Goal: Task Accomplishment & Management: Manage account settings

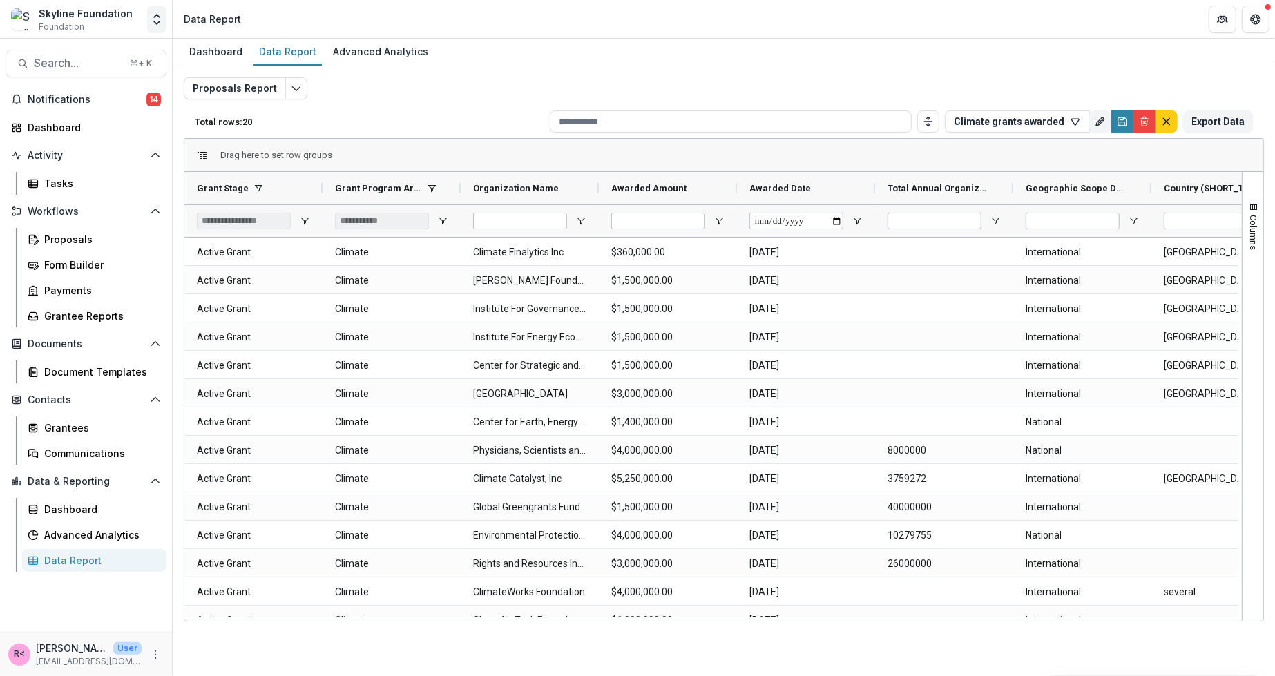
click at [149, 25] on button "Open entity switcher" at bounding box center [156, 20] width 19 height 28
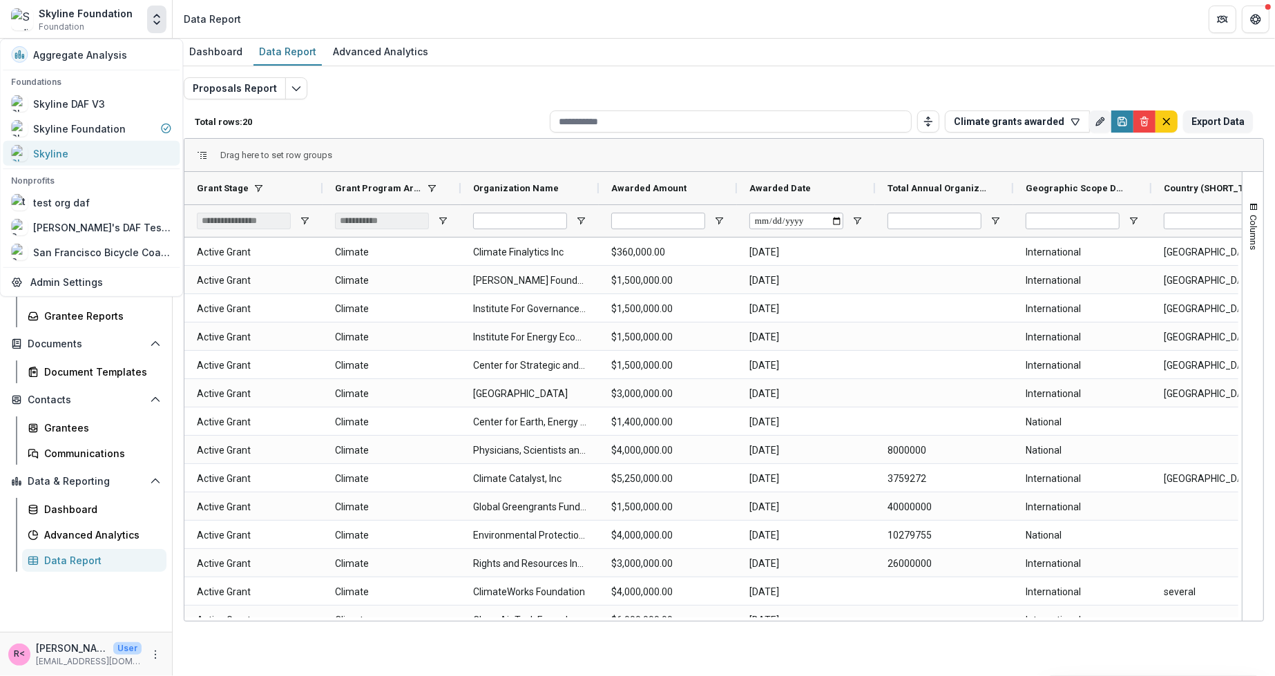
click at [76, 146] on div "Skyline" at bounding box center [91, 153] width 160 height 17
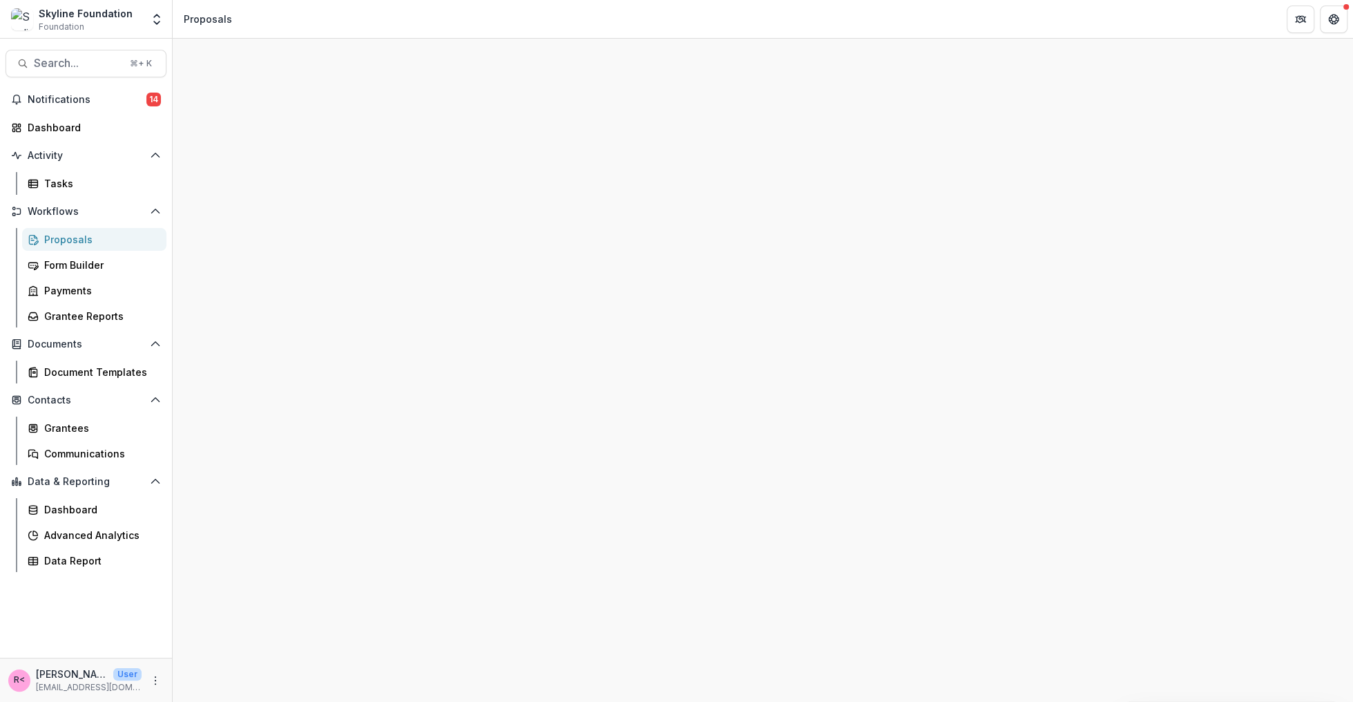
click at [76, 240] on div "Proposals" at bounding box center [99, 239] width 111 height 15
click at [77, 191] on link "Tasks" at bounding box center [94, 183] width 144 height 23
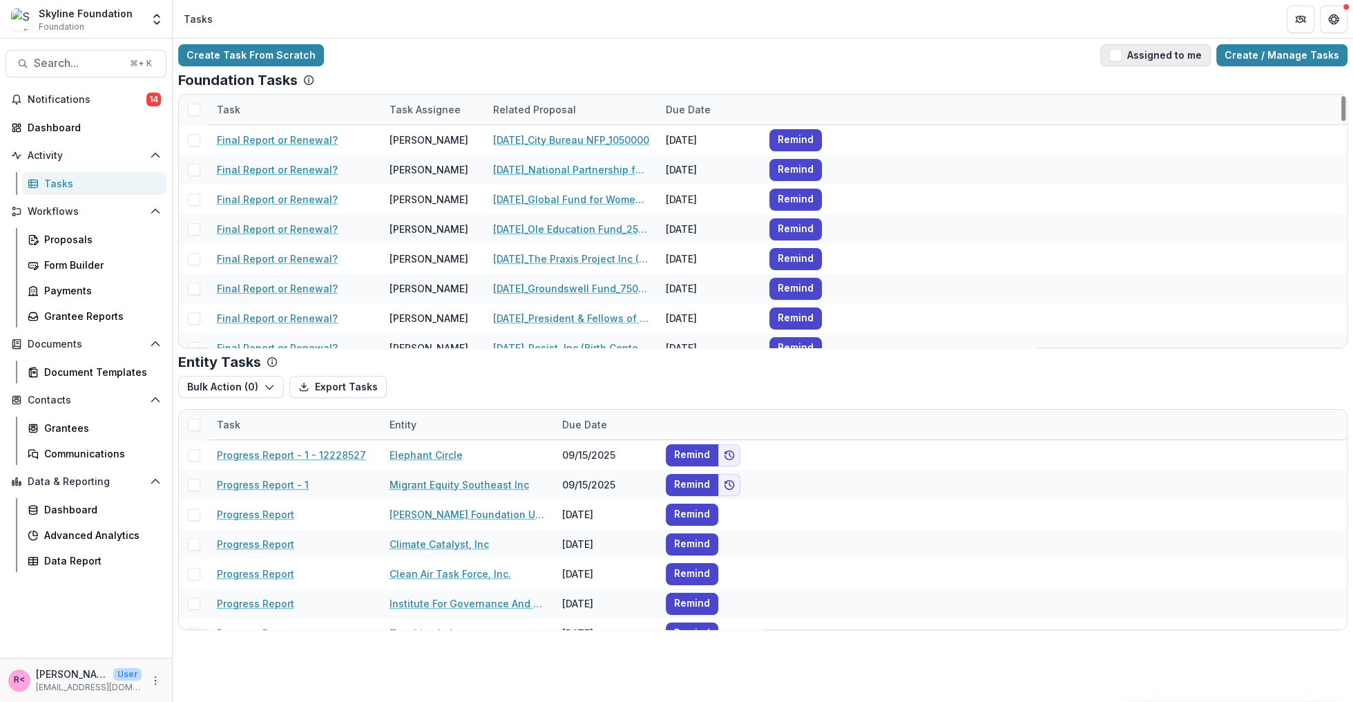
click at [1121, 61] on button "Assigned to me" at bounding box center [1155, 55] width 110 height 22
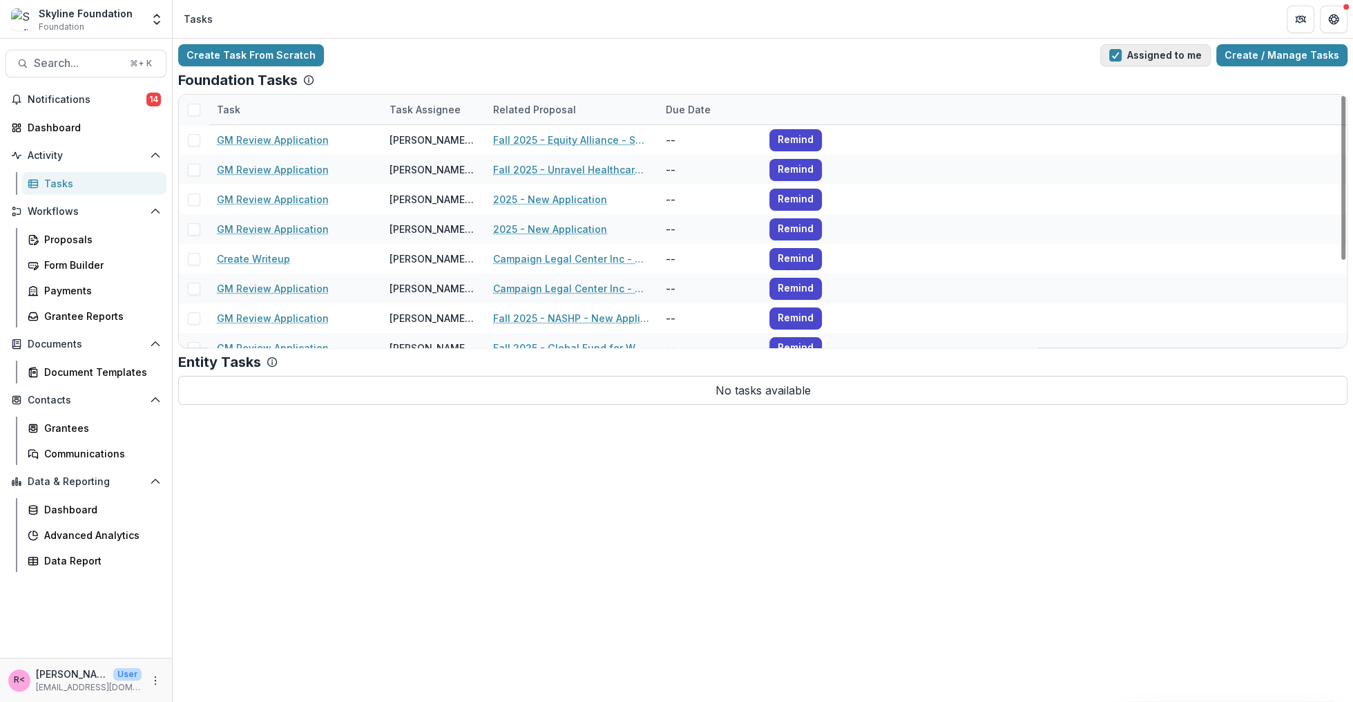
click at [1121, 59] on span "button" at bounding box center [1115, 55] width 12 height 12
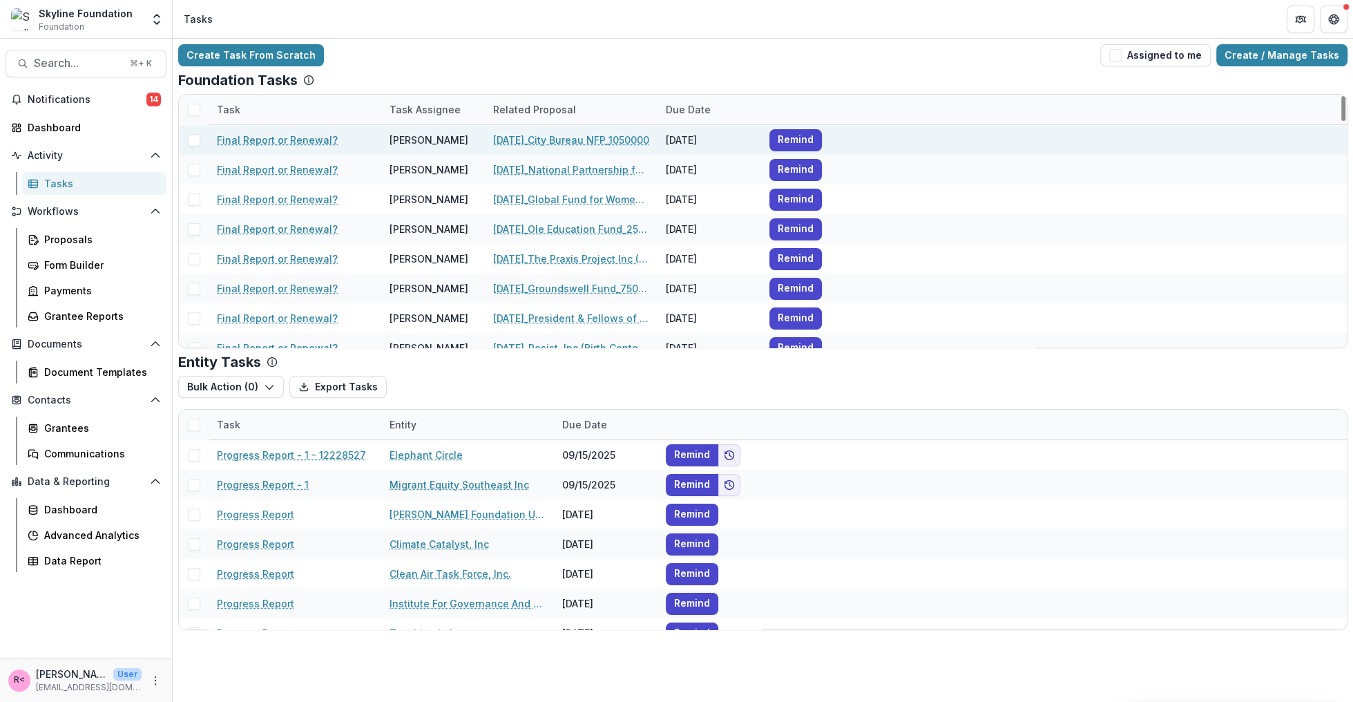
click at [197, 141] on span at bounding box center [194, 140] width 12 height 12
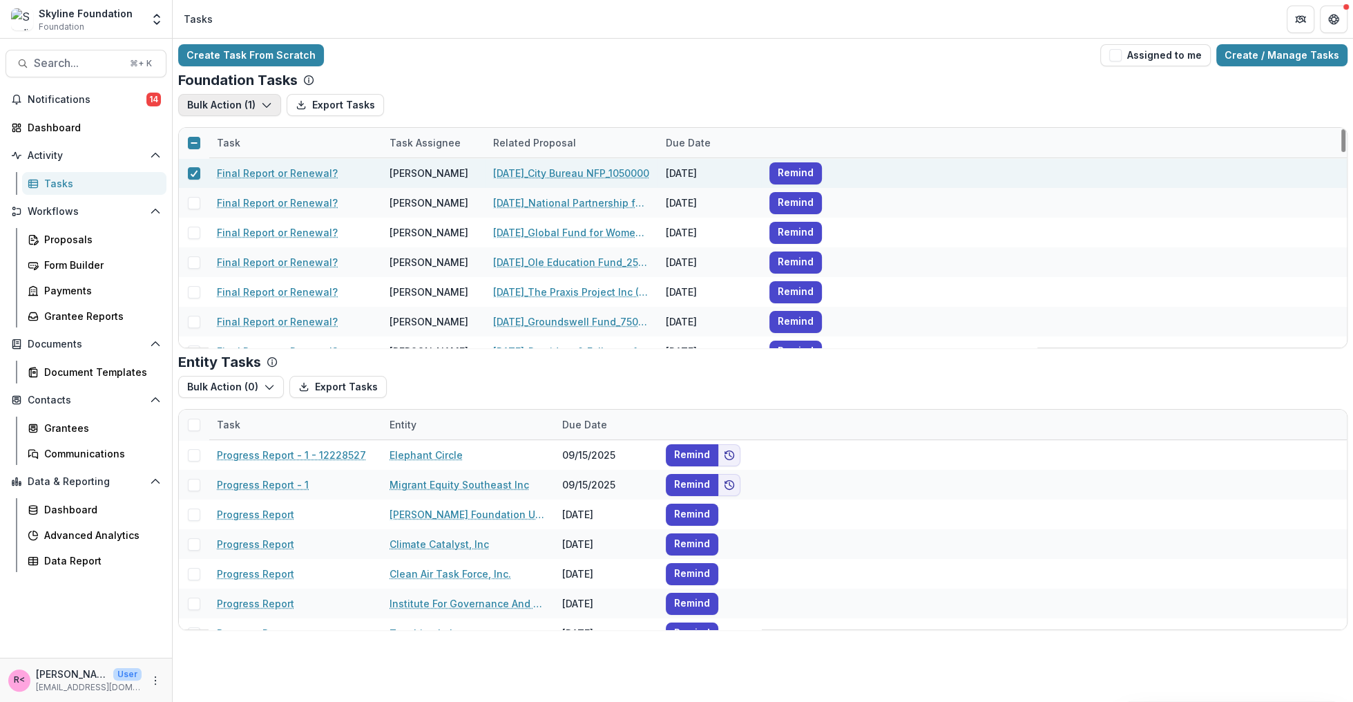
click at [272, 108] on button "Bulk Action ( 1 )" at bounding box center [229, 105] width 103 height 22
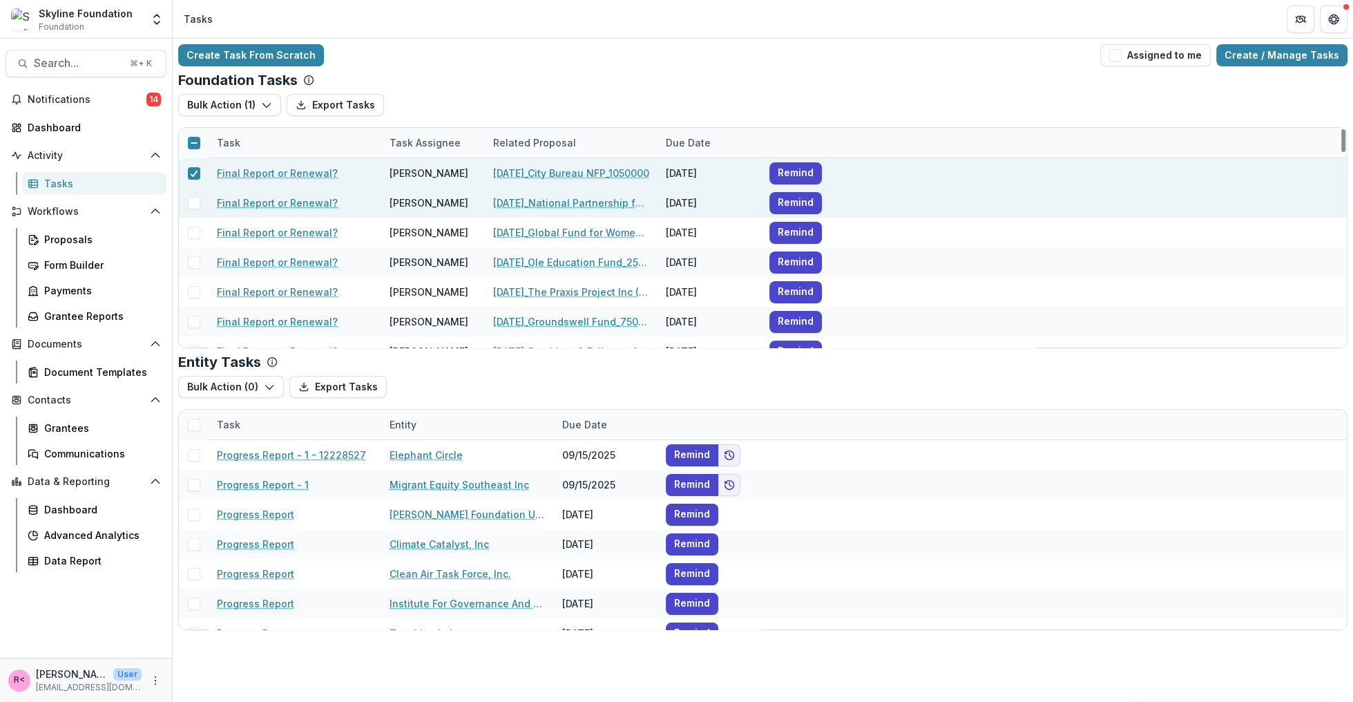
click at [189, 201] on span at bounding box center [194, 203] width 12 height 12
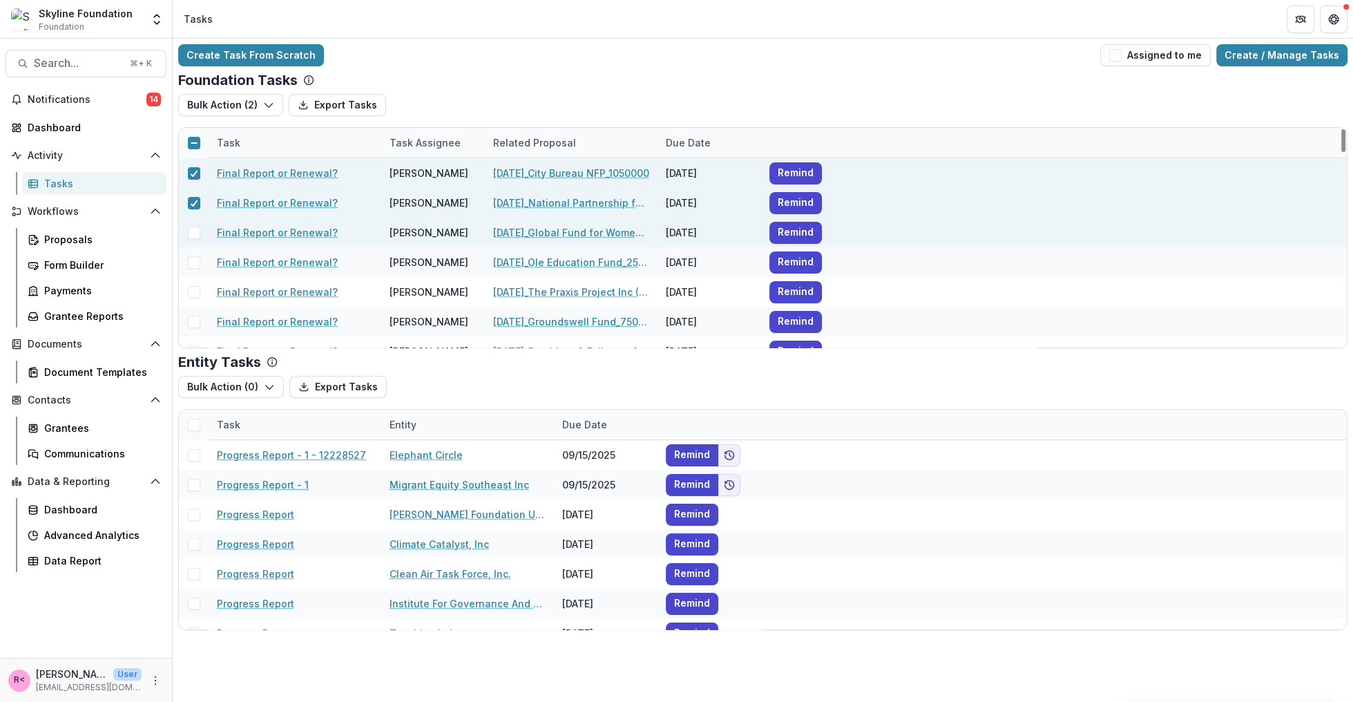
click at [188, 232] on span at bounding box center [194, 232] width 12 height 12
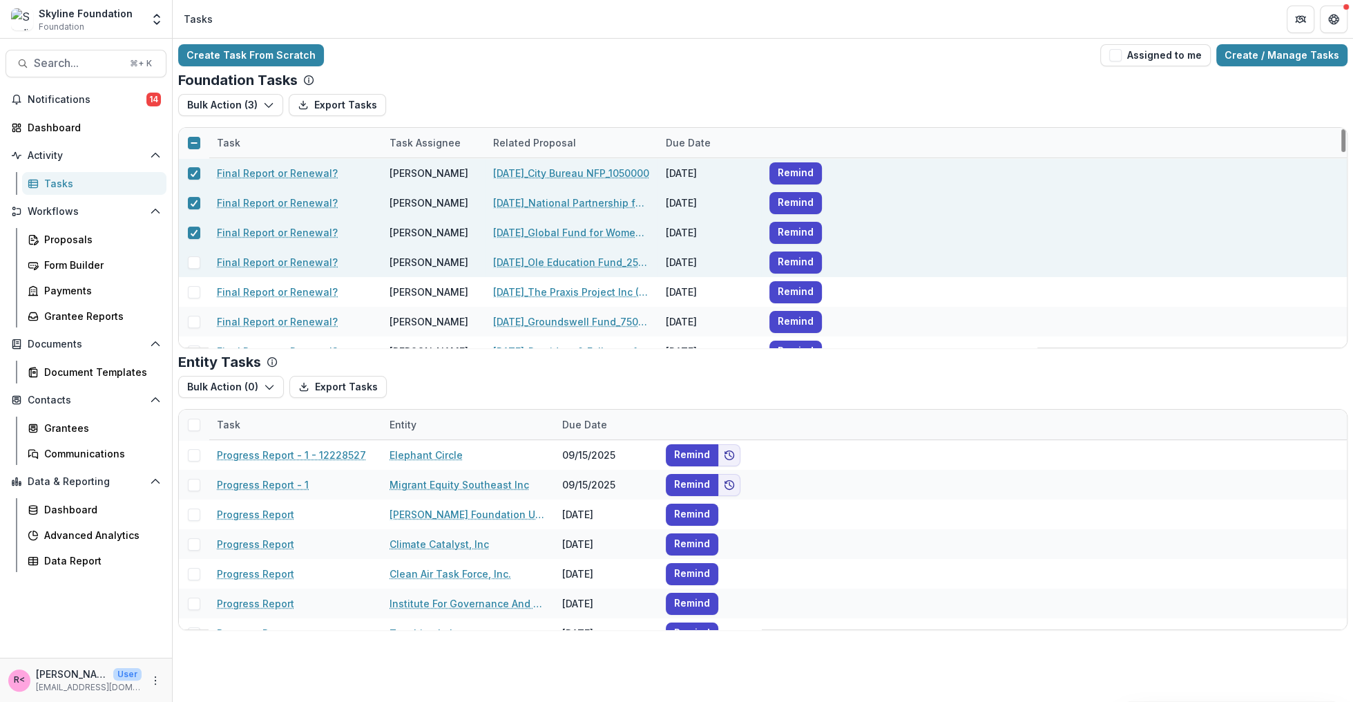
click at [189, 260] on span at bounding box center [194, 262] width 12 height 12
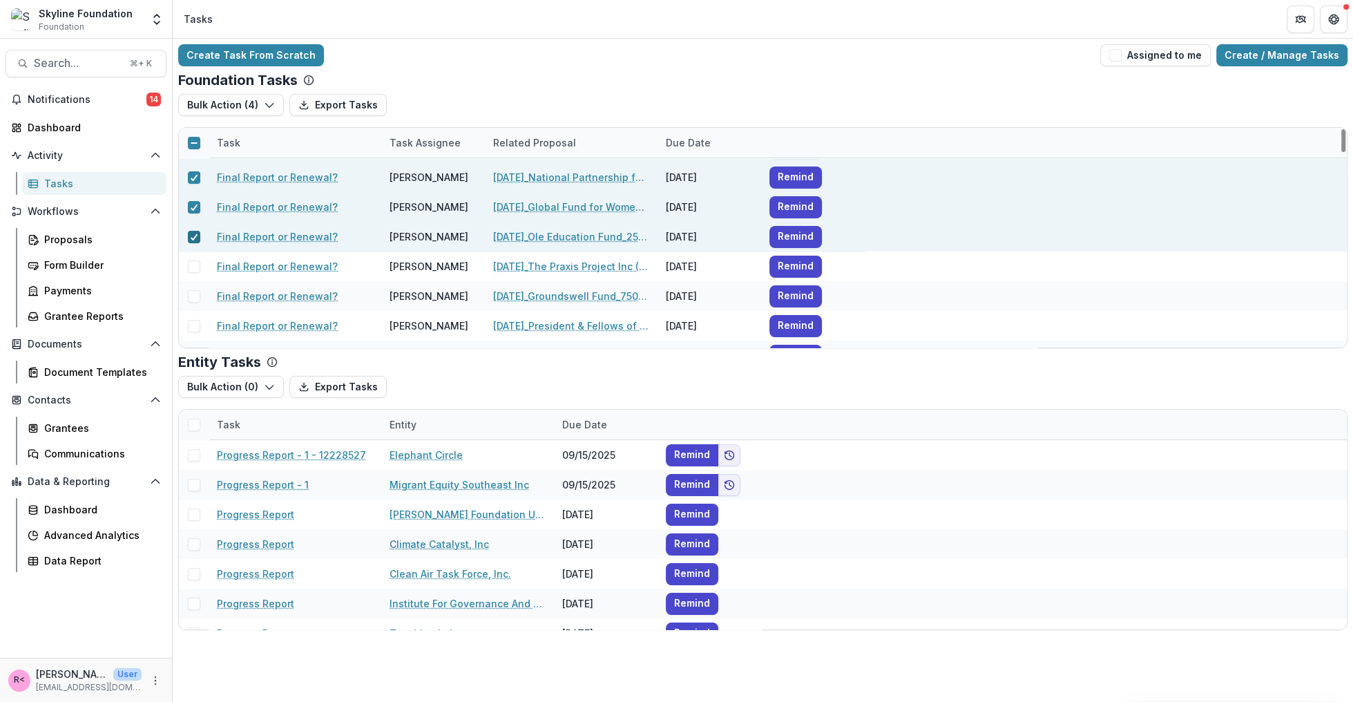
scroll to position [32, 0]
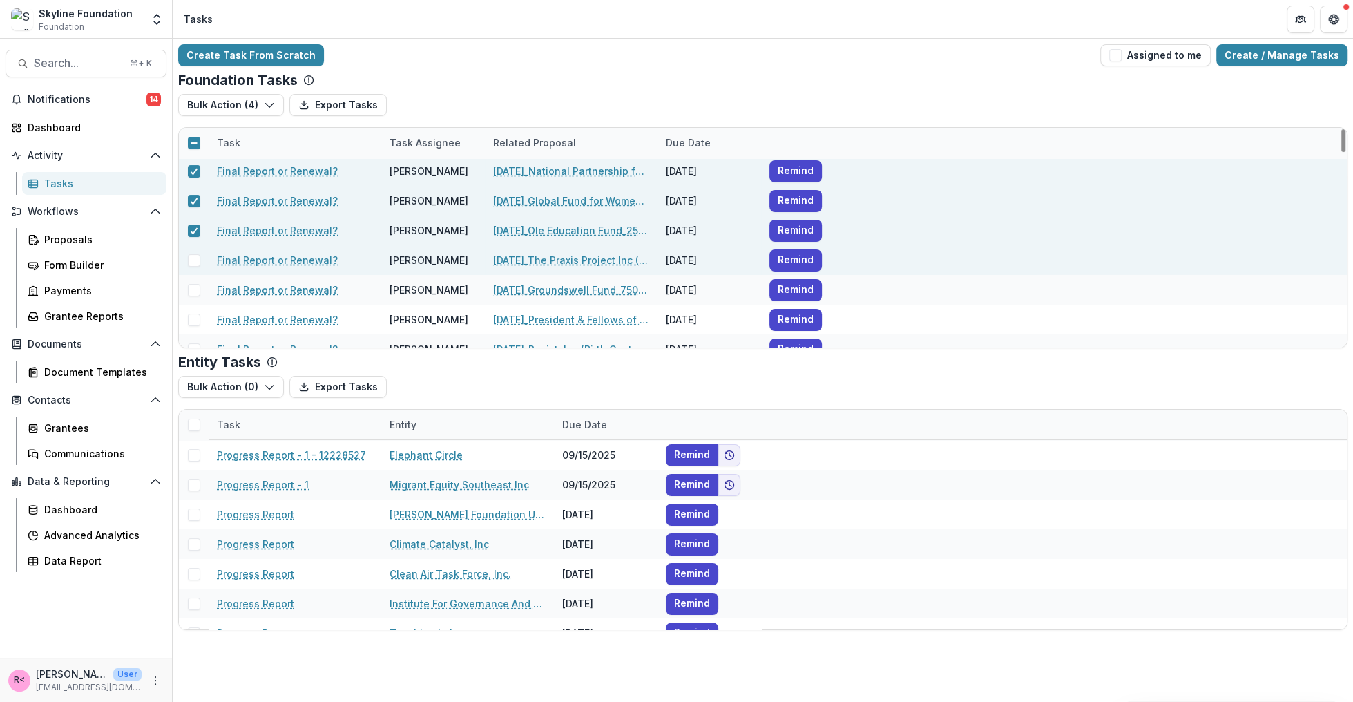
click at [191, 264] on span at bounding box center [194, 260] width 12 height 12
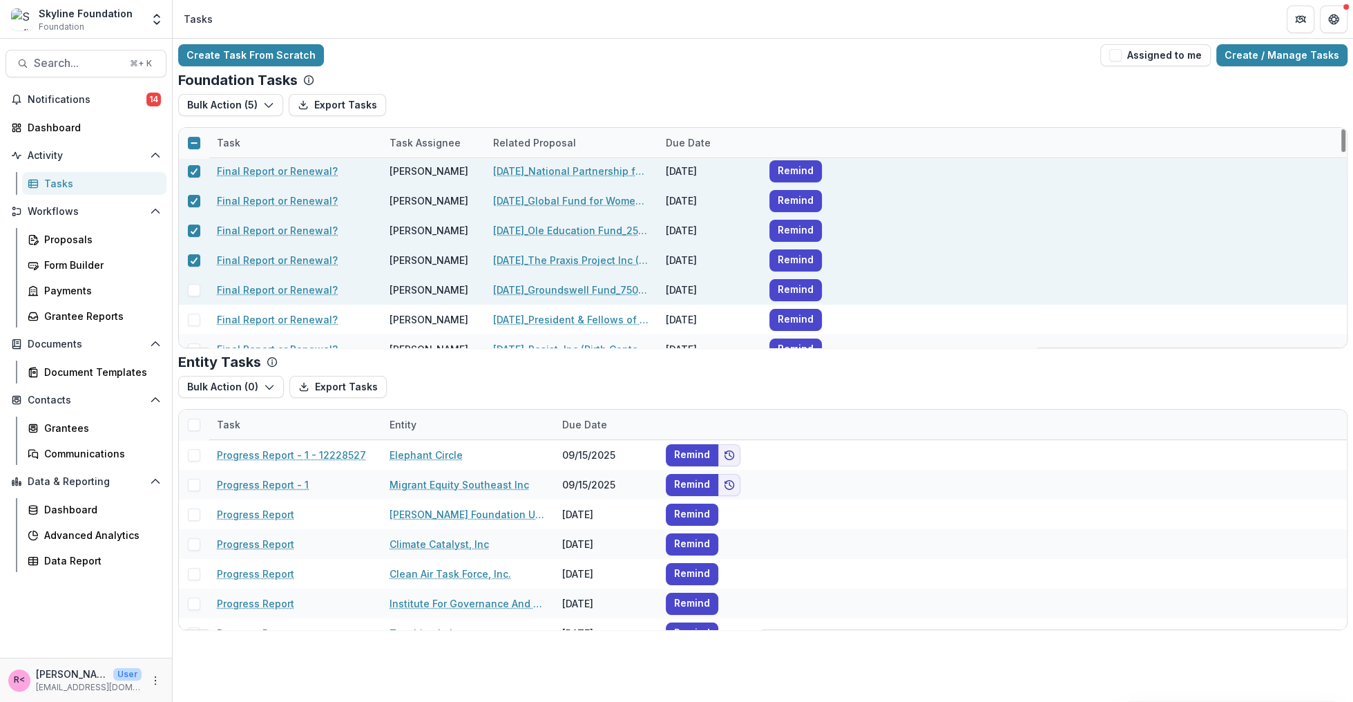
click at [192, 289] on span at bounding box center [194, 290] width 12 height 12
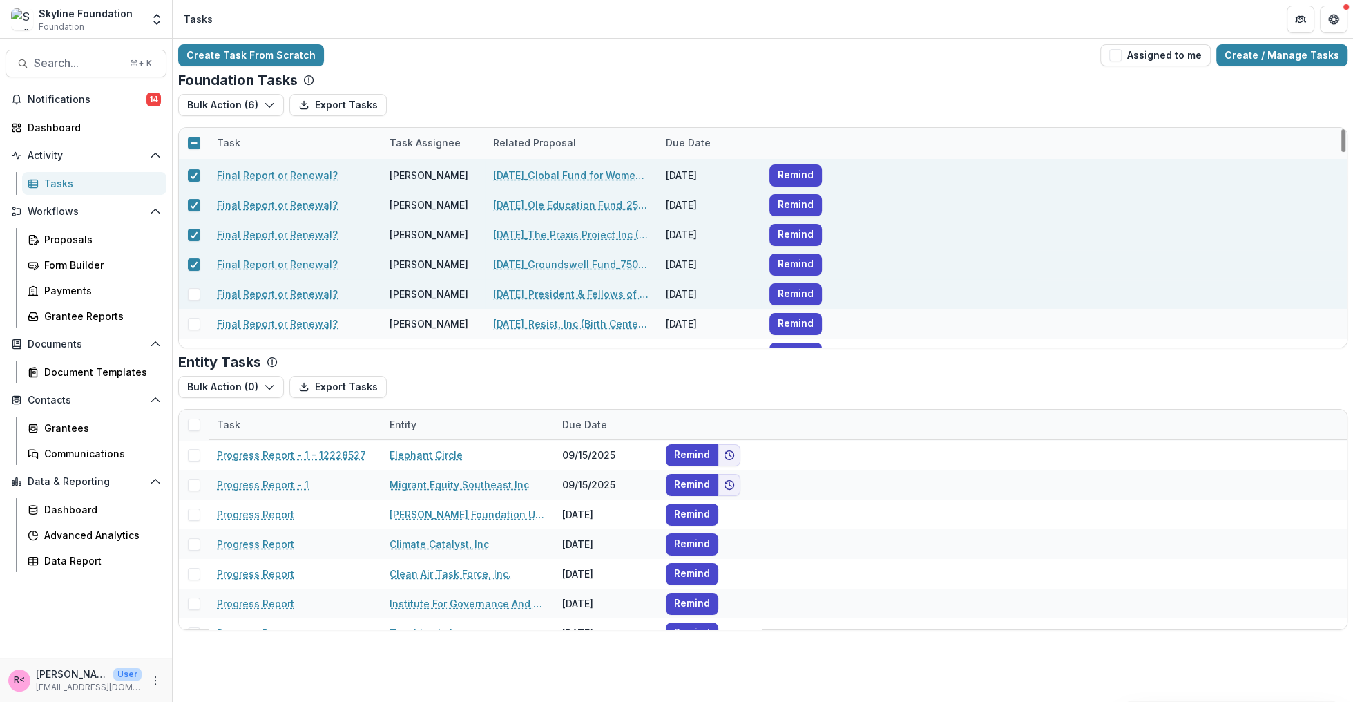
click at [192, 291] on span at bounding box center [194, 294] width 12 height 12
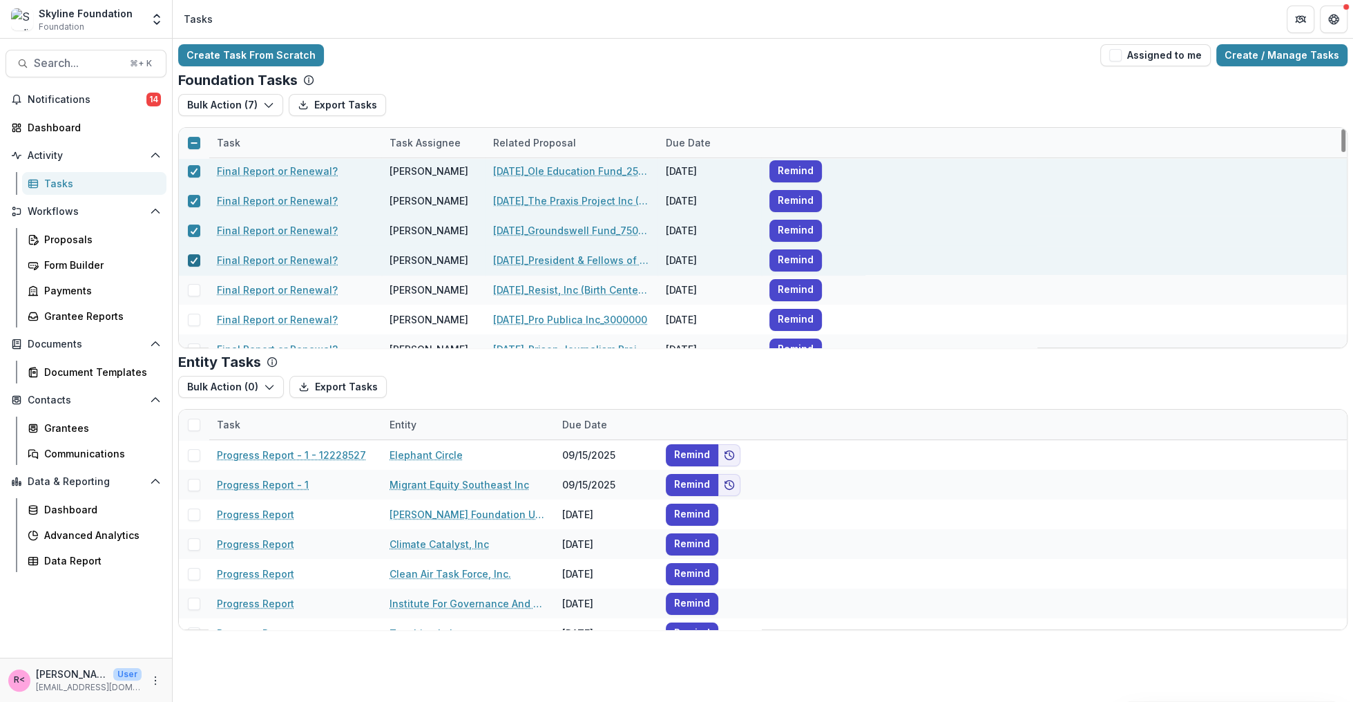
scroll to position [92, 0]
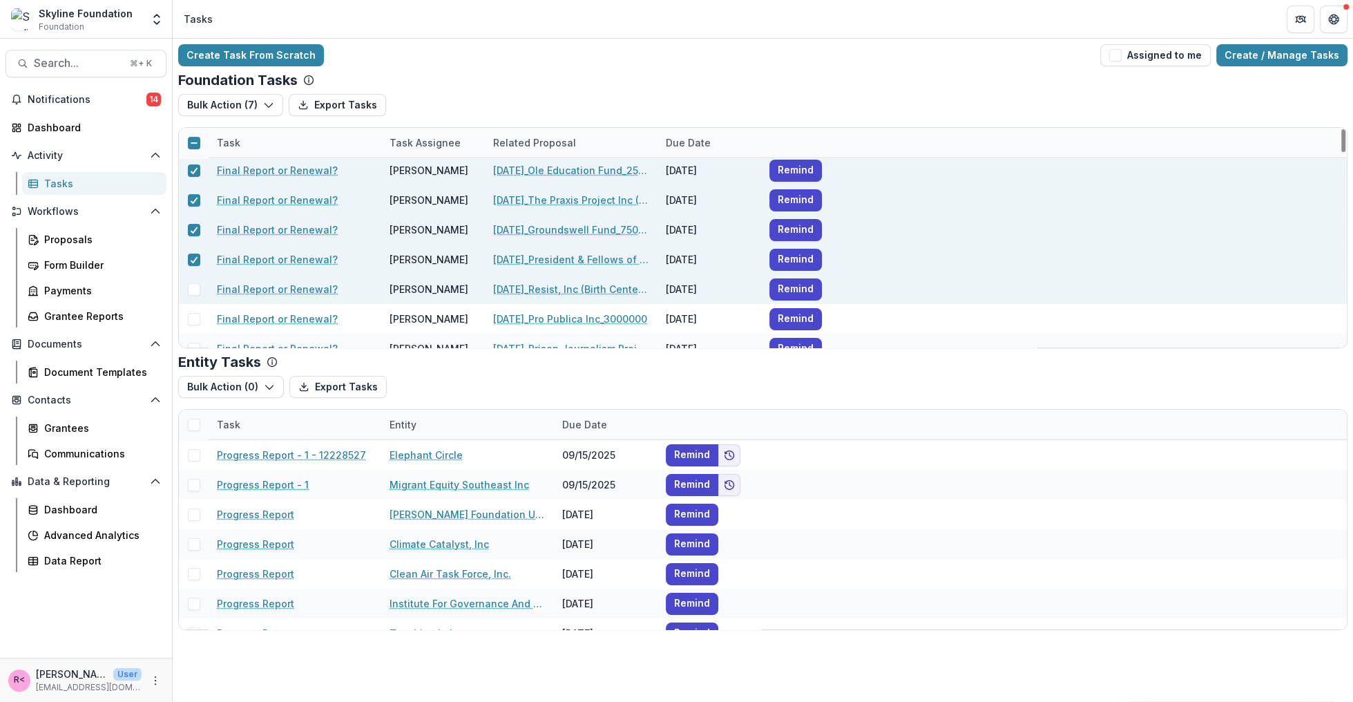
click at [192, 292] on span at bounding box center [194, 289] width 12 height 12
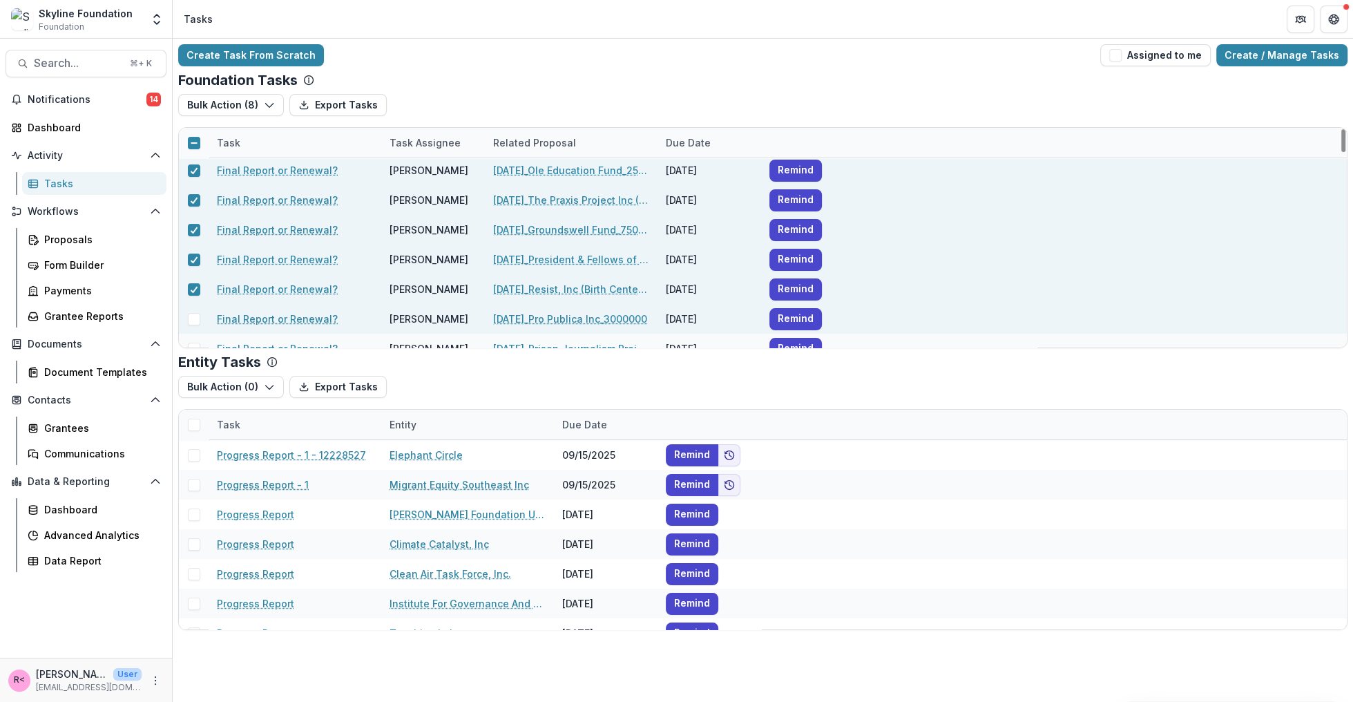
click at [193, 309] on div at bounding box center [194, 319] width 30 height 30
click at [194, 316] on span at bounding box center [194, 319] width 12 height 12
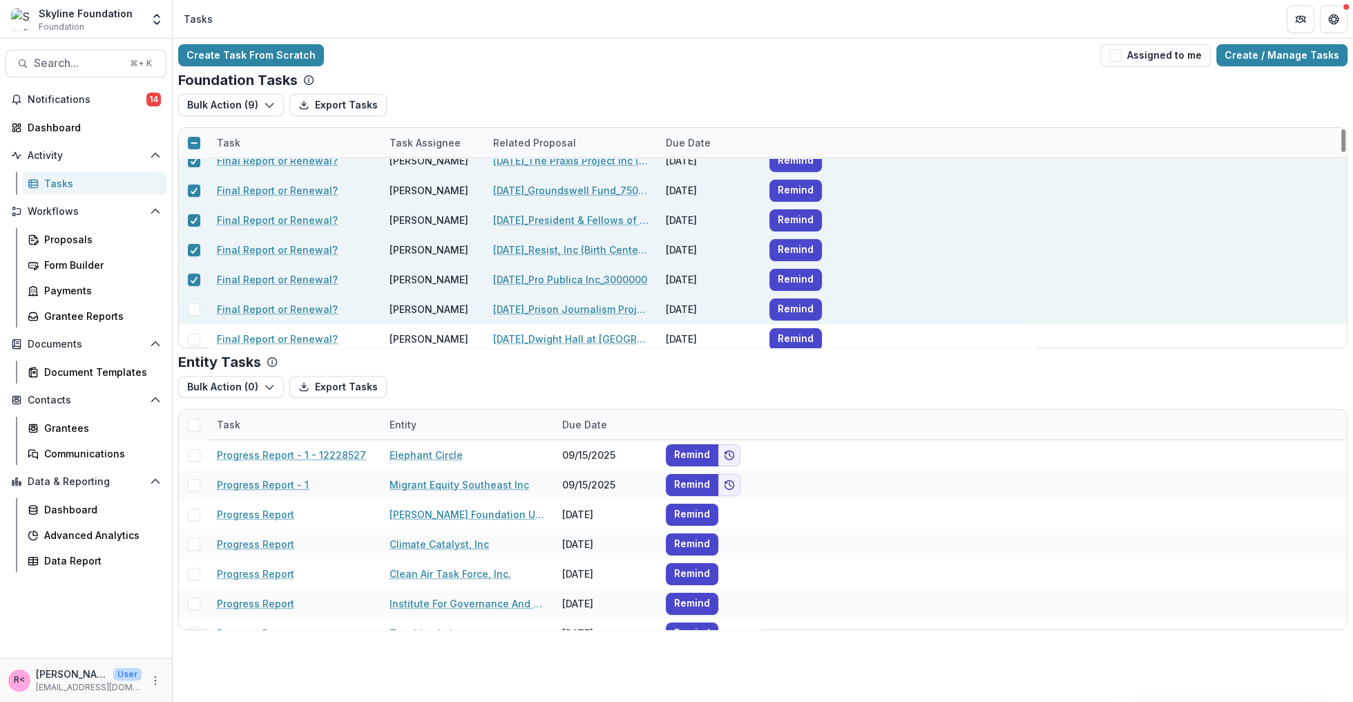
click at [193, 309] on span at bounding box center [194, 309] width 12 height 12
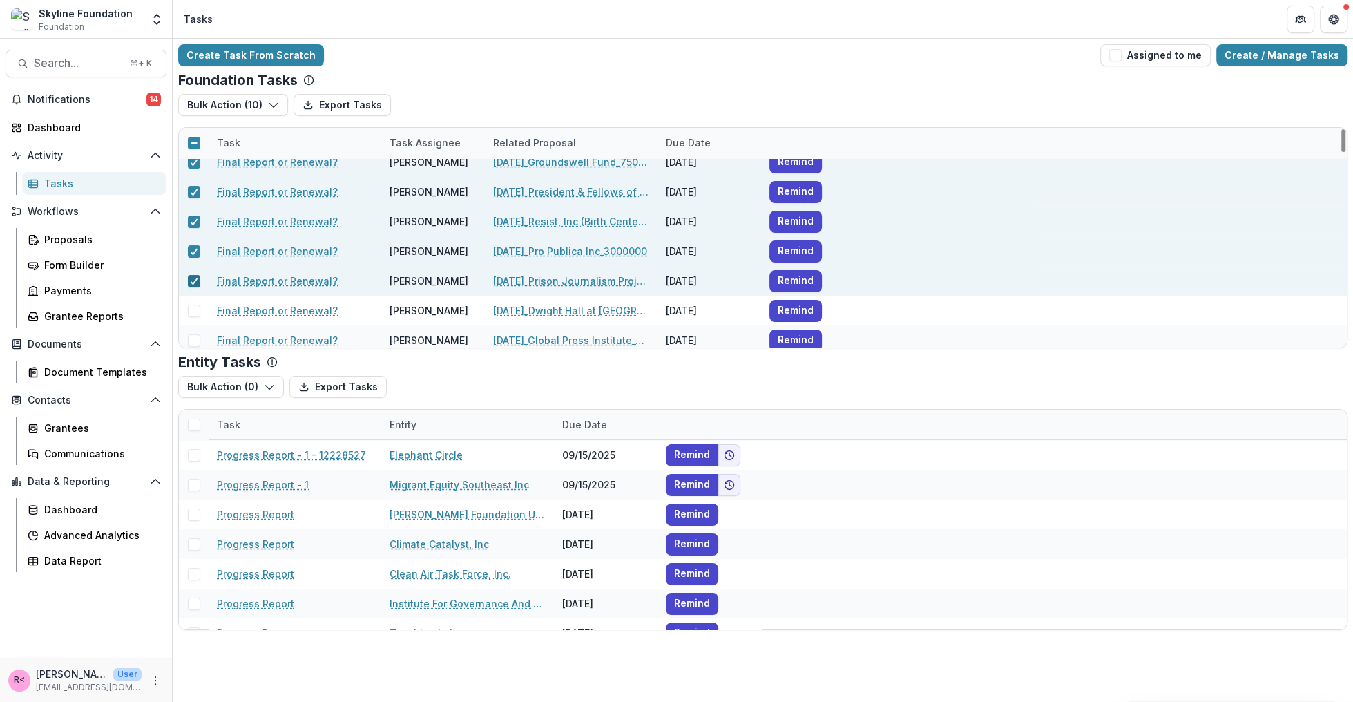
click at [193, 309] on span at bounding box center [194, 311] width 12 height 12
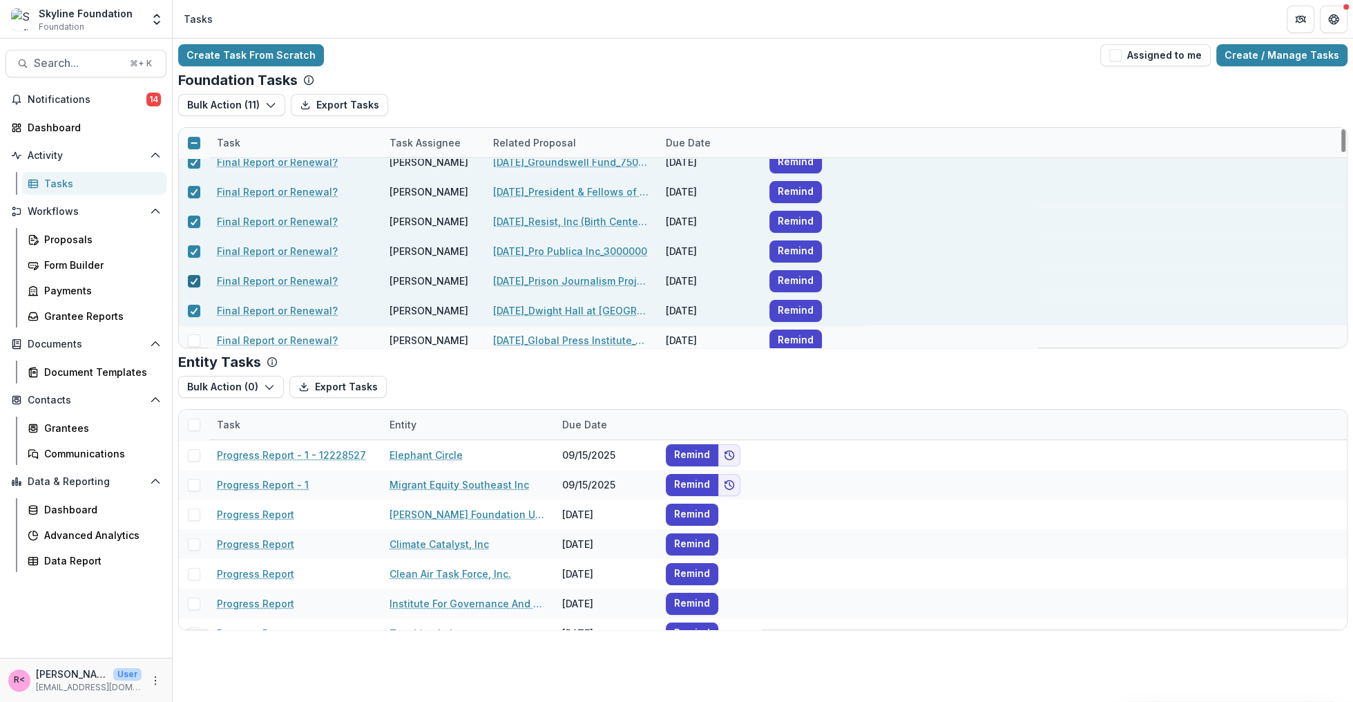
scroll to position [198, 0]
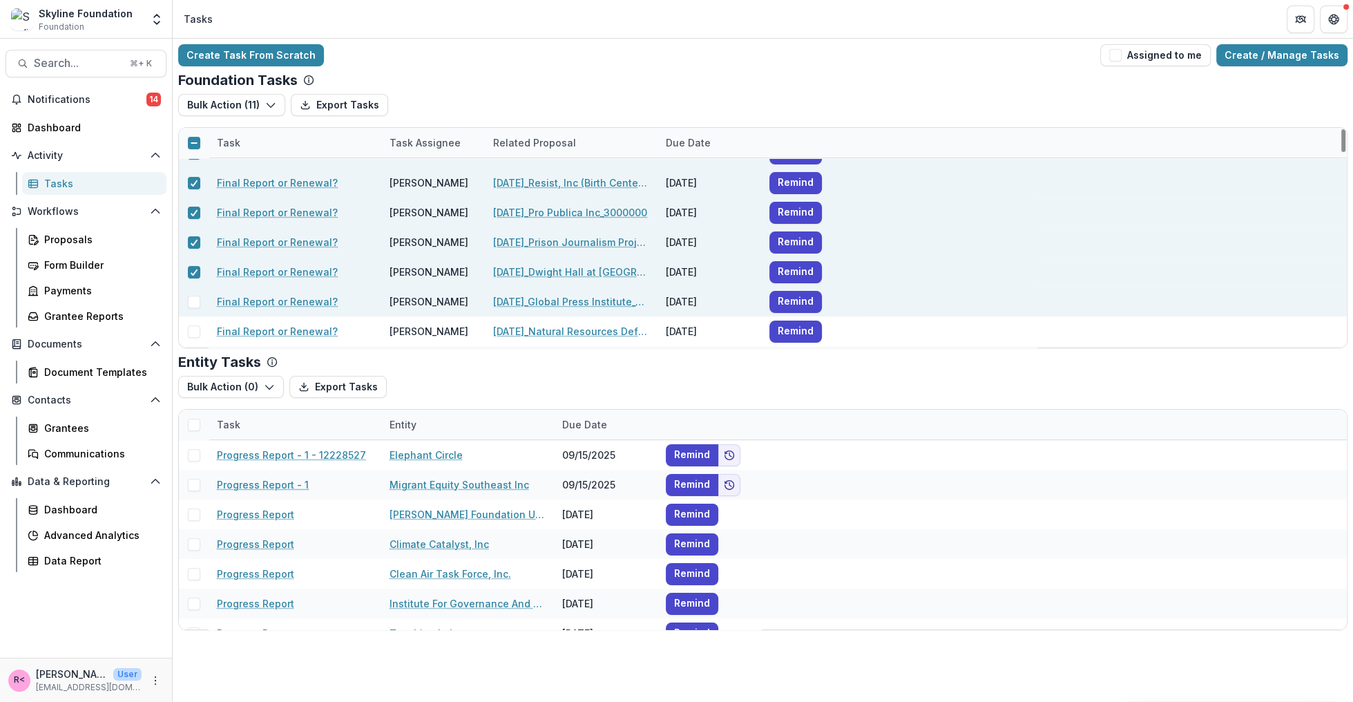
click at [193, 302] on span at bounding box center [194, 302] width 12 height 12
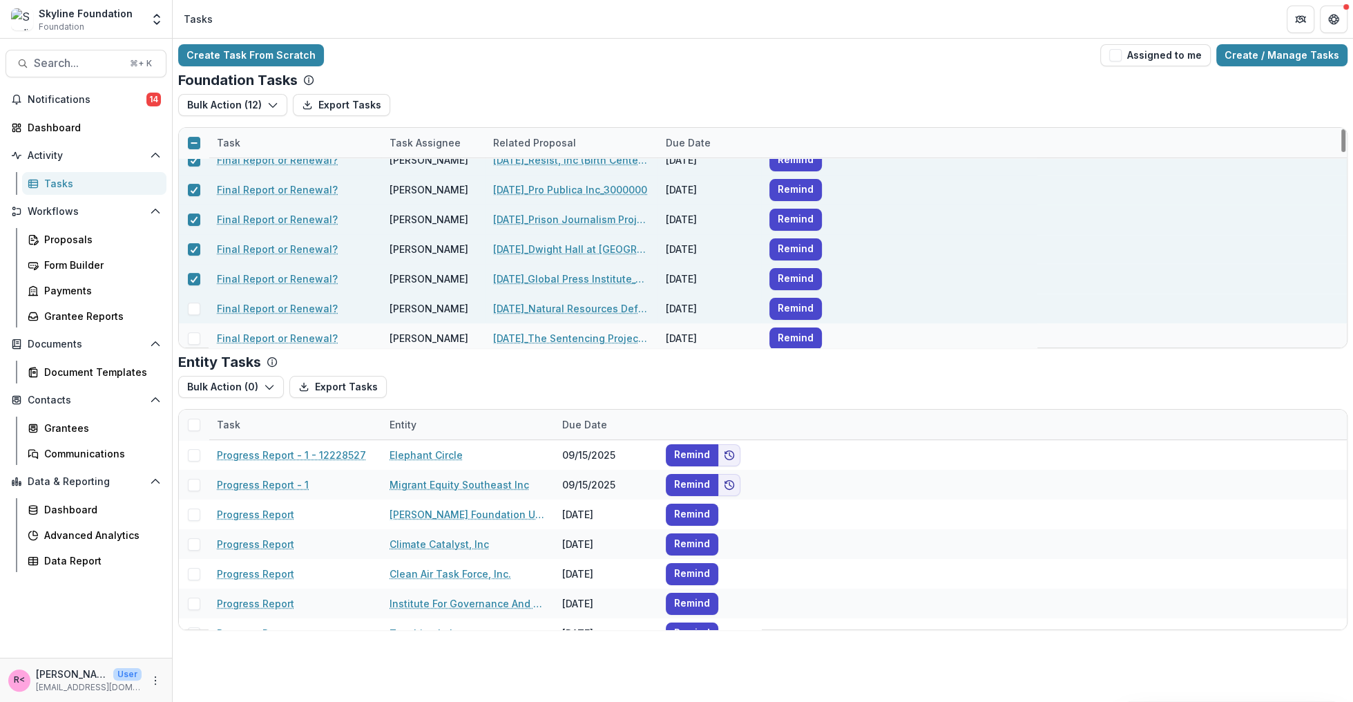
click at [194, 311] on span at bounding box center [194, 308] width 12 height 12
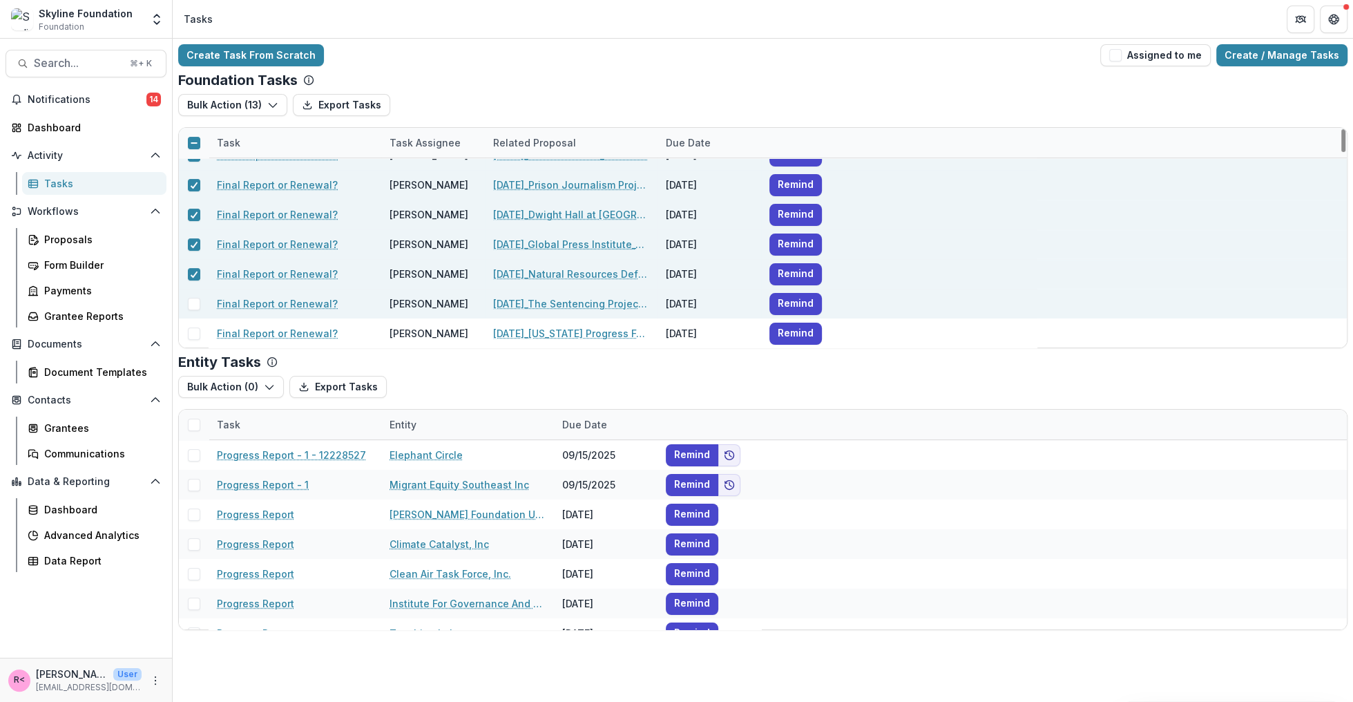
click at [194, 309] on span at bounding box center [194, 304] width 12 height 12
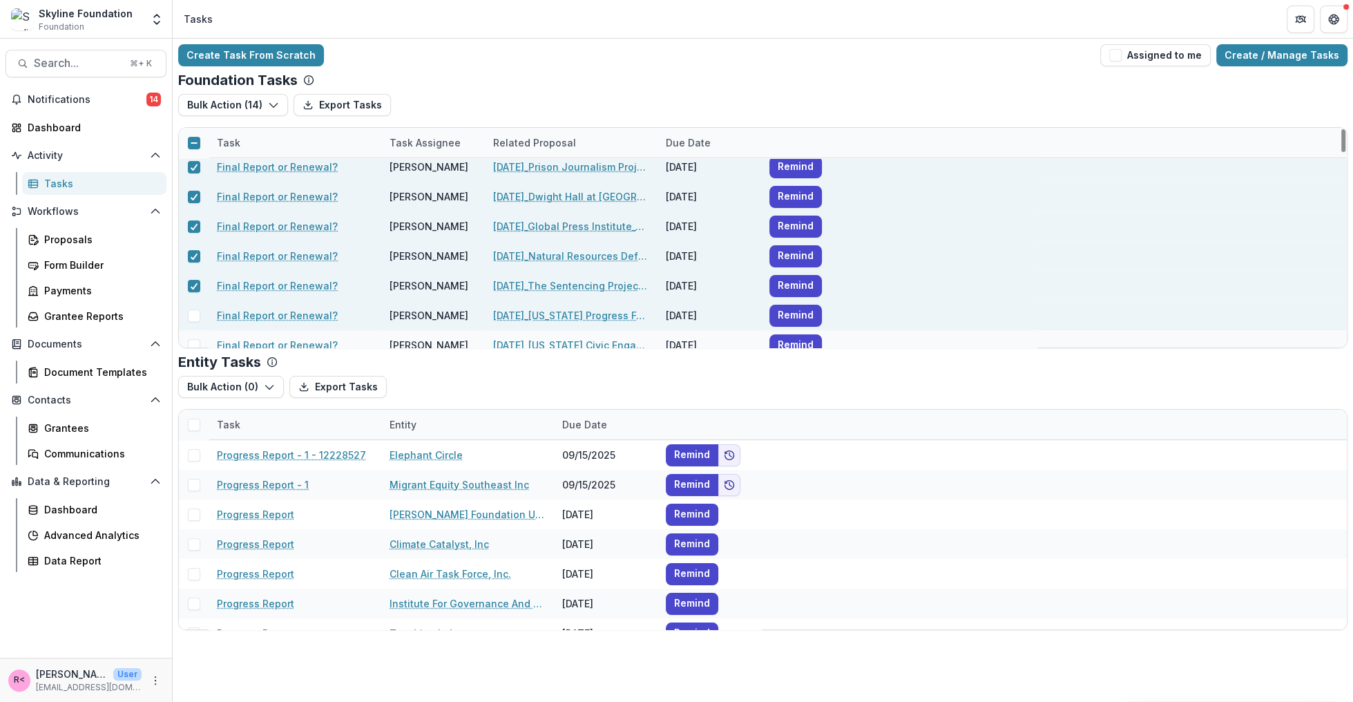
click at [193, 310] on span at bounding box center [194, 315] width 12 height 12
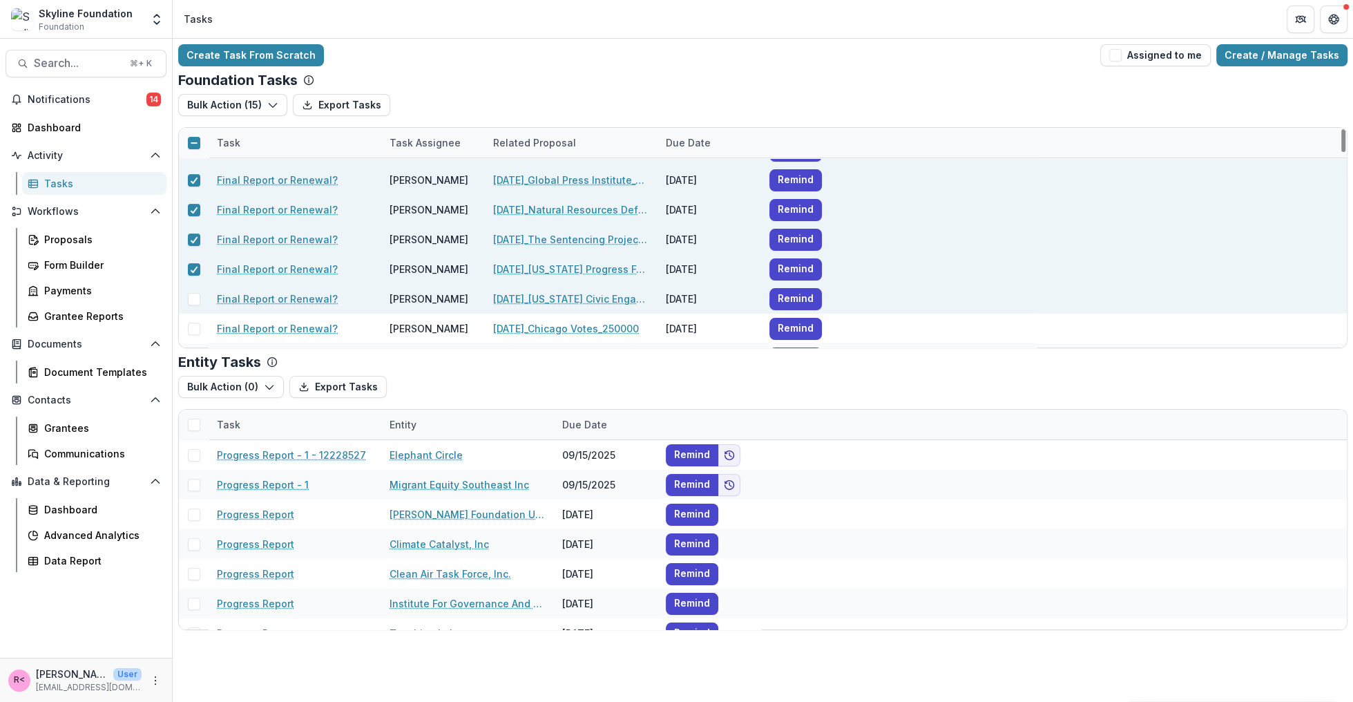
click at [193, 296] on span at bounding box center [194, 299] width 12 height 12
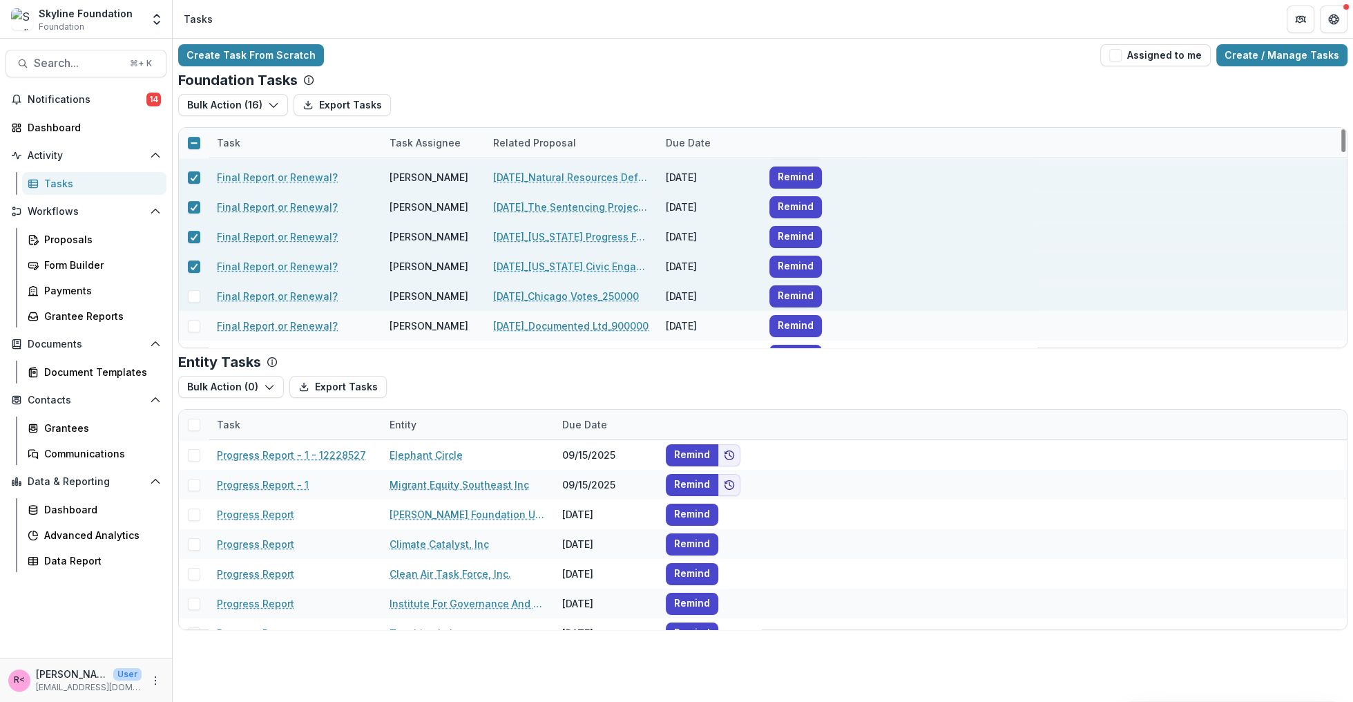
click at [192, 296] on span at bounding box center [194, 296] width 12 height 12
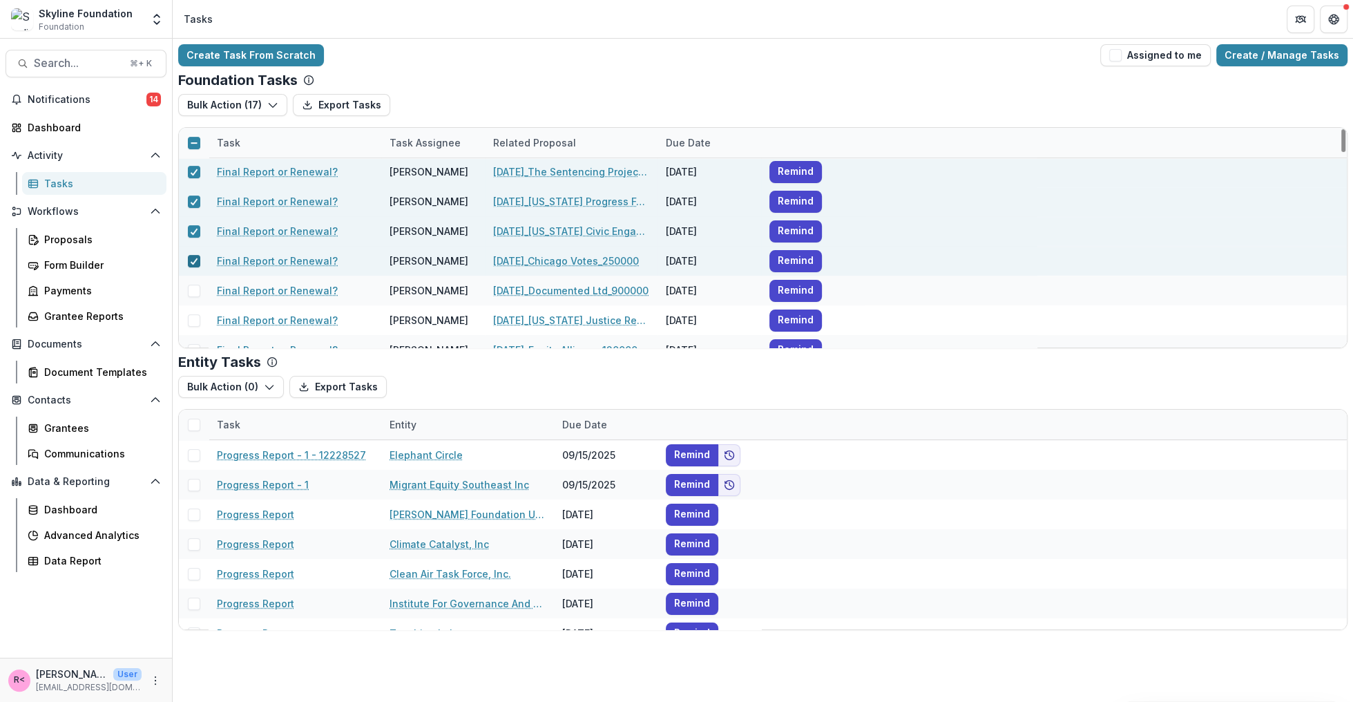
click at [192, 296] on div at bounding box center [194, 291] width 30 height 30
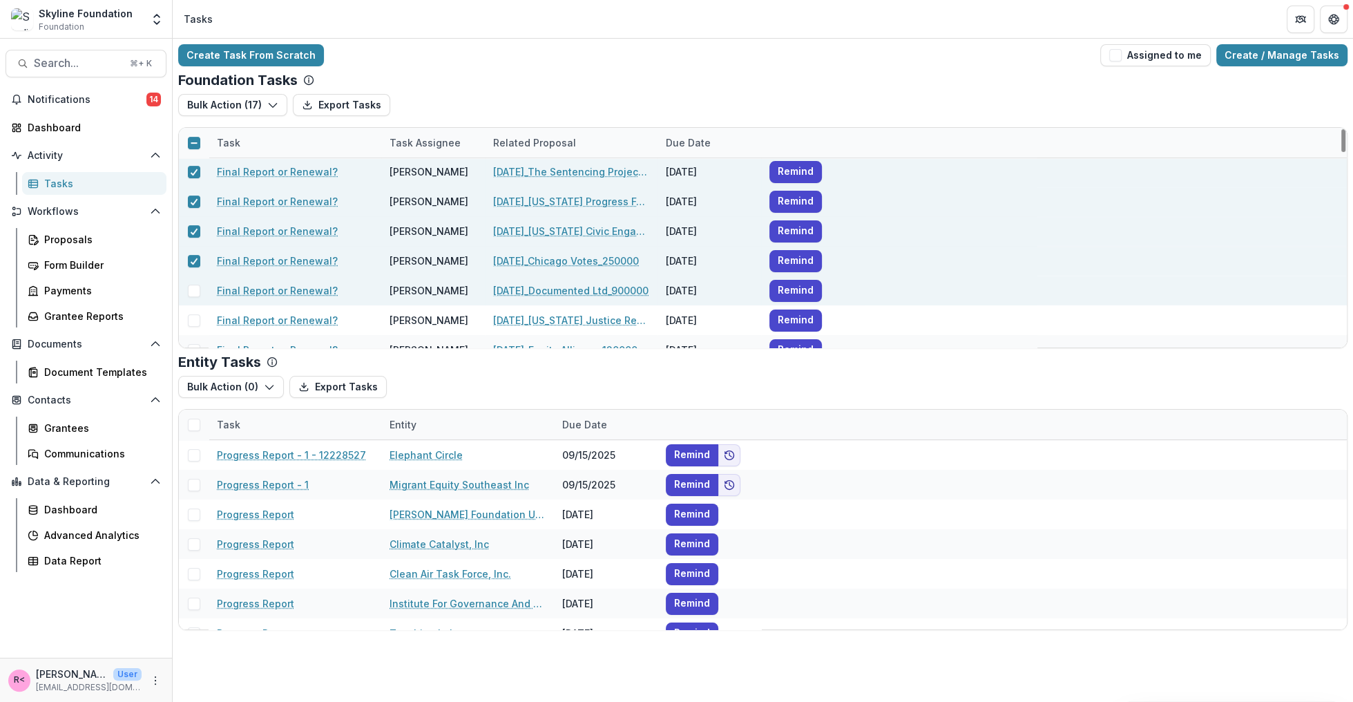
click at [192, 290] on span at bounding box center [194, 290] width 12 height 12
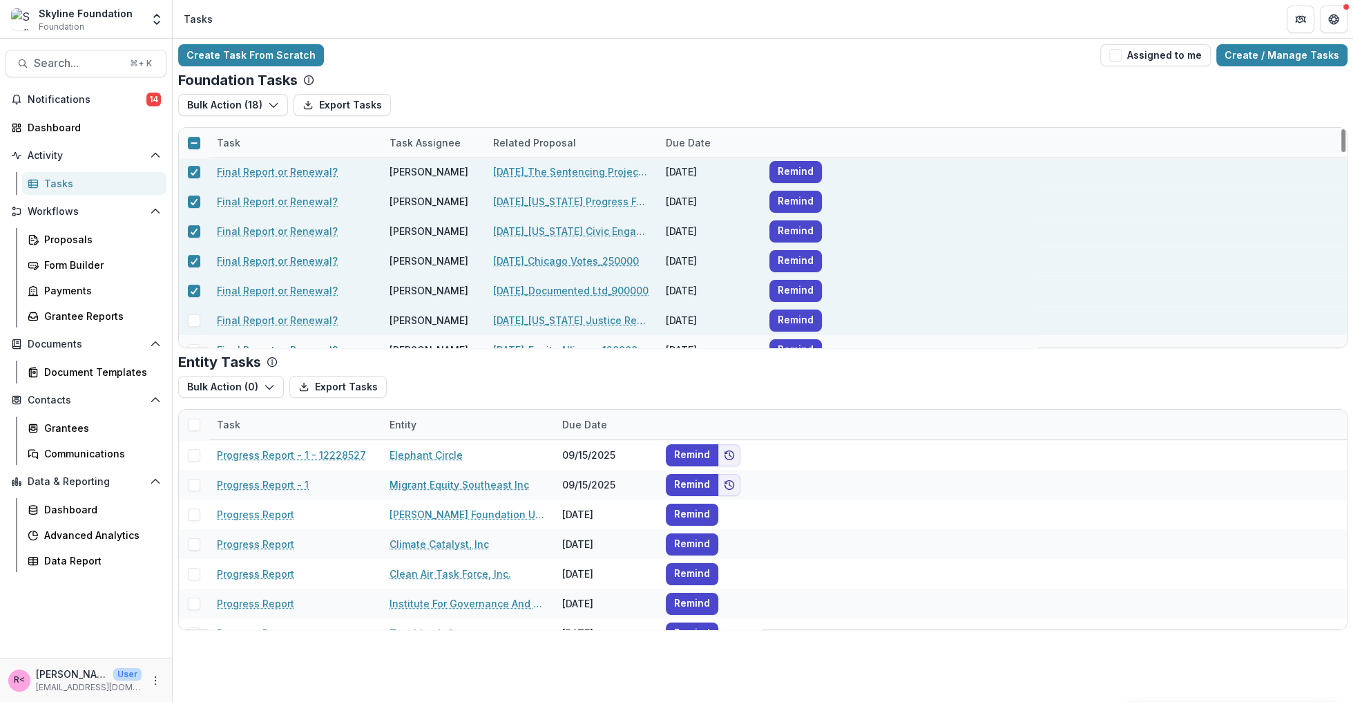
click at [193, 316] on span at bounding box center [194, 320] width 12 height 12
click at [193, 316] on span at bounding box center [194, 318] width 12 height 12
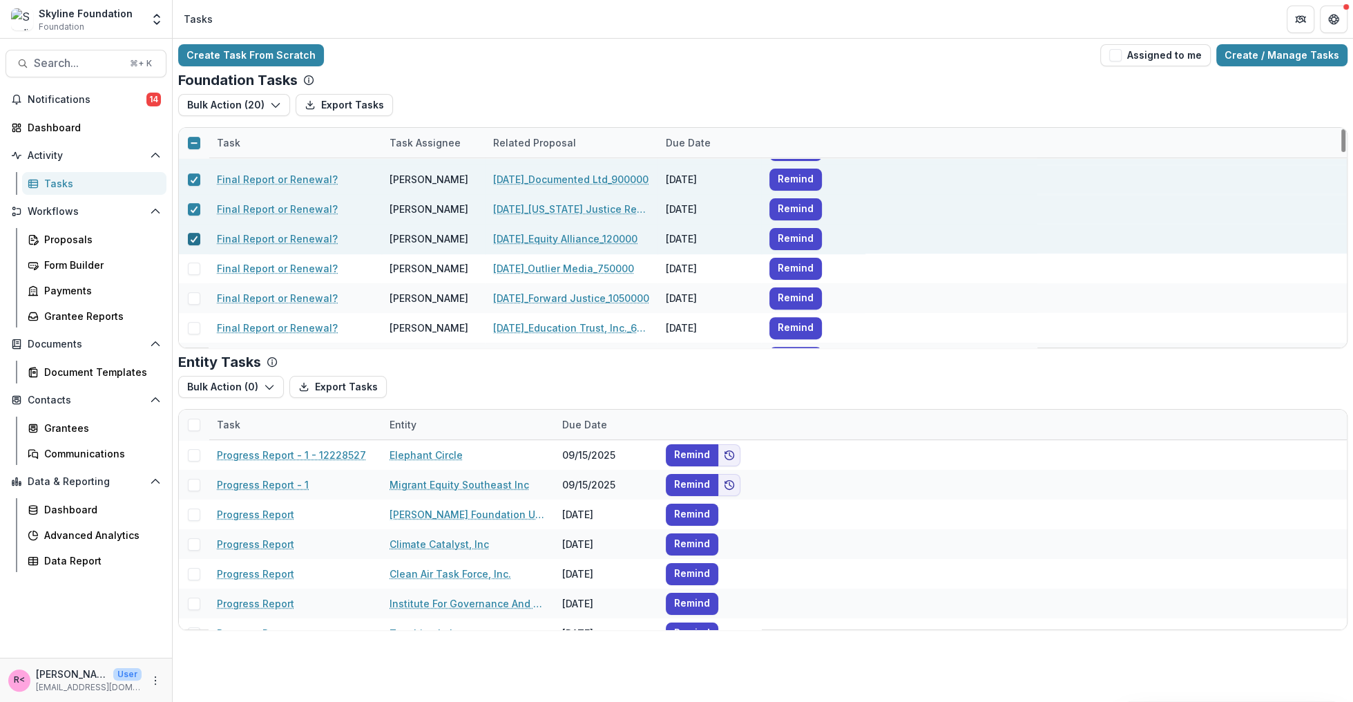
scroll to position [501, 0]
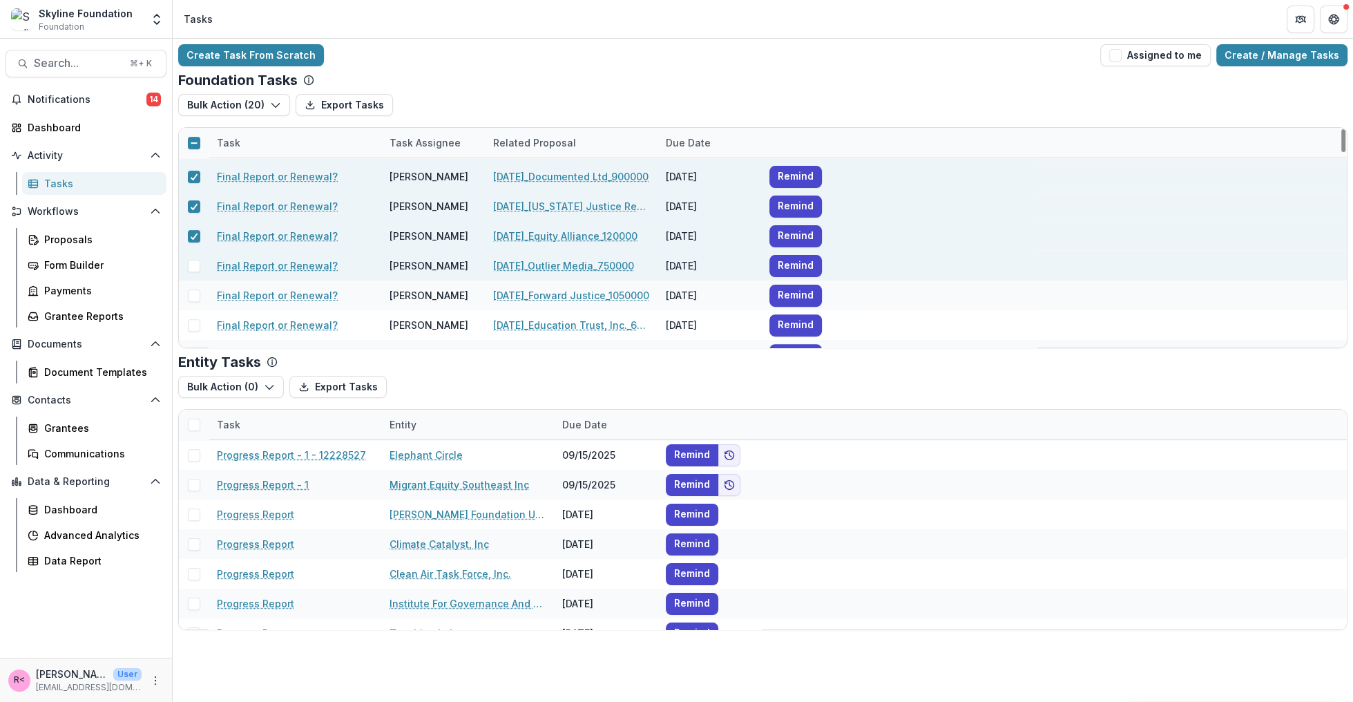
click at [192, 267] on span at bounding box center [194, 266] width 12 height 12
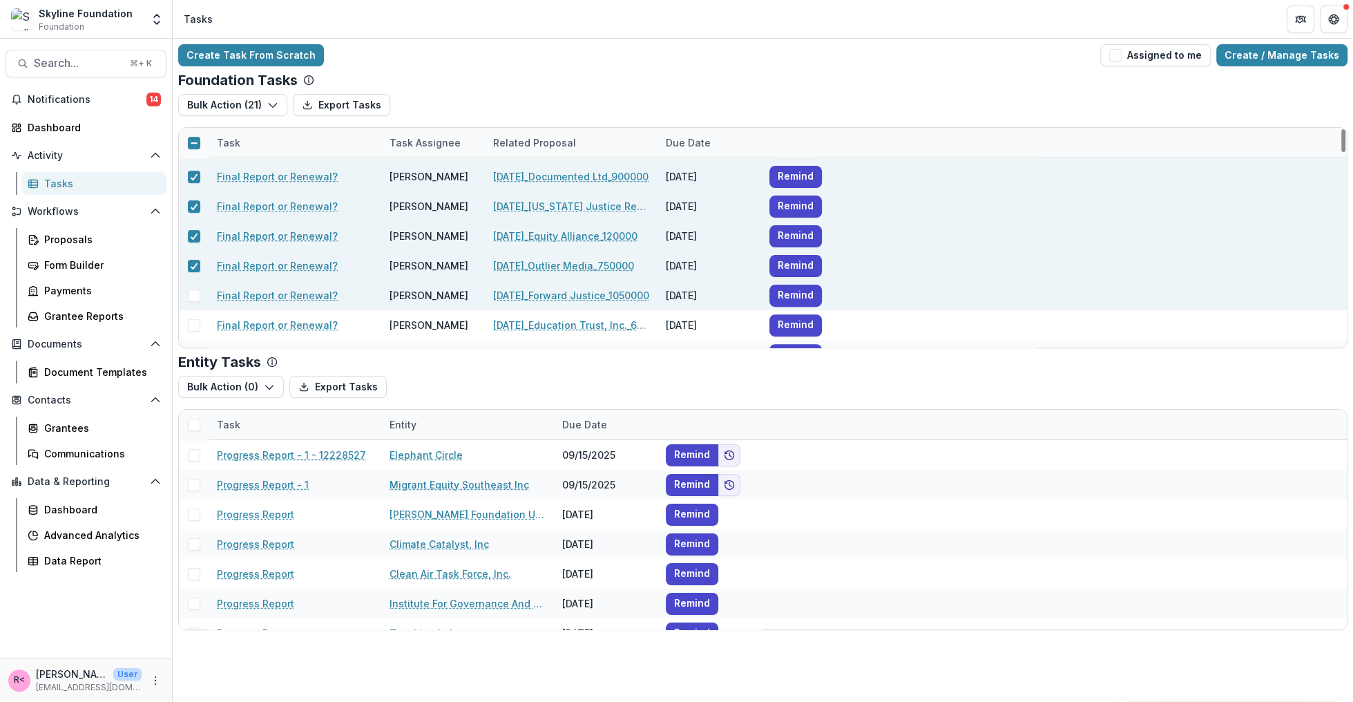
click at [193, 291] on span at bounding box center [194, 295] width 12 height 12
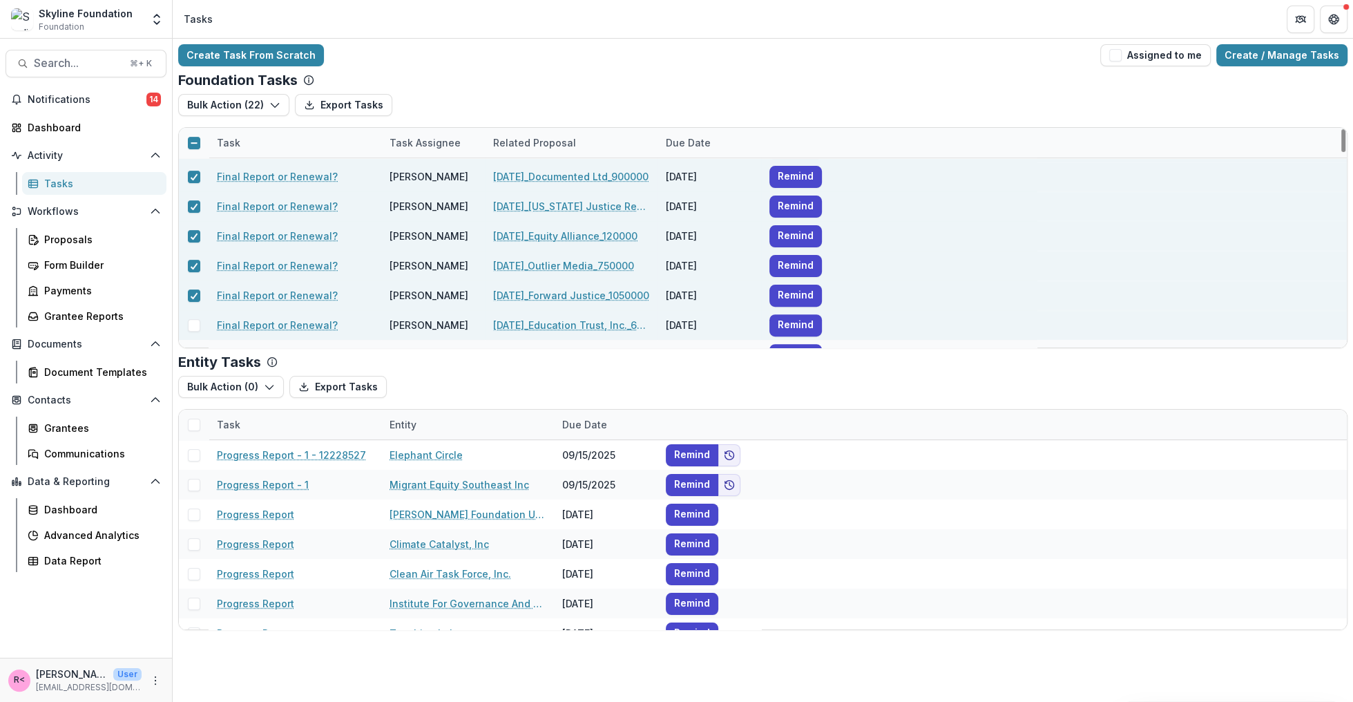
click at [193, 324] on span at bounding box center [194, 325] width 12 height 12
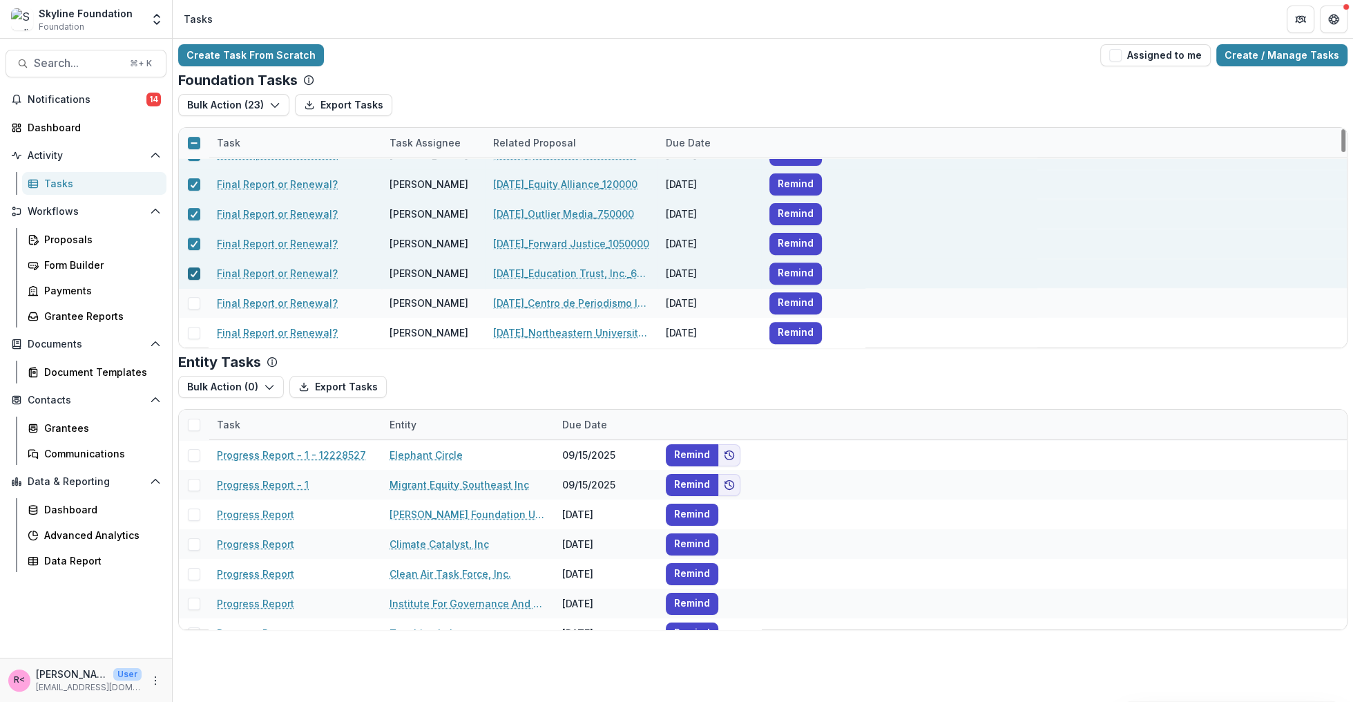
scroll to position [556, 0]
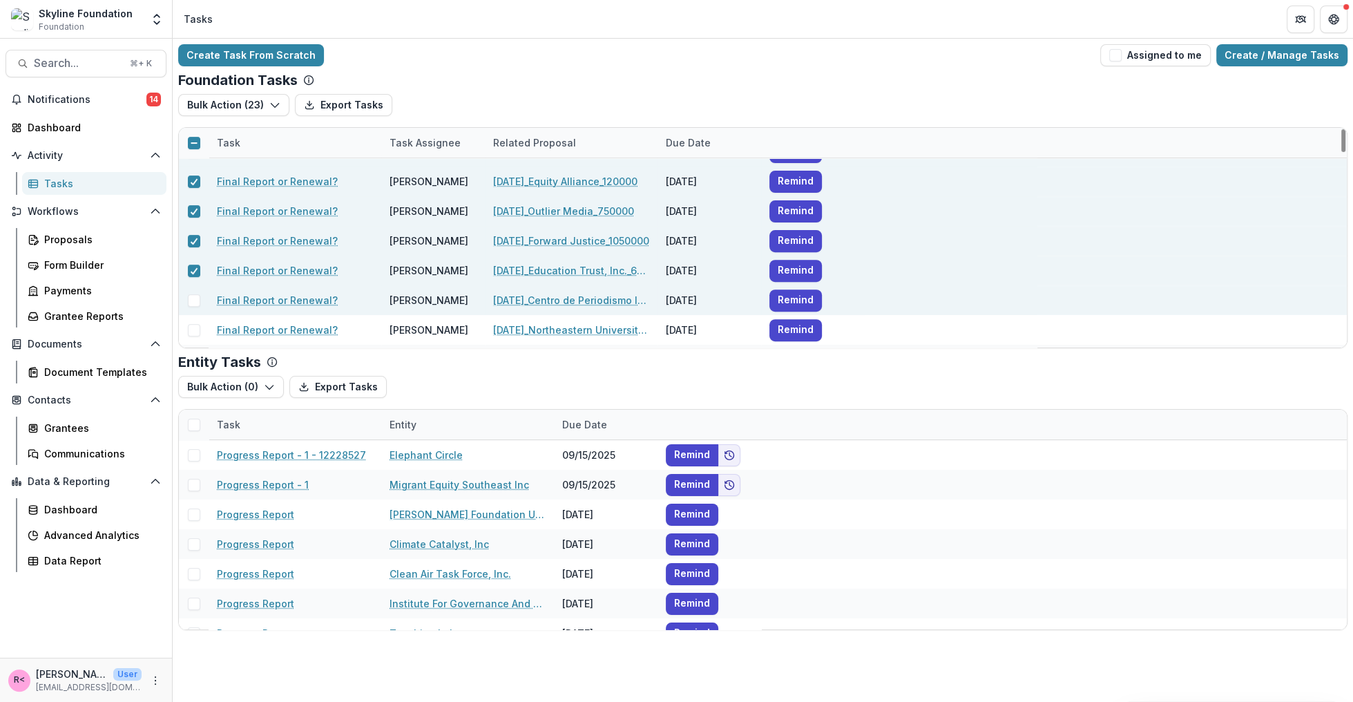
click at [196, 298] on span at bounding box center [194, 300] width 12 height 12
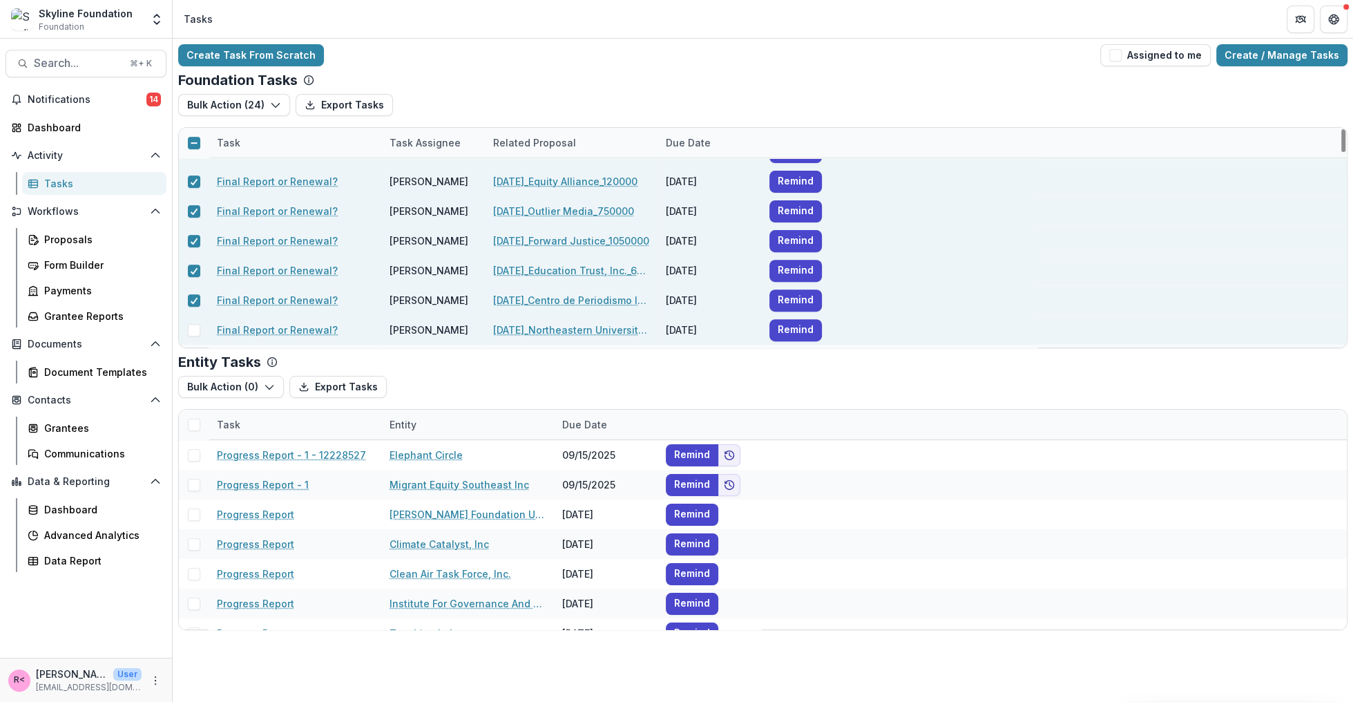
click at [197, 331] on span at bounding box center [194, 330] width 12 height 12
click at [191, 330] on polyline at bounding box center [194, 330] width 6 height 6
click at [194, 297] on icon at bounding box center [194, 300] width 8 height 7
click at [194, 272] on icon at bounding box center [194, 270] width 8 height 7
click at [271, 104] on polyline "button" at bounding box center [275, 106] width 8 height 4
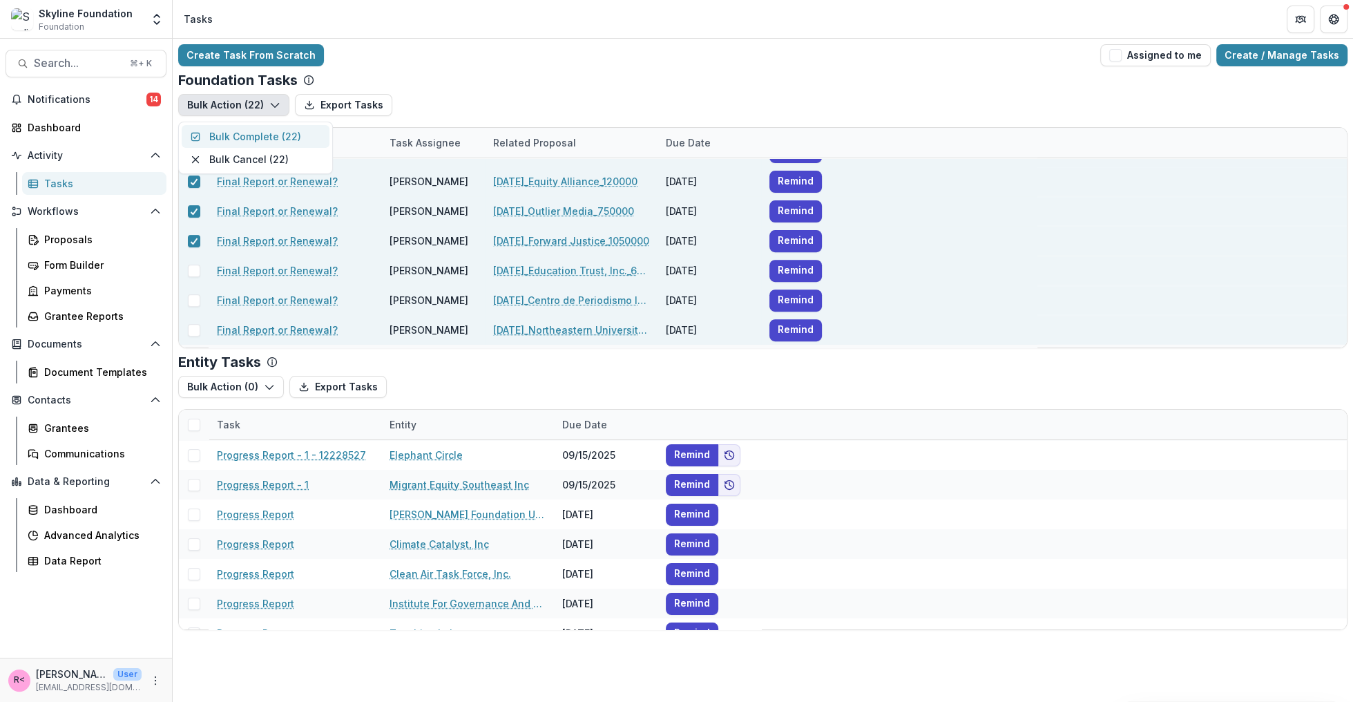
drag, startPoint x: 262, startPoint y: 162, endPoint x: 281, endPoint y: 137, distance: 31.1
click at [281, 137] on div "Bulk Complete ( 22 ) Bulk Cancel ( 22 )" at bounding box center [255, 148] width 155 height 52
click at [300, 137] on button "Bulk Complete ( 22 )" at bounding box center [256, 136] width 148 height 23
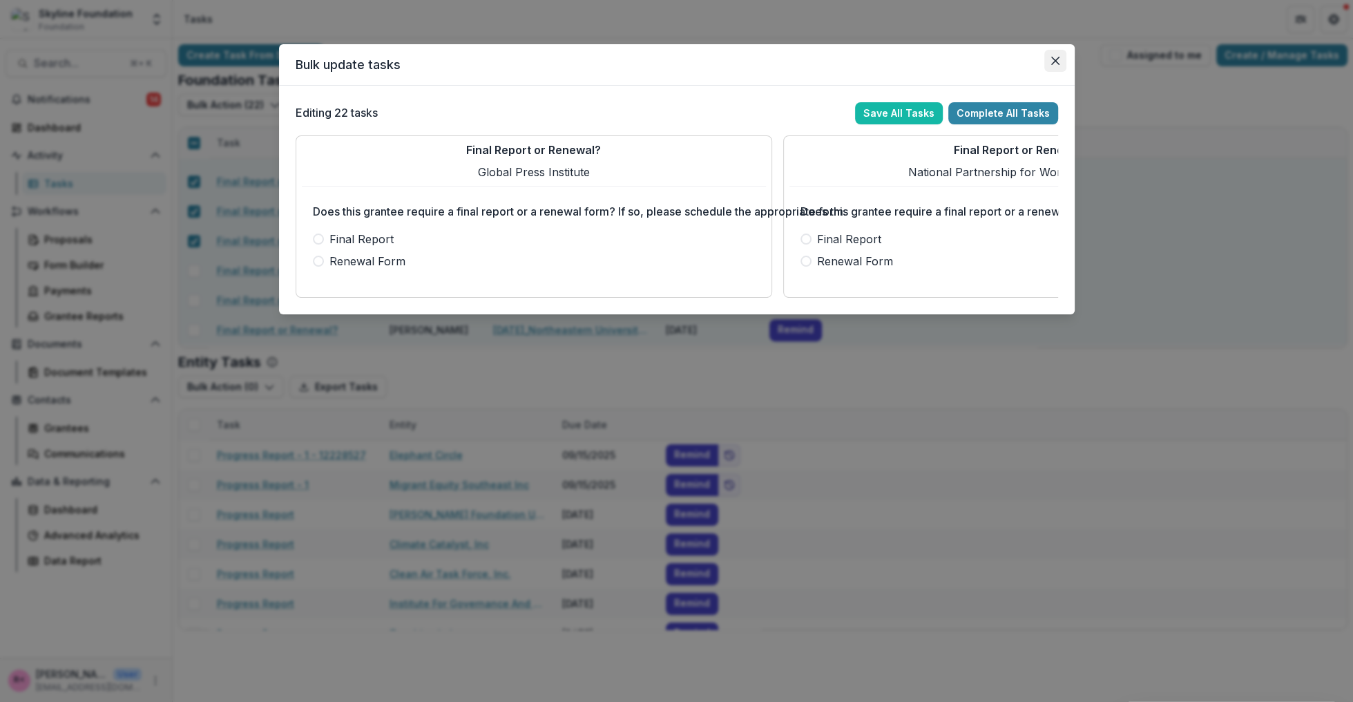
click at [1056, 57] on icon "Close" at bounding box center [1055, 61] width 8 height 8
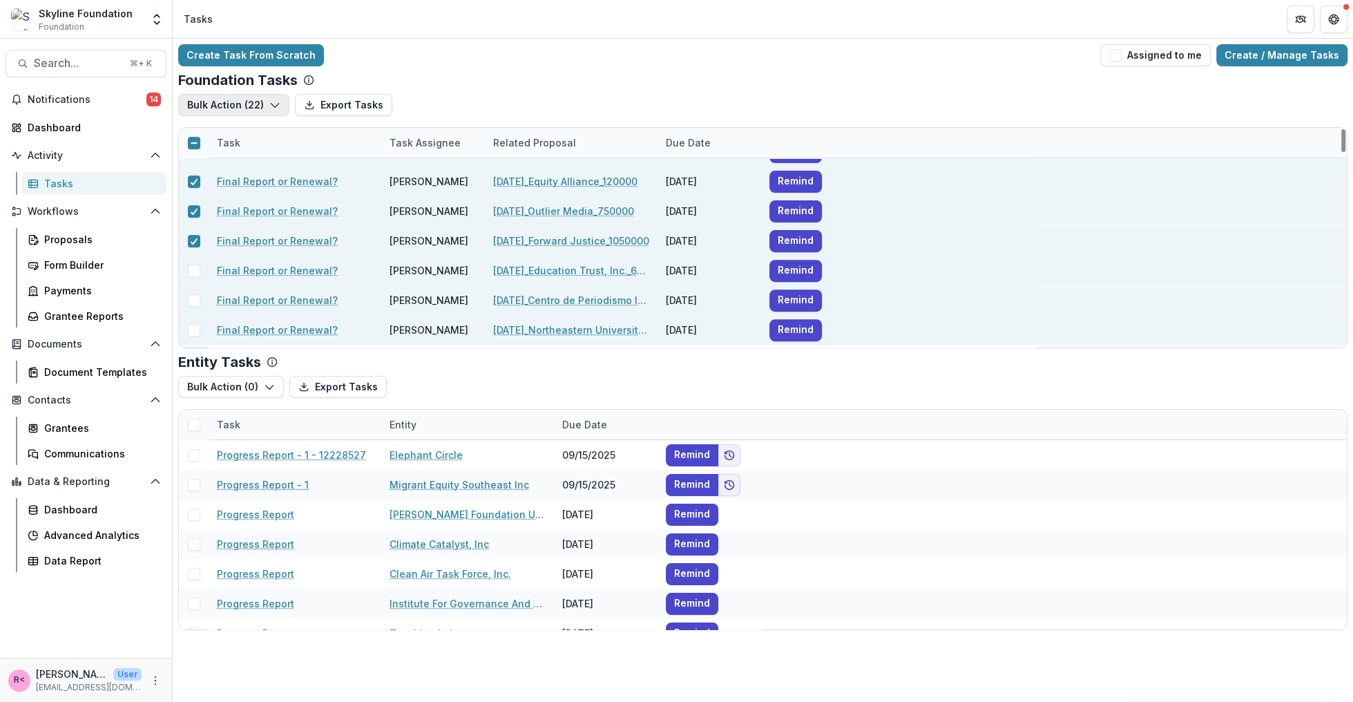
click at [273, 110] on button "Bulk Action ( 22 )" at bounding box center [233, 105] width 111 height 22
click at [261, 160] on button "Bulk Cancel ( 22 )" at bounding box center [256, 159] width 148 height 23
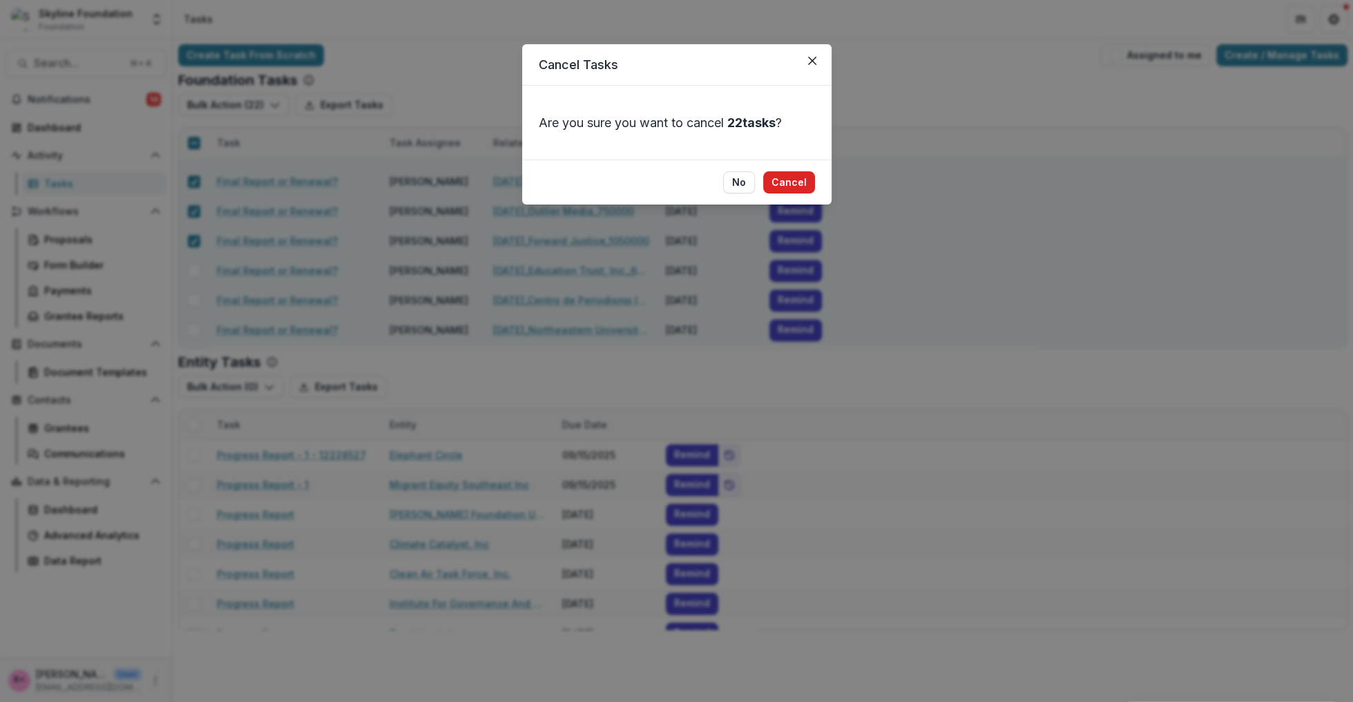
click at [795, 189] on button "Cancel" at bounding box center [789, 182] width 52 height 22
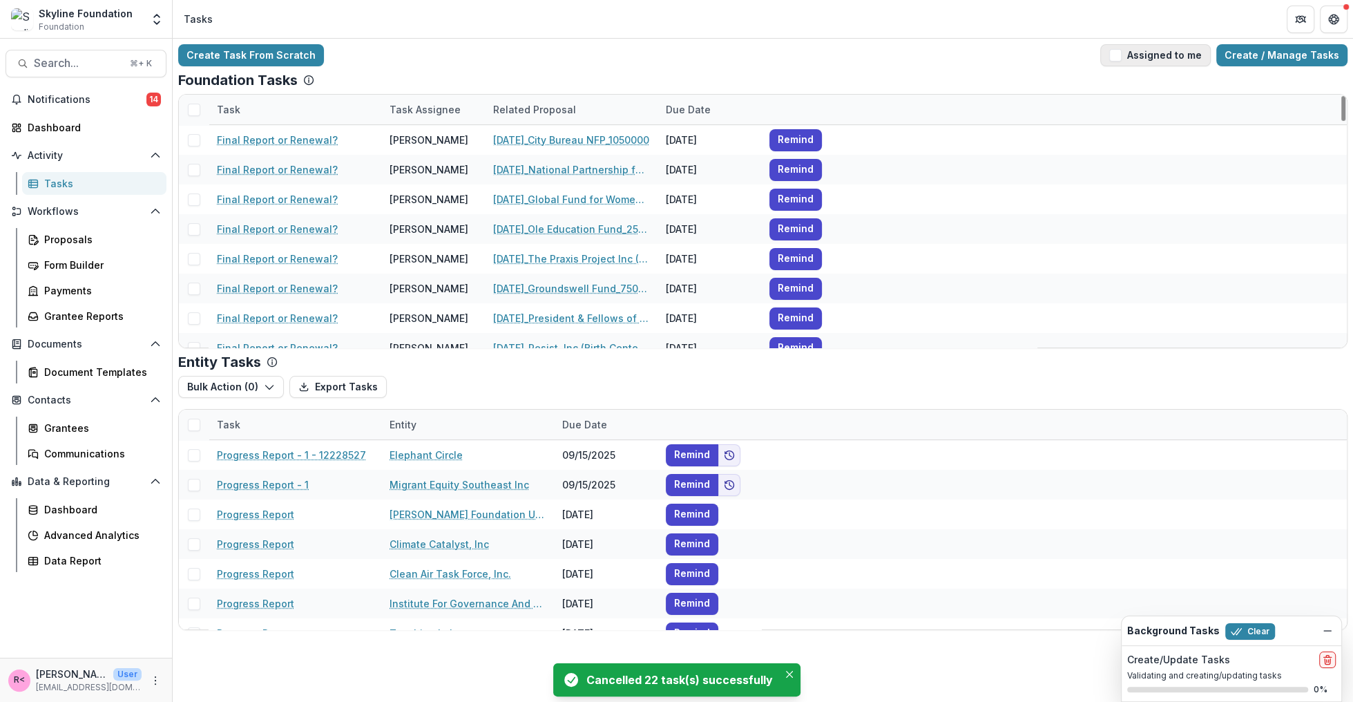
click at [1121, 59] on span "button" at bounding box center [1115, 55] width 12 height 12
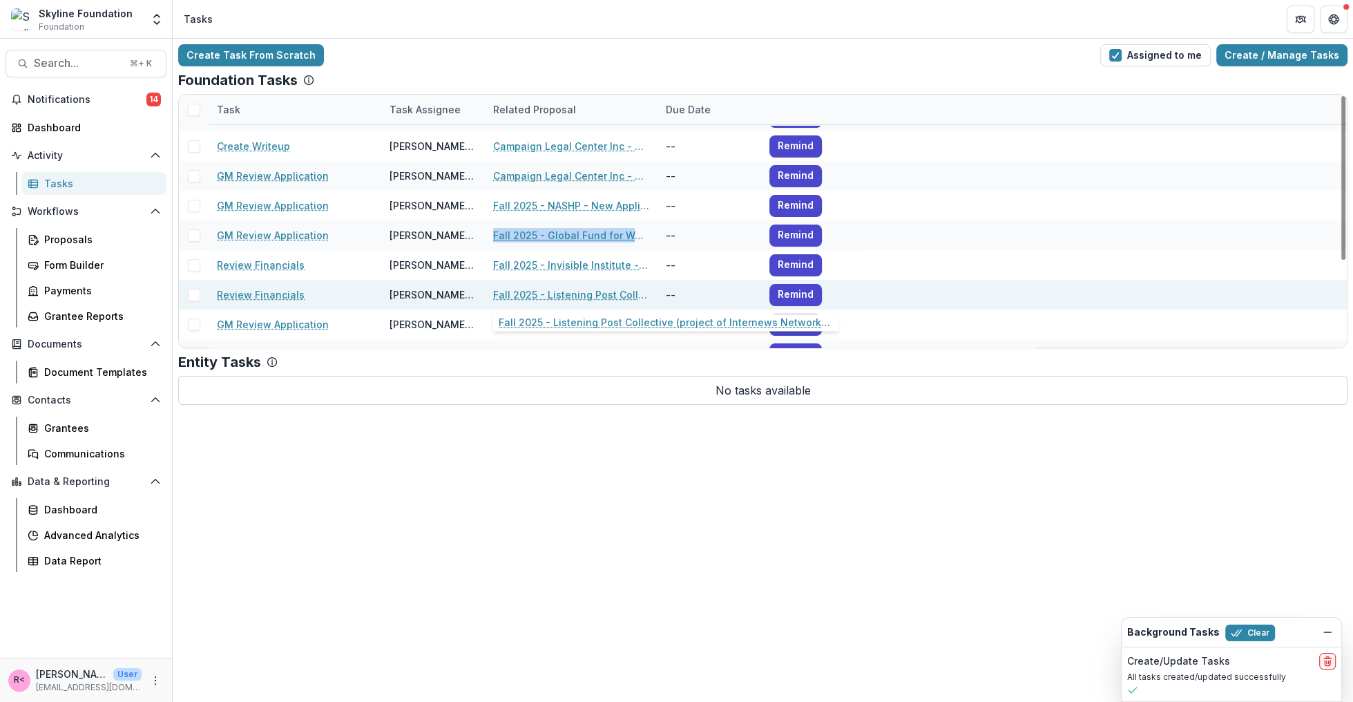
scroll to position [133, 0]
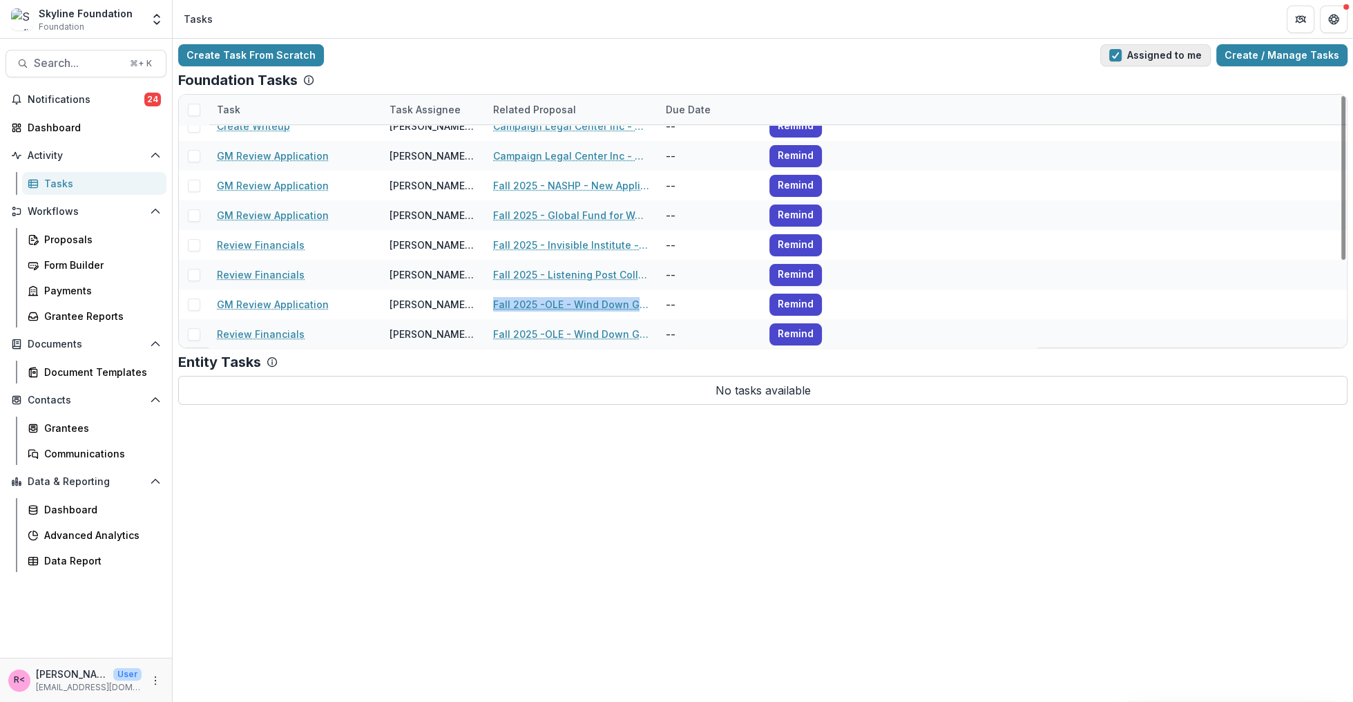
click at [1121, 58] on span "button" at bounding box center [1115, 55] width 12 height 12
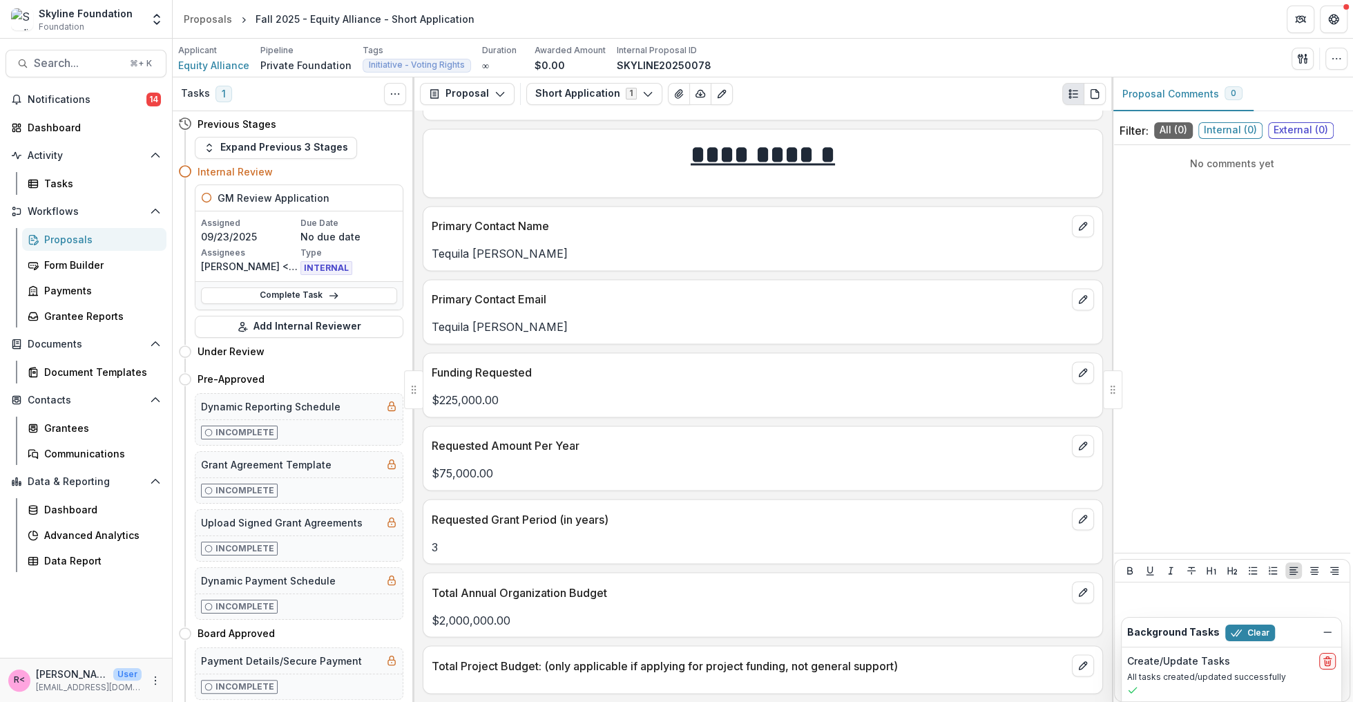
scroll to position [2317, 0]
click at [231, 68] on span "Equity Alliance" at bounding box center [213, 65] width 71 height 15
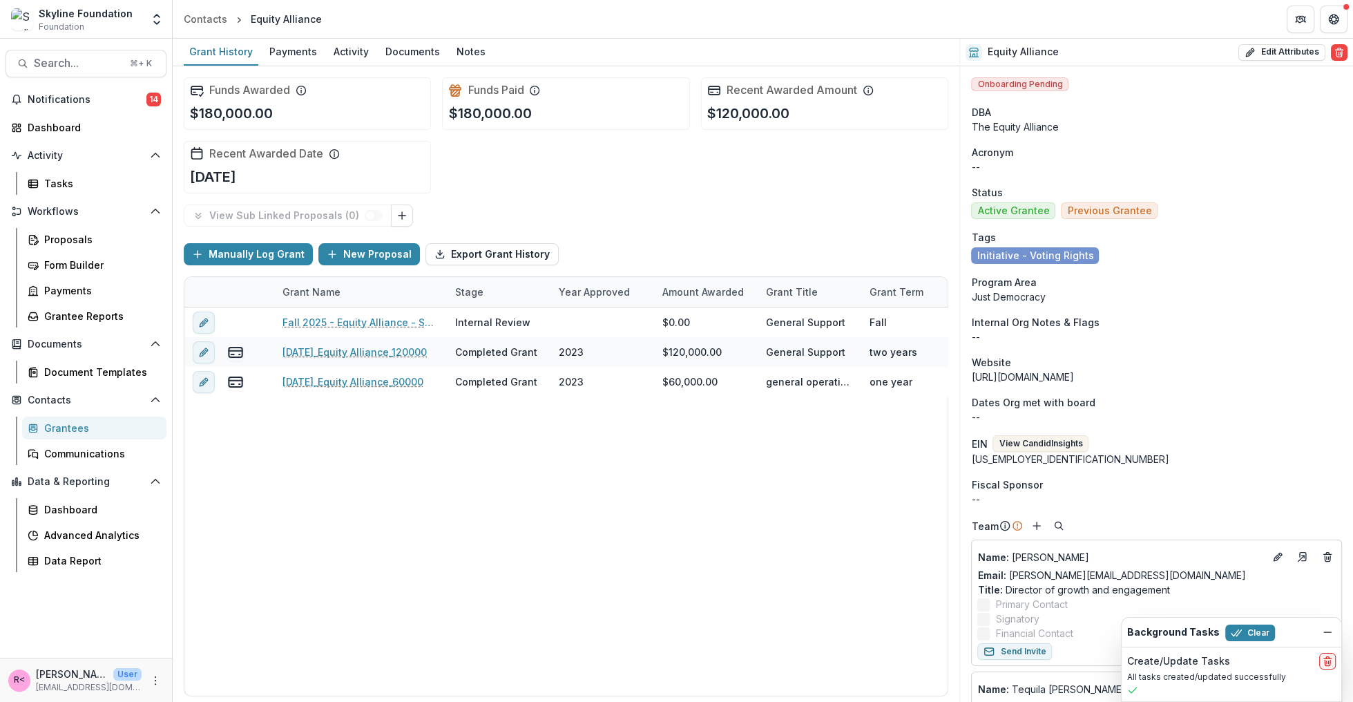
scroll to position [472, 0]
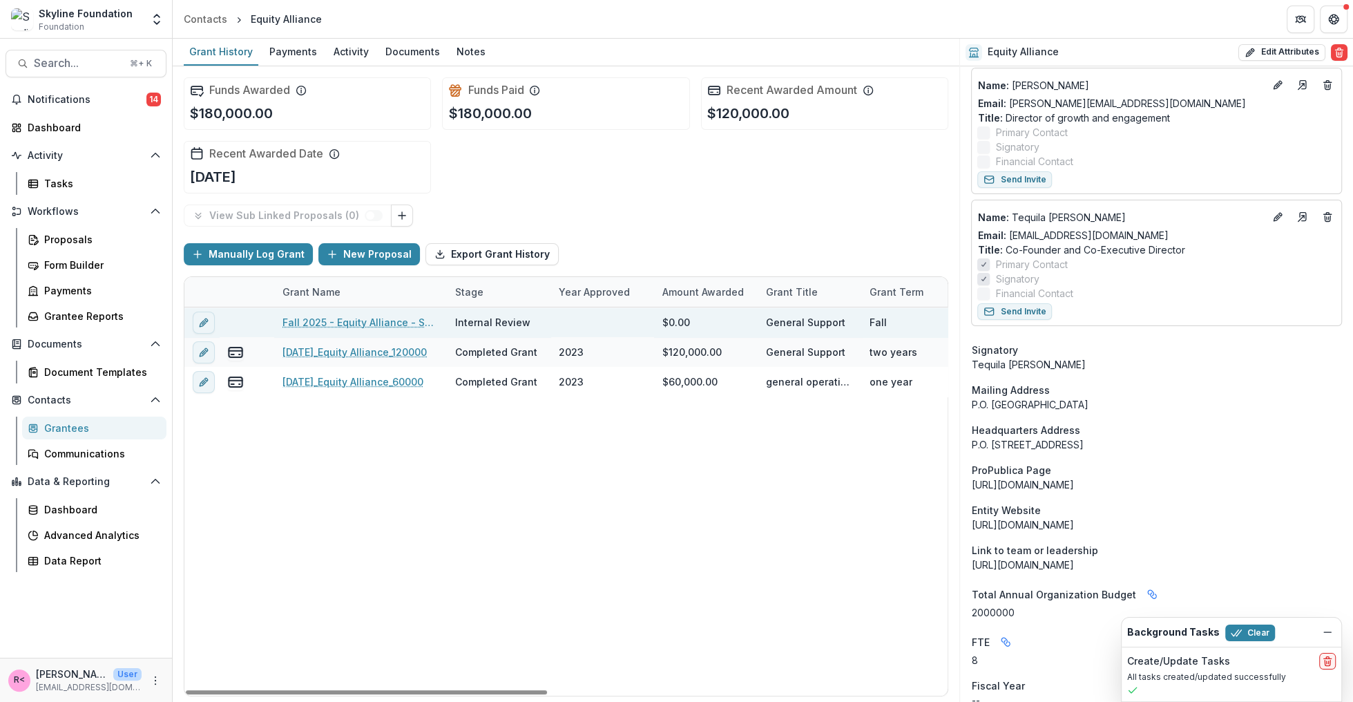
click at [406, 322] on link "Fall 2025 - Equity Alliance - Short Application" at bounding box center [360, 322] width 156 height 15
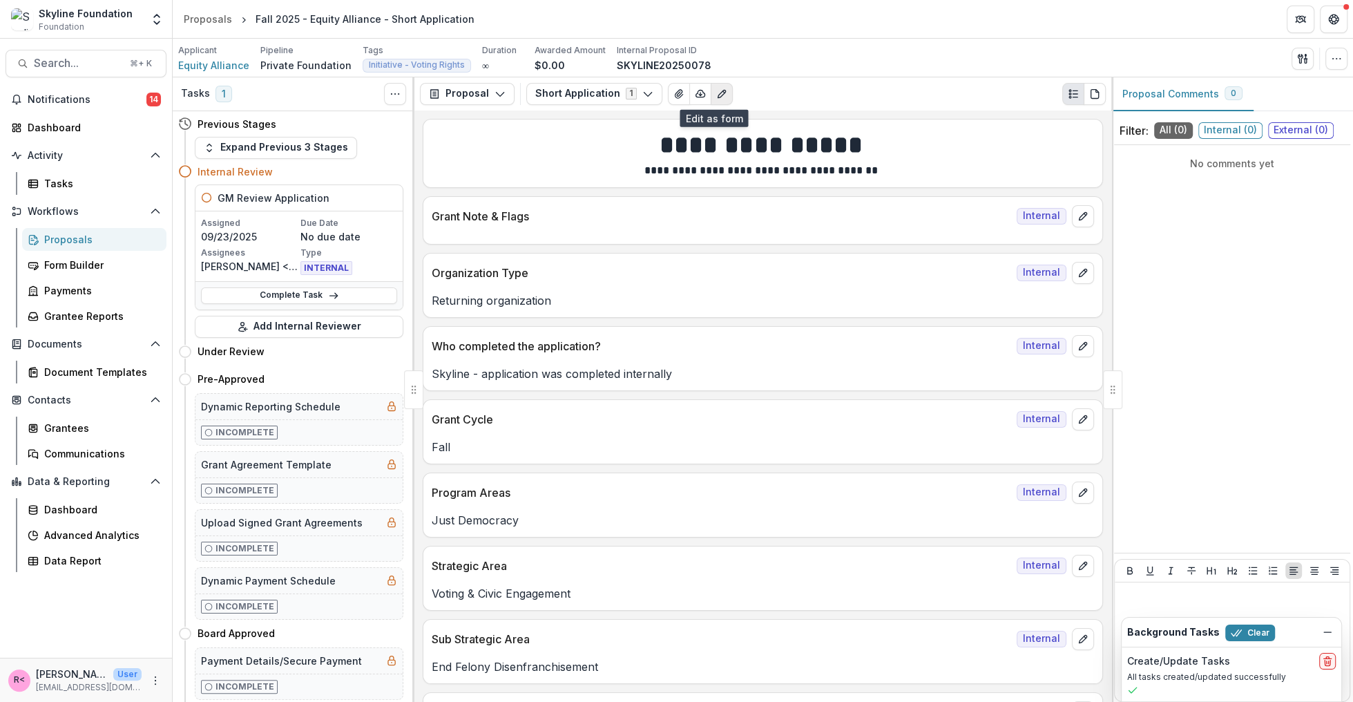
click at [716, 93] on icon "Edit as form" at bounding box center [721, 93] width 11 height 11
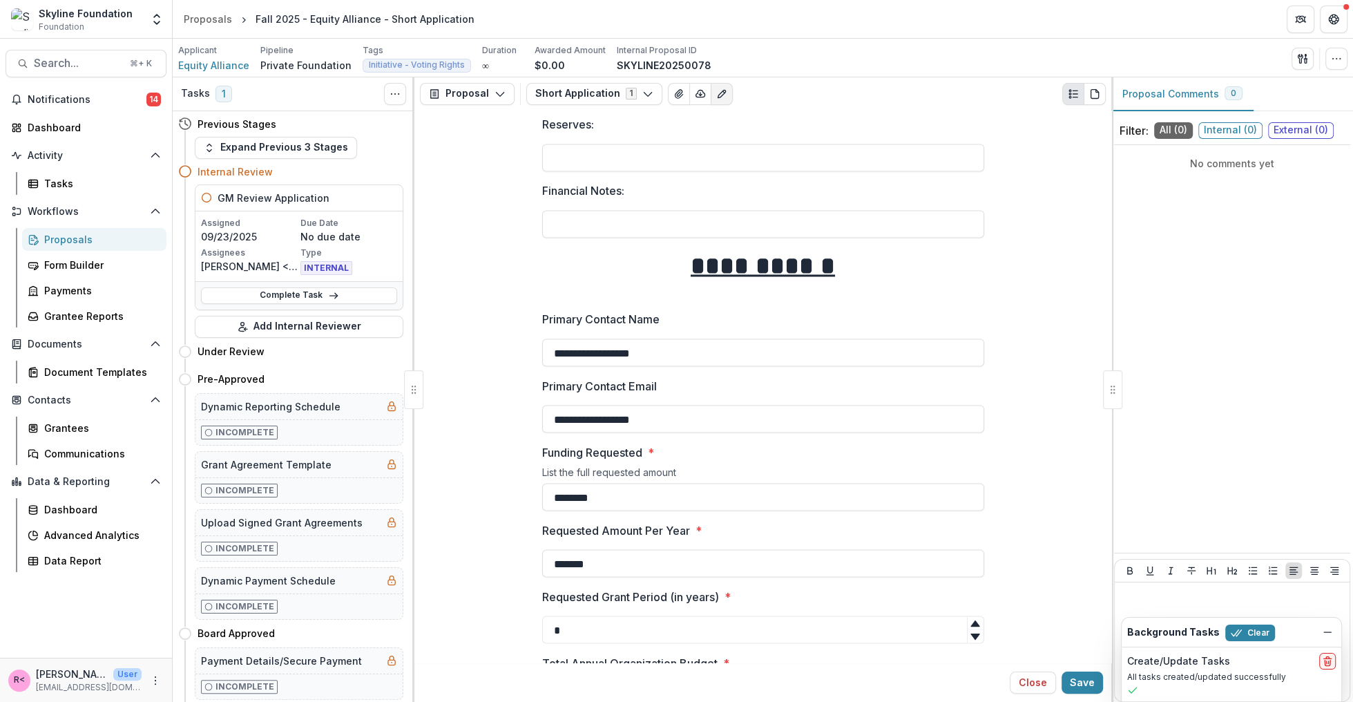
scroll to position [2491, 0]
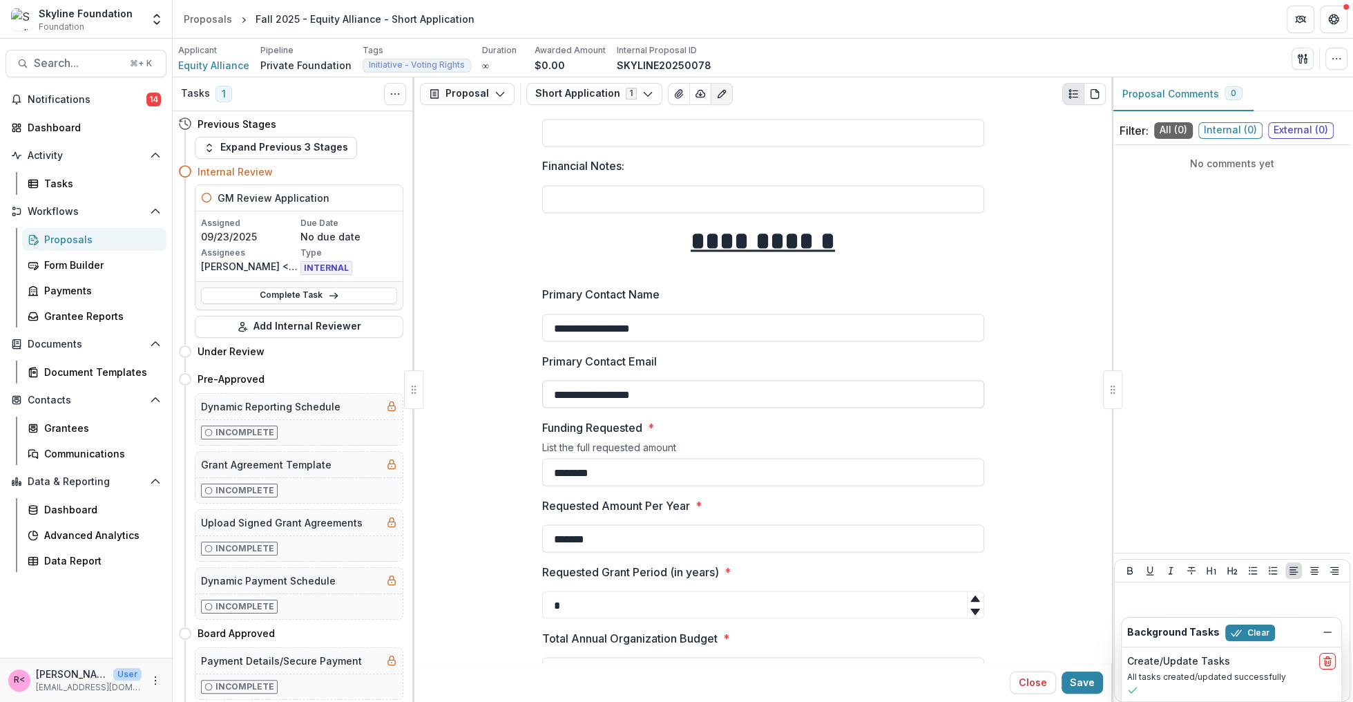
click at [607, 393] on input "**********" at bounding box center [763, 394] width 442 height 28
paste input "**********"
drag, startPoint x: 587, startPoint y: 393, endPoint x: 521, endPoint y: 392, distance: 66.3
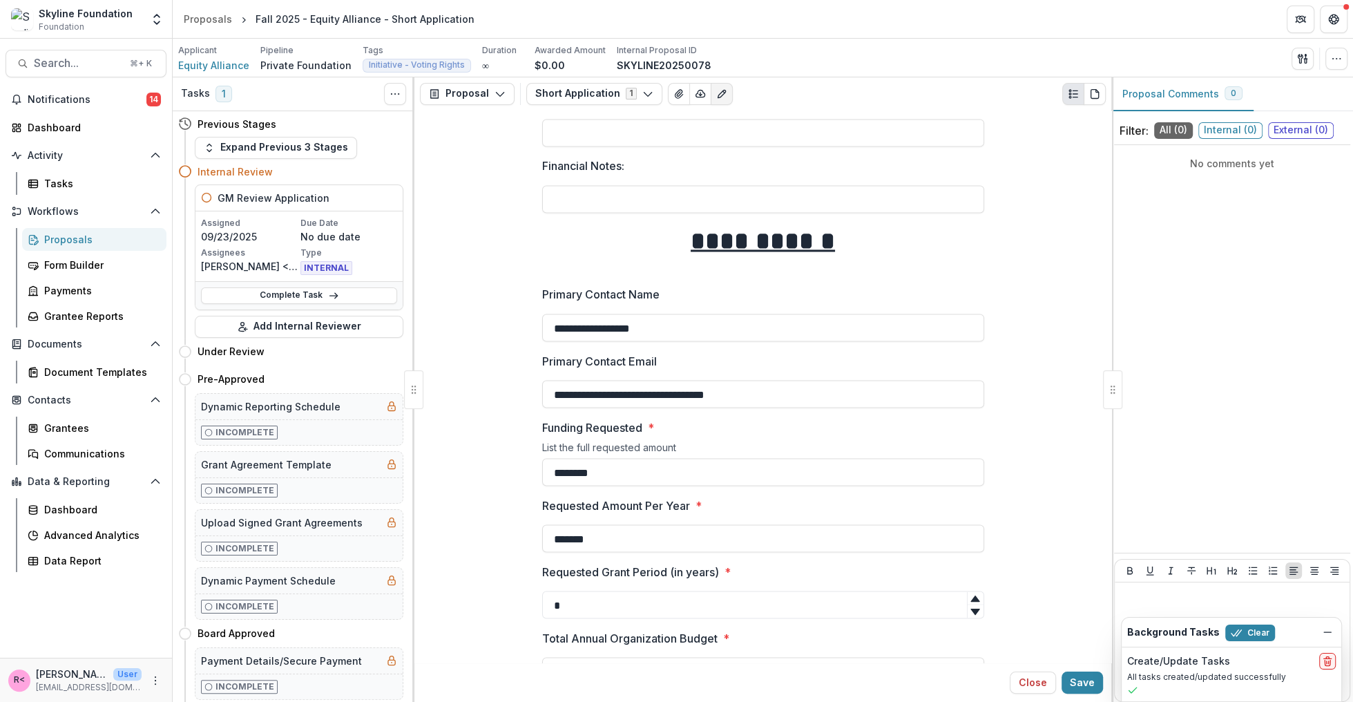
type input "**********"
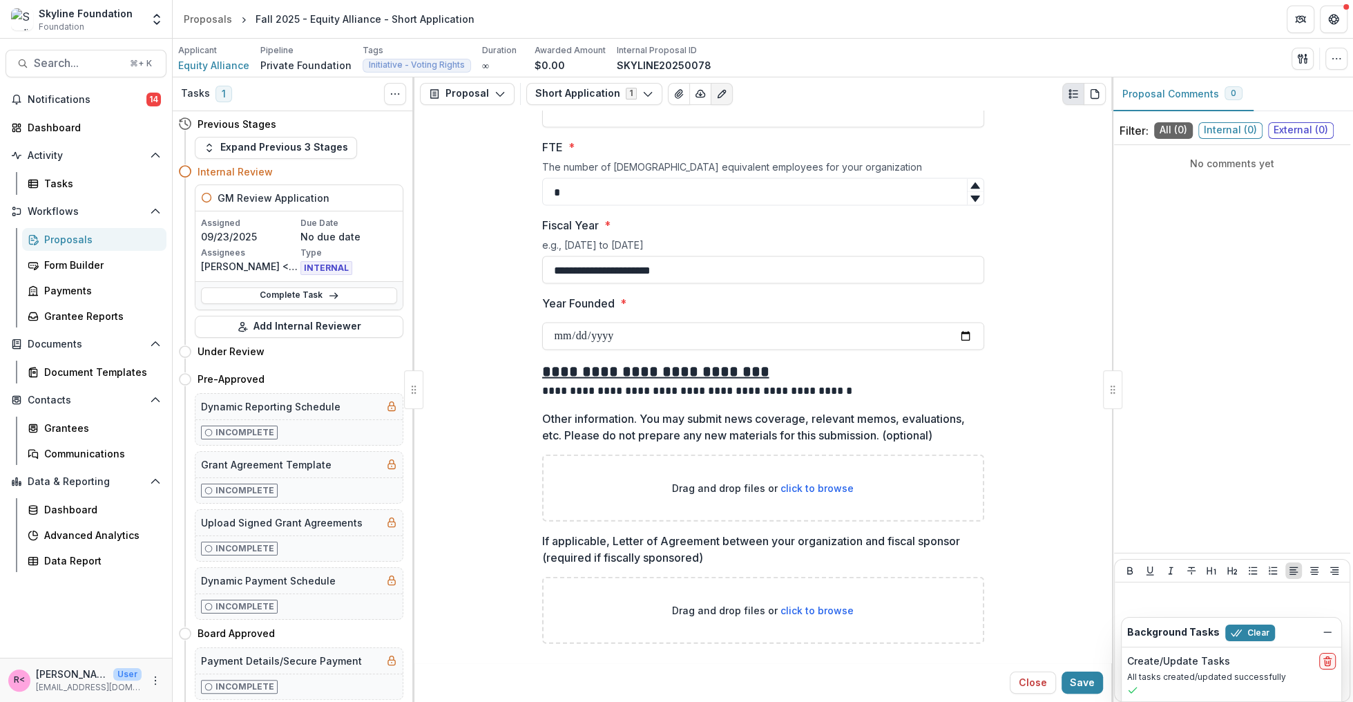
scroll to position [3139, 0]
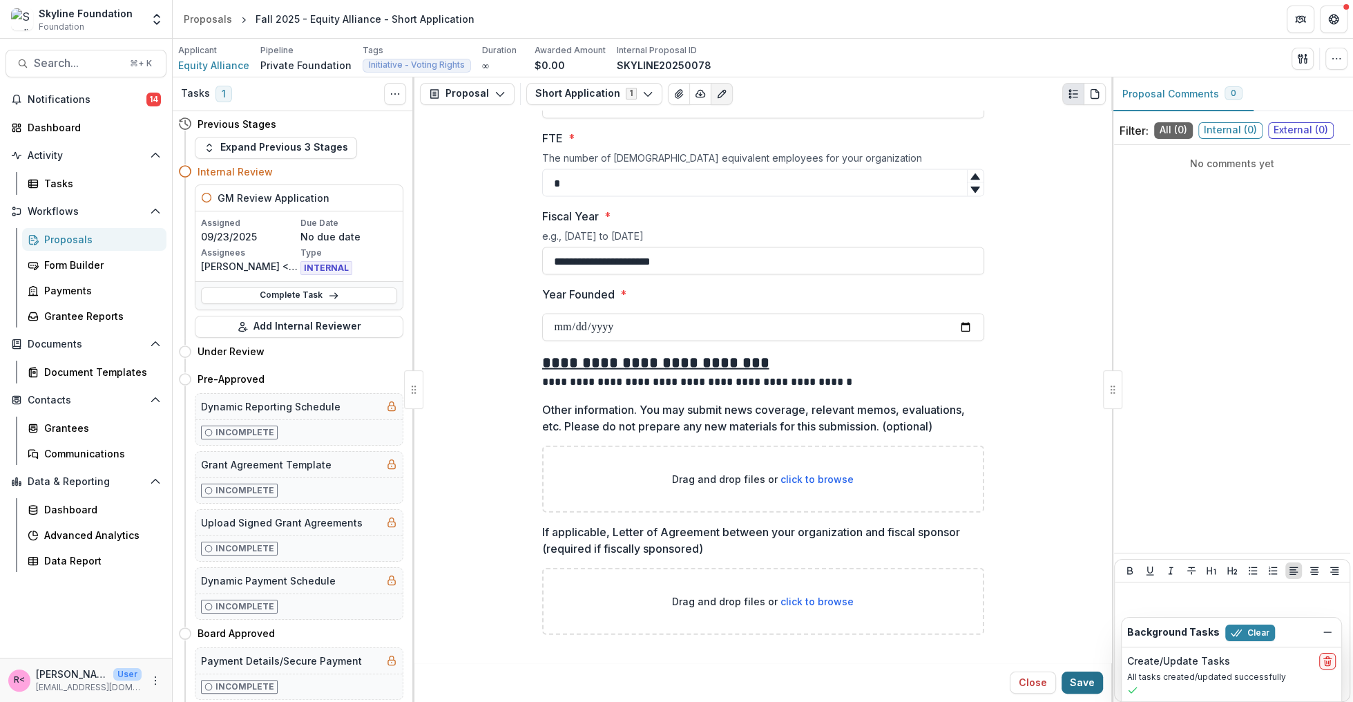
click at [1088, 686] on button "Save" at bounding box center [1081, 682] width 41 height 22
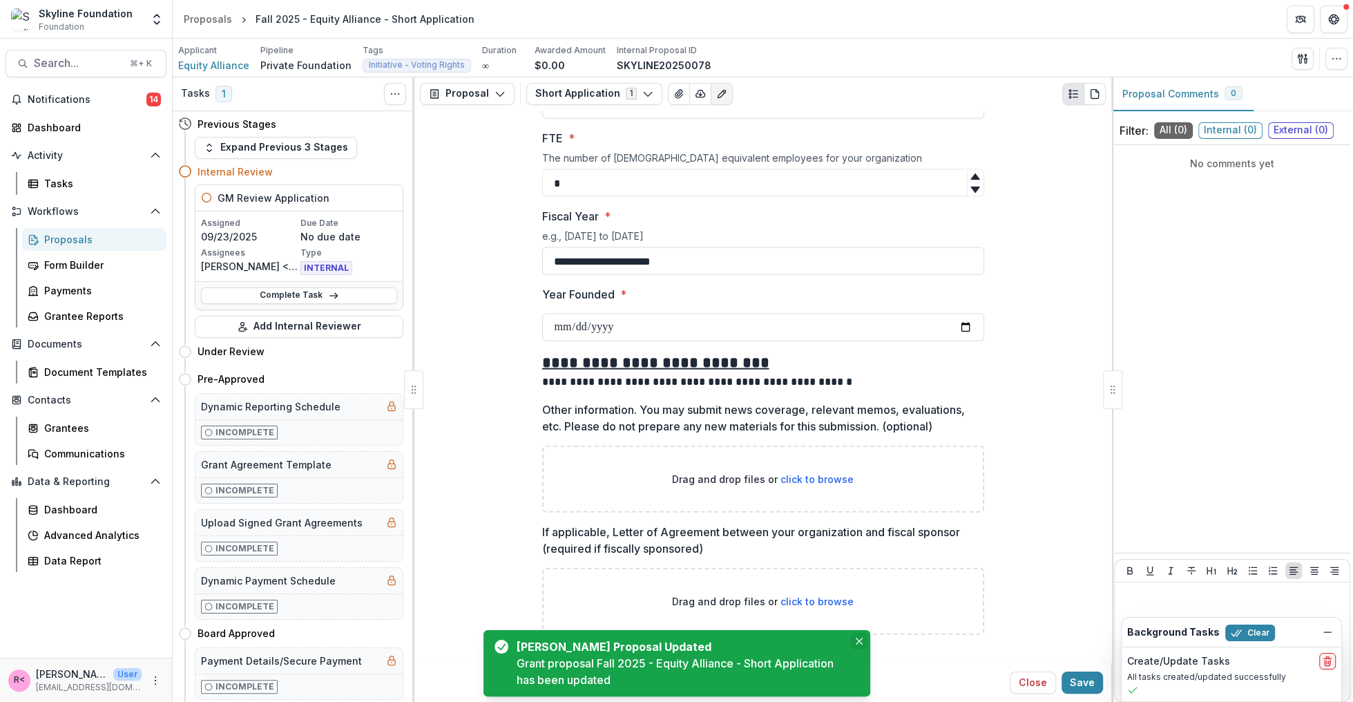
click at [862, 639] on button "Close" at bounding box center [859, 640] width 17 height 17
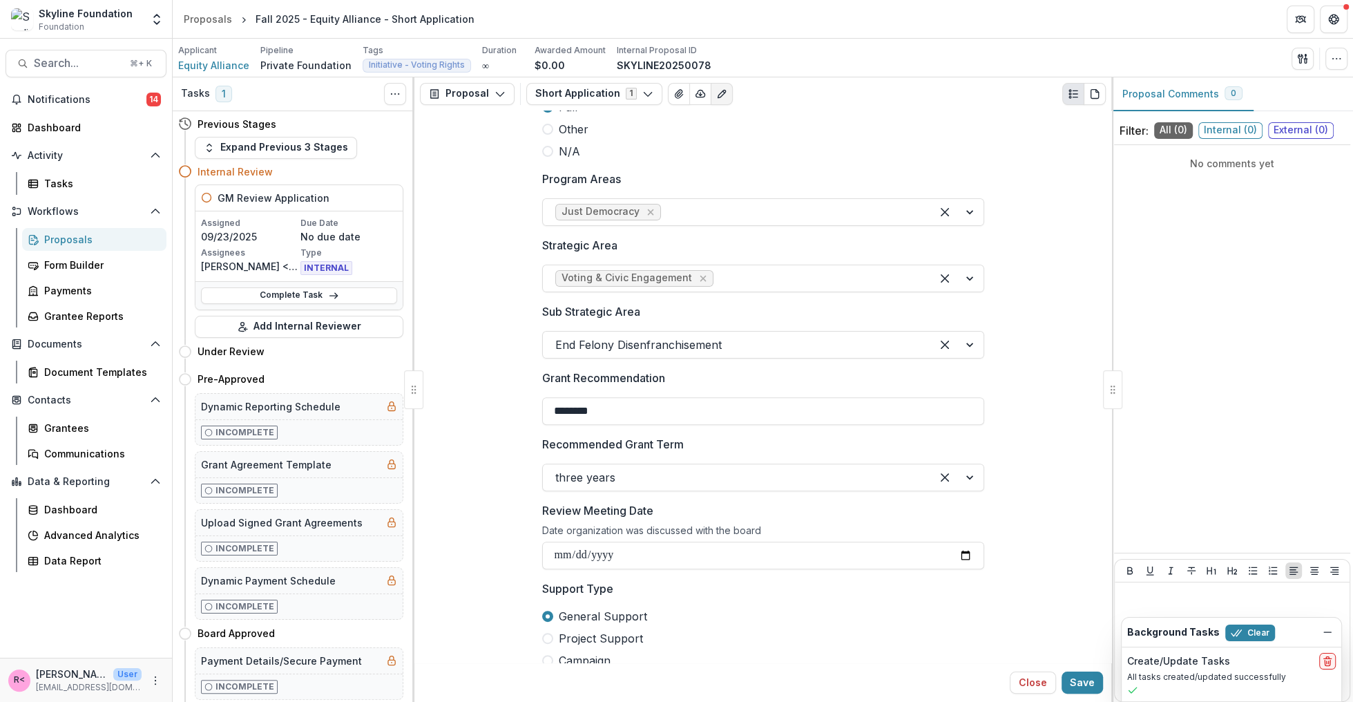
scroll to position [0, 0]
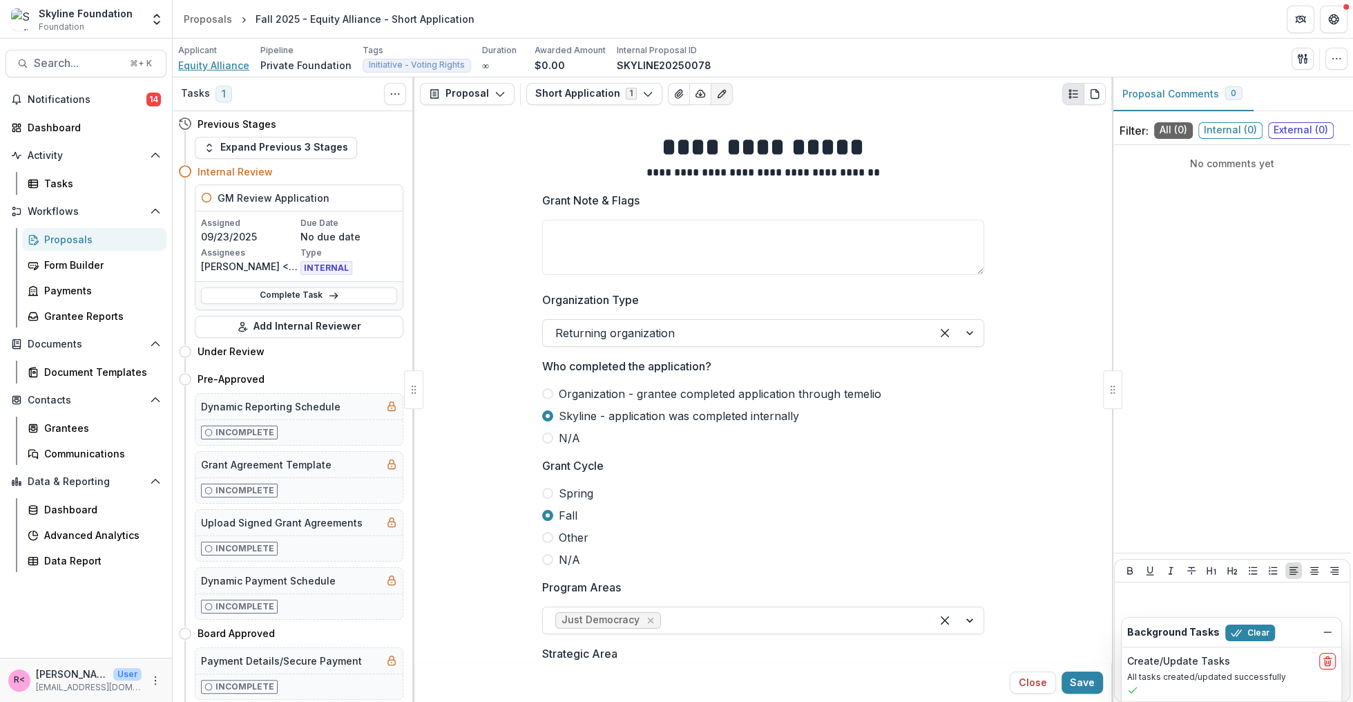
click at [233, 68] on span "Equity Alliance" at bounding box center [213, 65] width 71 height 15
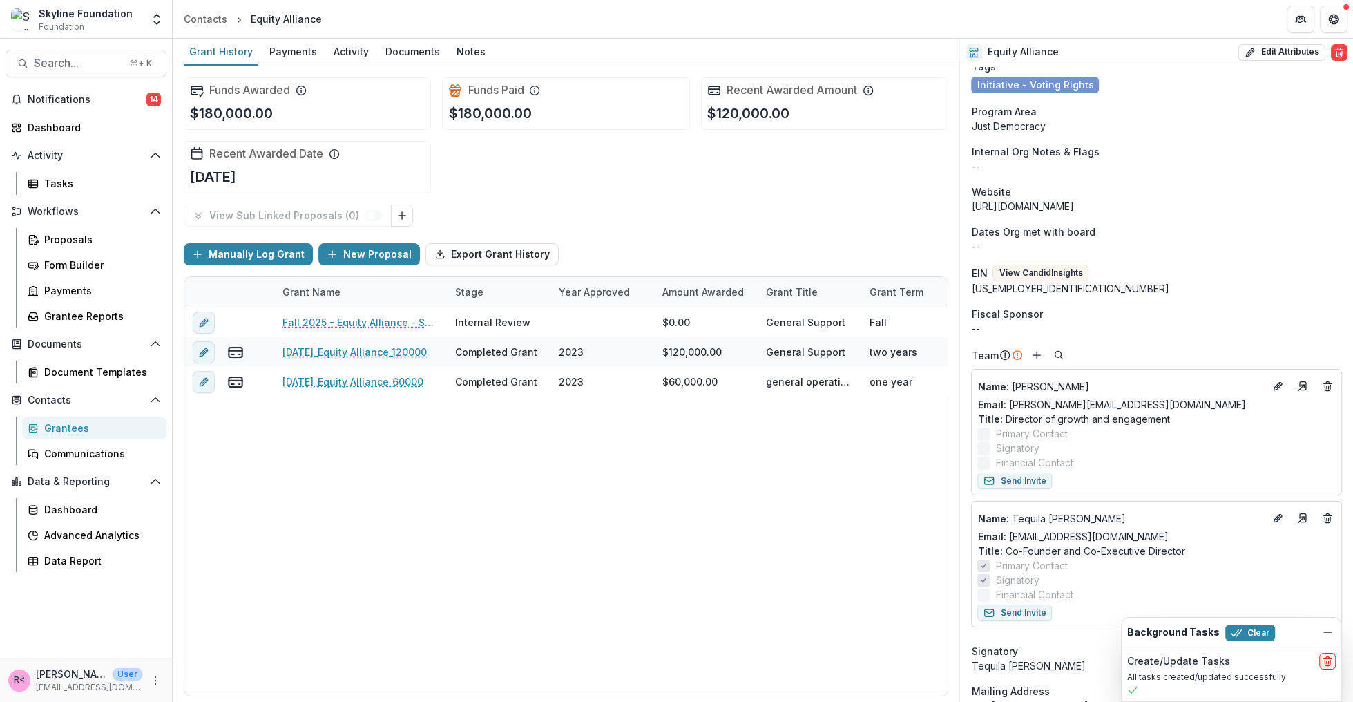
scroll to position [173, 0]
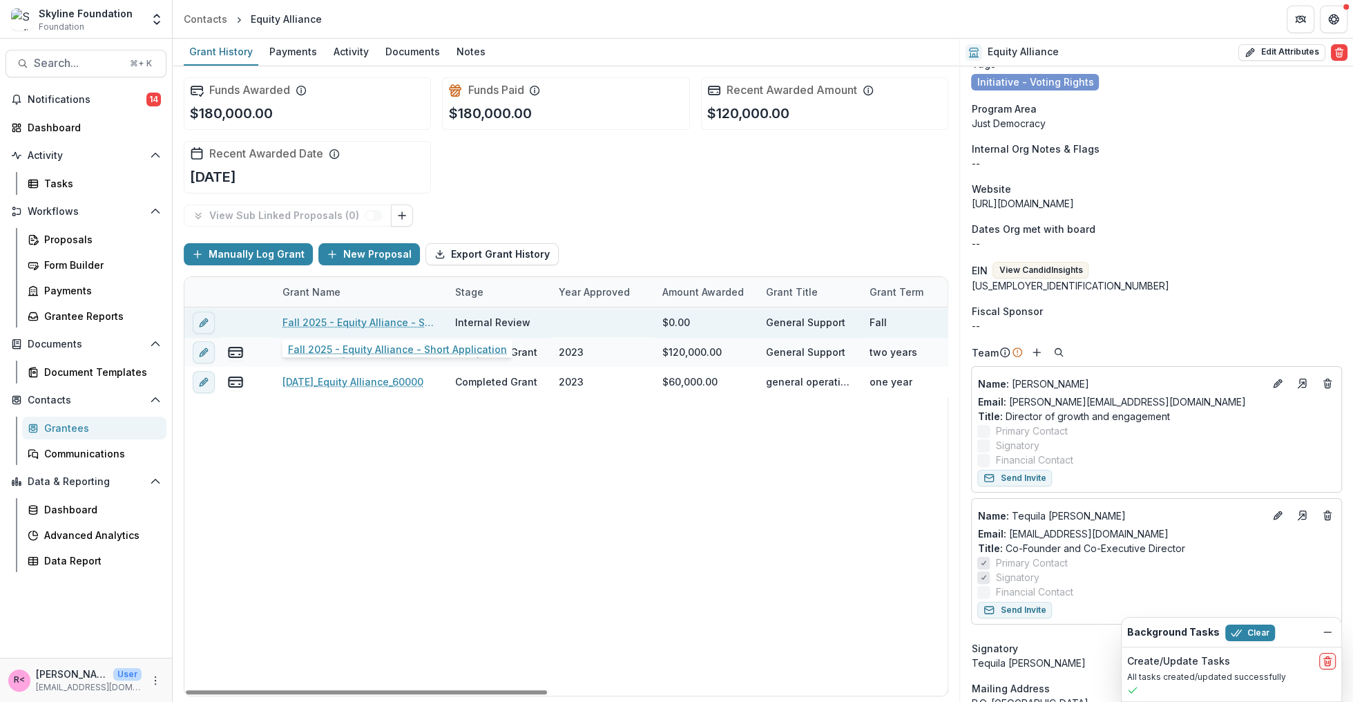
click at [369, 320] on link "Fall 2025 - Equity Alliance - Short Application" at bounding box center [360, 322] width 156 height 15
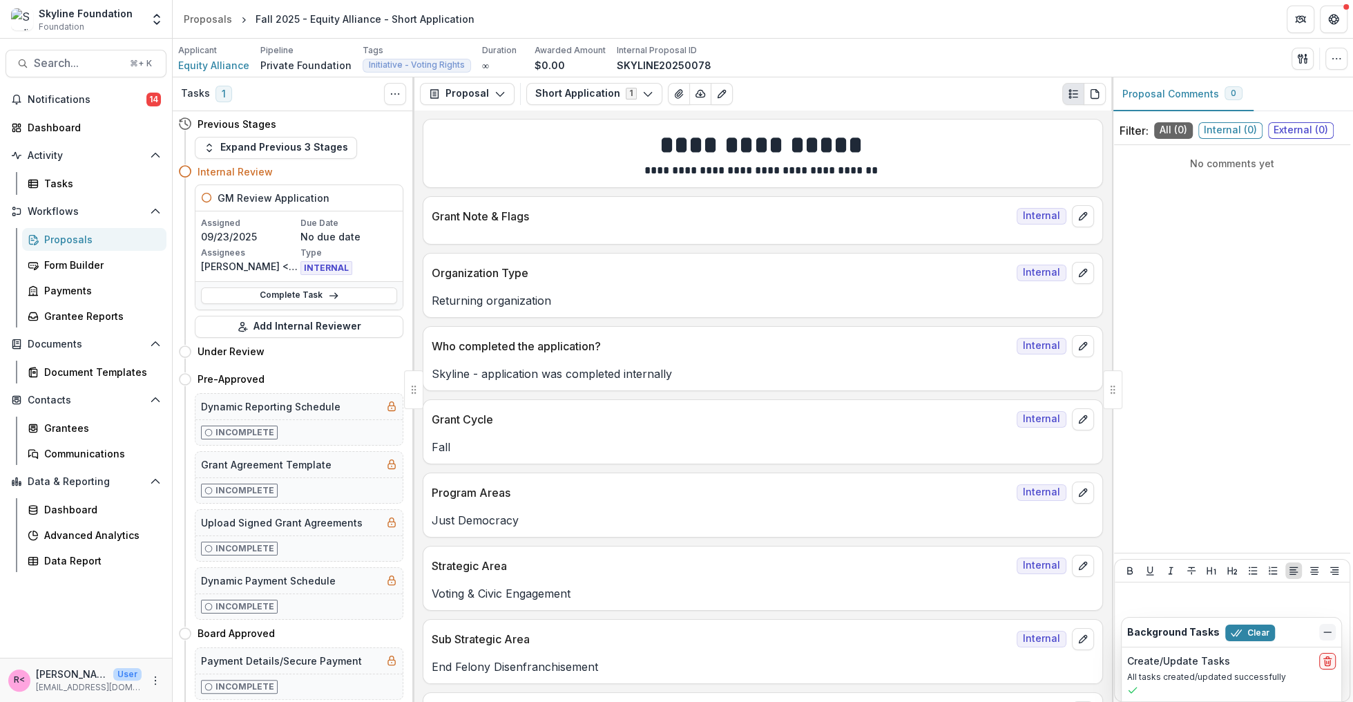
click at [1324, 632] on line "Dismiss" at bounding box center [1327, 632] width 7 height 0
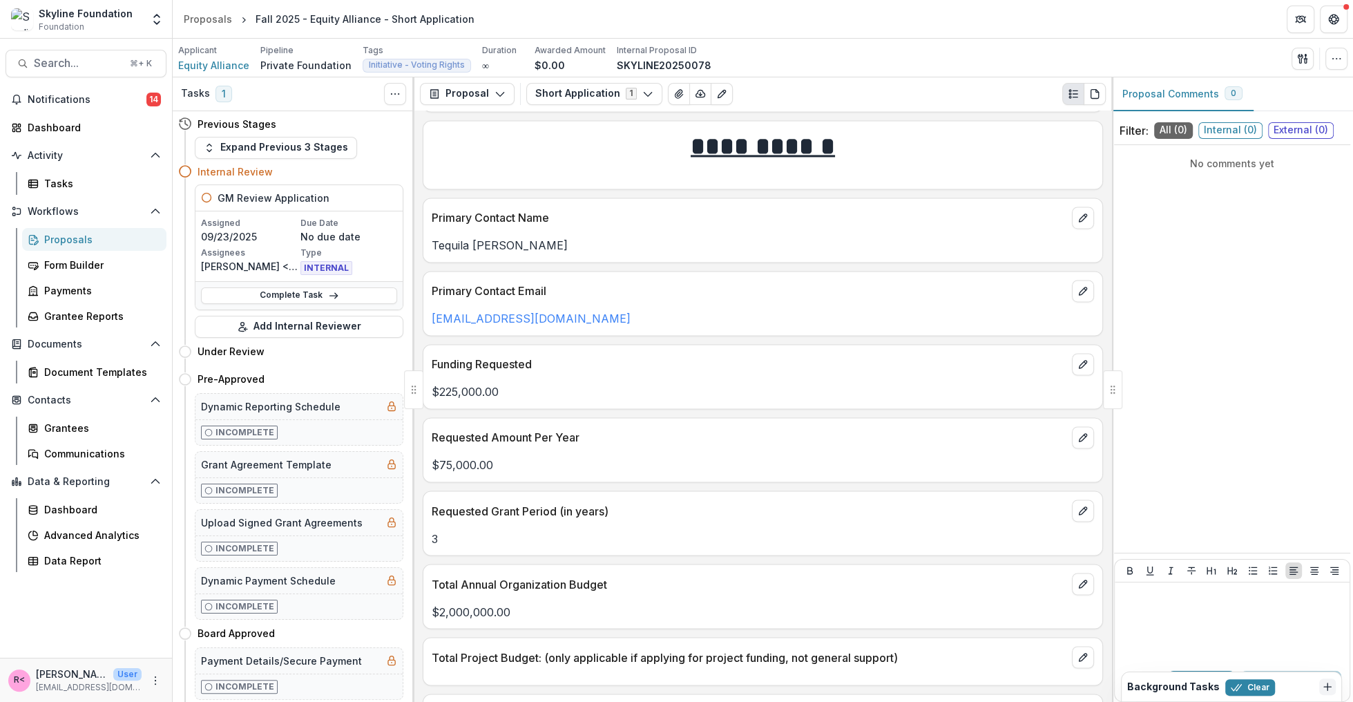
scroll to position [2725, 0]
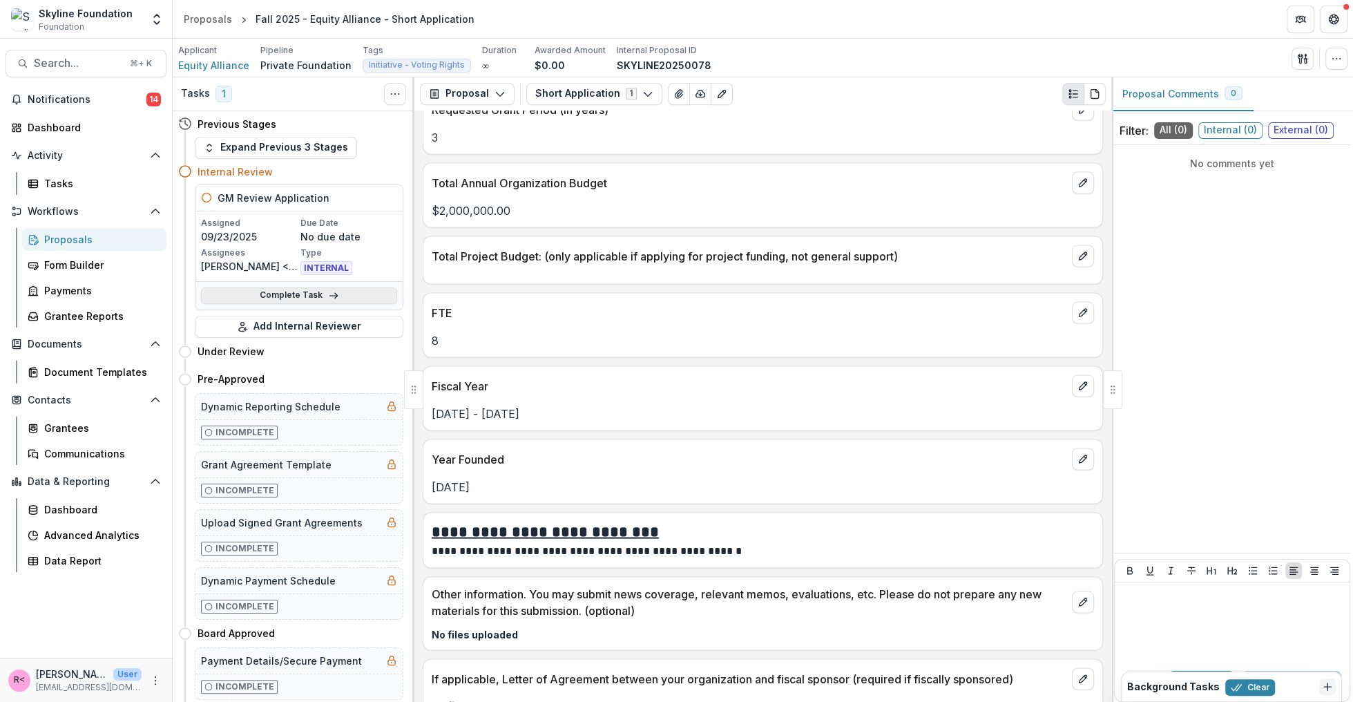
click at [328, 298] on icon at bounding box center [333, 295] width 11 height 11
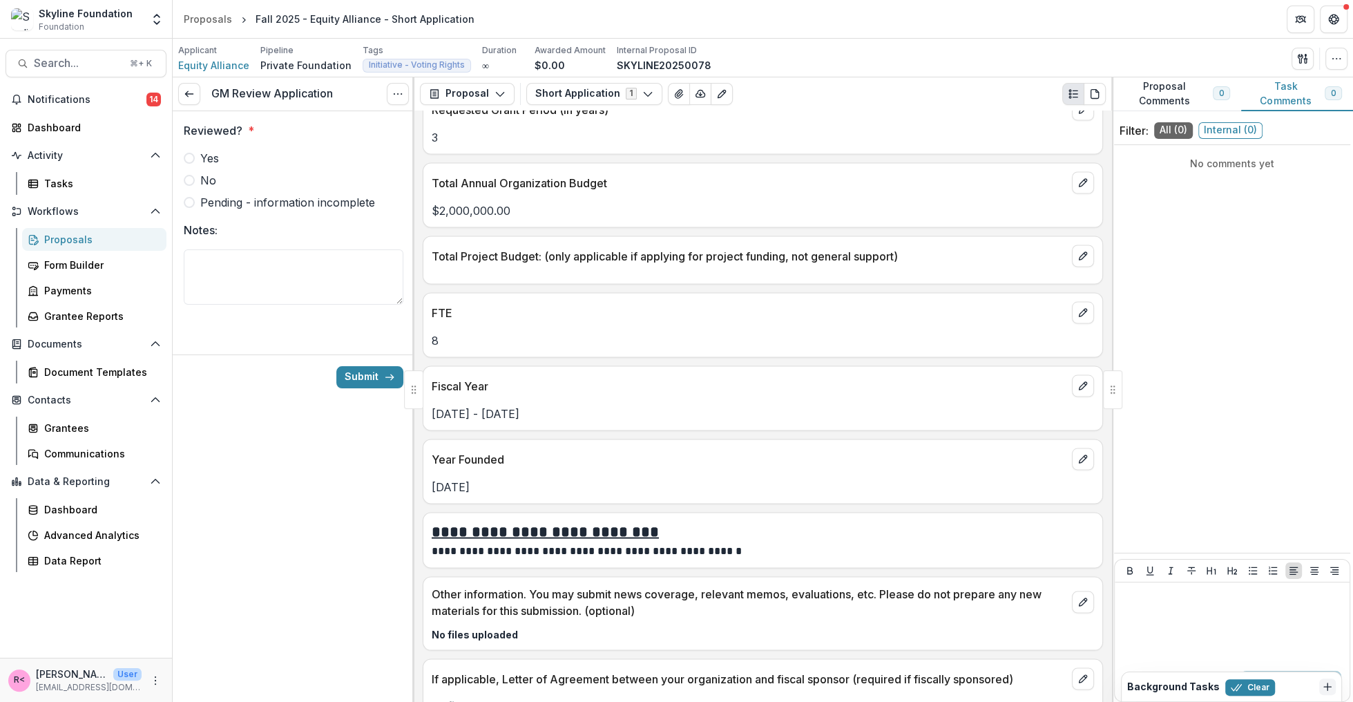
click at [227, 157] on label "Yes" at bounding box center [294, 158] width 220 height 17
click at [369, 379] on button "Submit" at bounding box center [369, 377] width 67 height 22
click at [213, 68] on span "Equity Alliance" at bounding box center [213, 65] width 71 height 15
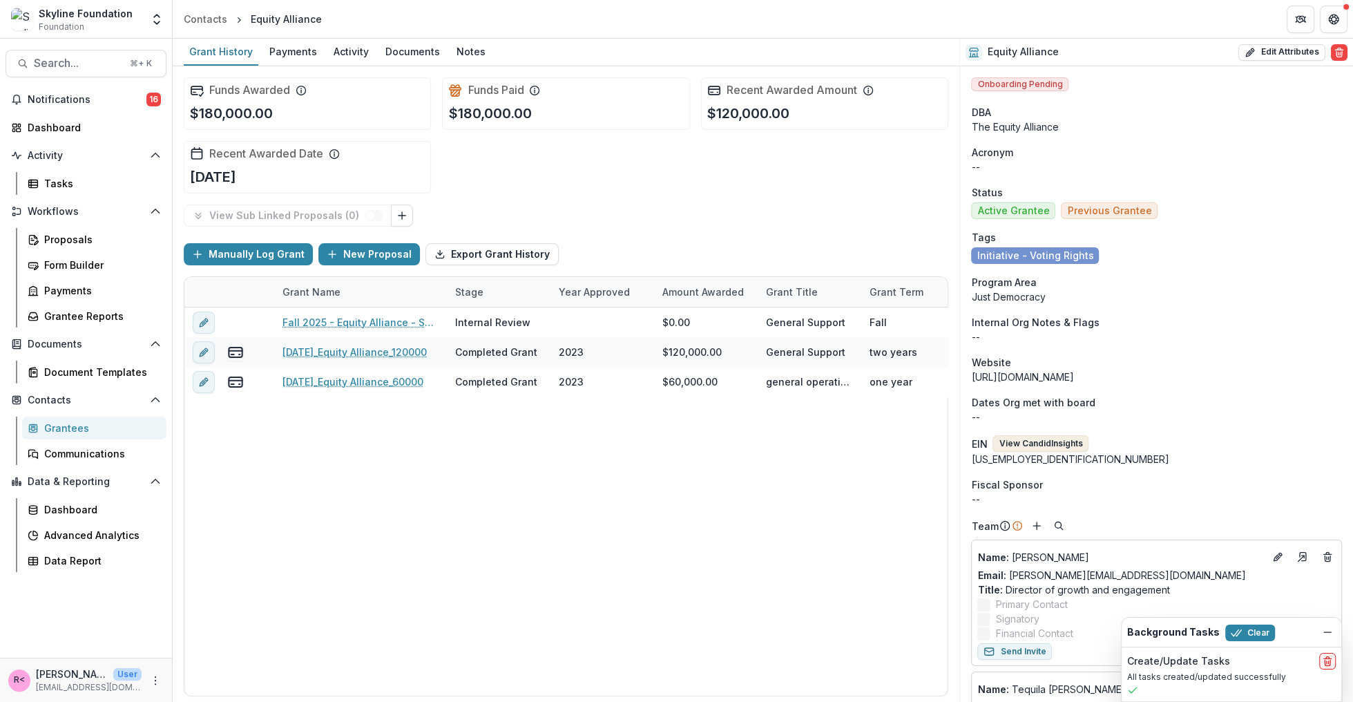
click at [1028, 447] on button "View Candid Insights" at bounding box center [1040, 443] width 96 height 17
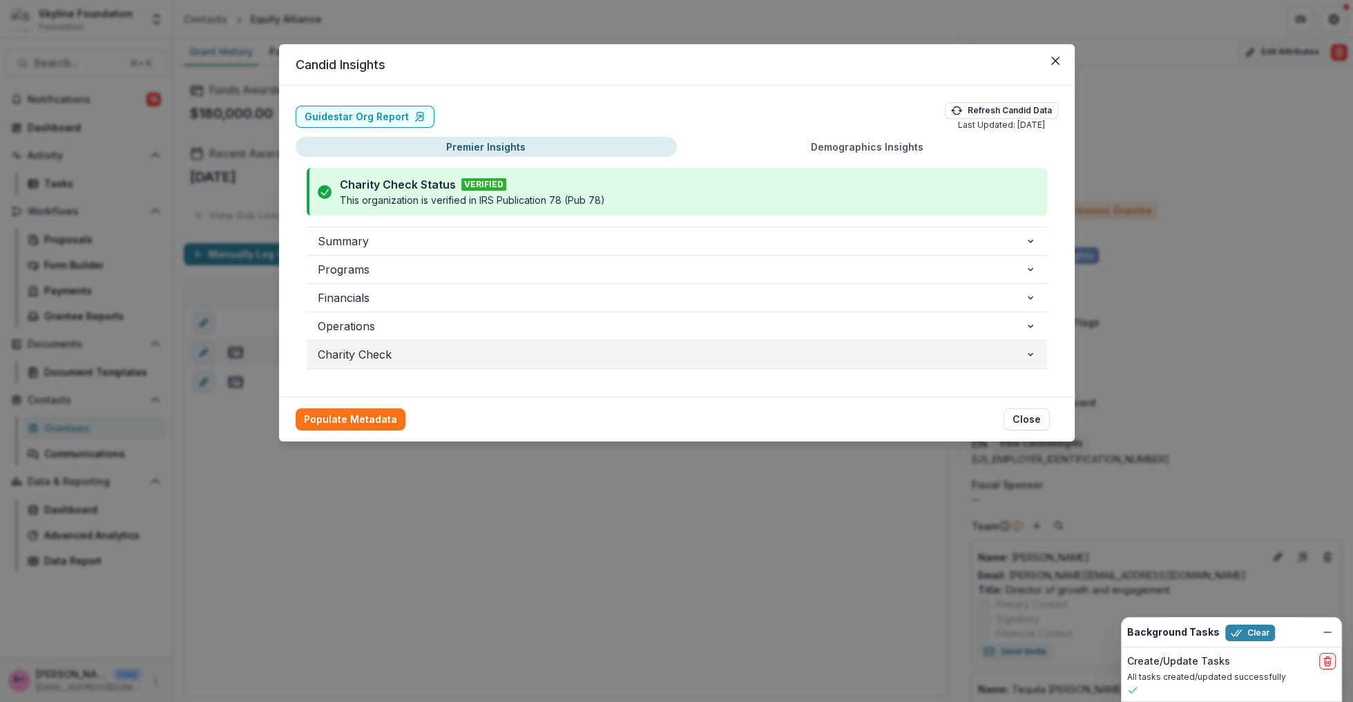
click at [392, 351] on span "Charity Check" at bounding box center [671, 354] width 707 height 17
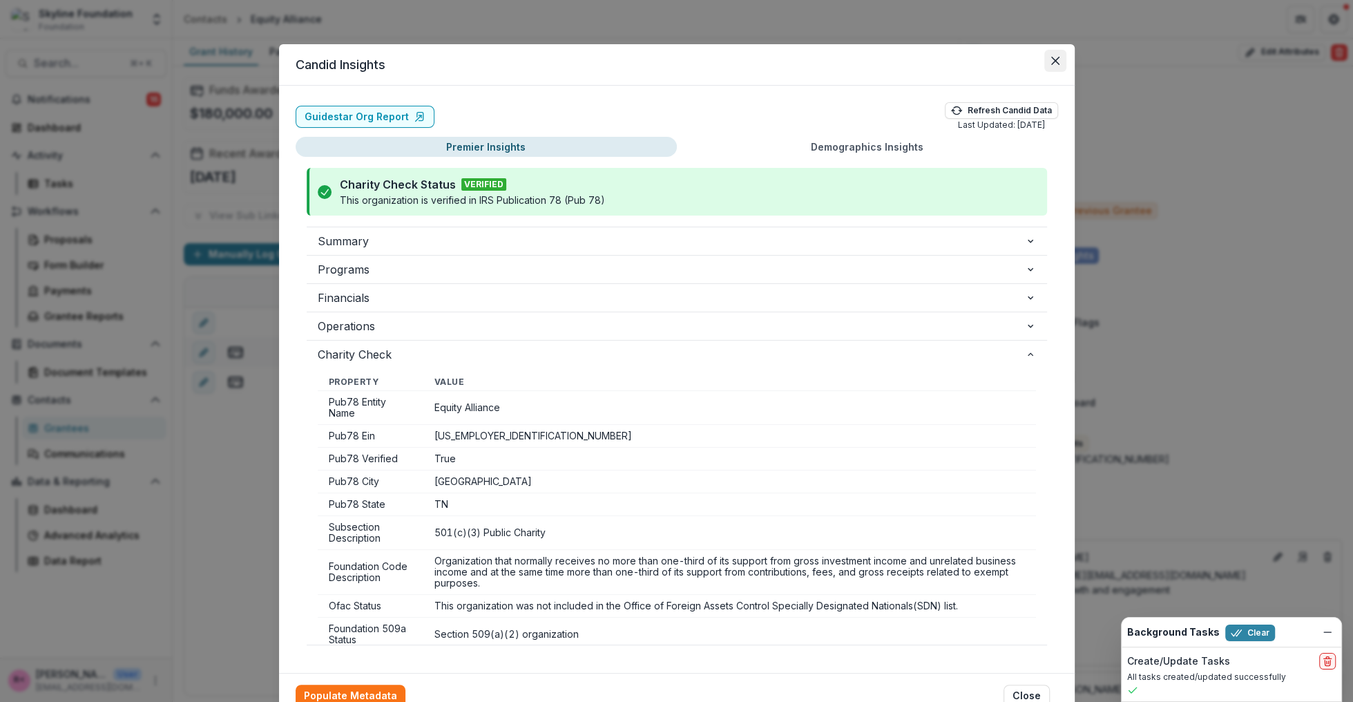
click at [1053, 58] on icon "Close" at bounding box center [1055, 61] width 8 height 8
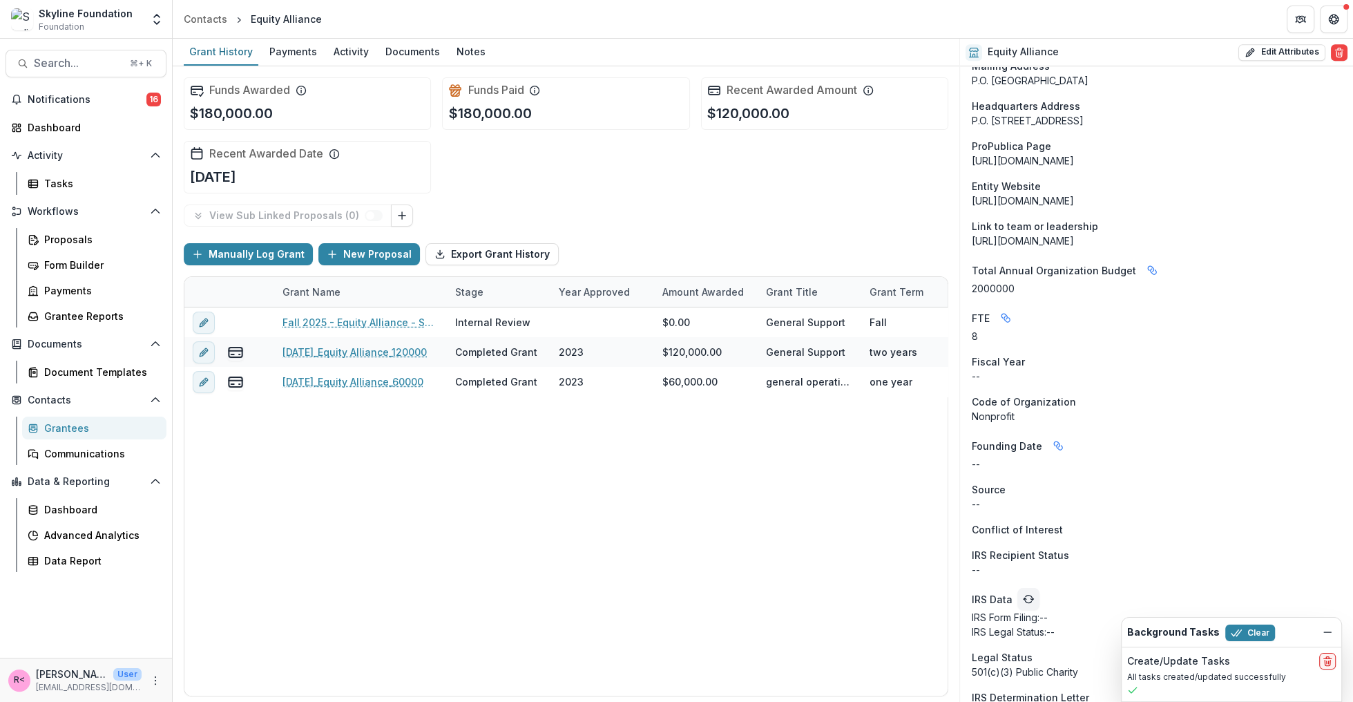
scroll to position [816, 0]
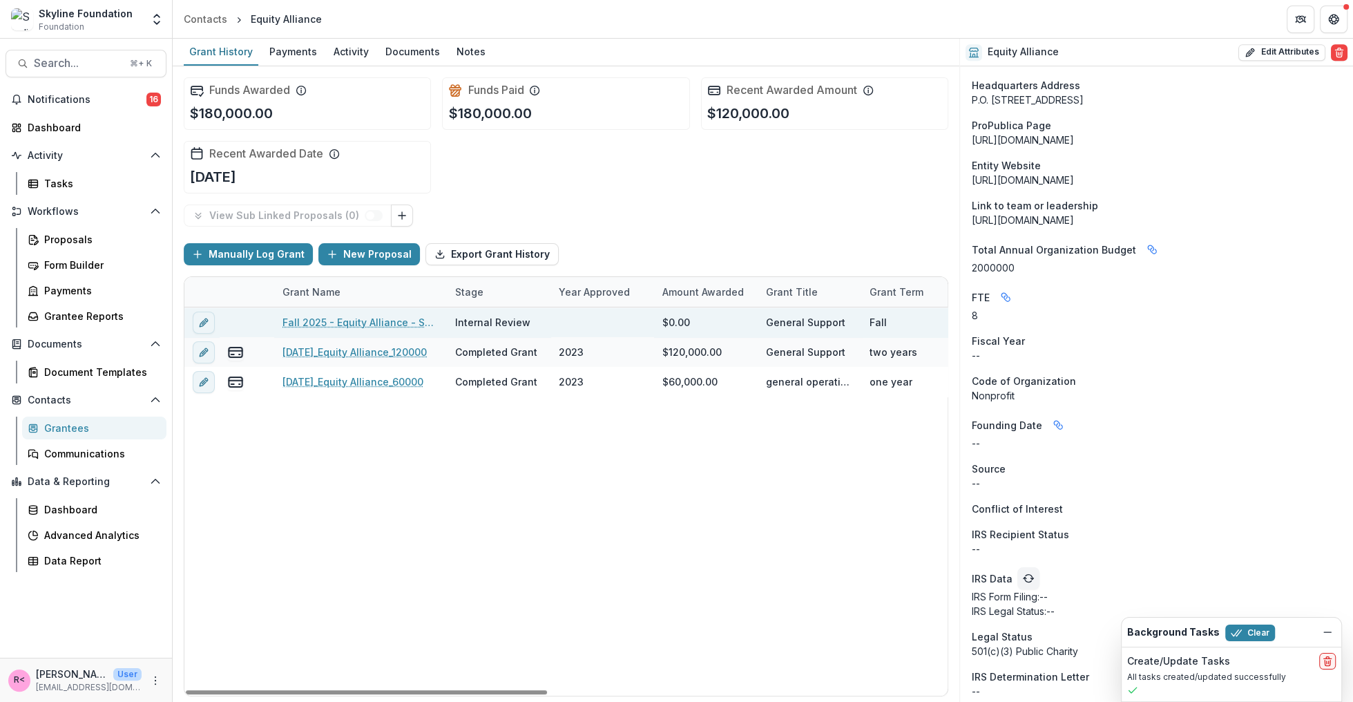
click at [347, 320] on link "Fall 2025 - Equity Alliance - Short Application" at bounding box center [360, 322] width 156 height 15
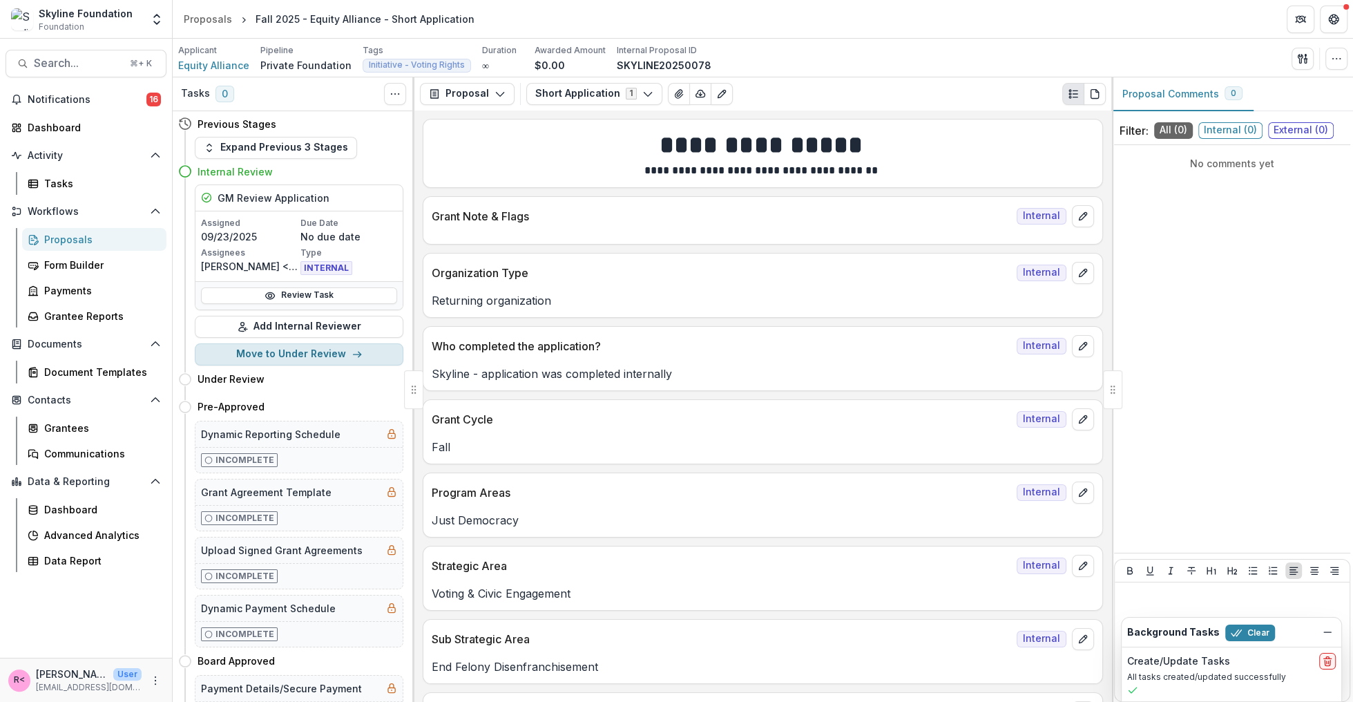
click at [313, 354] on button "Move to Under Review" at bounding box center [299, 354] width 209 height 22
select select "**********"
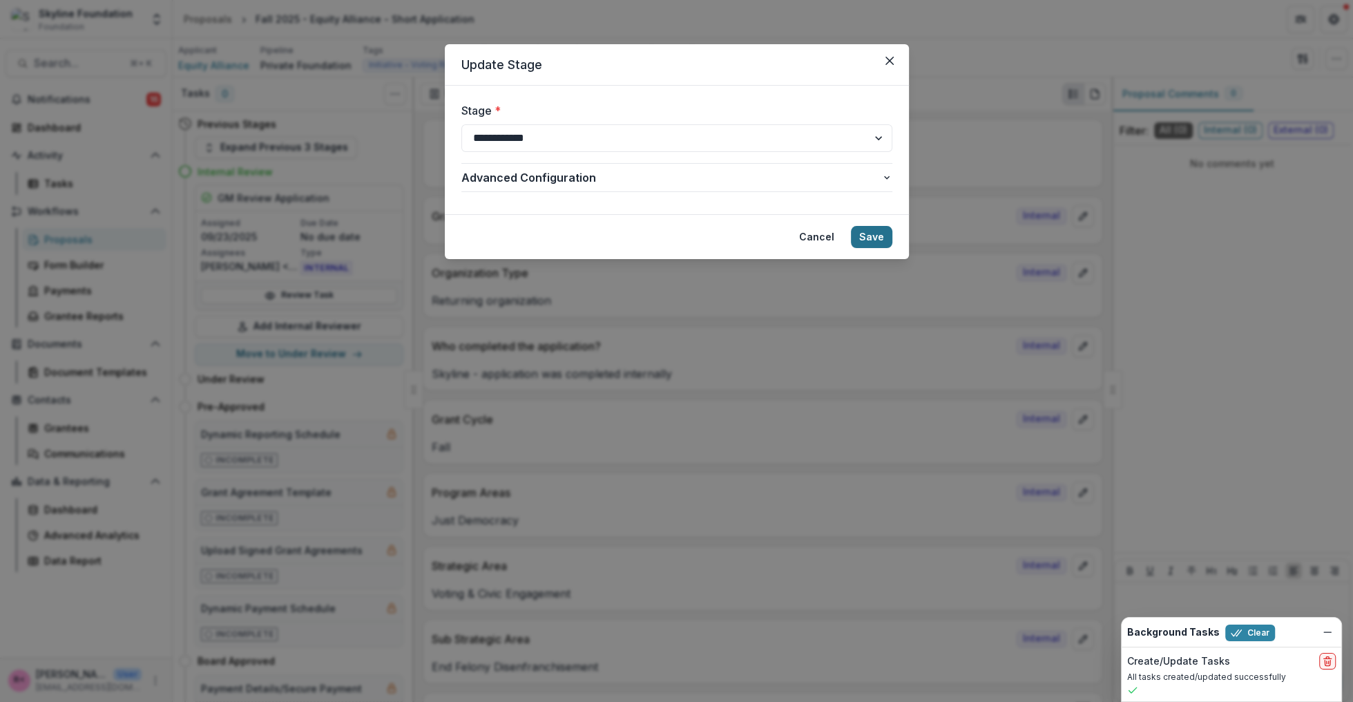
click at [882, 235] on button "Save" at bounding box center [871, 237] width 41 height 22
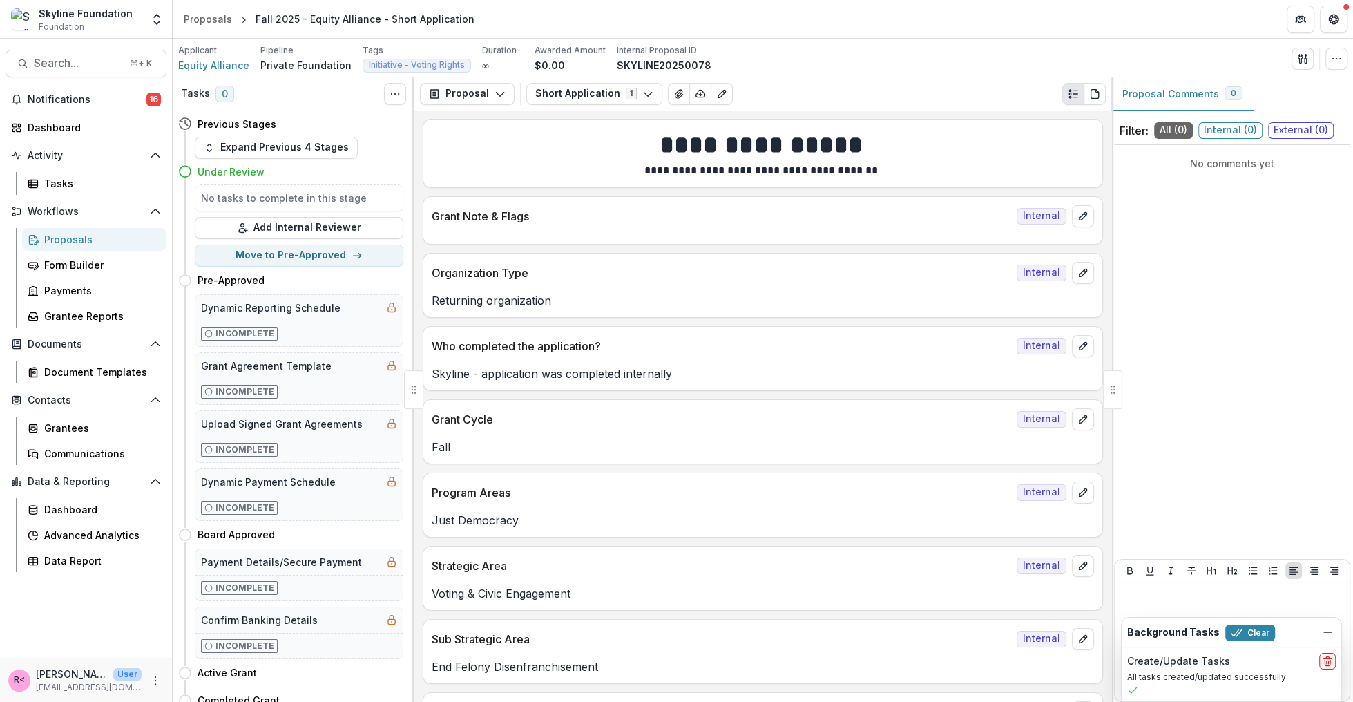
scroll to position [650, 0]
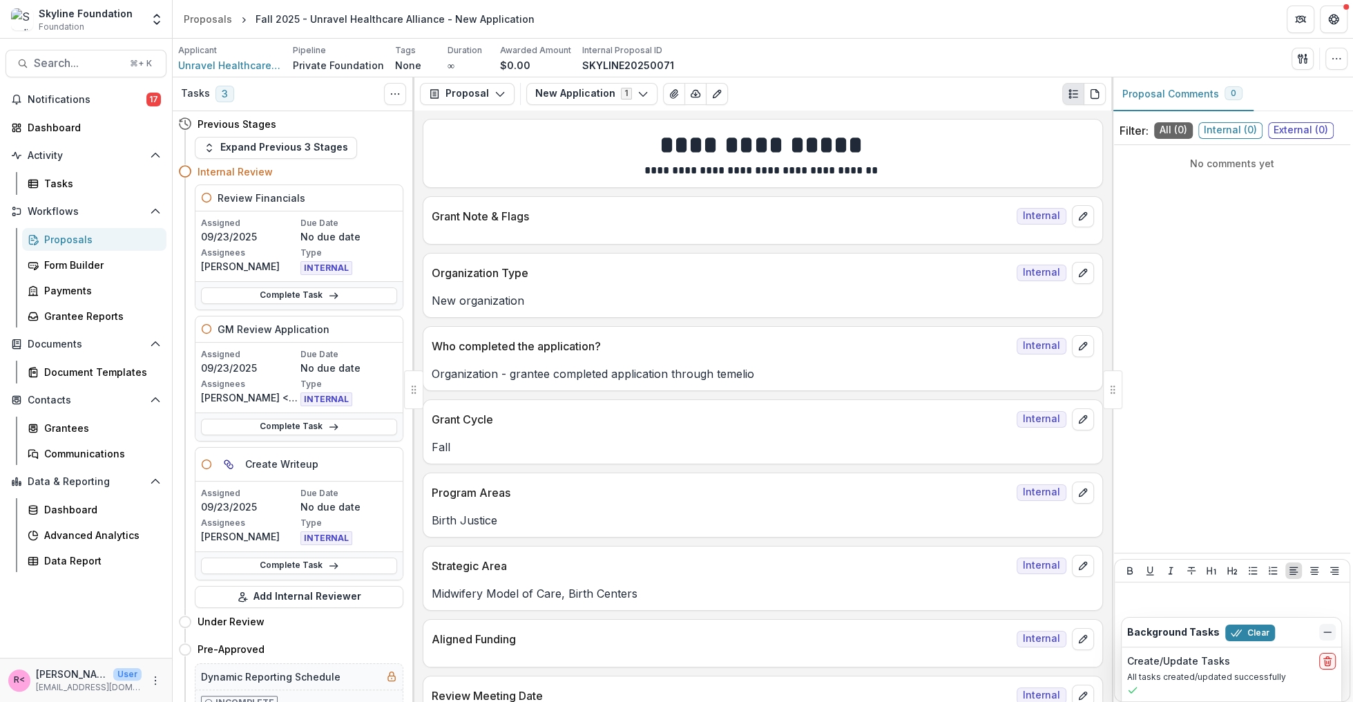
click at [1328, 632] on line "Dismiss" at bounding box center [1327, 632] width 7 height 0
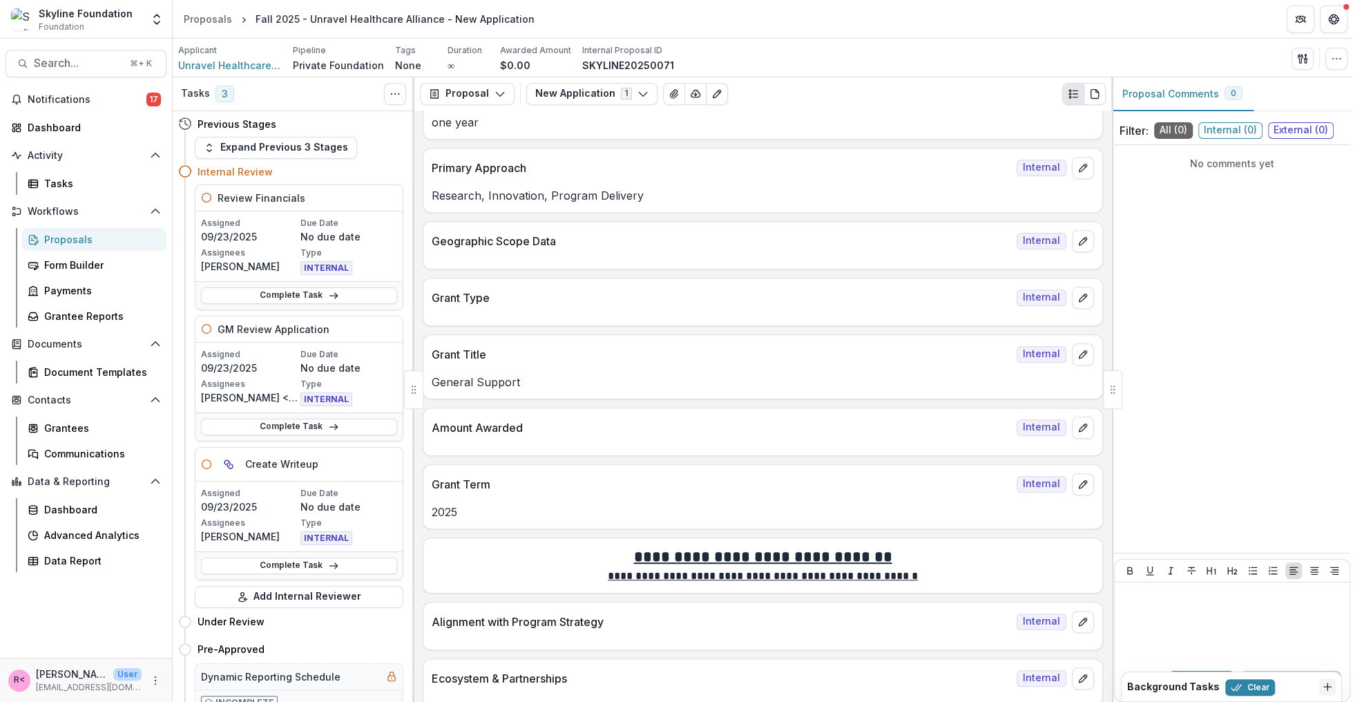
scroll to position [750, 0]
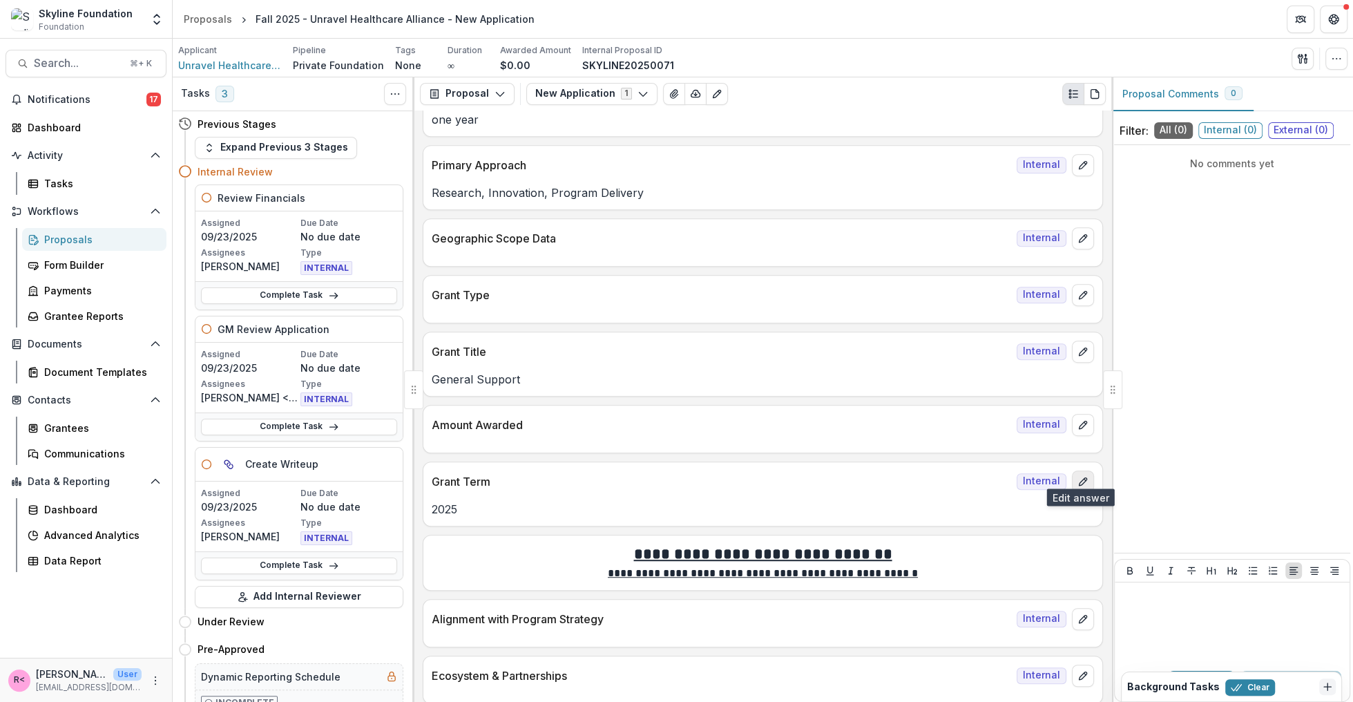
click at [1072, 476] on button "edit" at bounding box center [1083, 481] width 22 height 22
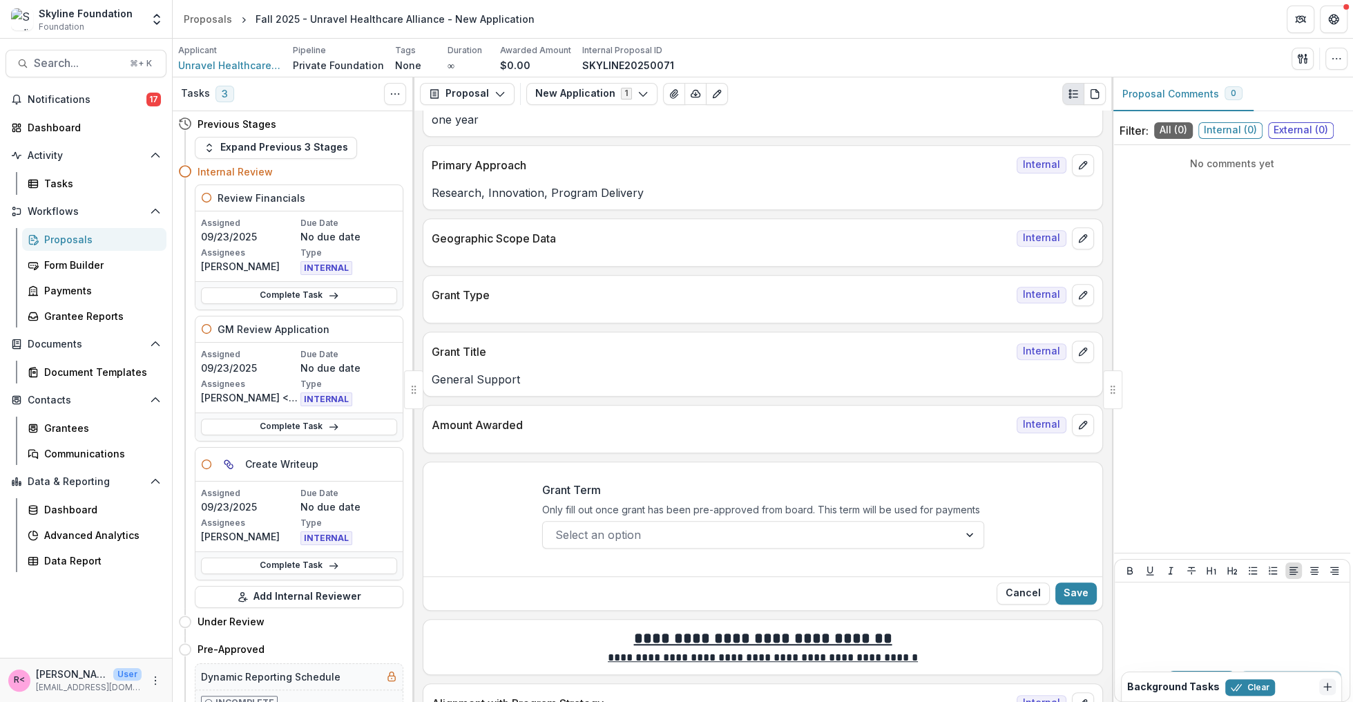
click at [634, 528] on div at bounding box center [750, 534] width 391 height 19
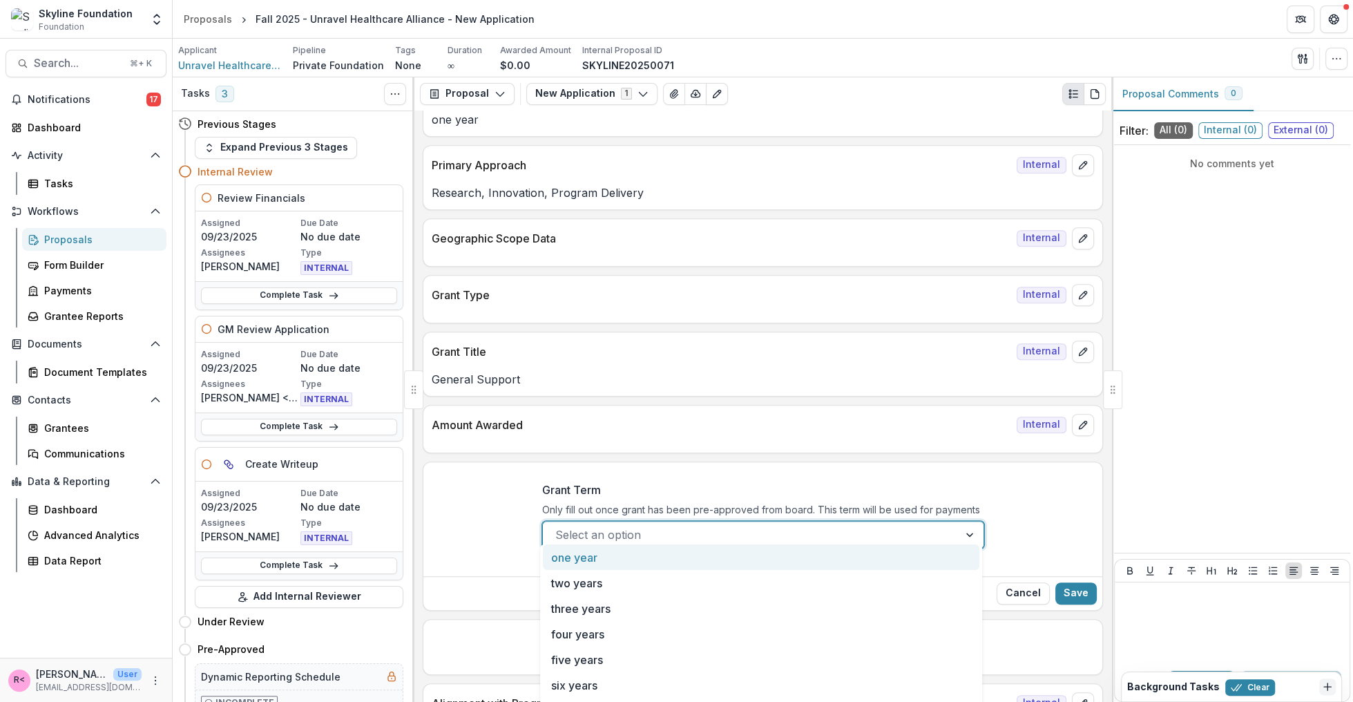
click at [509, 531] on div "Grant Term Only fill out once grant has been pre-approved from board. This term…" at bounding box center [762, 520] width 679 height 100
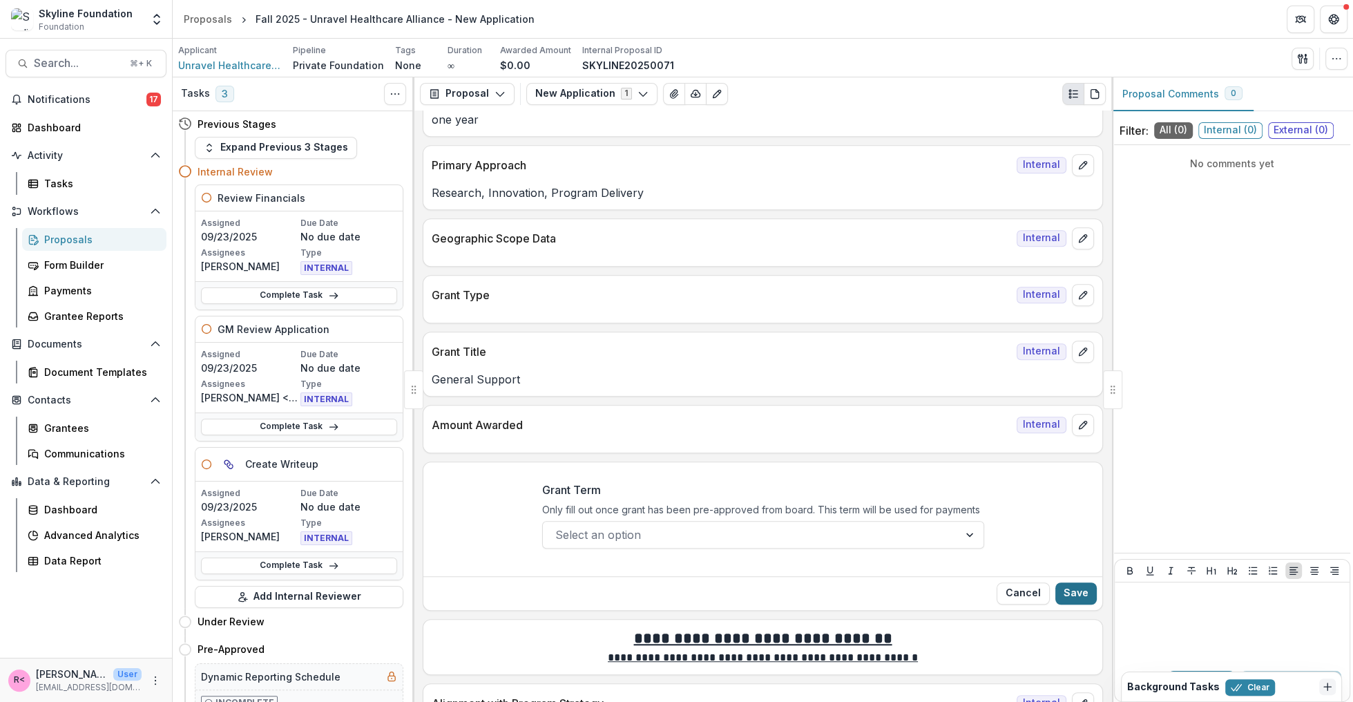
click at [1067, 582] on button "Save" at bounding box center [1075, 593] width 41 height 22
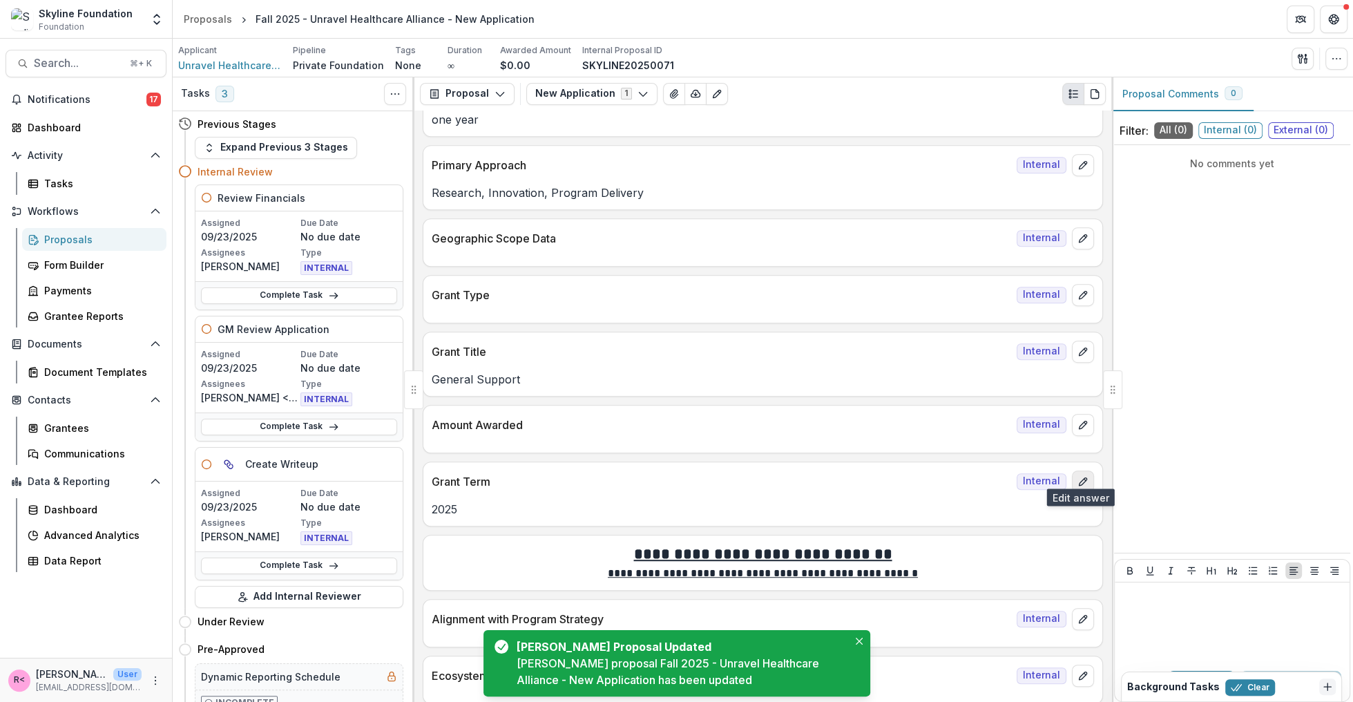
click at [1080, 476] on icon "edit" at bounding box center [1082, 481] width 11 height 11
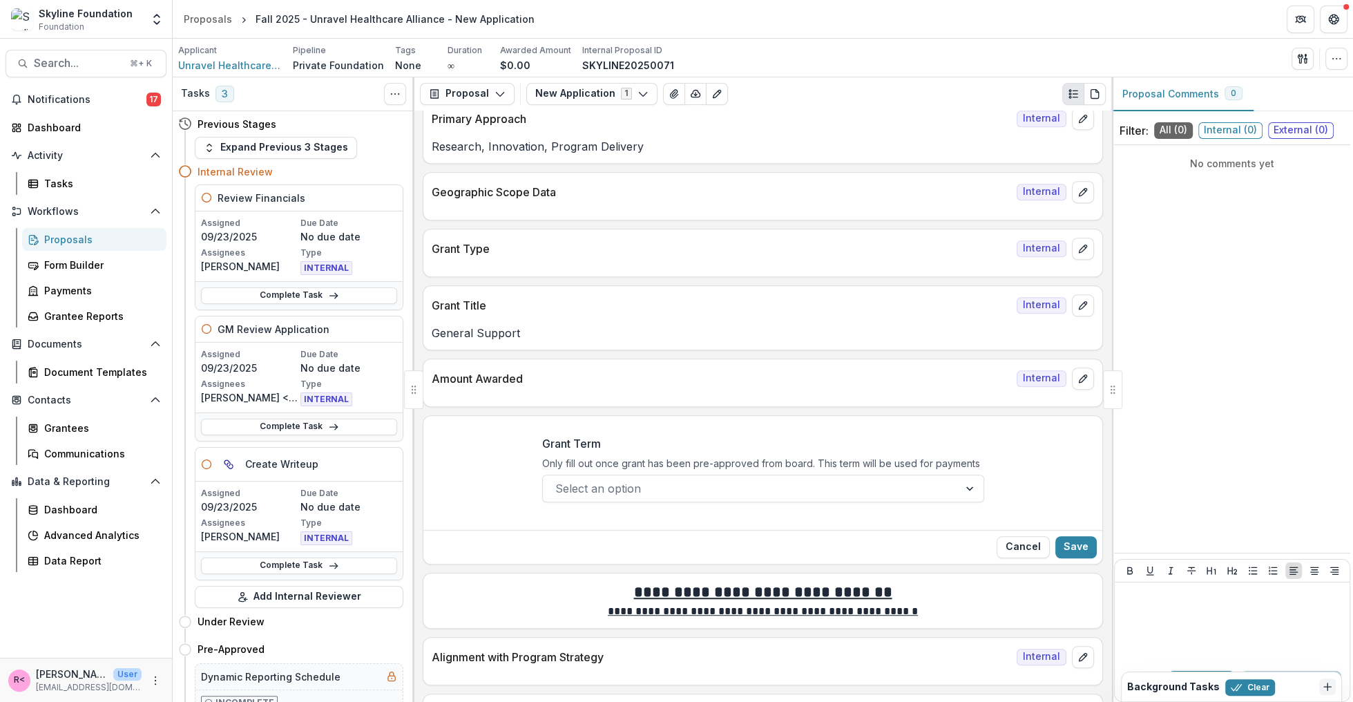
scroll to position [881, 0]
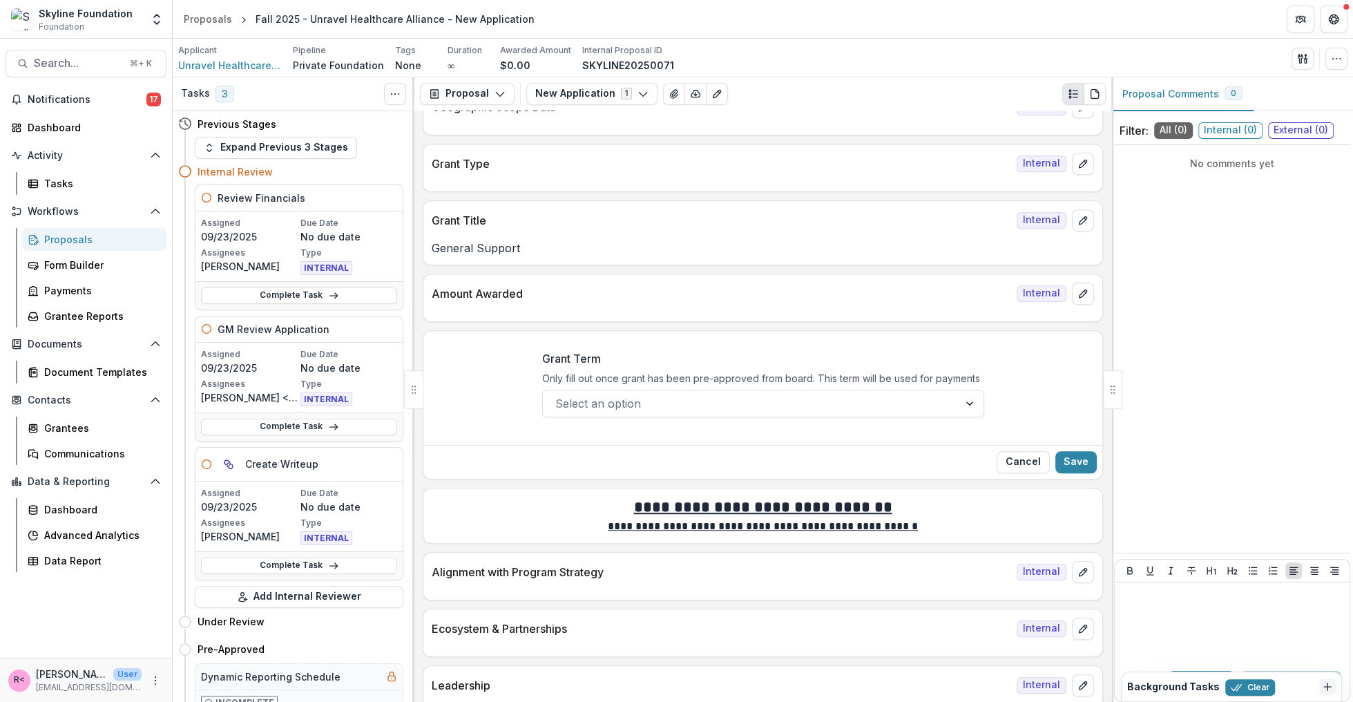
click at [708, 397] on div at bounding box center [750, 403] width 391 height 19
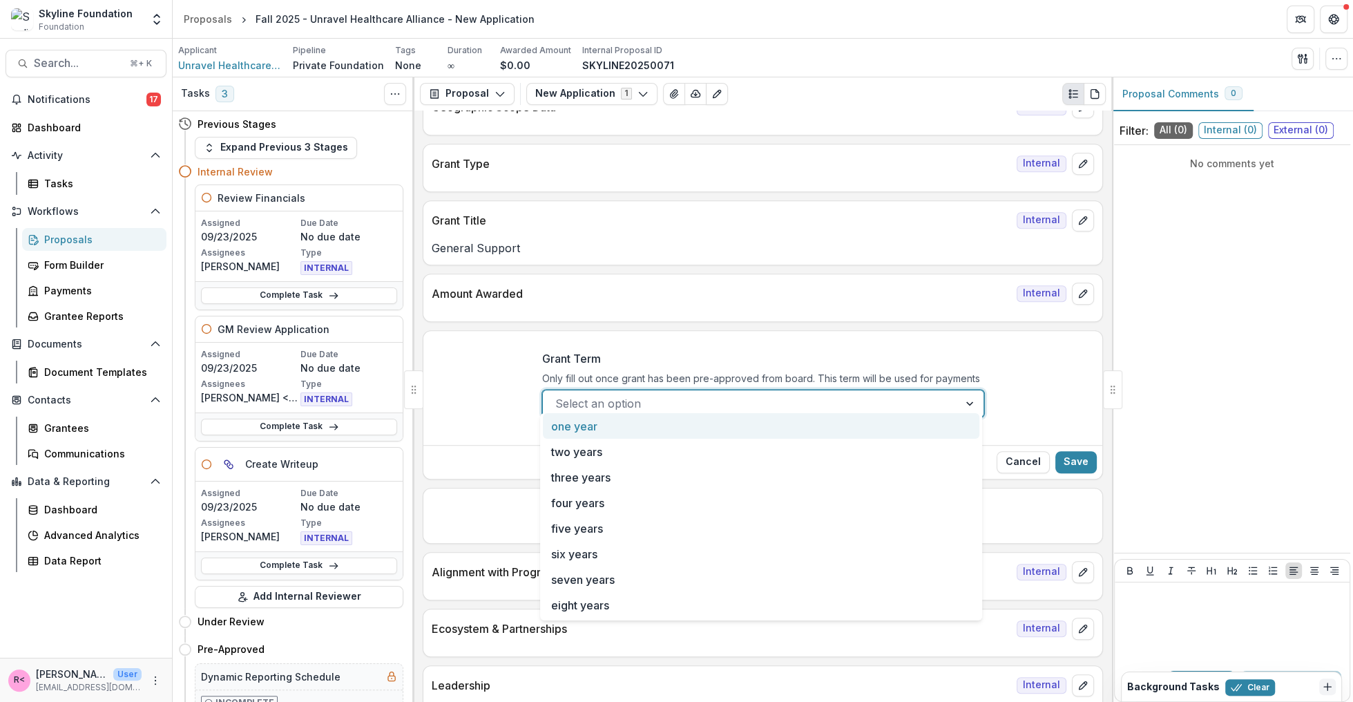
click at [639, 424] on div "one year" at bounding box center [761, 426] width 436 height 26
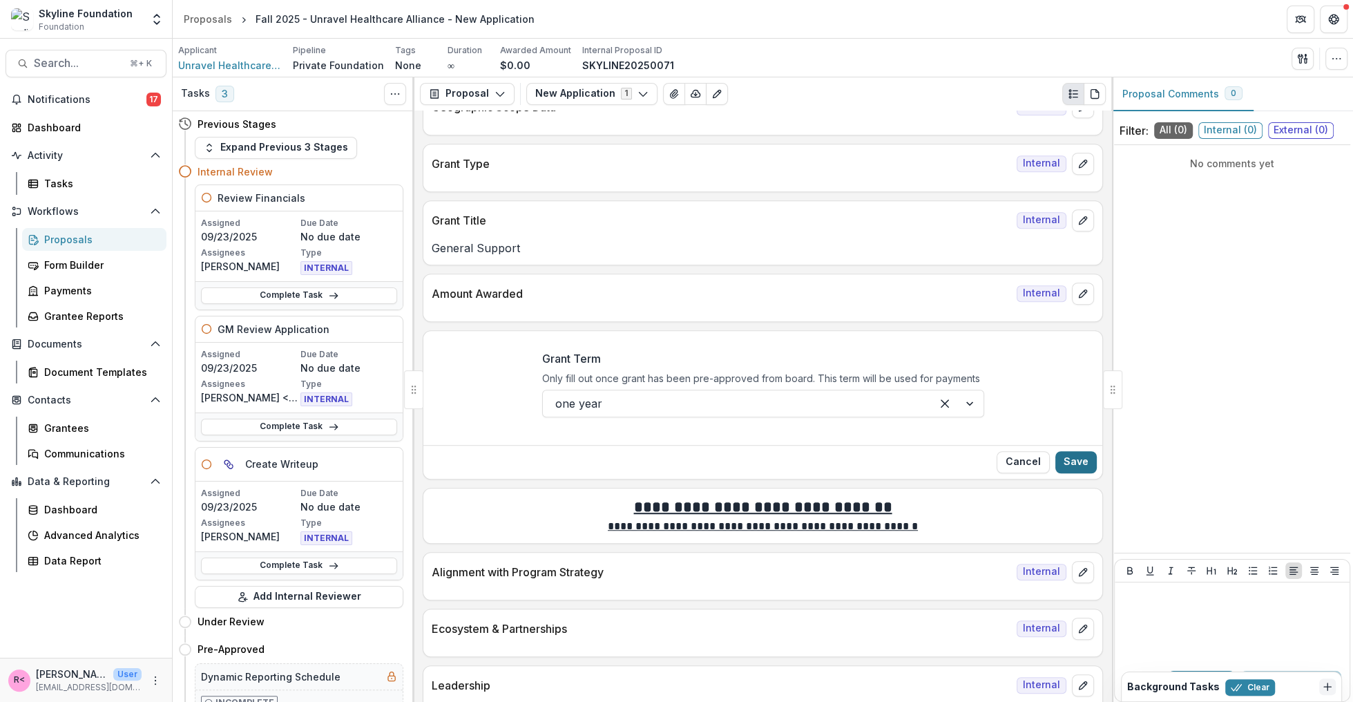
click at [1075, 451] on button "Save" at bounding box center [1075, 462] width 41 height 22
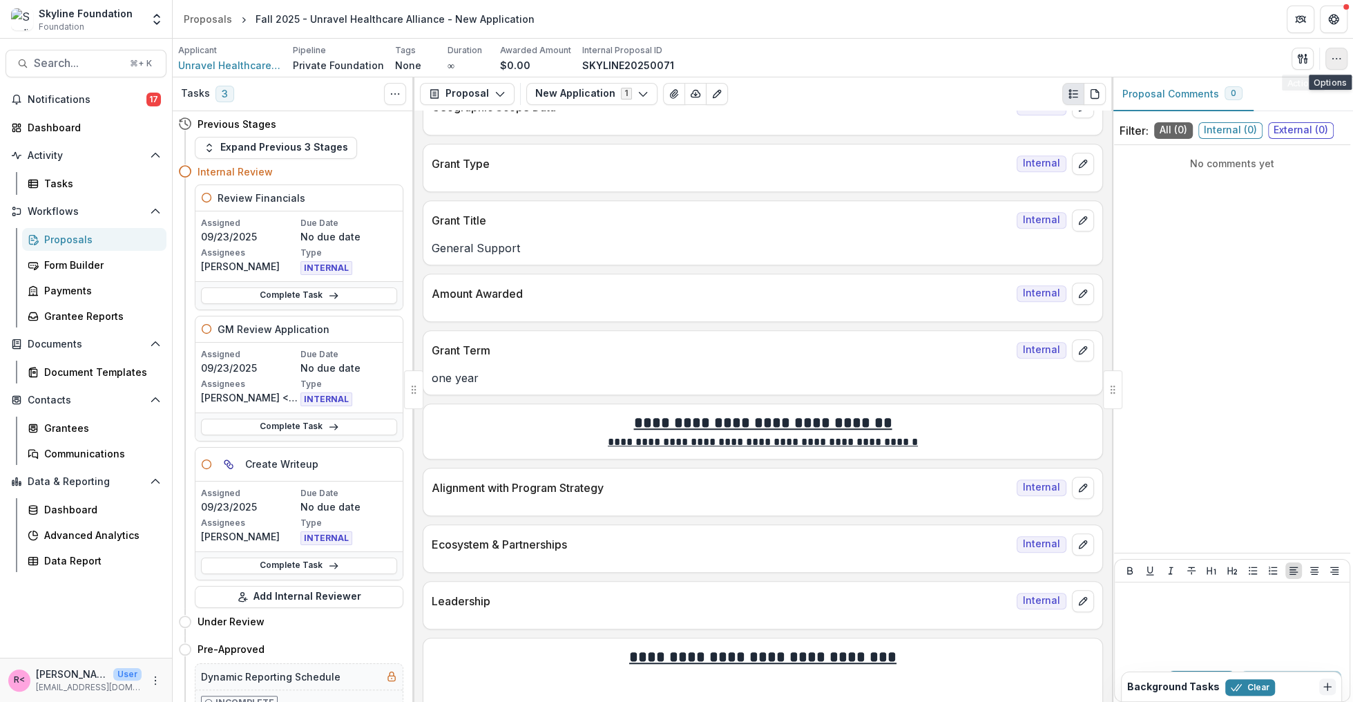
click at [1331, 58] on icon "button" at bounding box center [1336, 58] width 11 height 11
click at [1279, 96] on button "Edit Attributes" at bounding box center [1270, 89] width 148 height 23
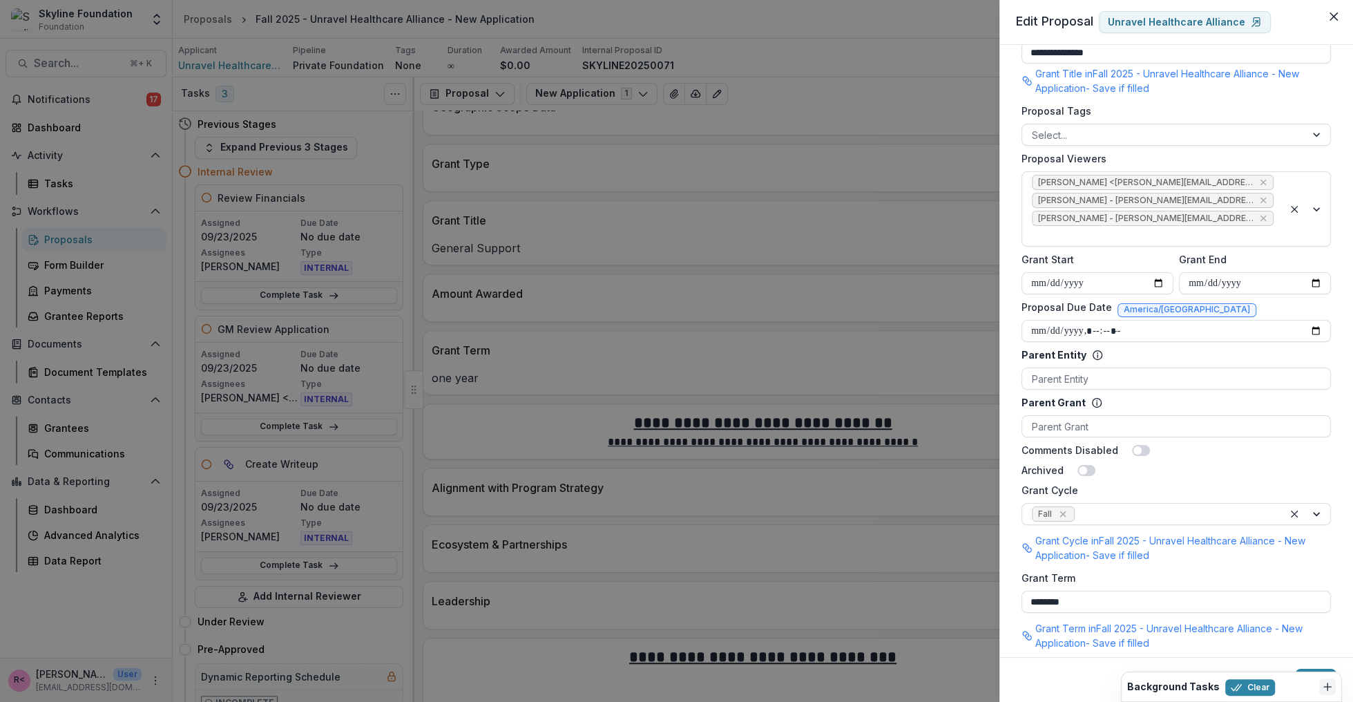
scroll to position [638, 0]
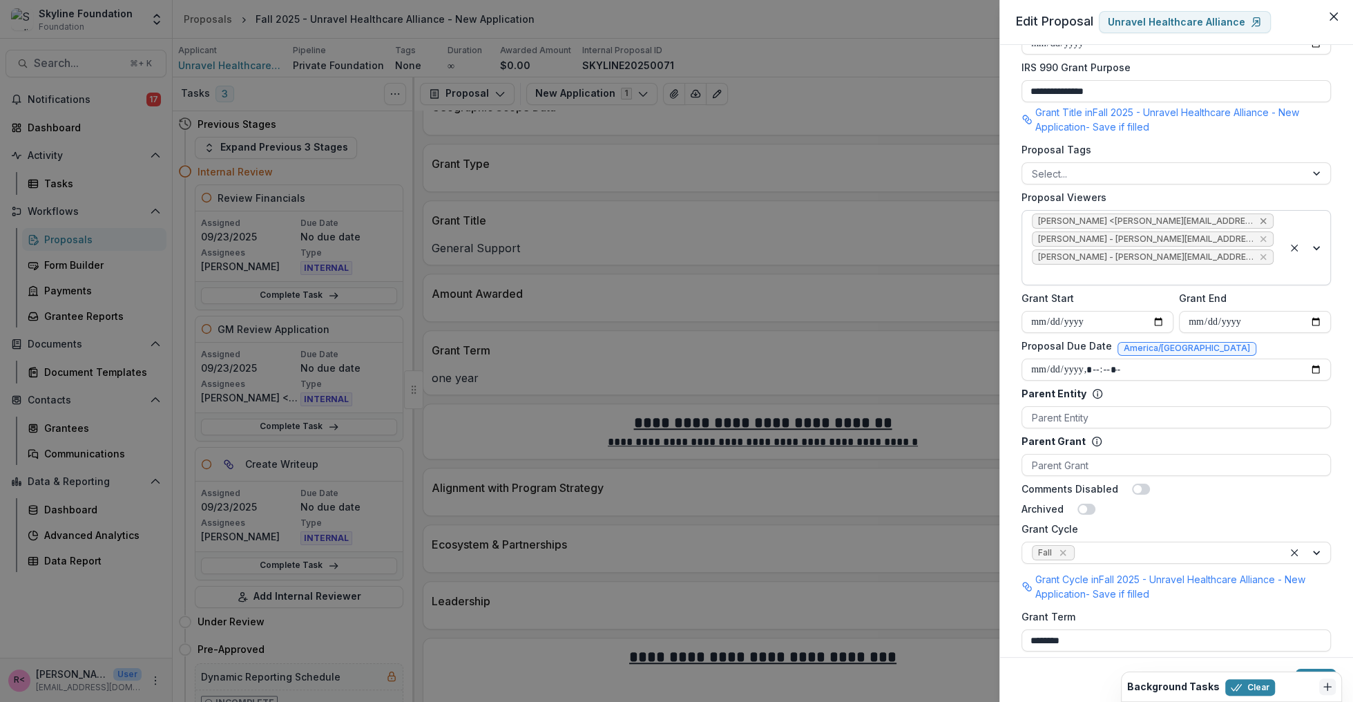
click at [1260, 219] on icon "Remove Rose Brookhouse <rose@skylinefoundation.org> - rose@skylinefoundation.org" at bounding box center [1262, 220] width 11 height 11
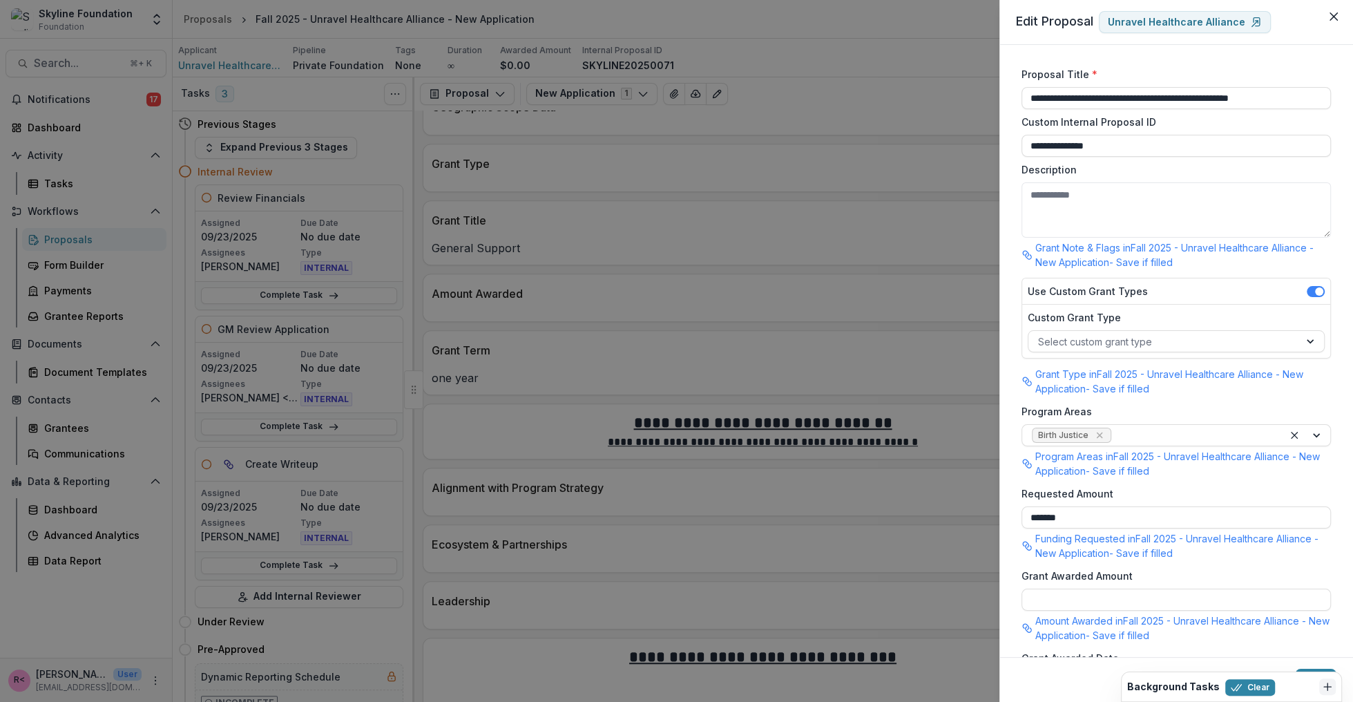
scroll to position [943, 0]
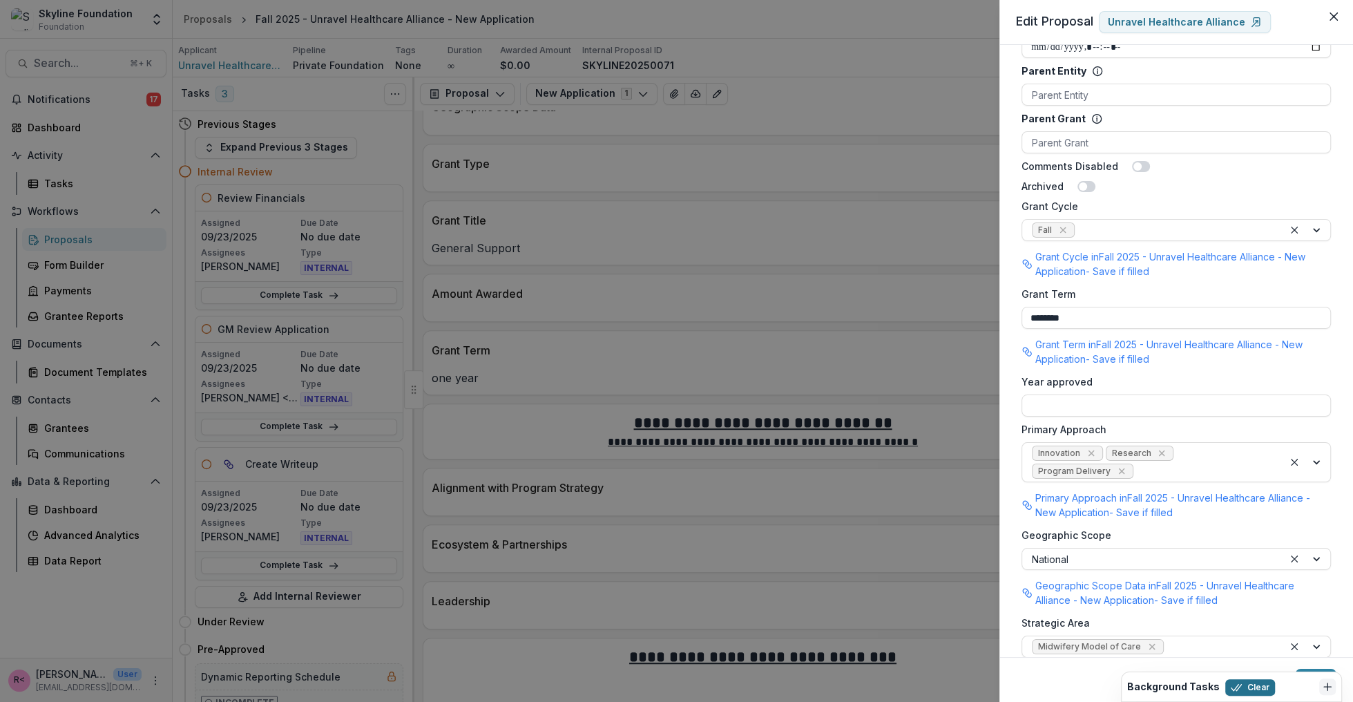
click at [1230, 694] on button "Clear" at bounding box center [1250, 687] width 50 height 17
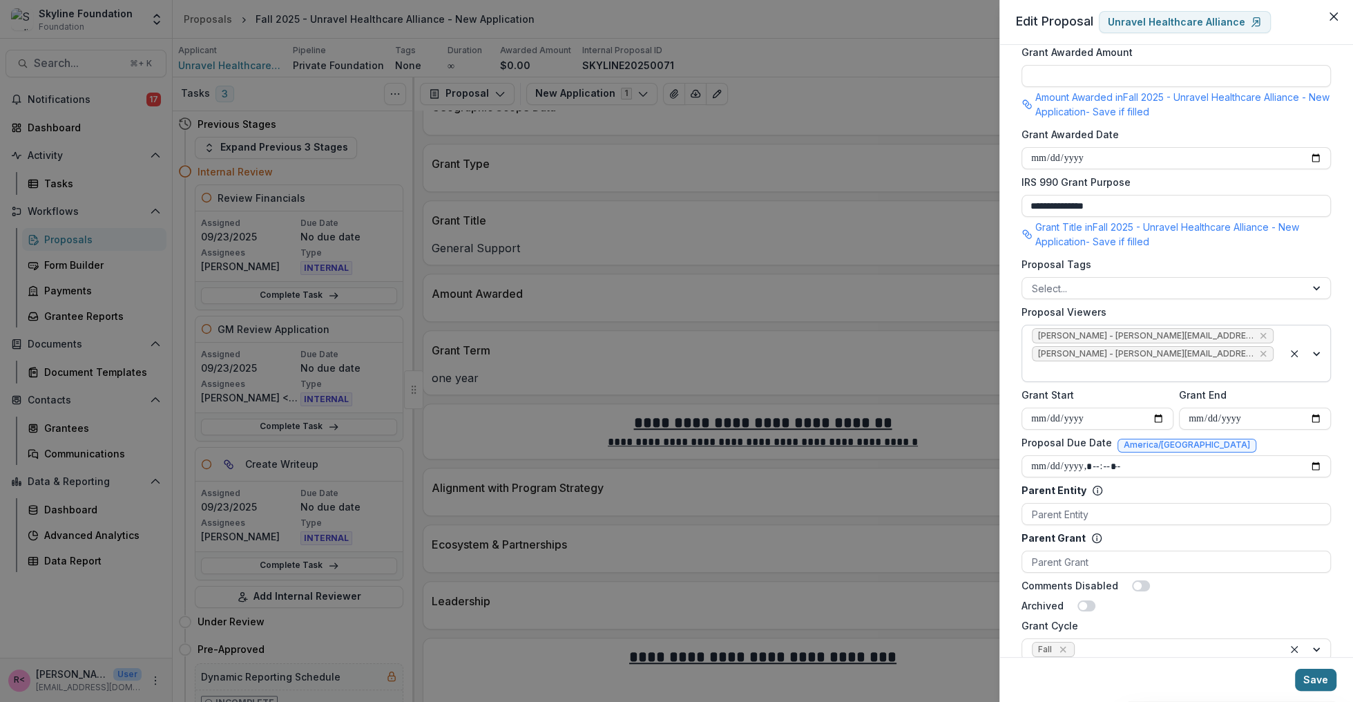
click at [1317, 684] on button "Save" at bounding box center [1315, 679] width 41 height 22
click at [811, 328] on div "**********" at bounding box center [676, 351] width 1353 height 702
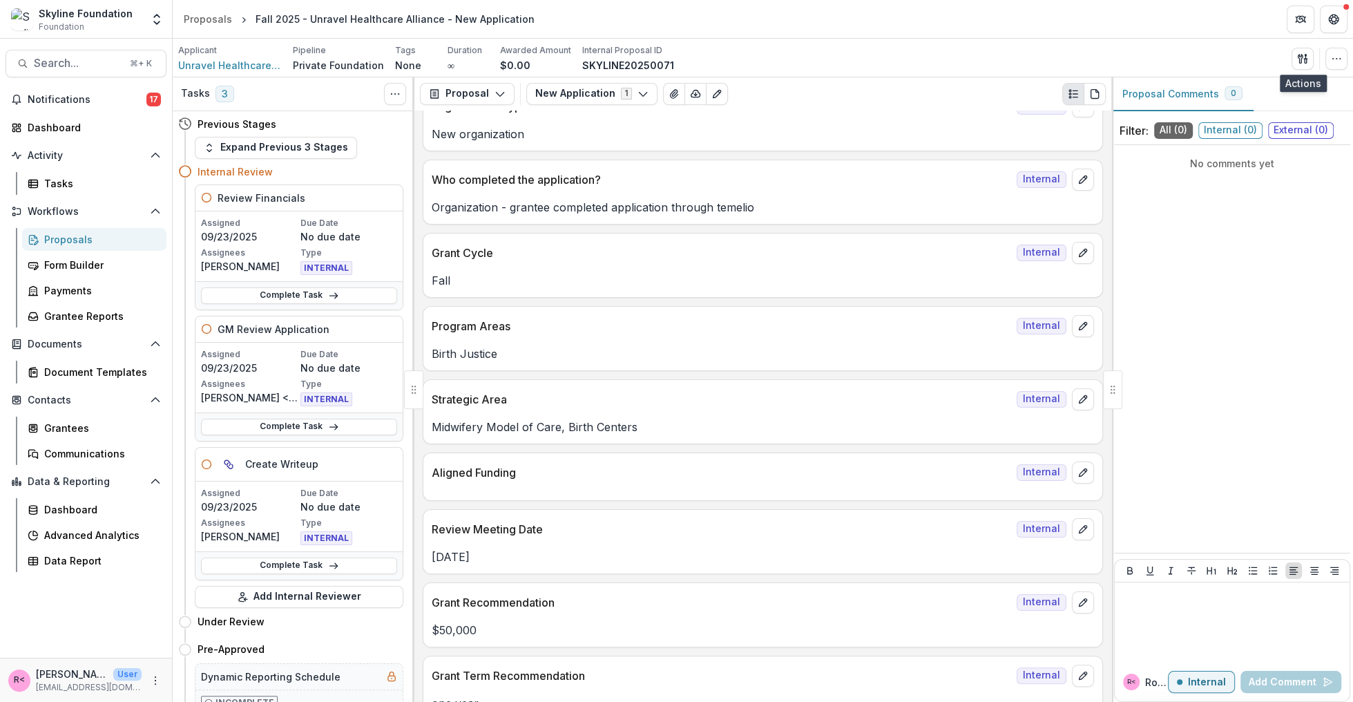
scroll to position [0, 0]
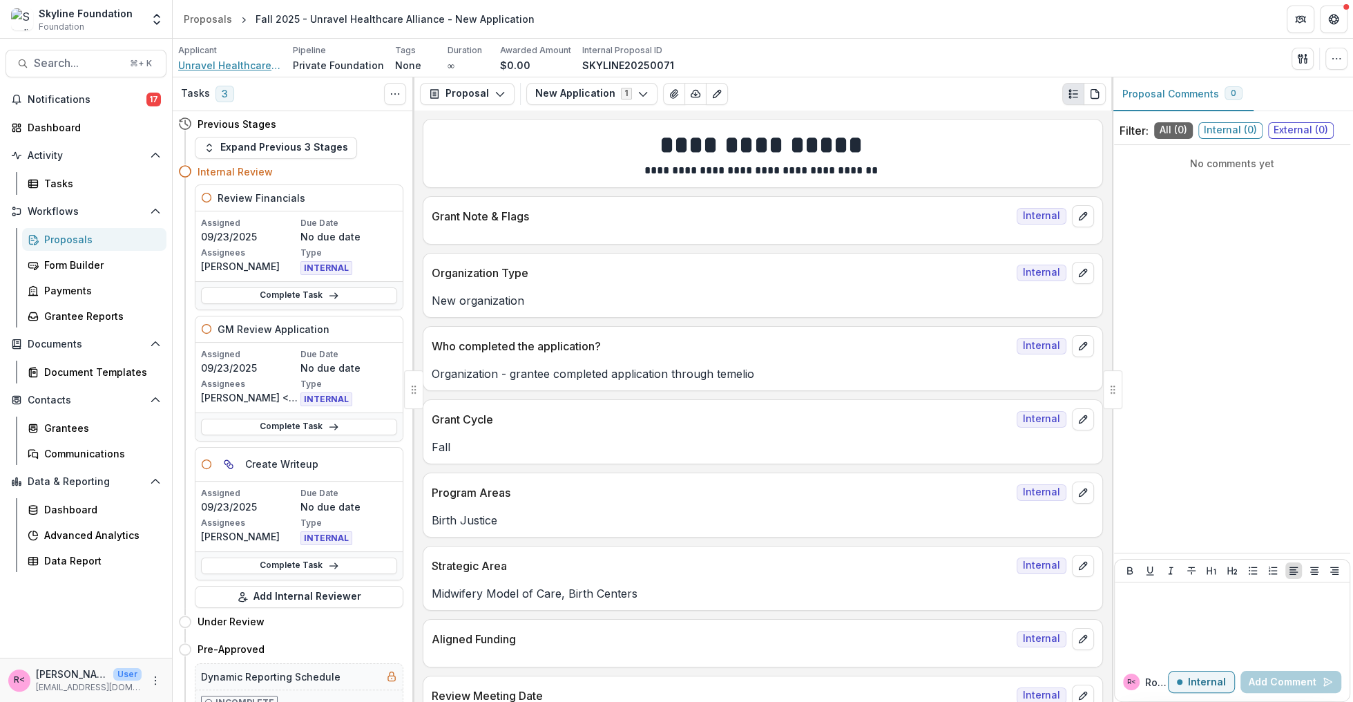
click at [222, 66] on span "Unravel Healthcare Alliance" at bounding box center [230, 65] width 104 height 15
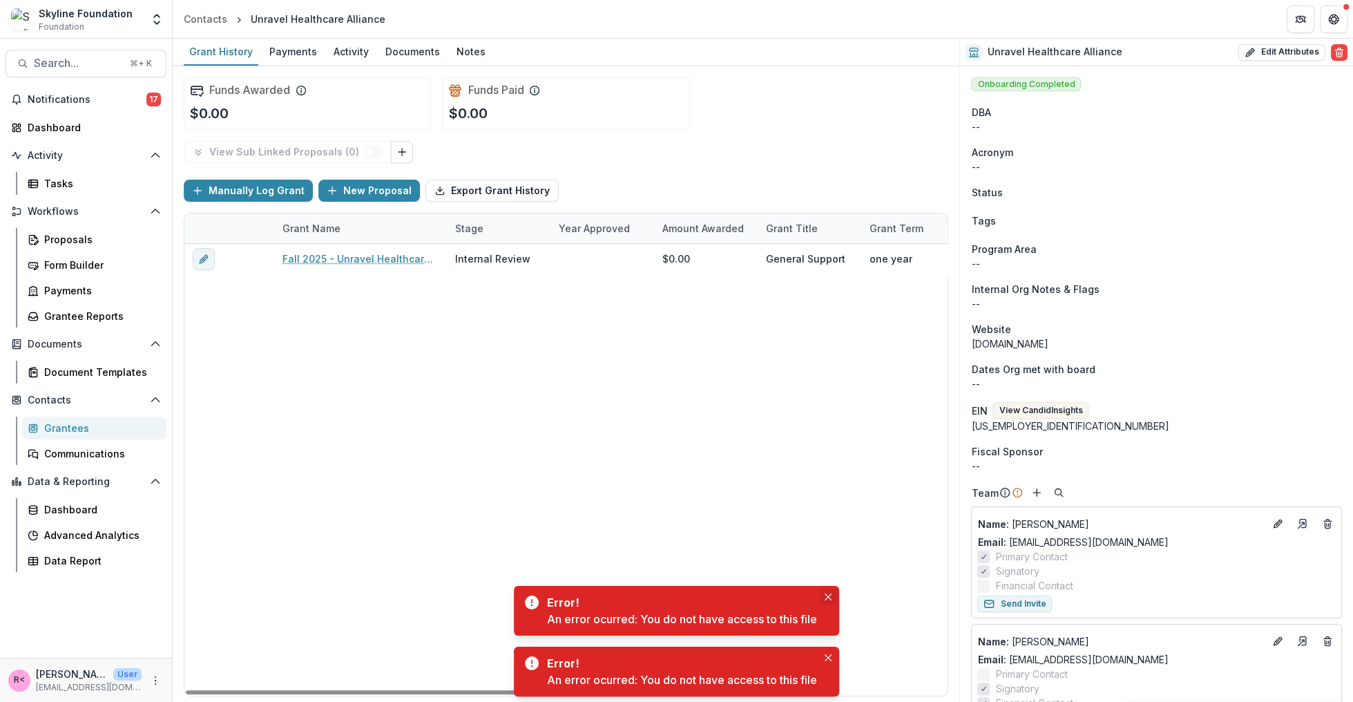
click at [828, 599] on icon "Close" at bounding box center [827, 596] width 7 height 7
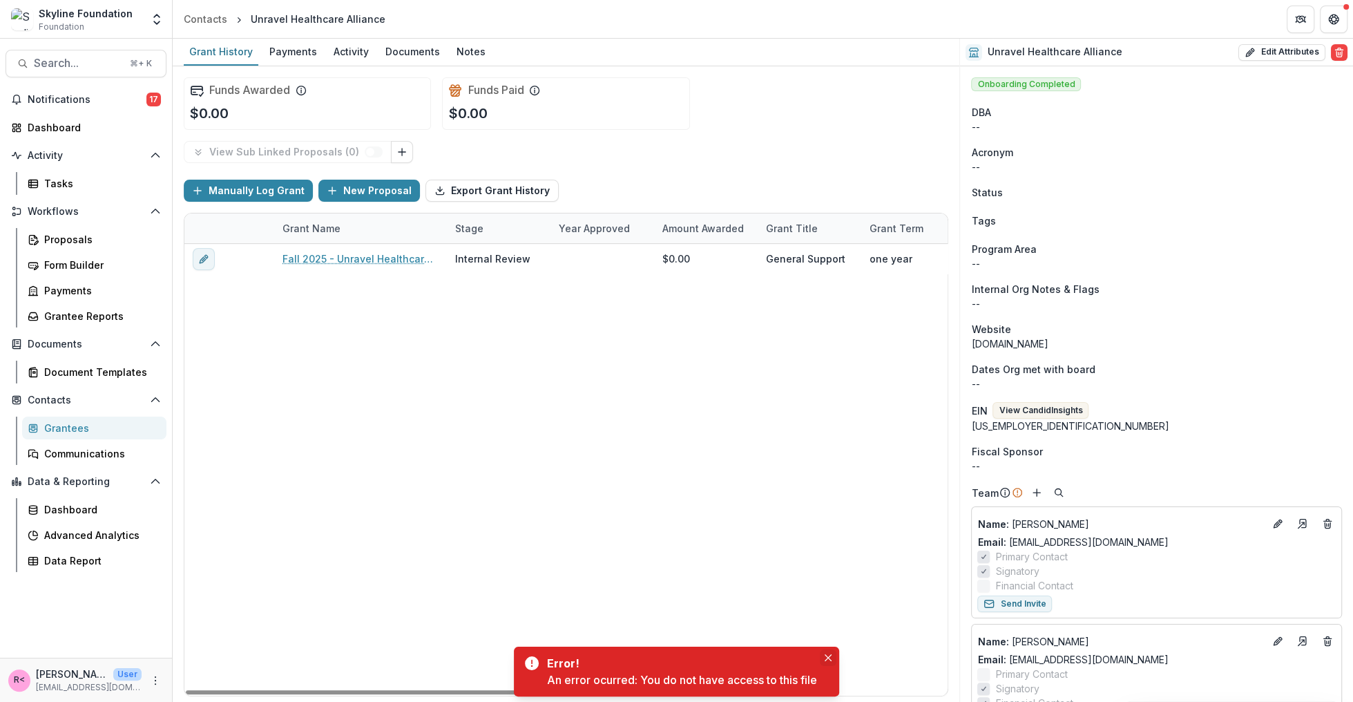
click at [831, 655] on icon "Close" at bounding box center [827, 657] width 7 height 7
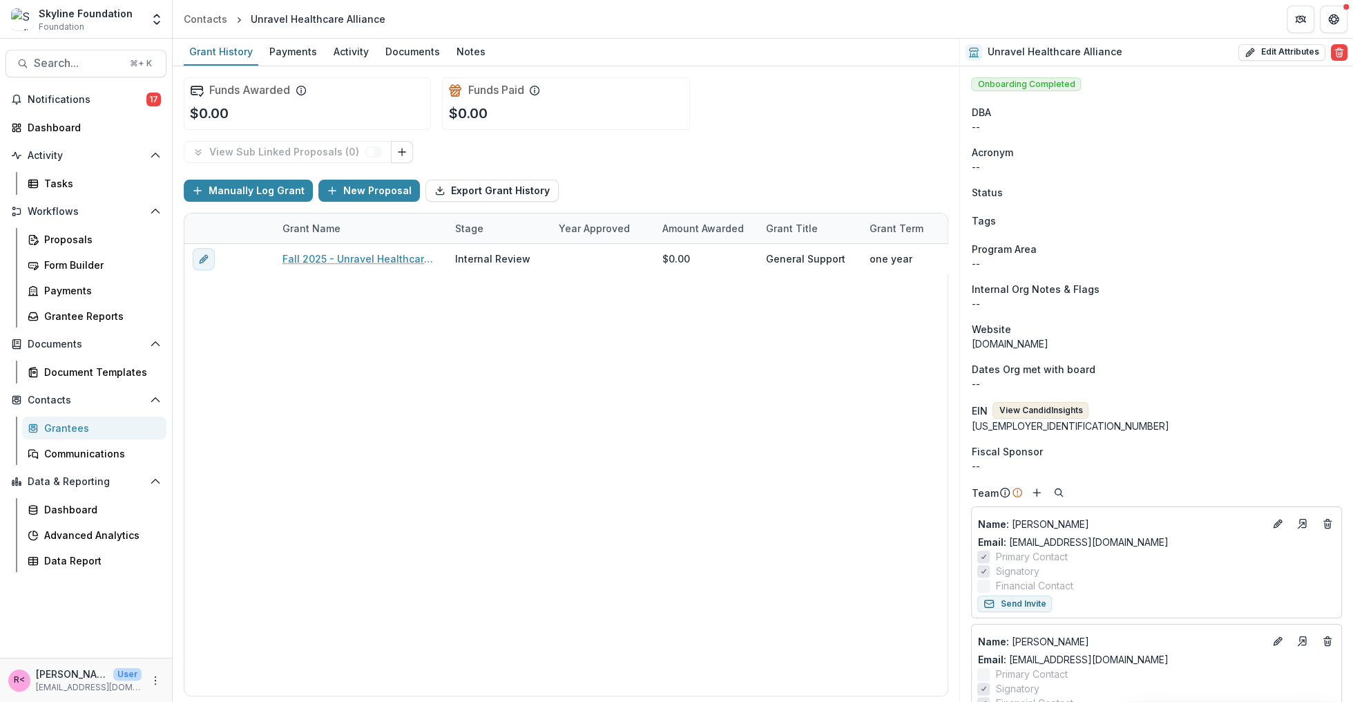
click at [1038, 410] on button "View Candid Insights" at bounding box center [1040, 410] width 96 height 17
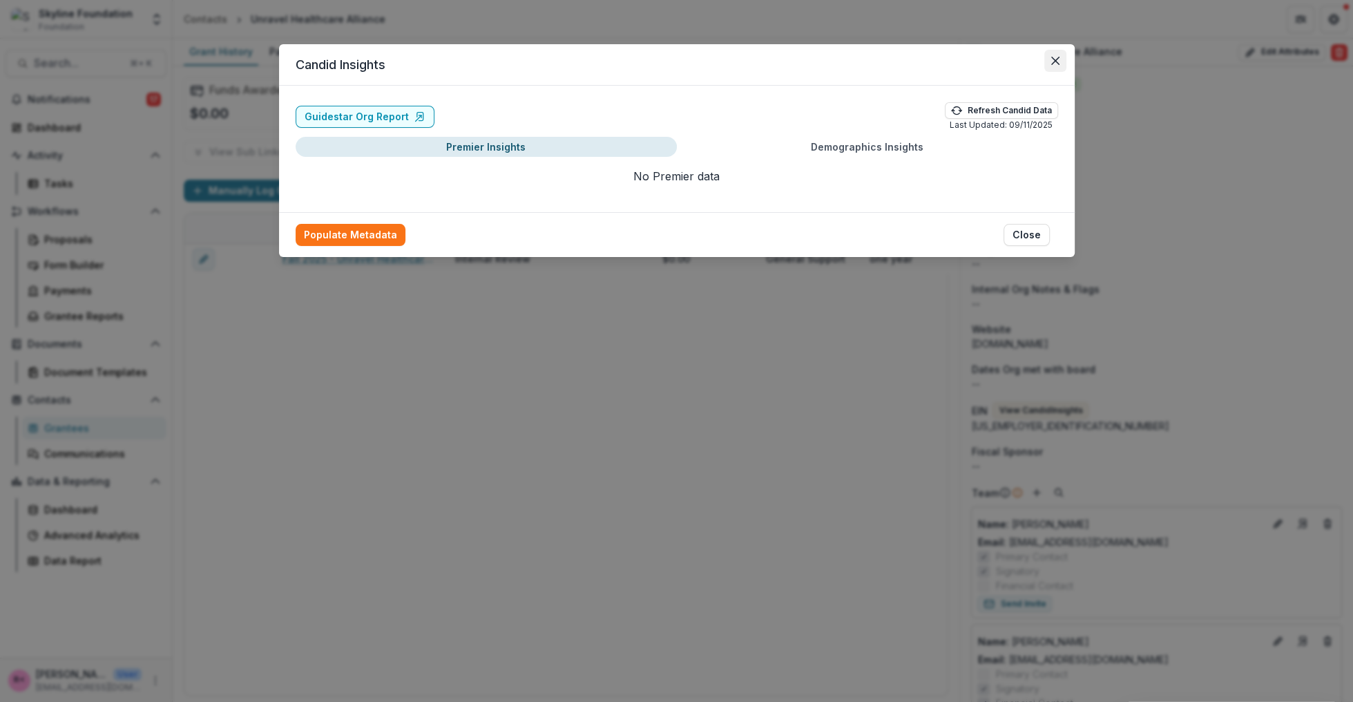
click at [1050, 63] on button "Close" at bounding box center [1055, 61] width 22 height 22
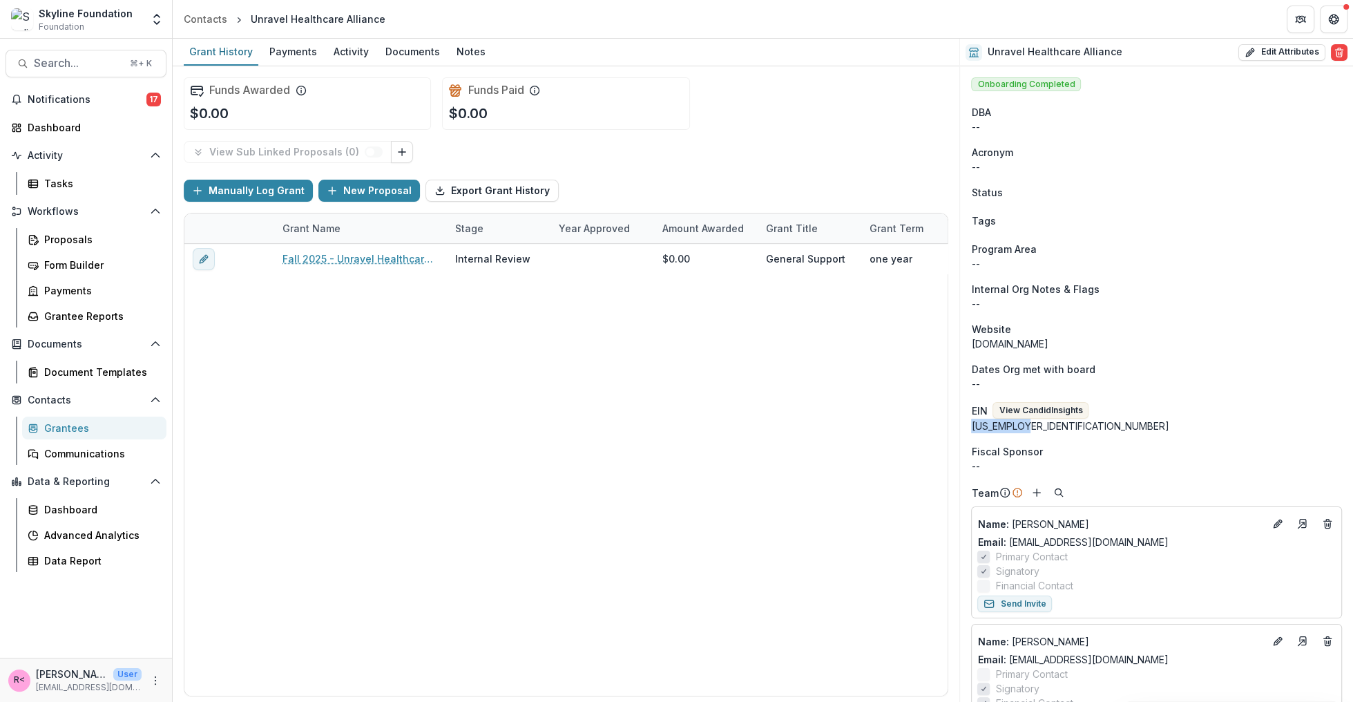
drag, startPoint x: 1027, startPoint y: 425, endPoint x: 972, endPoint y: 423, distance: 55.3
click at [972, 423] on div "33-3659832" at bounding box center [1156, 425] width 371 height 15
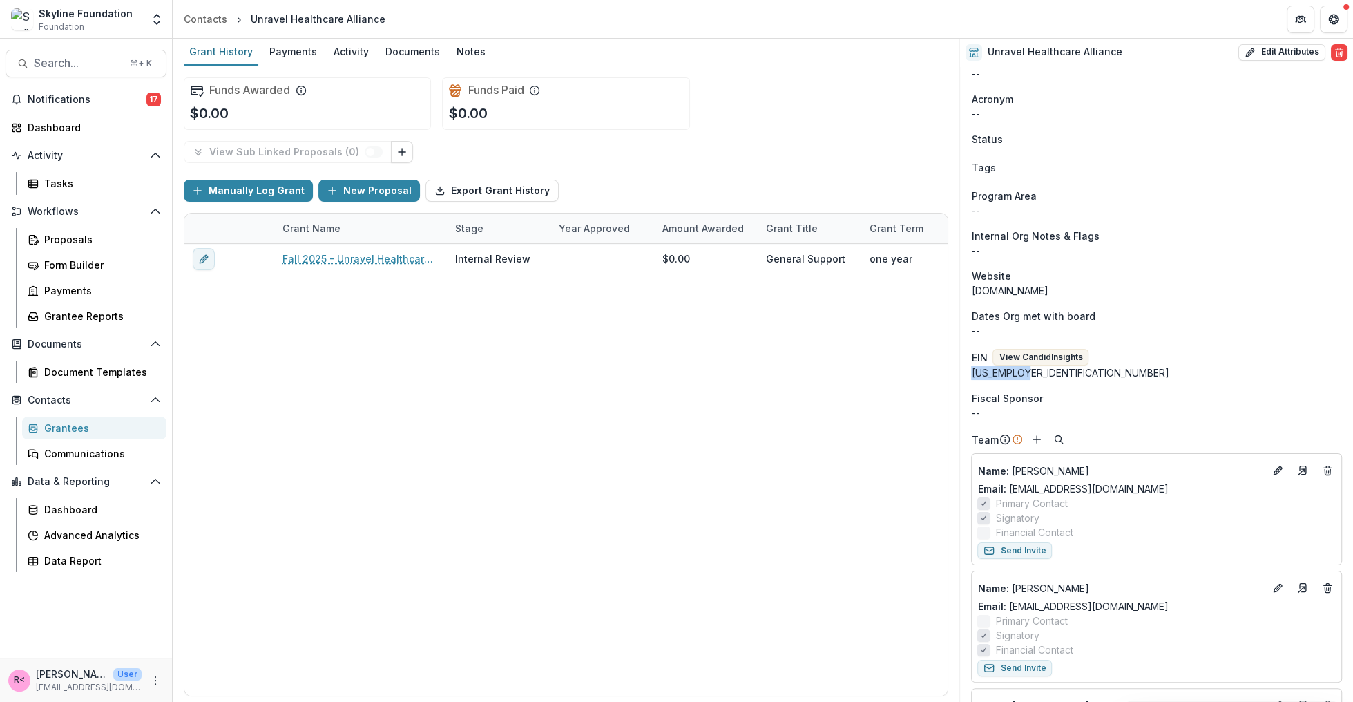
scroll to position [56, 0]
copy div "33-3659832"
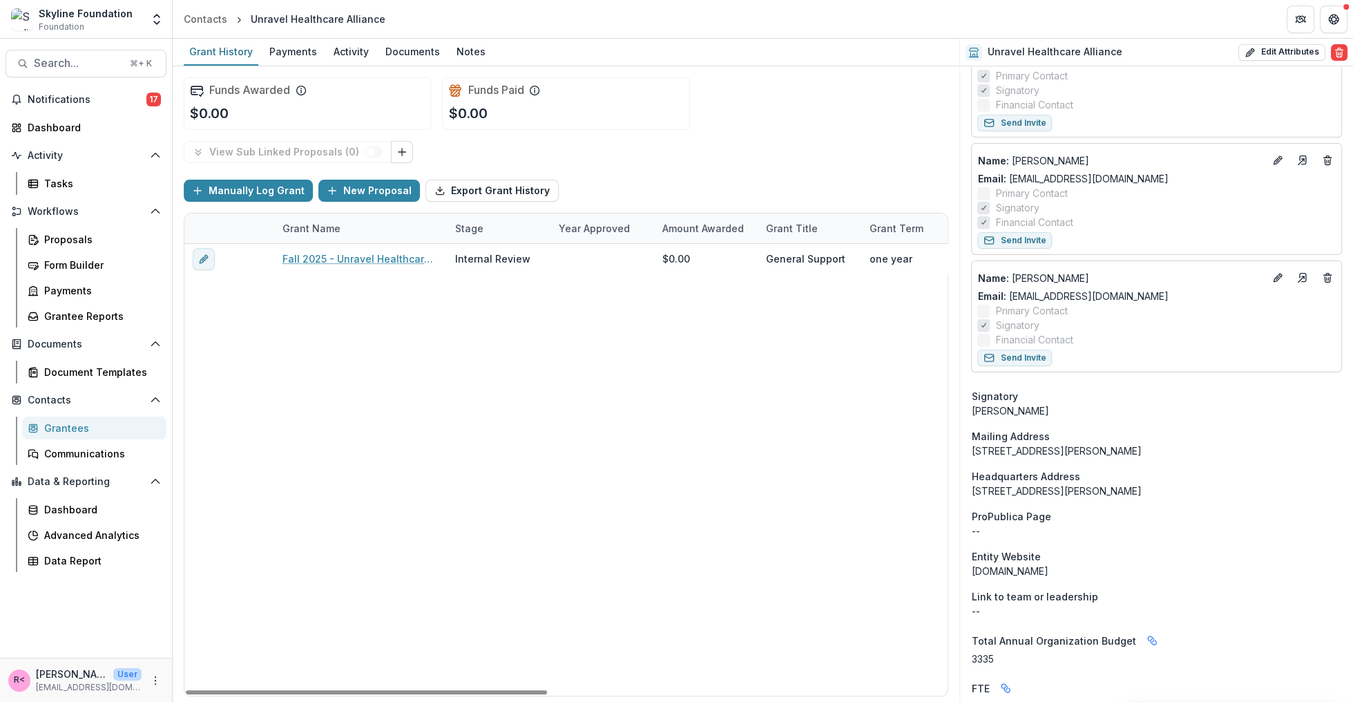
scroll to position [548, 0]
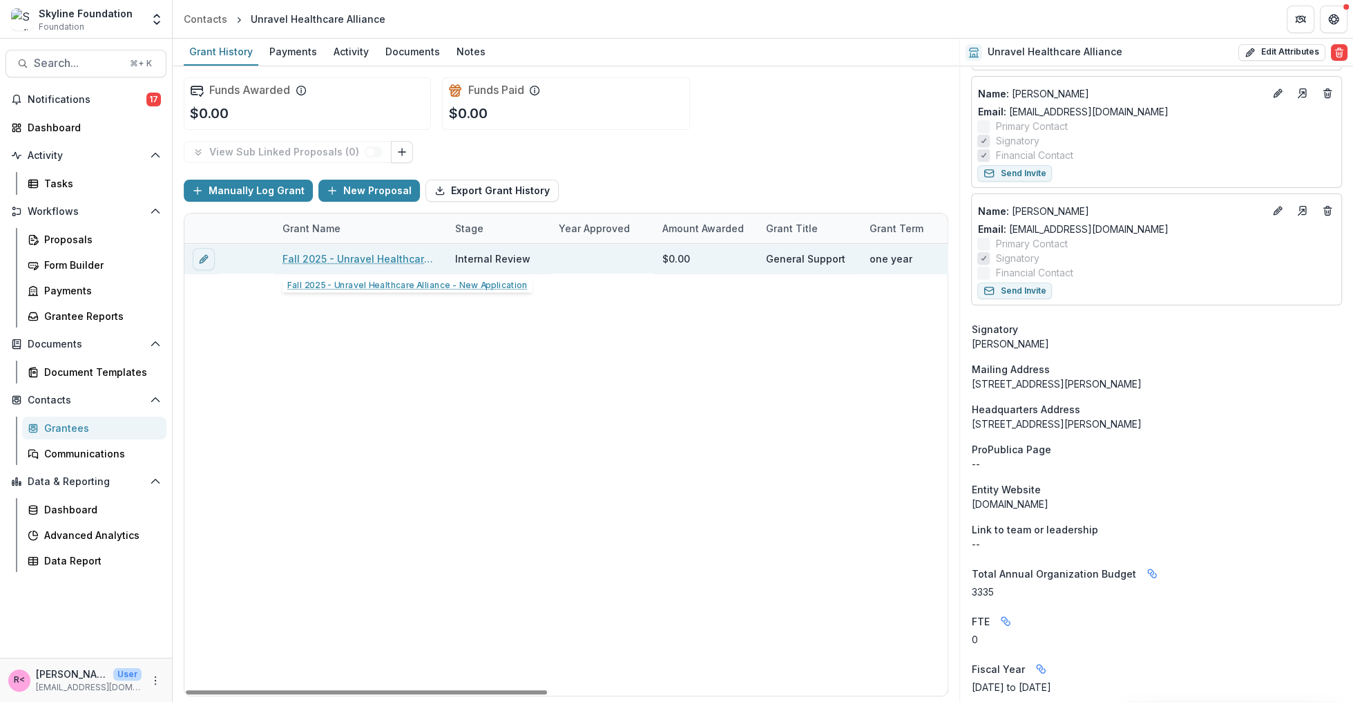
click at [395, 264] on div "Fall 2025 - Unravel Healthcare Alliance - New Application" at bounding box center [360, 259] width 156 height 30
click at [386, 255] on link "Fall 2025 - Unravel Healthcare Alliance - New Application" at bounding box center [360, 258] width 156 height 15
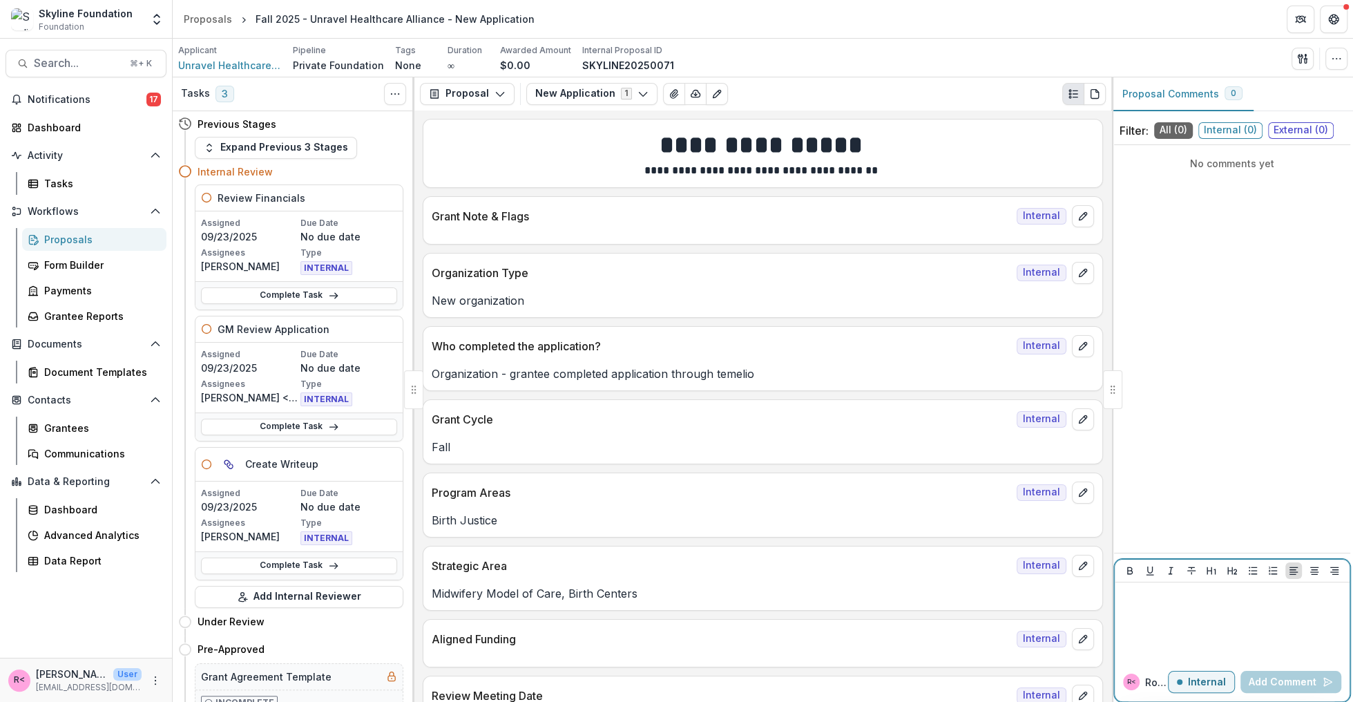
click at [1227, 623] on div at bounding box center [1232, 622] width 224 height 69
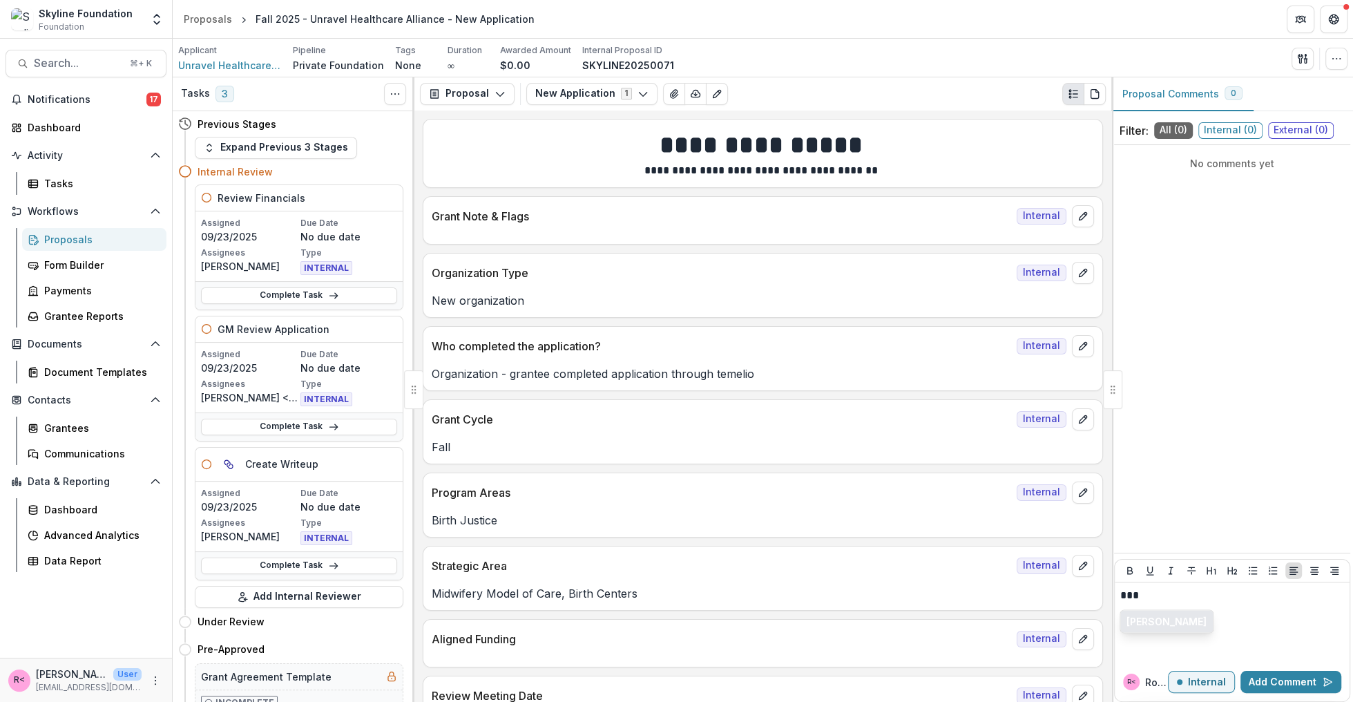
click at [1146, 620] on button "[PERSON_NAME]" at bounding box center [1166, 621] width 93 height 22
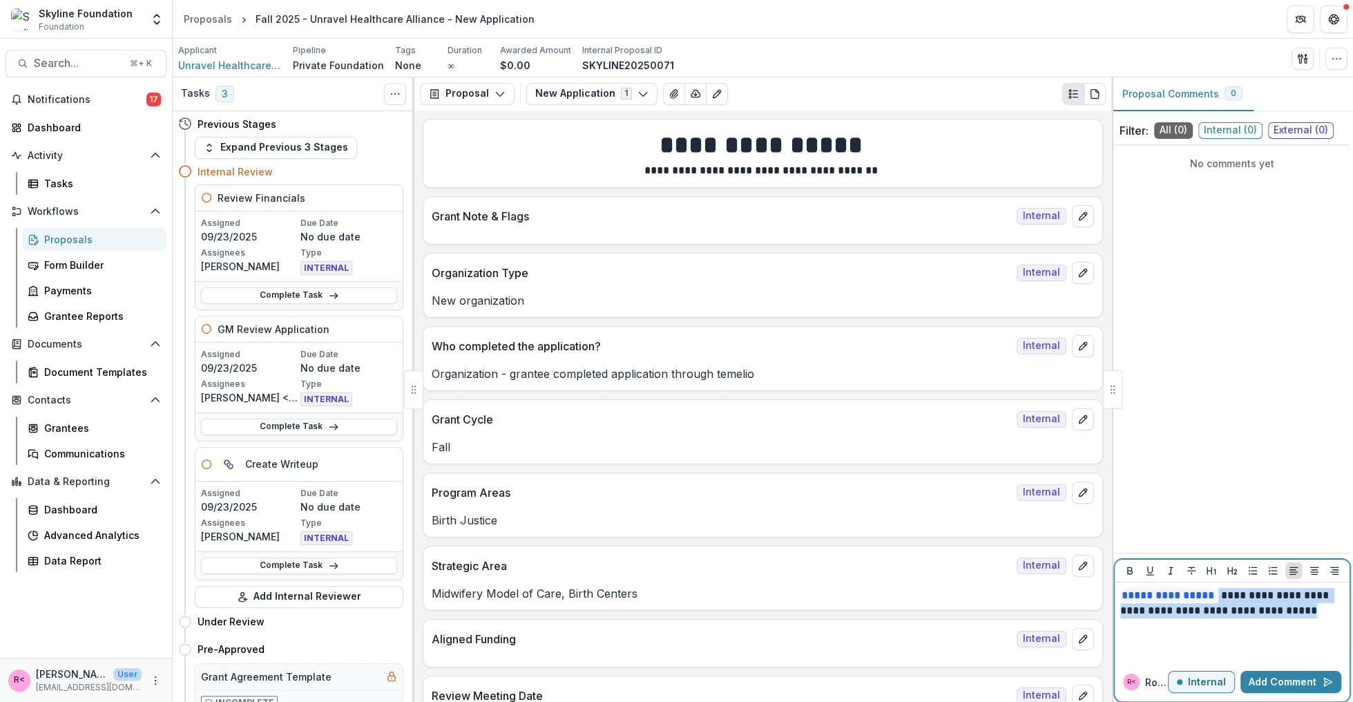
drag, startPoint x: 1314, startPoint y: 615, endPoint x: 1214, endPoint y: 594, distance: 102.2
click at [1214, 594] on p "**********" at bounding box center [1232, 603] width 224 height 30
click at [1327, 615] on p "**********" at bounding box center [1232, 603] width 224 height 30
drag, startPoint x: 1327, startPoint y: 615, endPoint x: 1352, endPoint y: 599, distance: 29.9
click at [1217, 599] on p "**********" at bounding box center [1232, 603] width 224 height 30
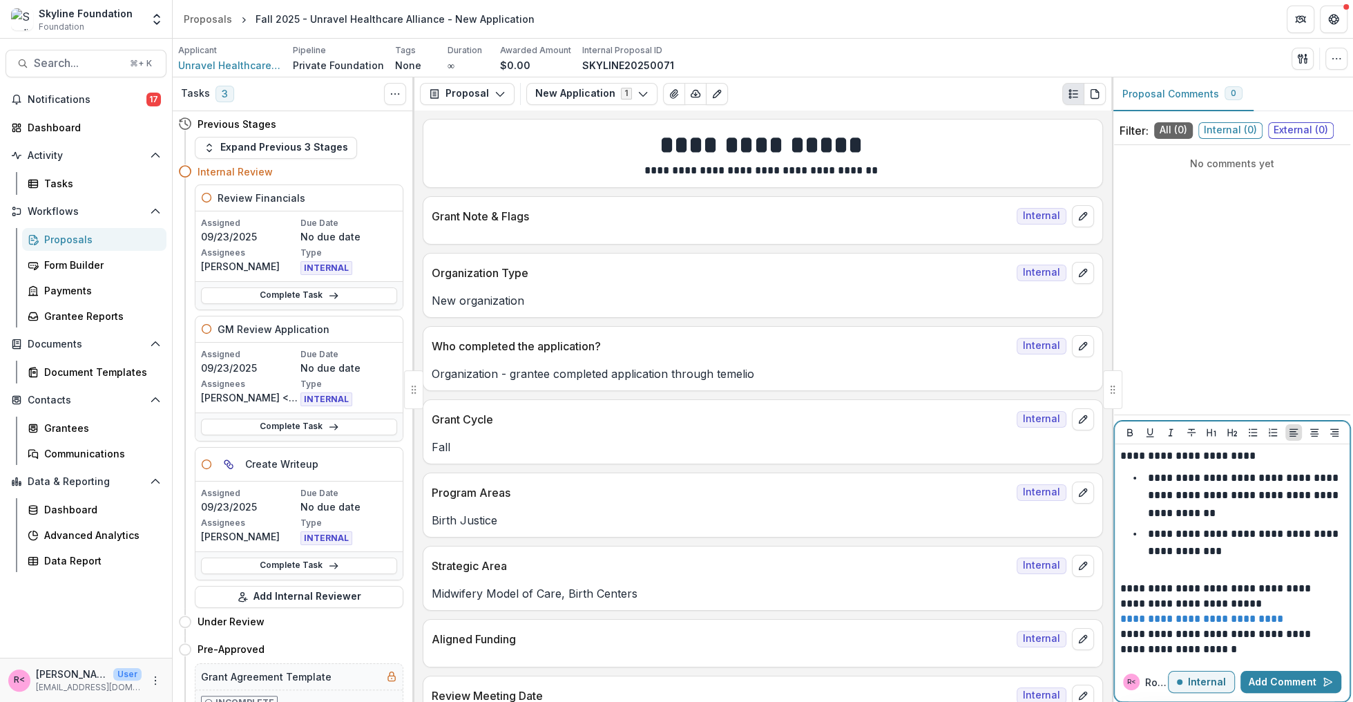
scroll to position [1, 0]
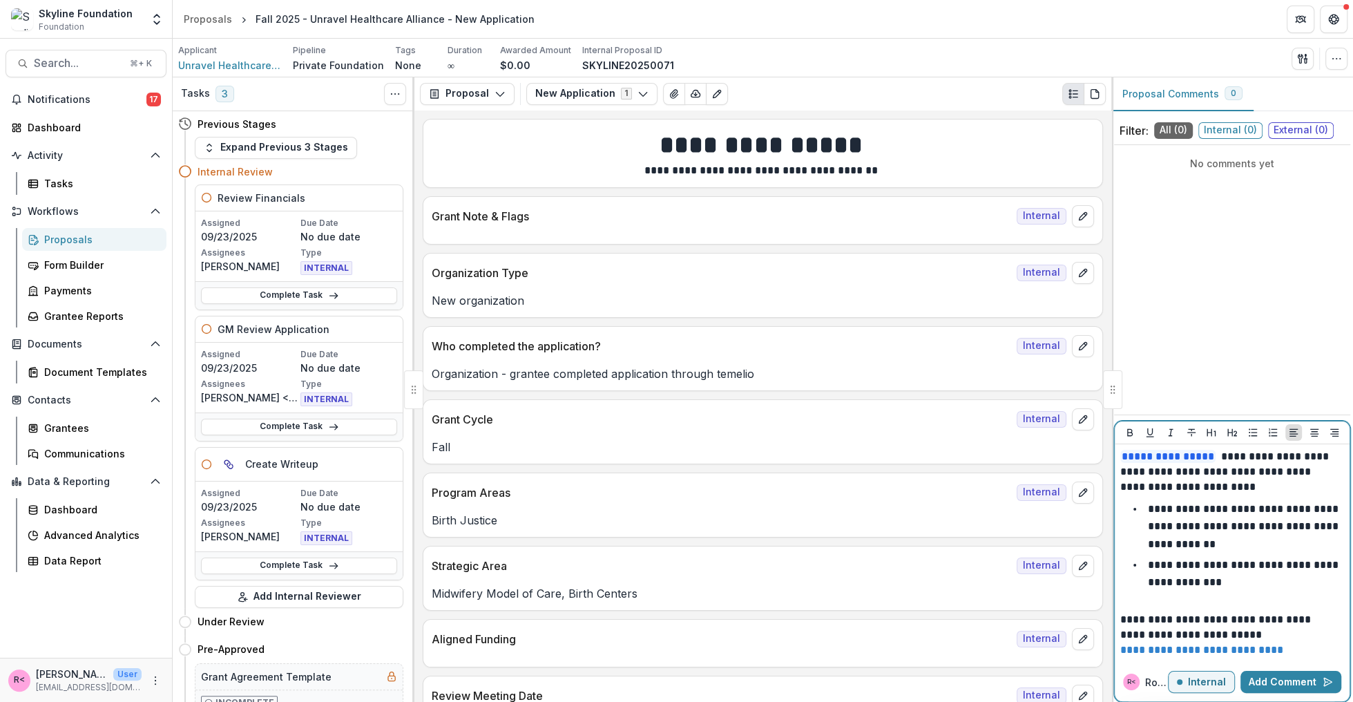
click at [1224, 490] on p "**********" at bounding box center [1230, 472] width 220 height 46
click at [1120, 619] on p "**********" at bounding box center [1230, 627] width 220 height 30
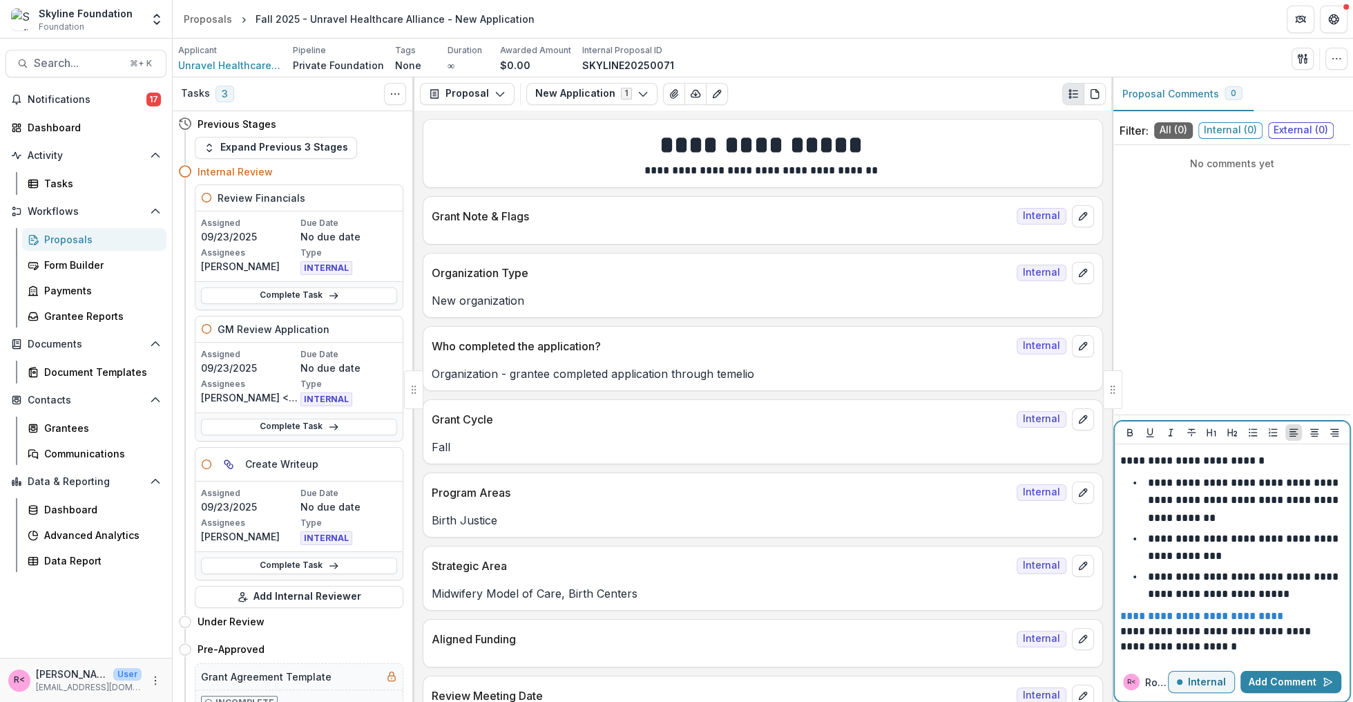
click at [1132, 634] on p "**********" at bounding box center [1230, 639] width 220 height 30
click at [1120, 635] on p "**********" at bounding box center [1230, 641] width 220 height 30
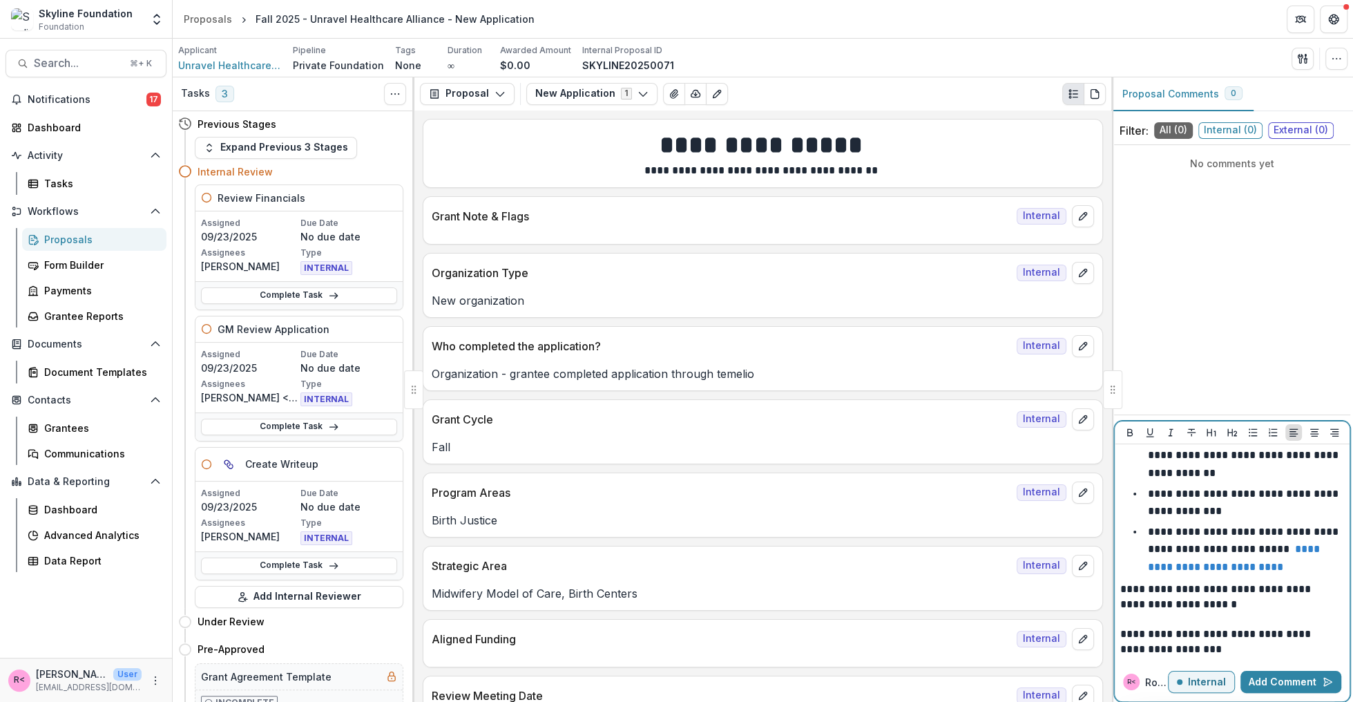
scroll to position [0, 0]
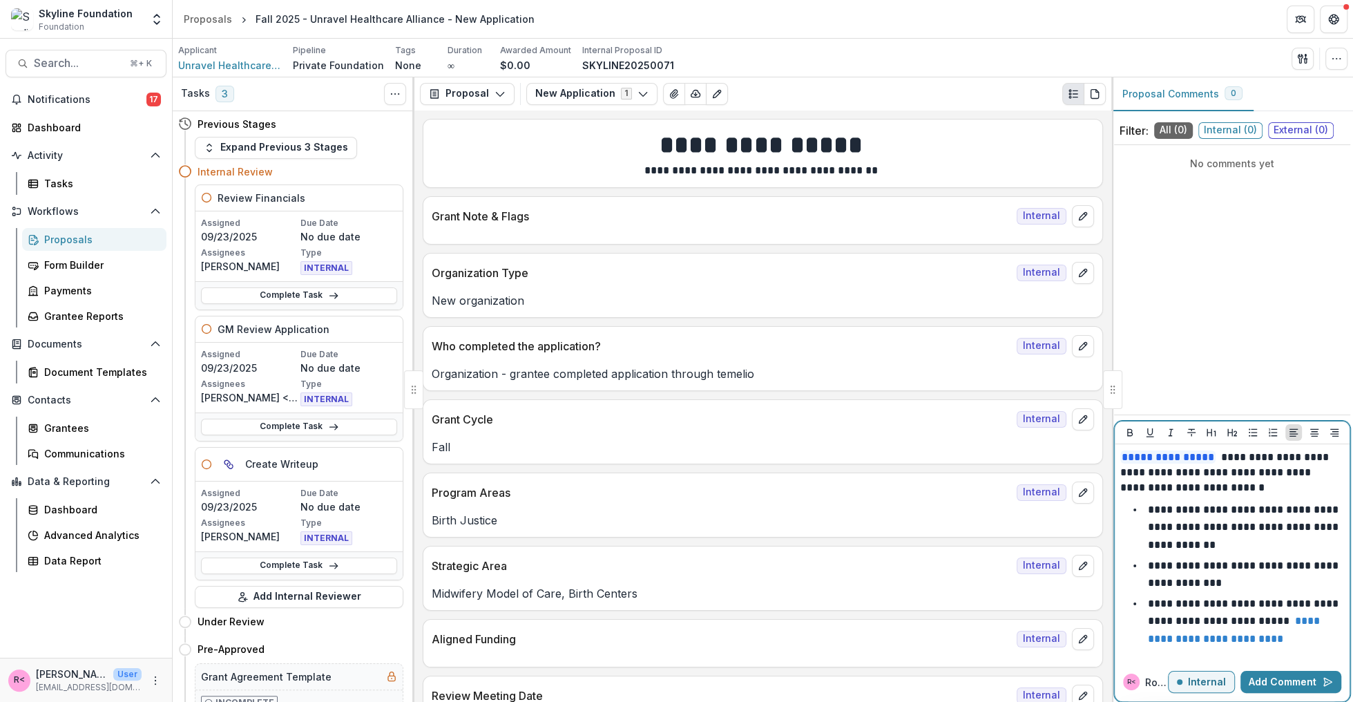
click at [1217, 462] on p "**********" at bounding box center [1230, 473] width 220 height 46
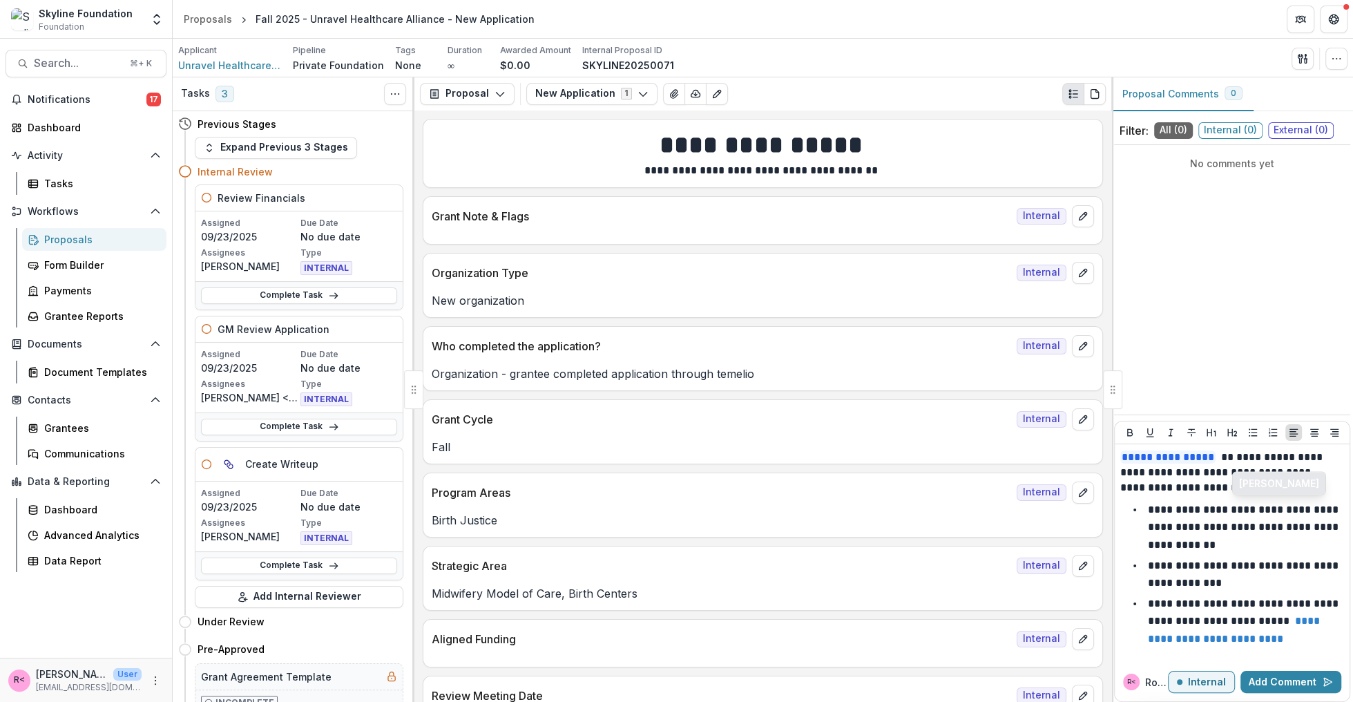
click at [1260, 489] on button "Tanya Taiwo" at bounding box center [1279, 483] width 93 height 22
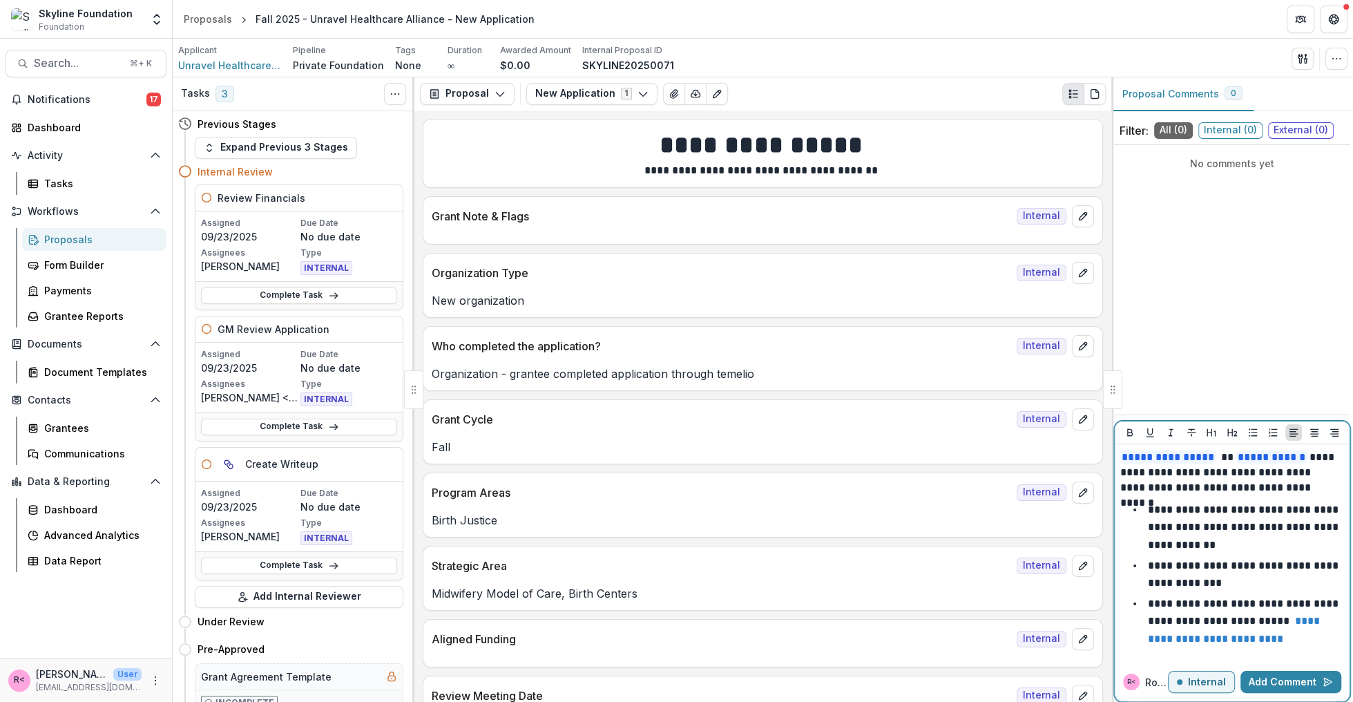
click at [1221, 528] on p "**********" at bounding box center [1244, 527] width 193 height 46
drag, startPoint x: 1230, startPoint y: 465, endPoint x: 1217, endPoint y: 461, distance: 14.4
click at [1217, 461] on p "**********" at bounding box center [1230, 473] width 220 height 46
drag, startPoint x: 1194, startPoint y: 476, endPoint x: 1217, endPoint y: 481, distance: 24.0
click at [1217, 481] on p "**********" at bounding box center [1230, 473] width 220 height 46
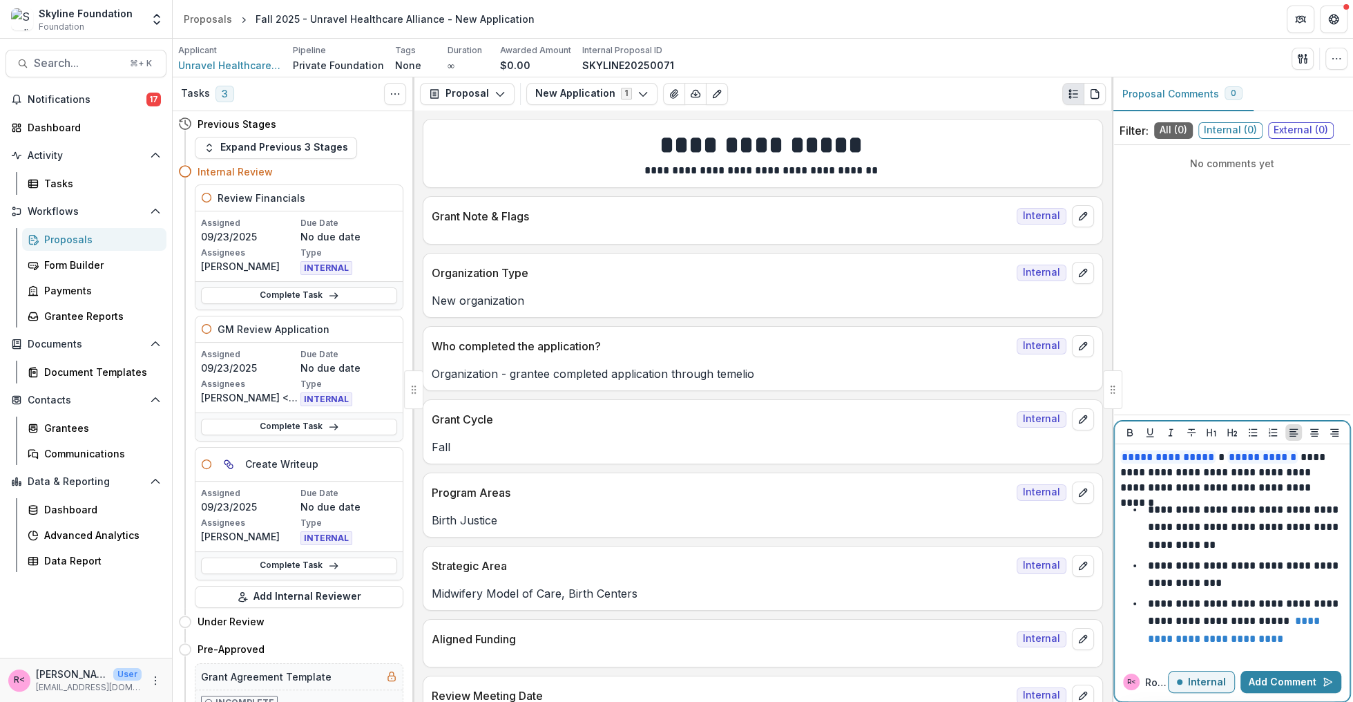
click at [1239, 485] on p "**********" at bounding box center [1230, 473] width 220 height 46
drag, startPoint x: 1184, startPoint y: 511, endPoint x: 1204, endPoint y: 537, distance: 32.5
click at [1204, 537] on li "**********" at bounding box center [1241, 527] width 208 height 53
click at [1215, 566] on p "**********" at bounding box center [1244, 574] width 193 height 28
drag, startPoint x: 1181, startPoint y: 564, endPoint x: 1192, endPoint y: 568, distance: 11.6
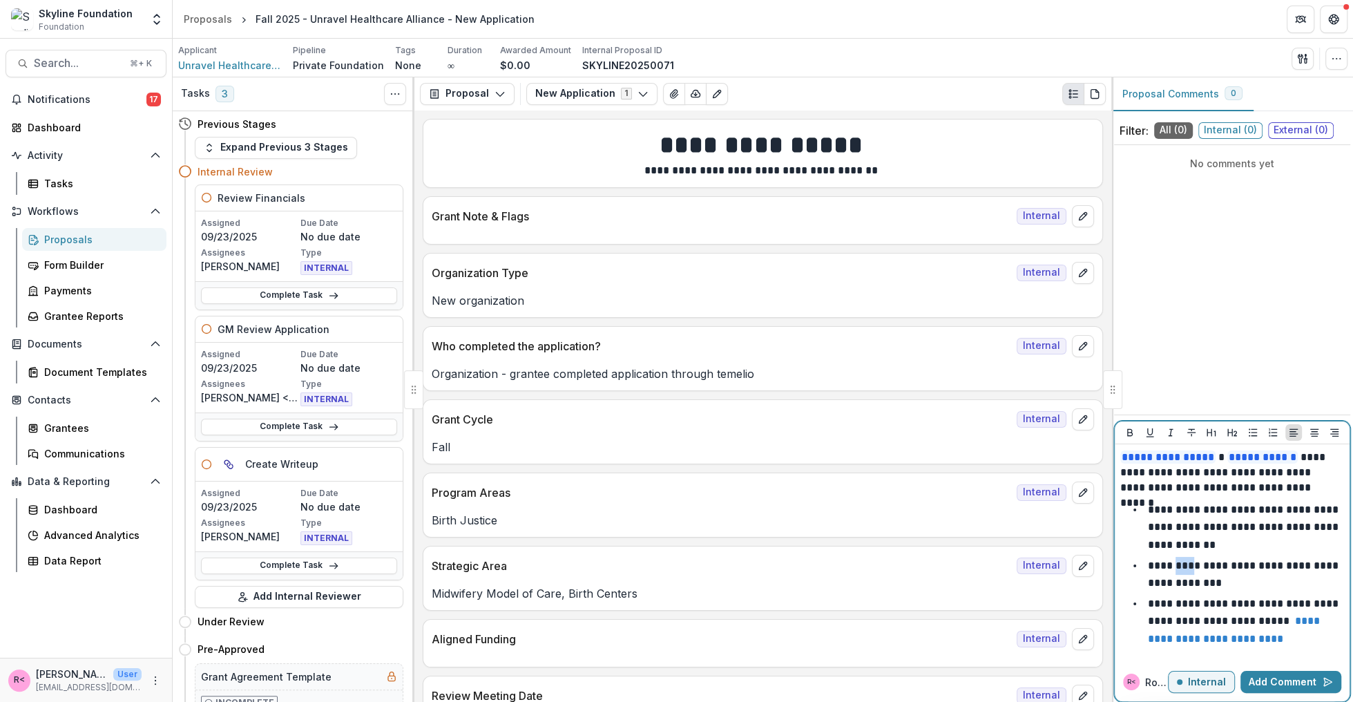
click at [1192, 568] on p "**********" at bounding box center [1244, 574] width 193 height 28
click at [1206, 571] on p "**********" at bounding box center [1244, 574] width 193 height 28
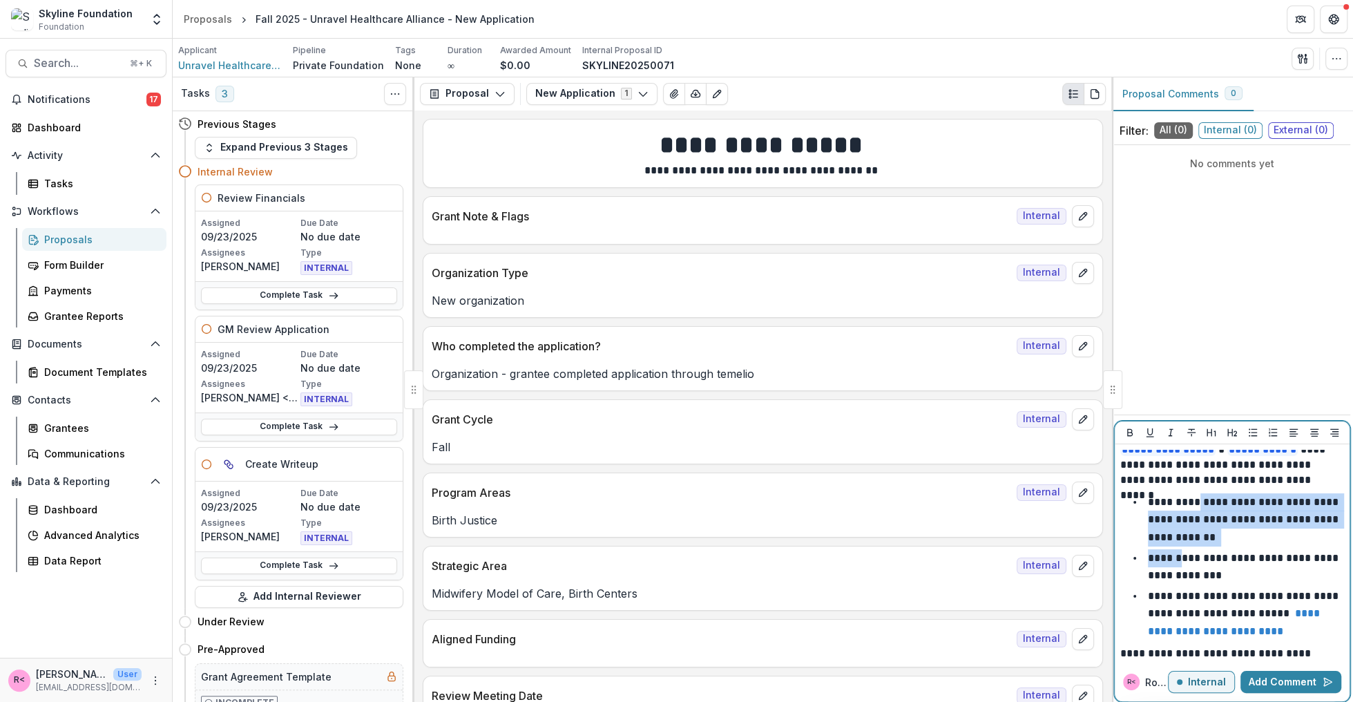
drag, startPoint x: 1192, startPoint y: 507, endPoint x: 1183, endPoint y: 561, distance: 55.3
click at [1183, 561] on ul "**********" at bounding box center [1241, 566] width 208 height 147
click at [1201, 572] on p "**********" at bounding box center [1244, 566] width 193 height 28
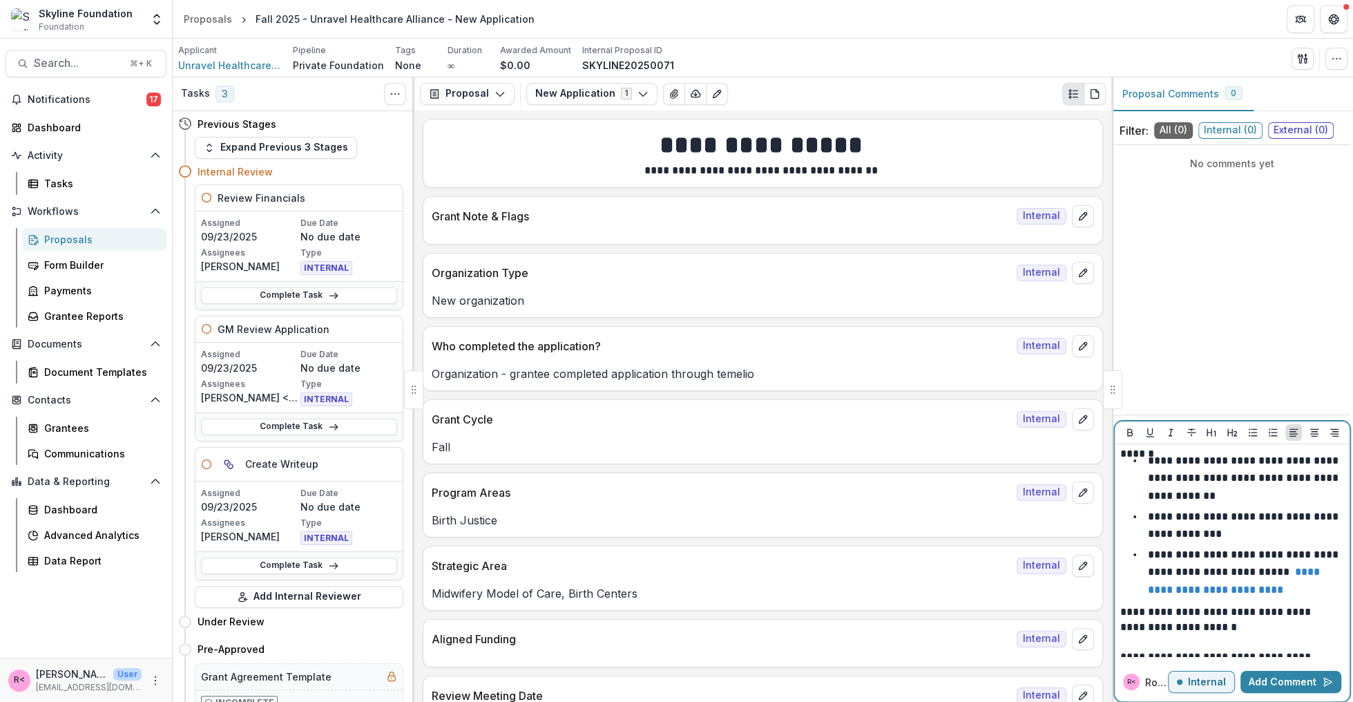
click at [1234, 535] on li "**********" at bounding box center [1241, 525] width 208 height 35
drag, startPoint x: 1152, startPoint y: 517, endPoint x: 1211, endPoint y: 514, distance: 58.8
click at [1211, 514] on p "**********" at bounding box center [1244, 525] width 193 height 28
click at [1221, 515] on p "**********" at bounding box center [1244, 525] width 193 height 28
click at [1175, 537] on p "**********" at bounding box center [1244, 525] width 193 height 28
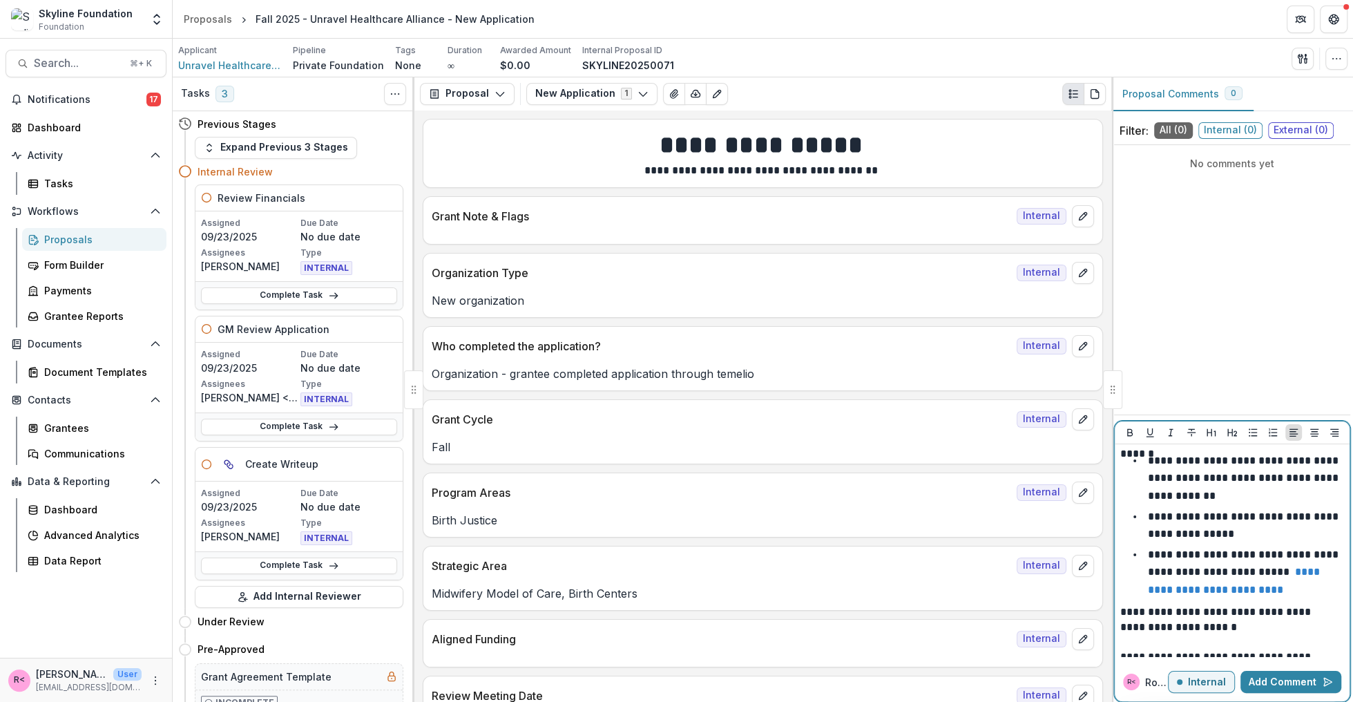
scroll to position [72, 0]
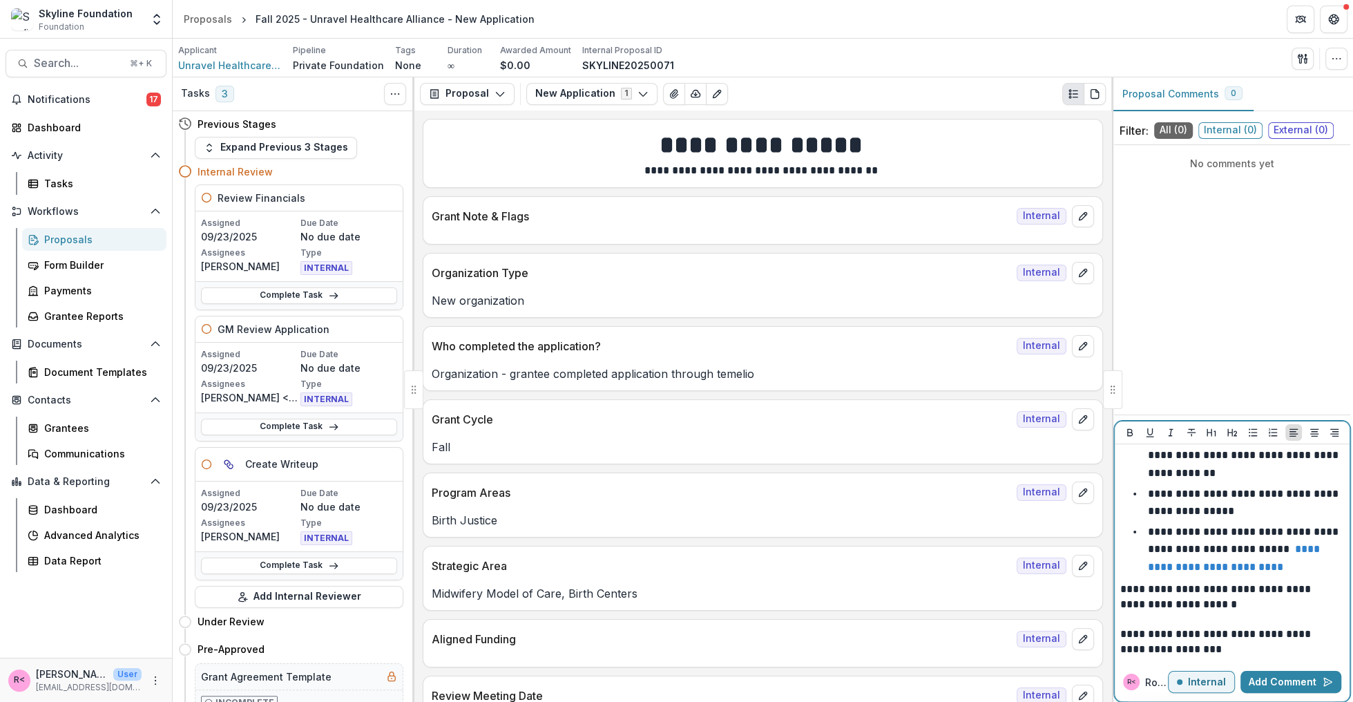
click at [1207, 603] on p "**********" at bounding box center [1230, 596] width 220 height 30
click at [1282, 688] on button "Add Comment" at bounding box center [1290, 681] width 101 height 22
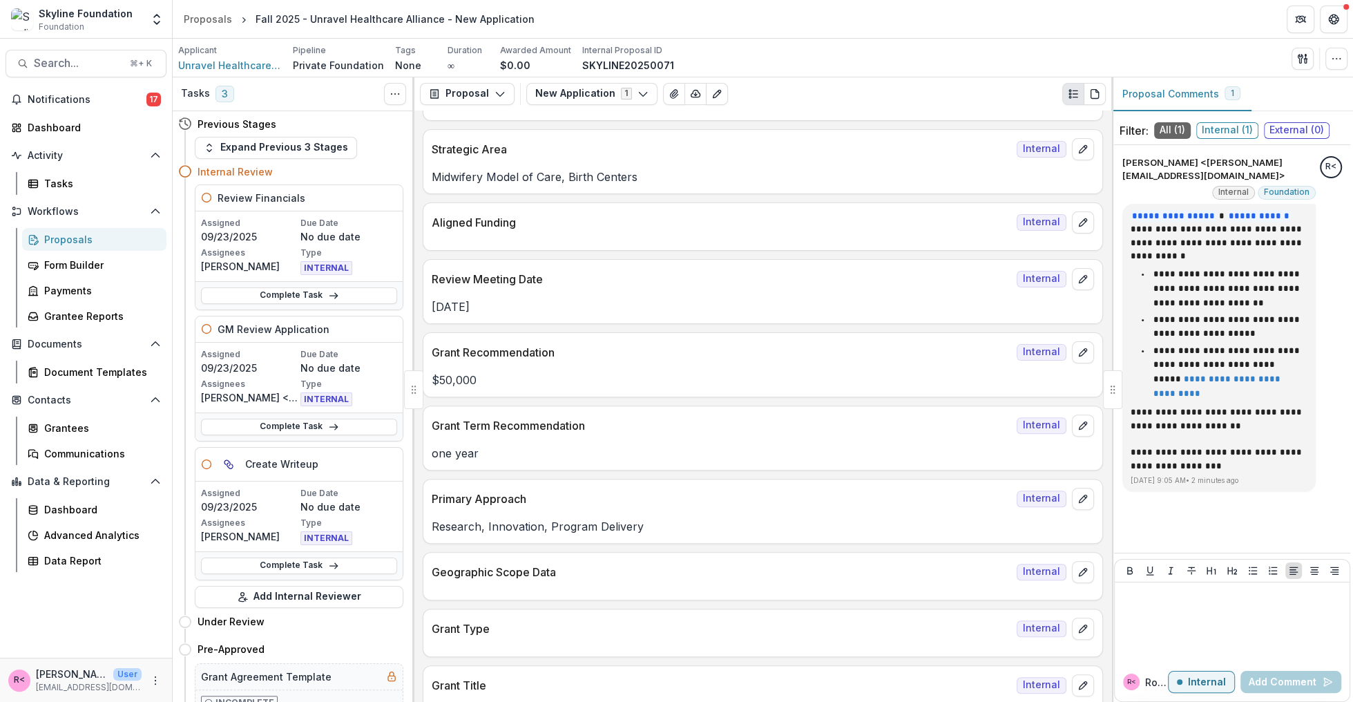
scroll to position [0, 0]
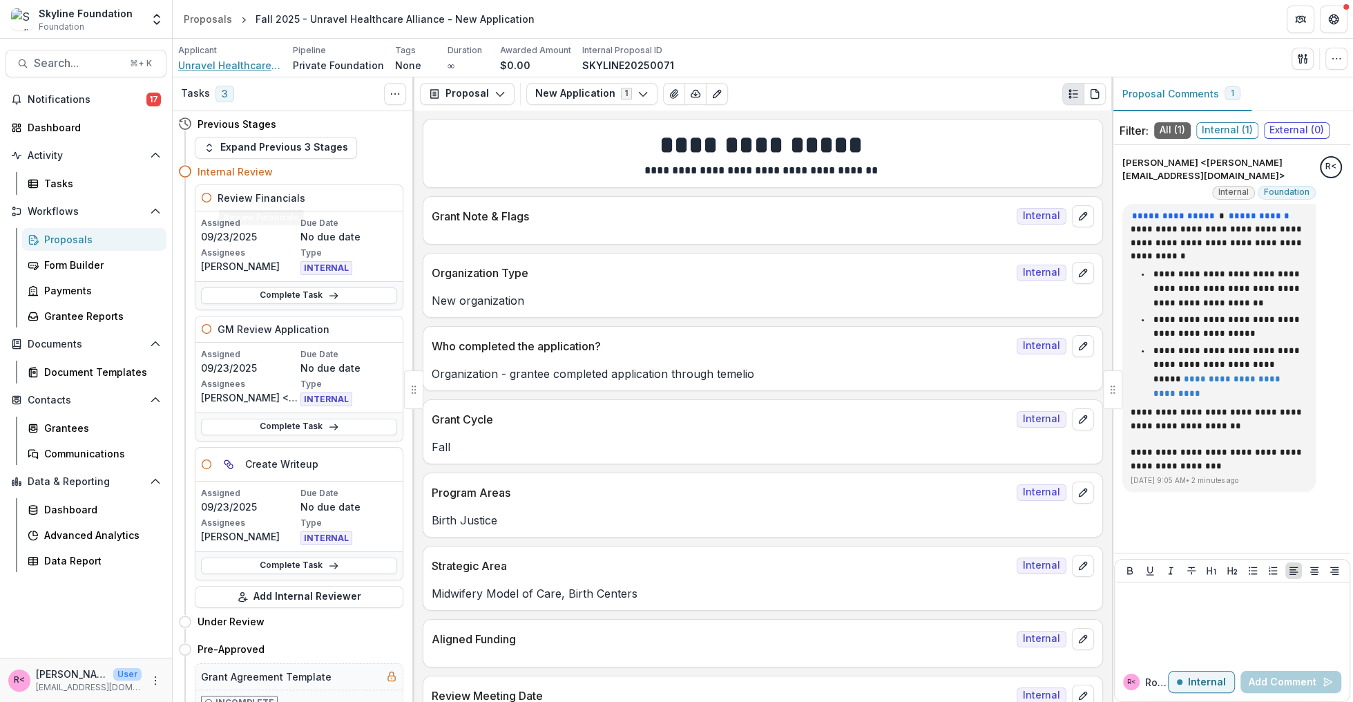
click at [236, 66] on span "Unravel Healthcare Alliance" at bounding box center [230, 65] width 104 height 15
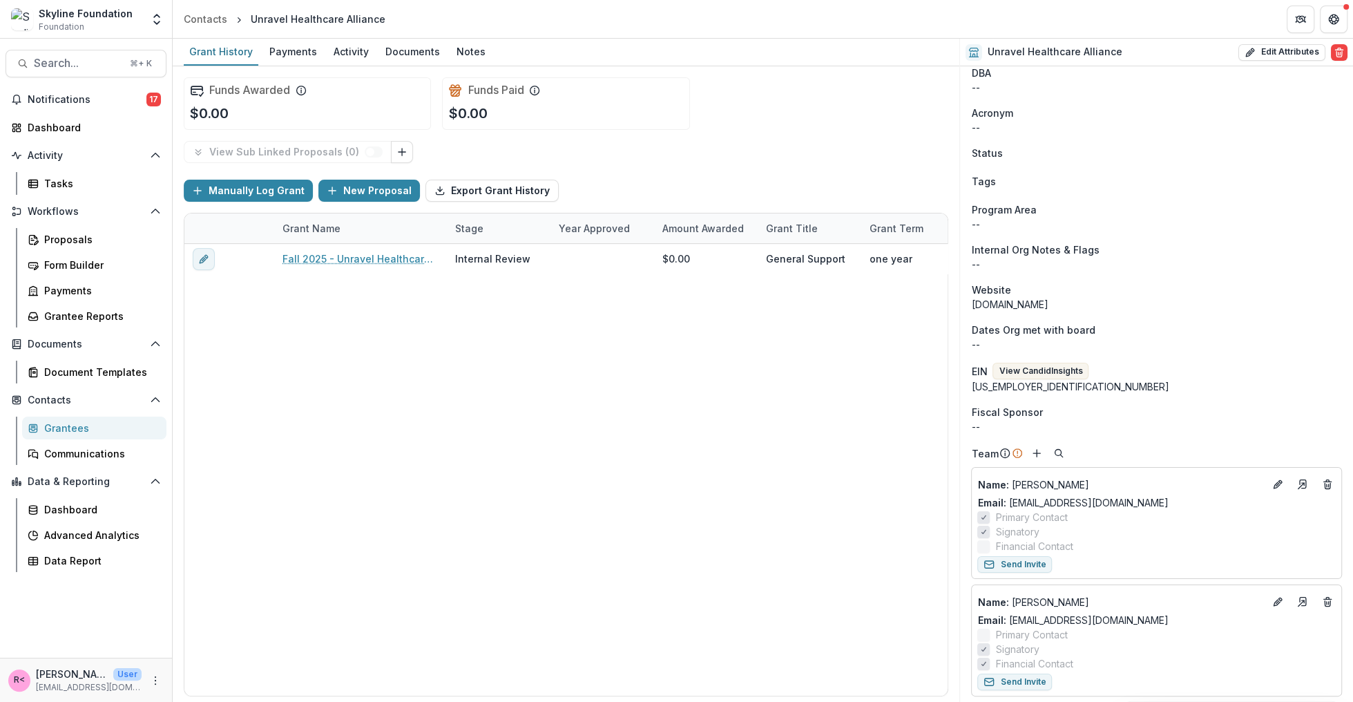
scroll to position [48, 0]
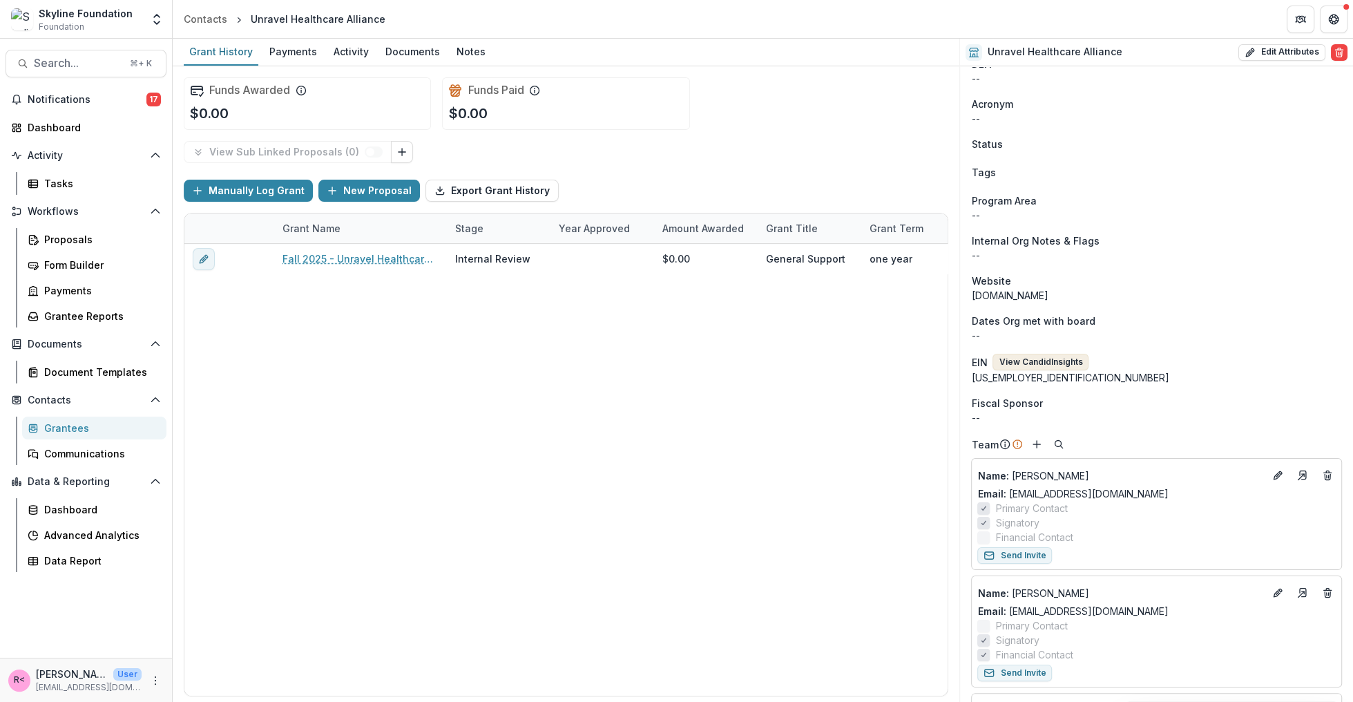
click at [1044, 363] on button "View Candid Insights" at bounding box center [1040, 362] width 96 height 17
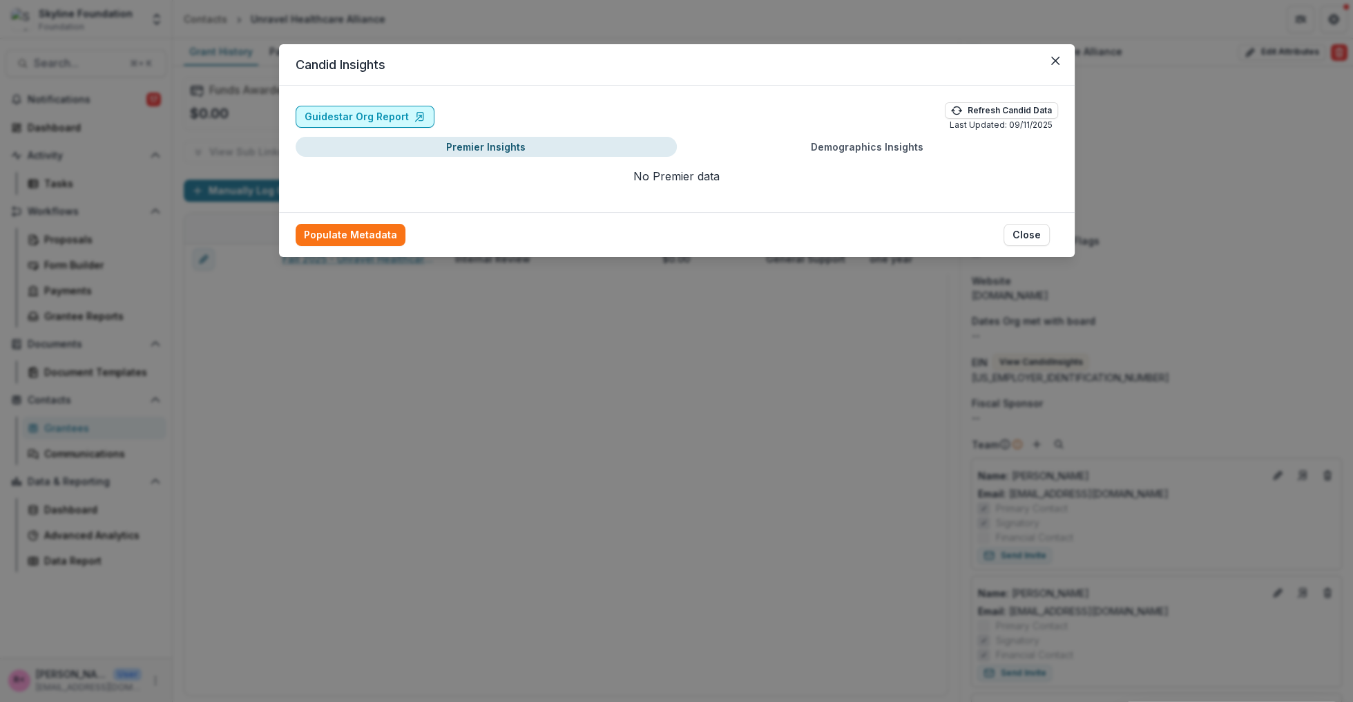
click at [387, 118] on link "Guidestar Org Report" at bounding box center [365, 117] width 139 height 22
click at [1057, 63] on icon "Close" at bounding box center [1054, 61] width 8 height 8
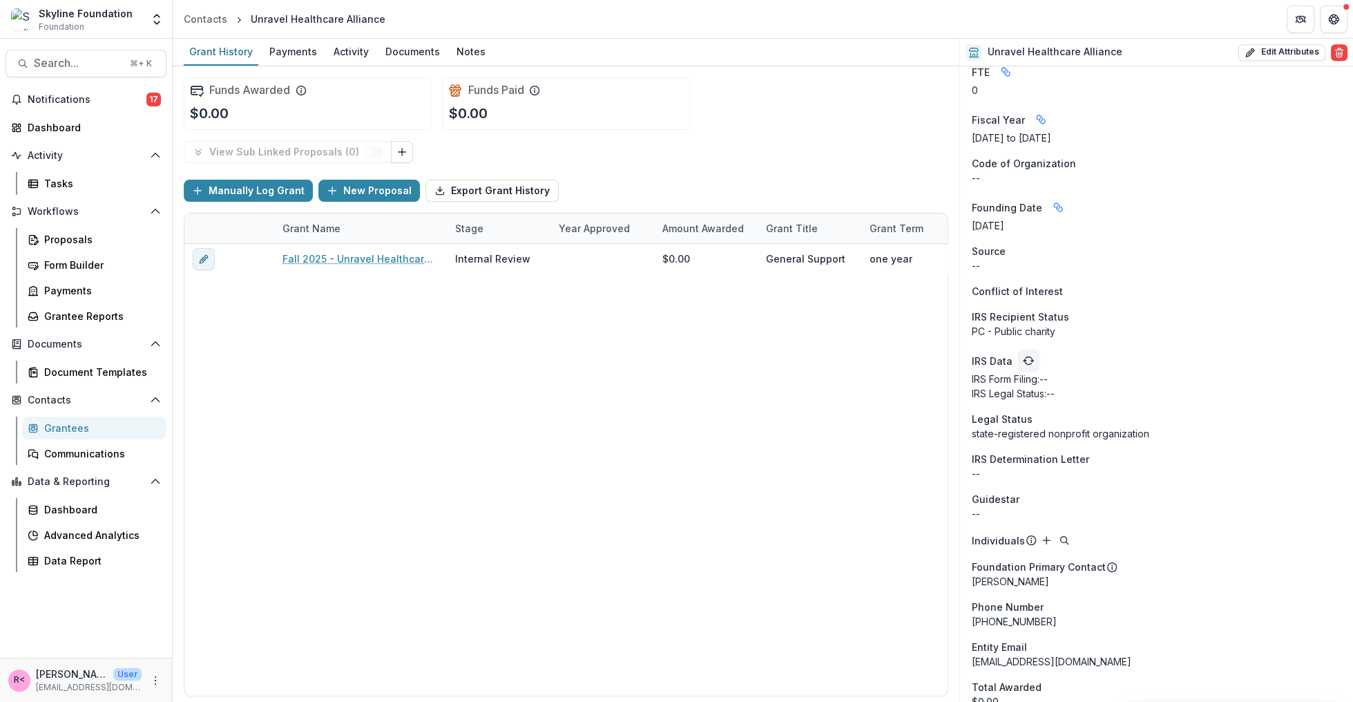
scroll to position [1152, 0]
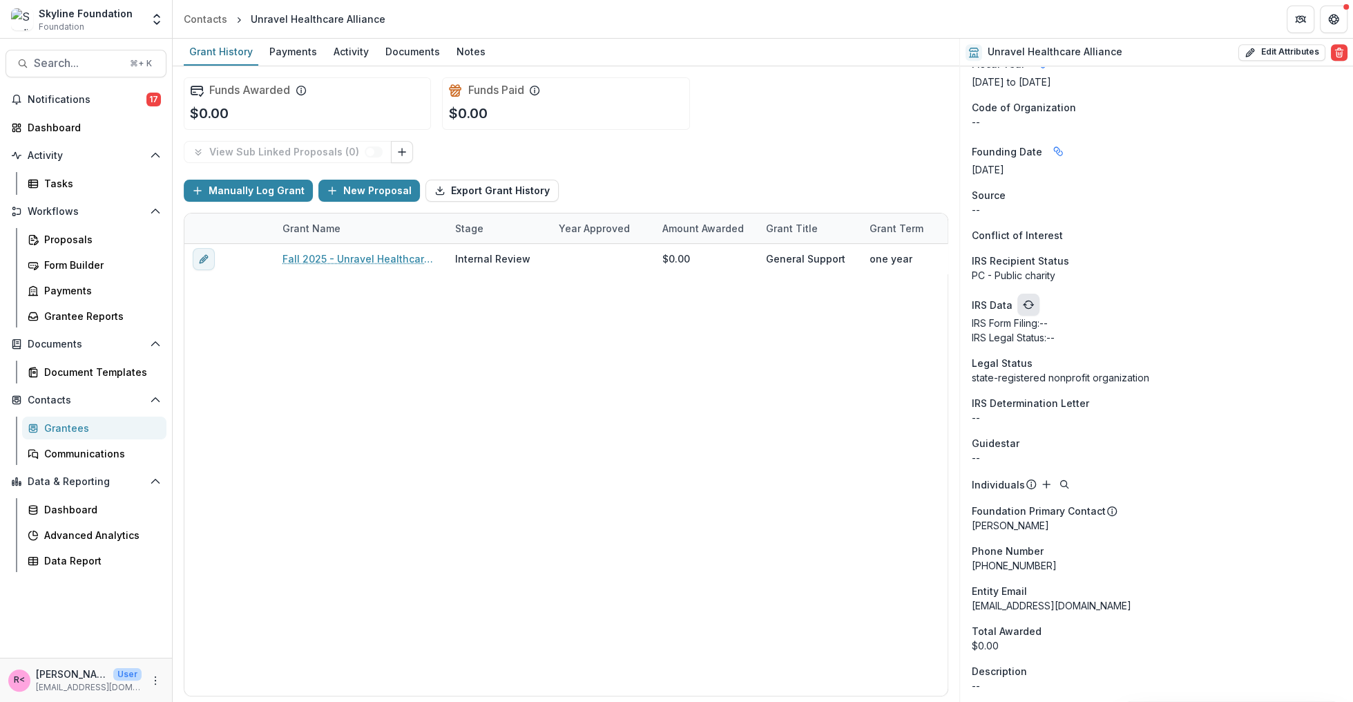
click at [1029, 309] on button "refresh" at bounding box center [1028, 304] width 22 height 22
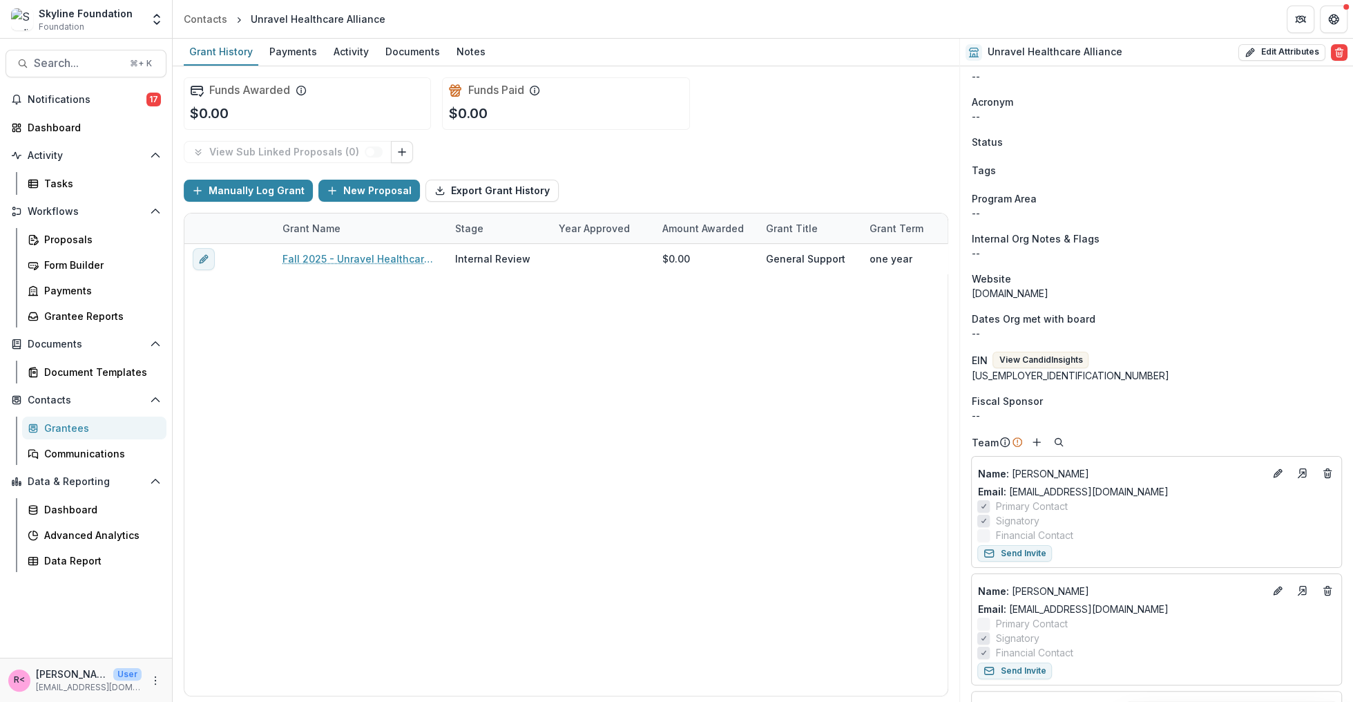
scroll to position [0, 0]
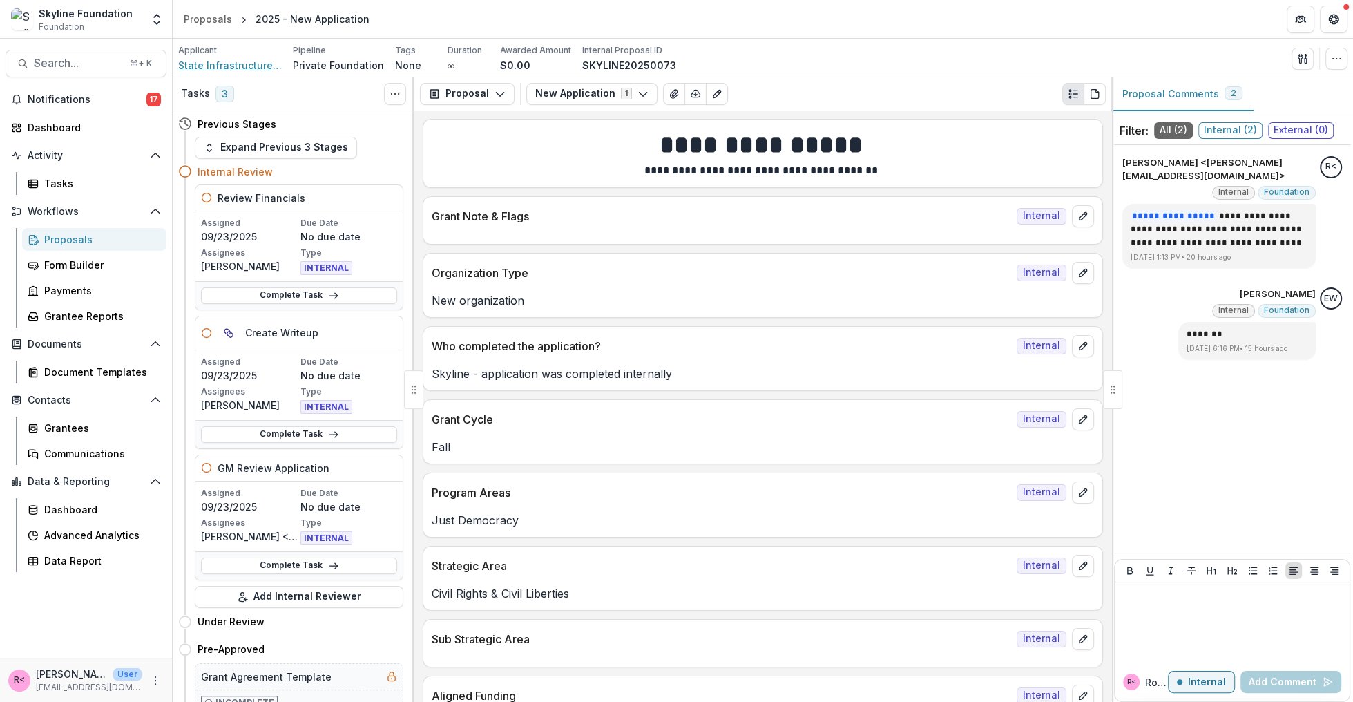
click at [209, 60] on span "State Infrastructure Fund (project of Neo Philanthropy Inc)" at bounding box center [230, 65] width 104 height 15
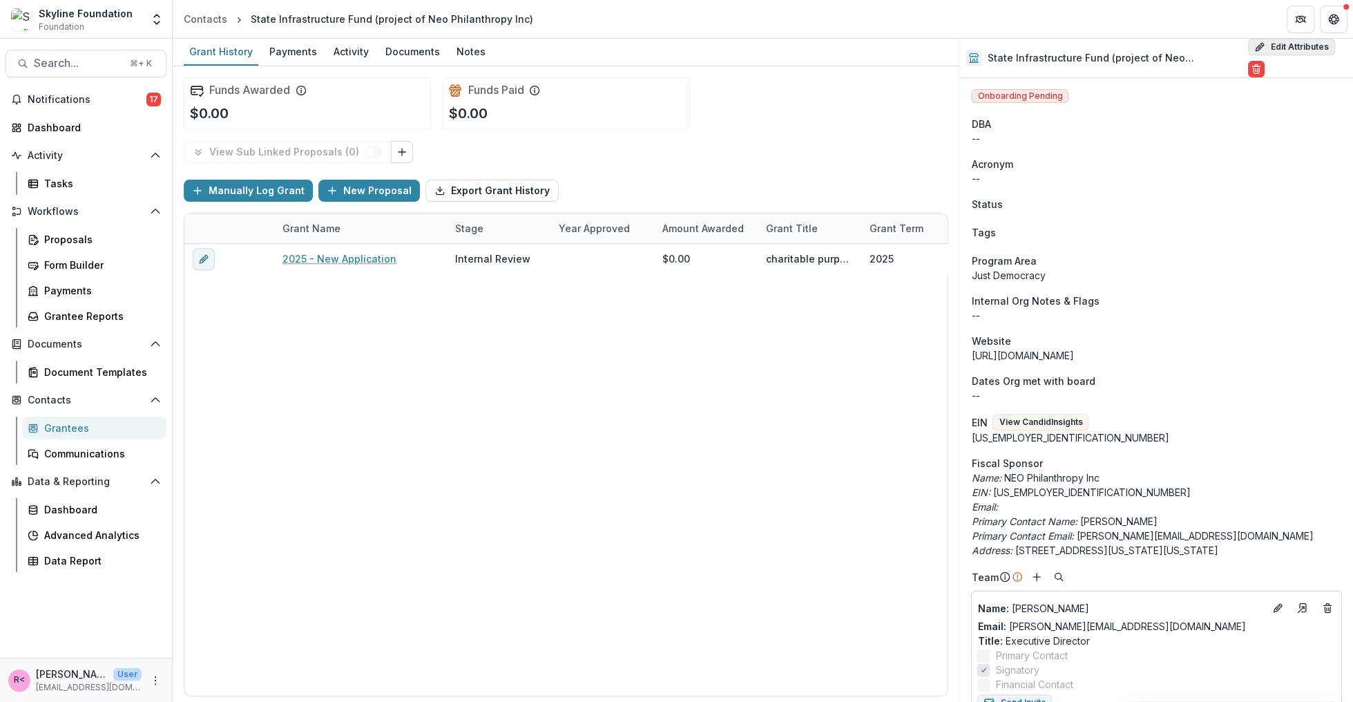
click at [1278, 51] on button "Edit Attributes" at bounding box center [1291, 47] width 87 height 17
select select
select select "**********"
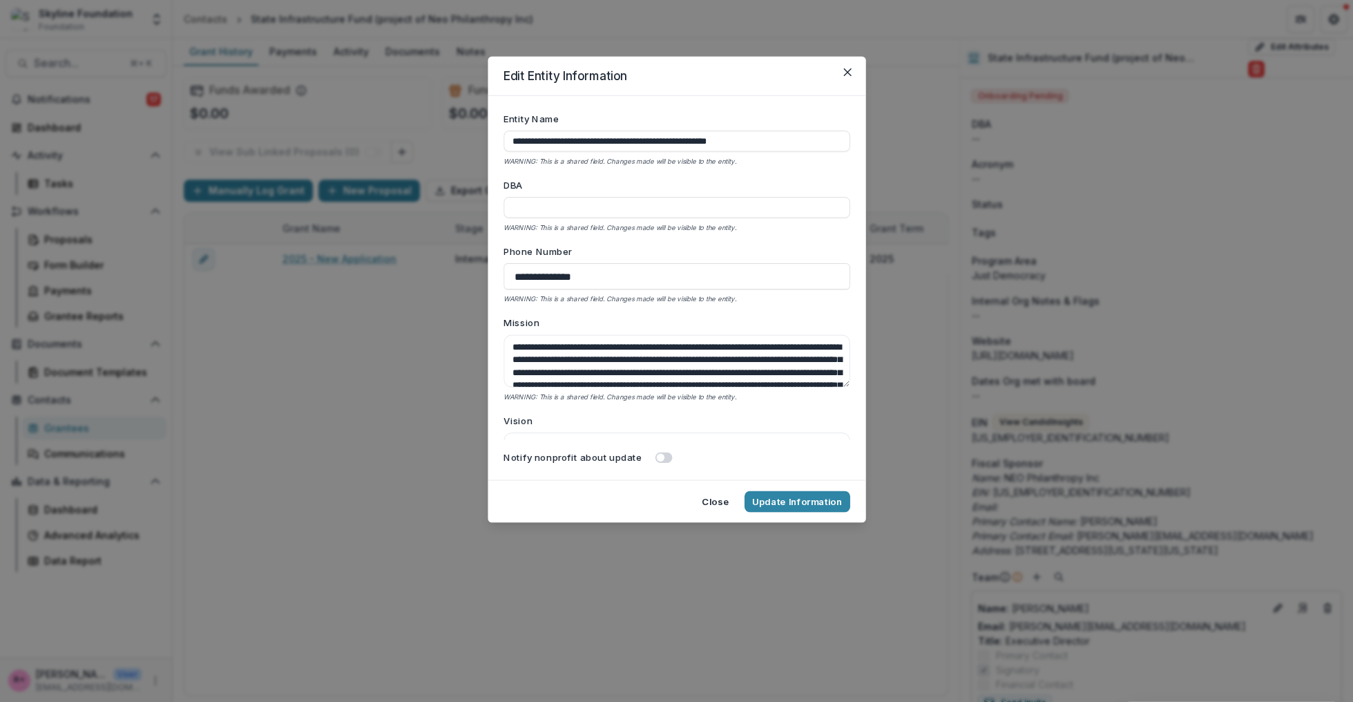
type input "**********"
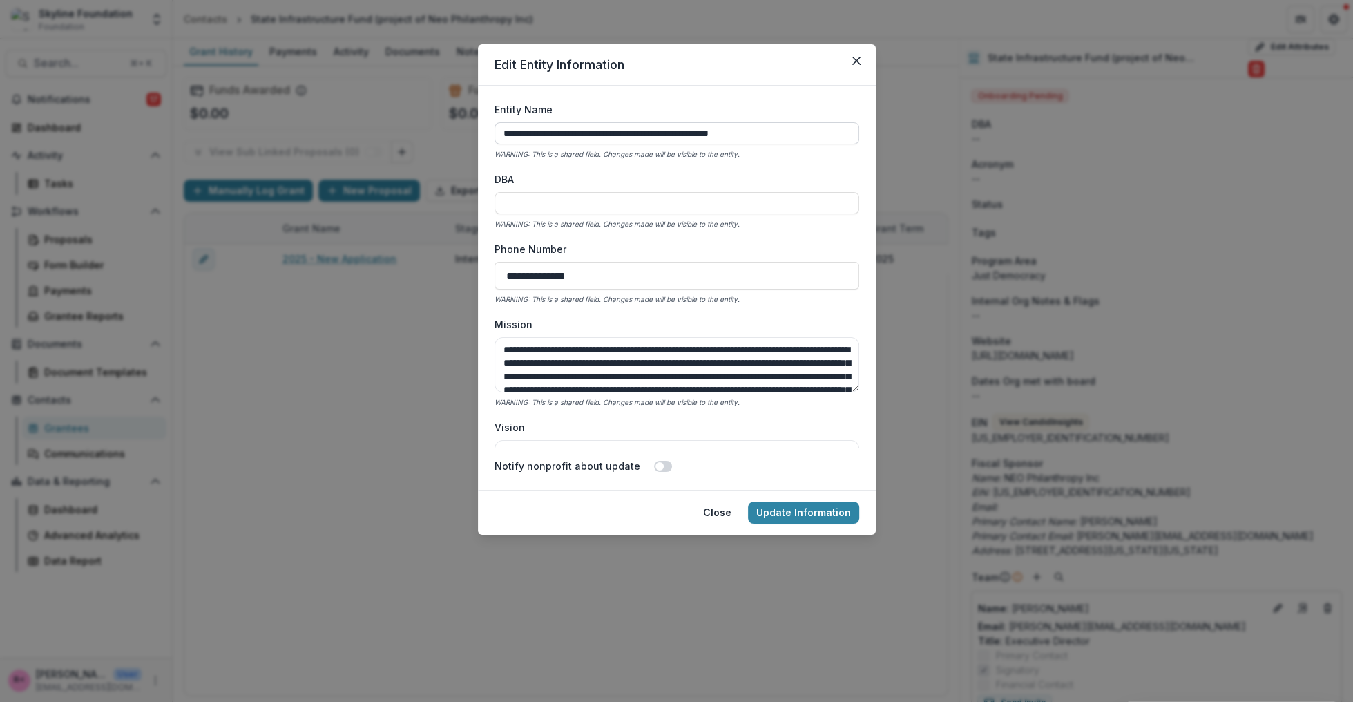
click at [753, 134] on input "**********" at bounding box center [676, 133] width 365 height 22
click at [606, 205] on input "DBA" at bounding box center [676, 203] width 365 height 22
paste input "**********"
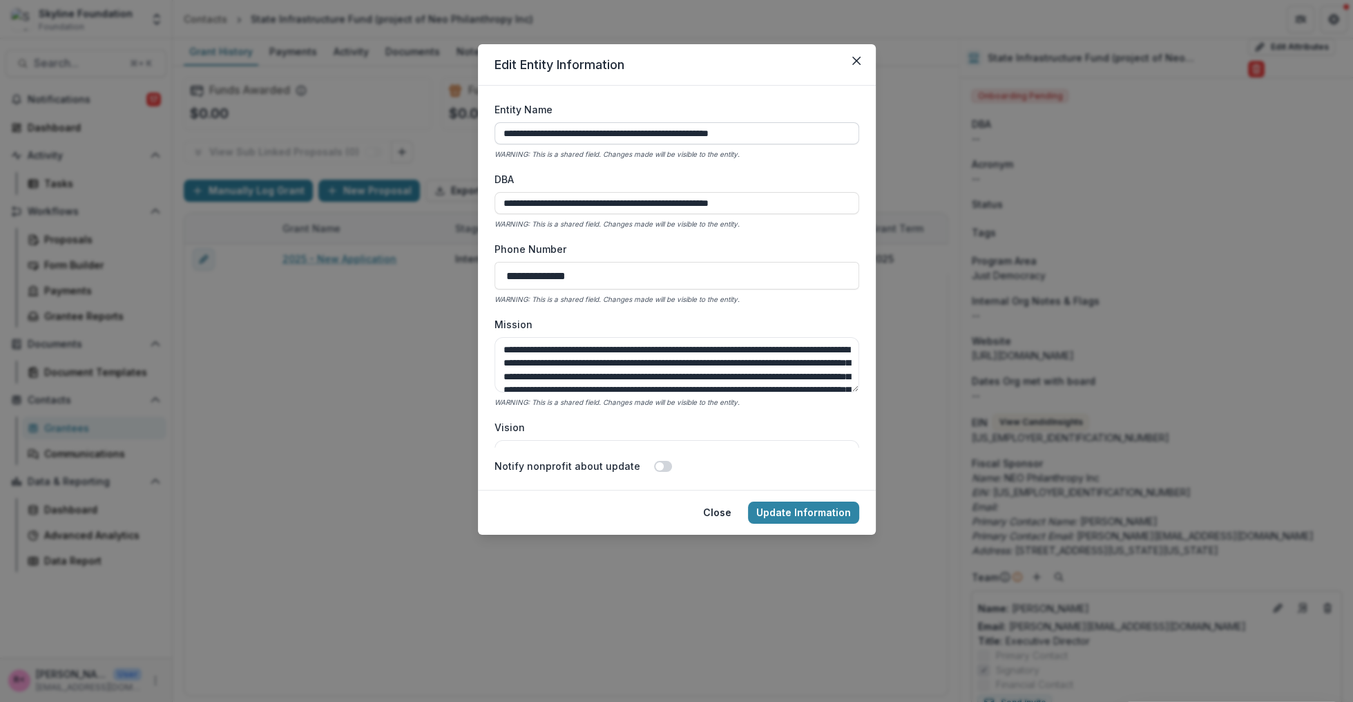
type input "**********"
drag, startPoint x: 670, startPoint y: 132, endPoint x: 455, endPoint y: 128, distance: 215.5
click at [455, 128] on div "**********" at bounding box center [676, 351] width 1353 height 702
click at [628, 135] on input "**********" at bounding box center [676, 133] width 365 height 22
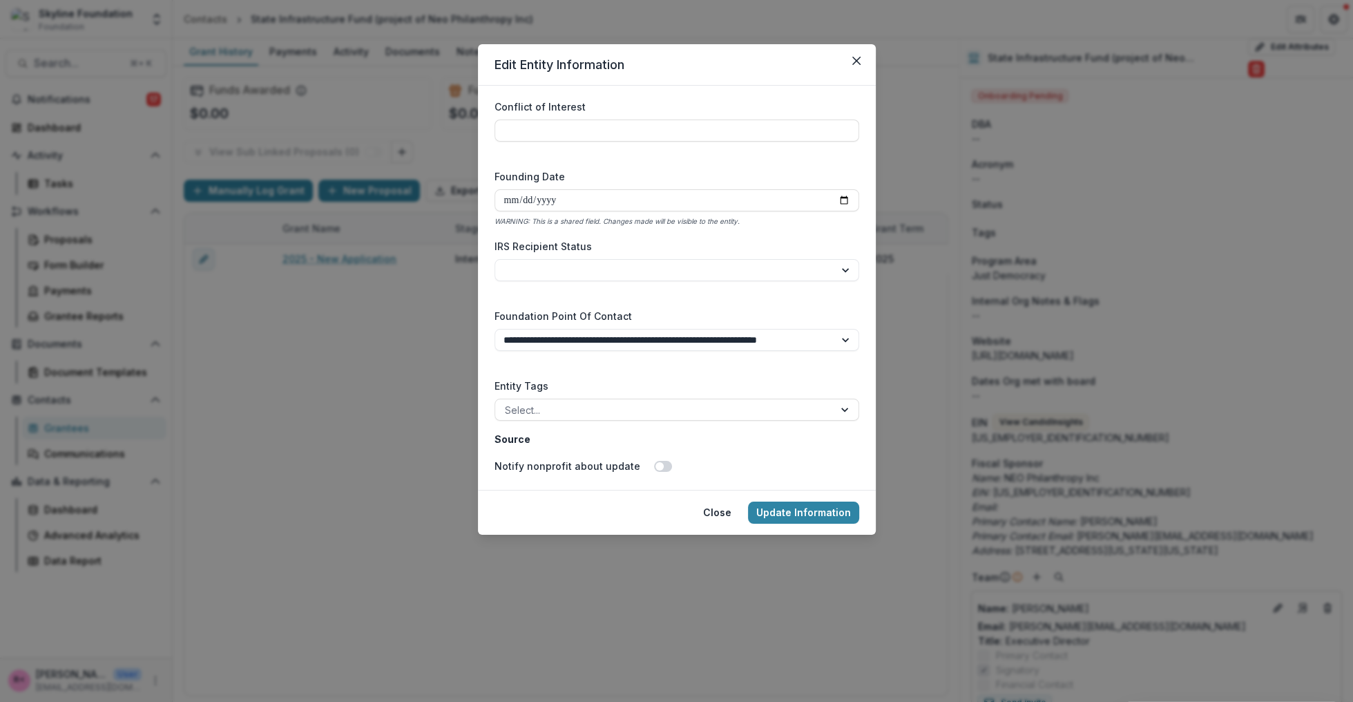
scroll to position [2884, 0]
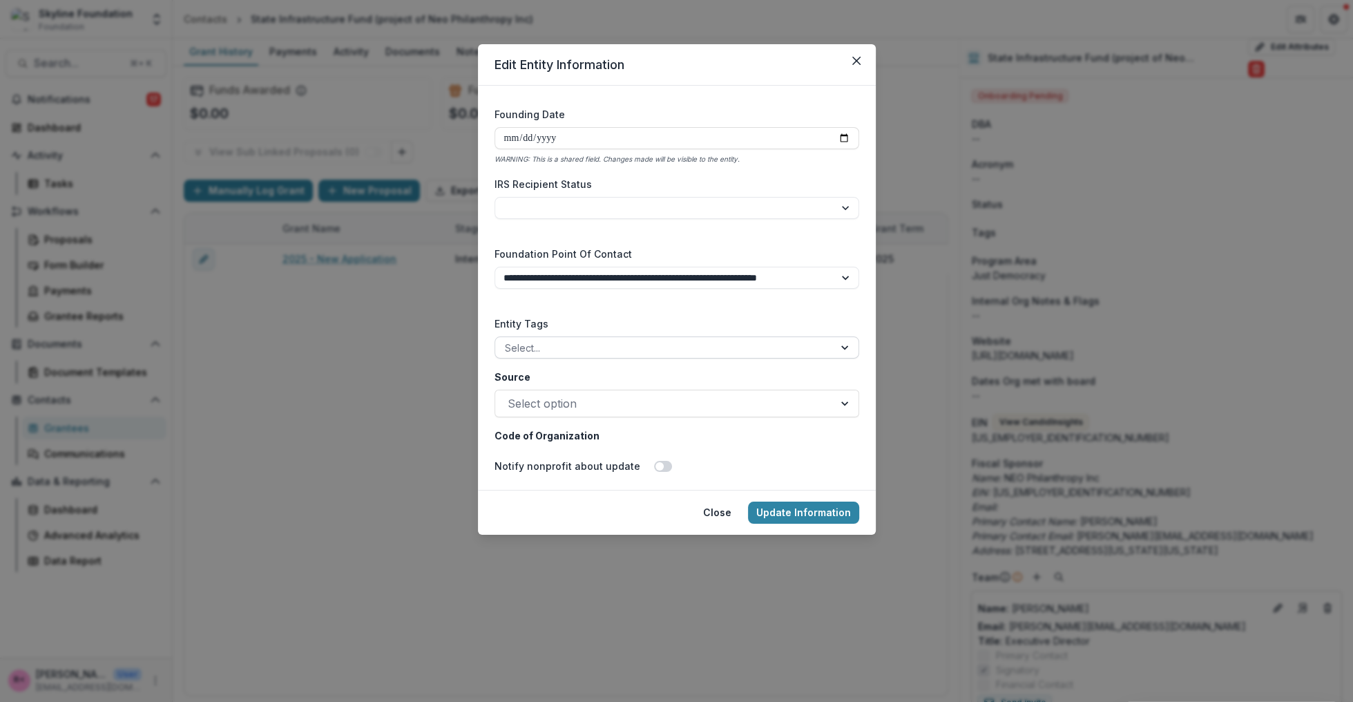
type input "**********"
click at [633, 350] on div at bounding box center [664, 347] width 319 height 17
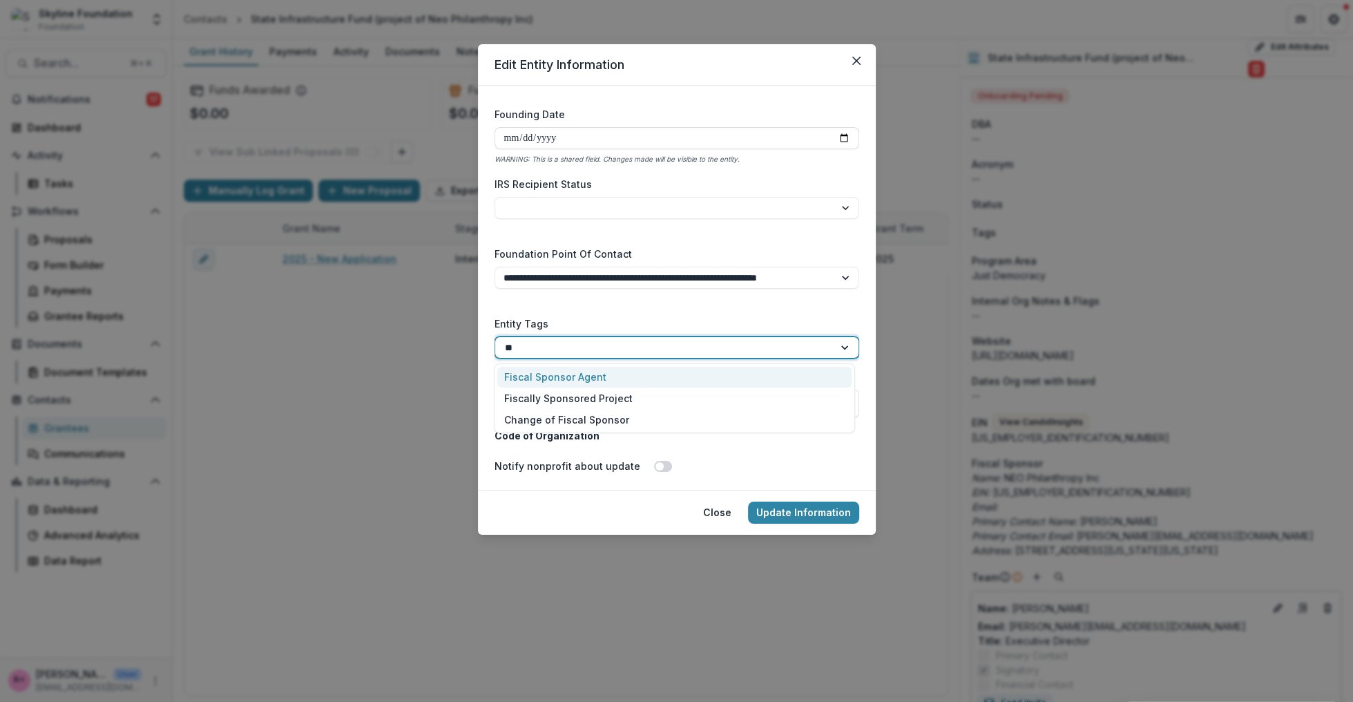
type input "***"
click at [617, 399] on div "Fiscally Sponsored Project" at bounding box center [674, 397] width 354 height 21
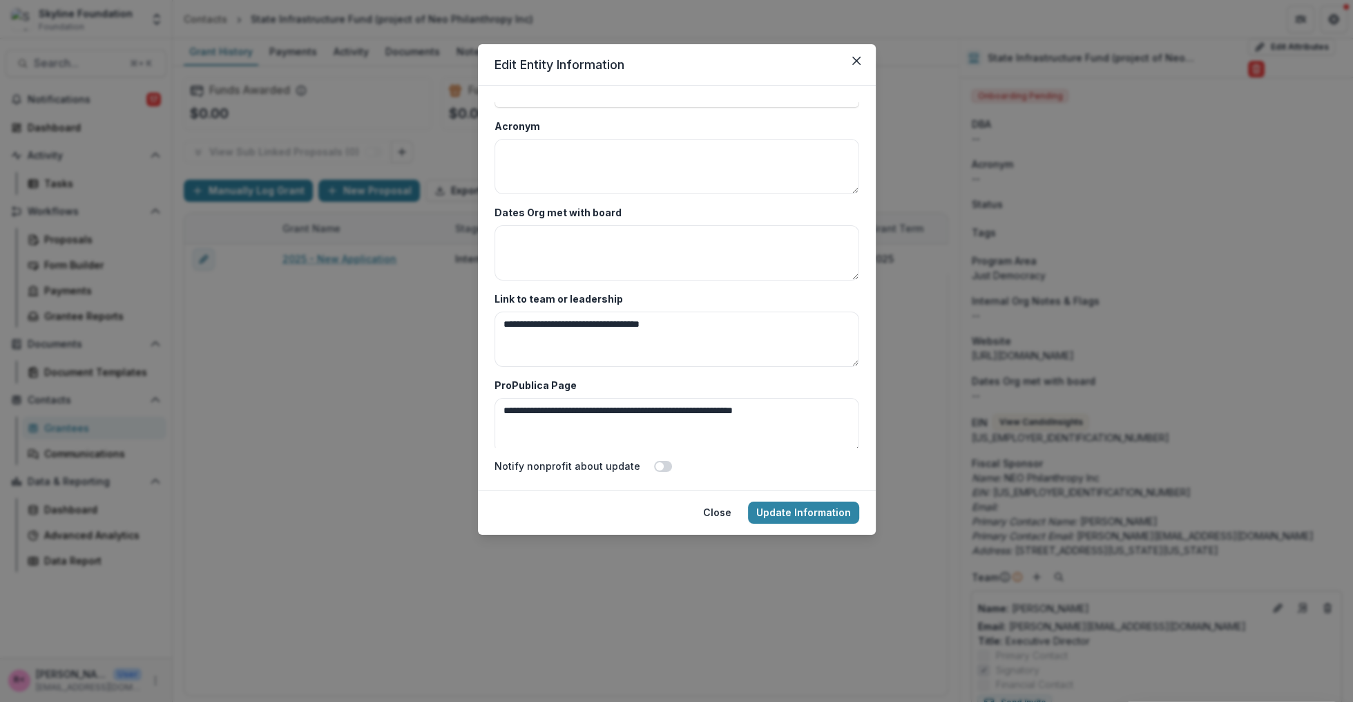
scroll to position [3503, 0]
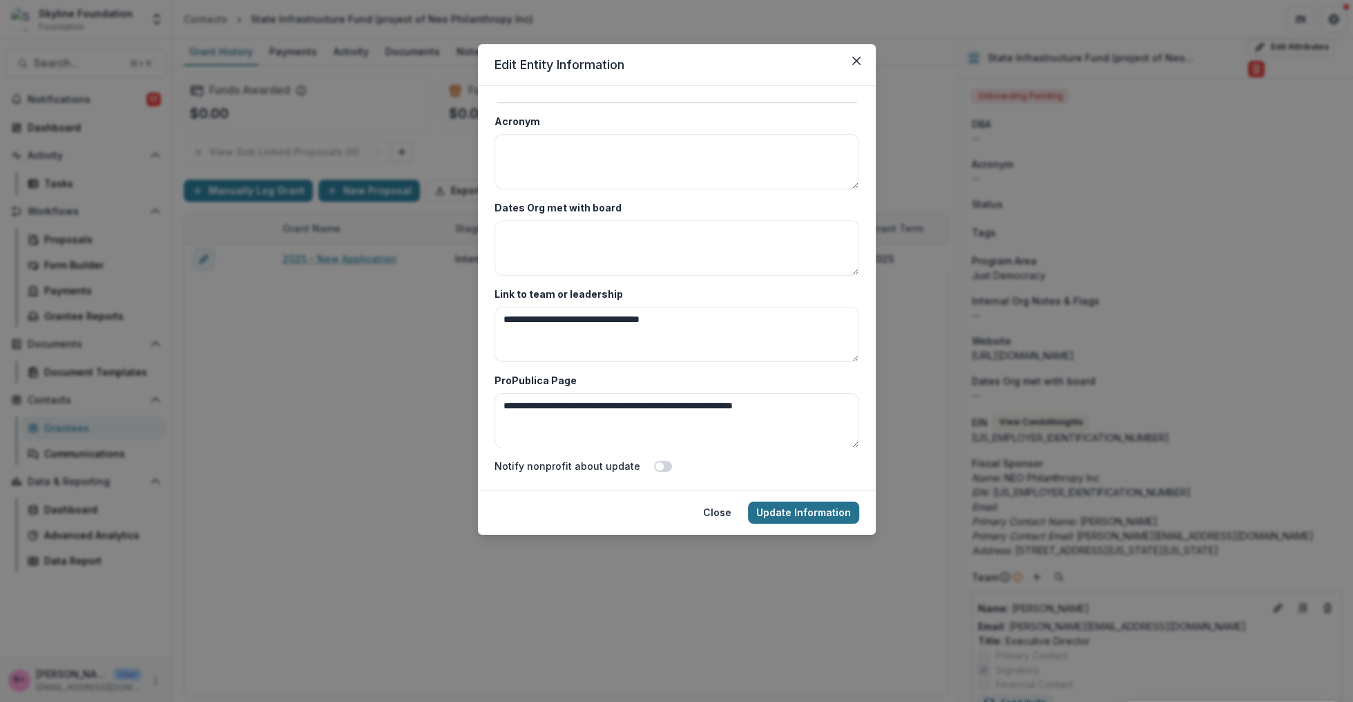
click at [801, 505] on button "Update Information" at bounding box center [803, 512] width 111 height 22
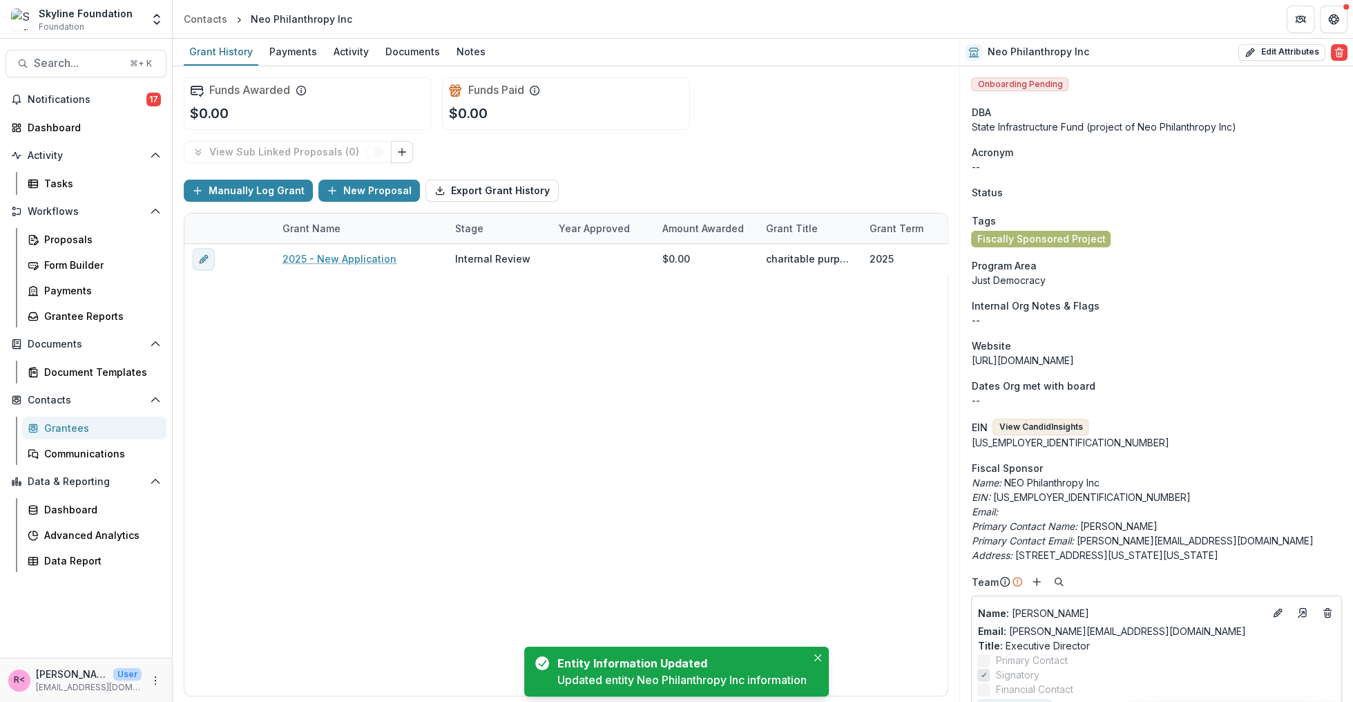
scroll to position [98, 0]
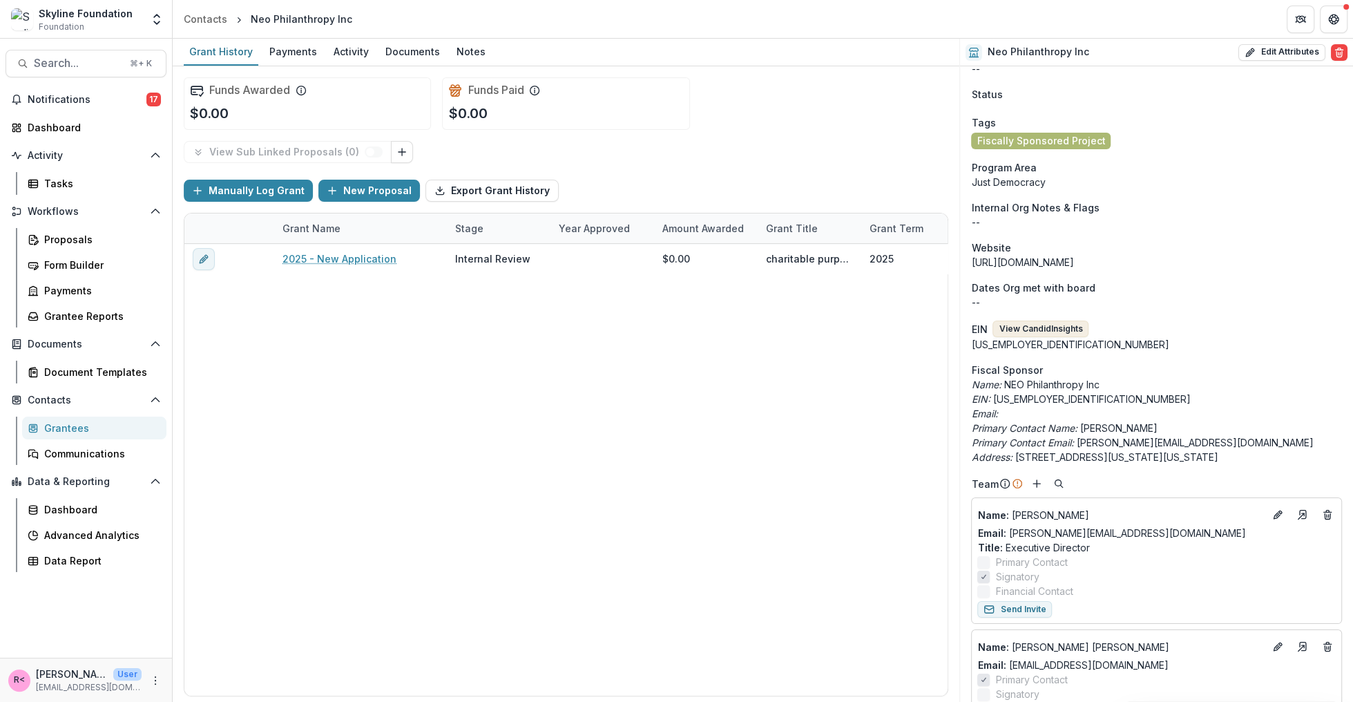
click at [1036, 331] on button "View Candid Insights" at bounding box center [1040, 328] width 96 height 17
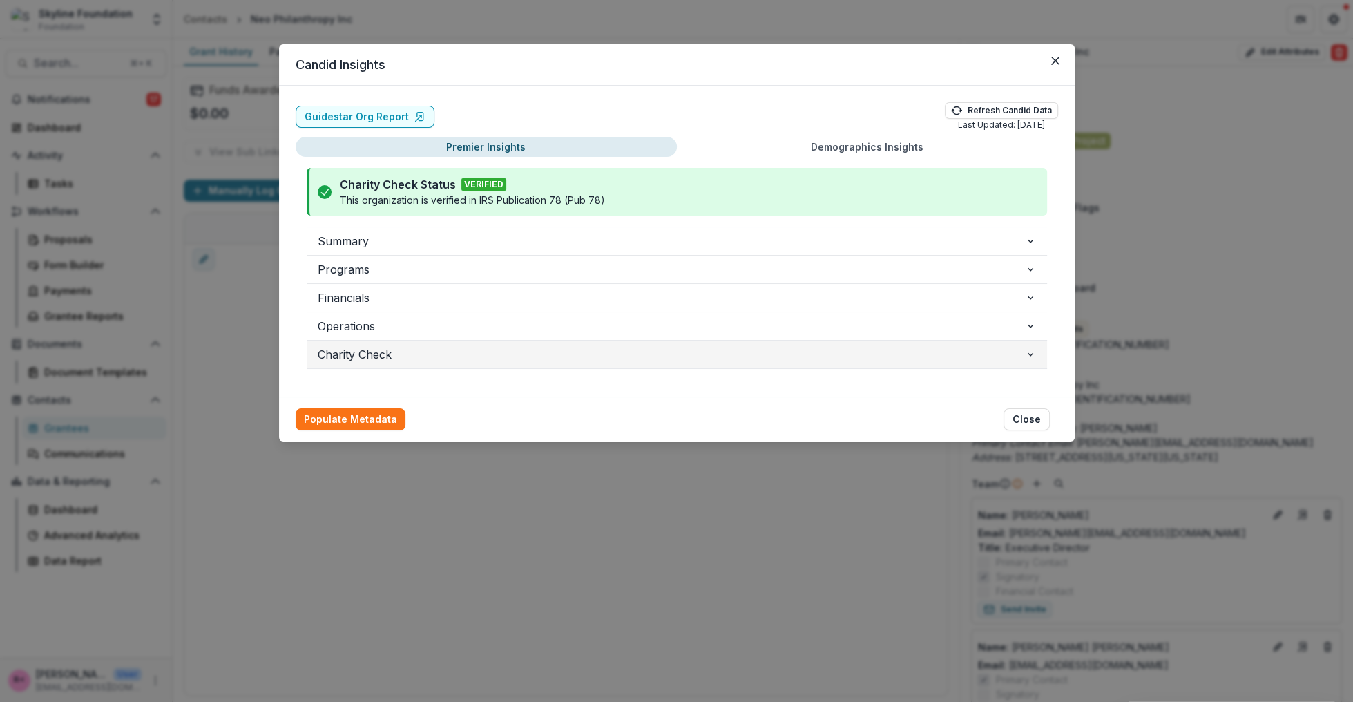
click at [362, 354] on span "Charity Check" at bounding box center [671, 354] width 707 height 17
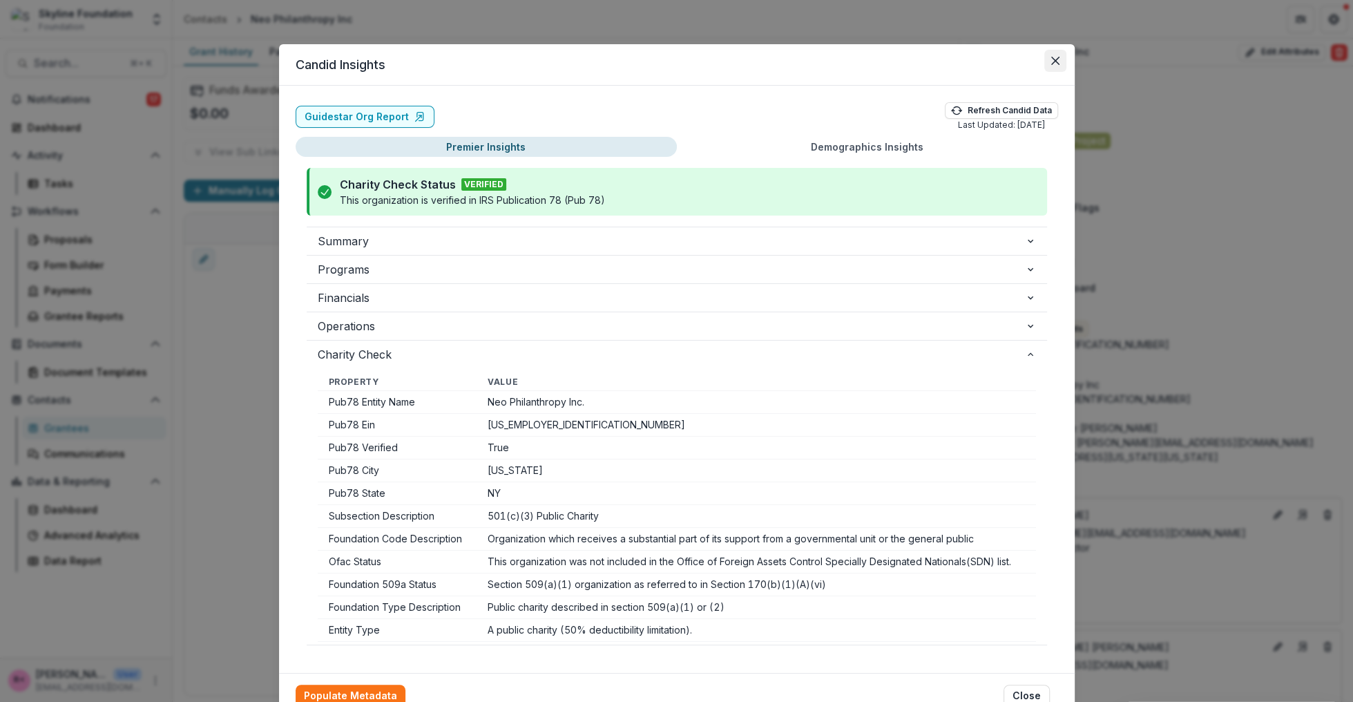
click at [1055, 59] on icon "Close" at bounding box center [1054, 61] width 8 height 8
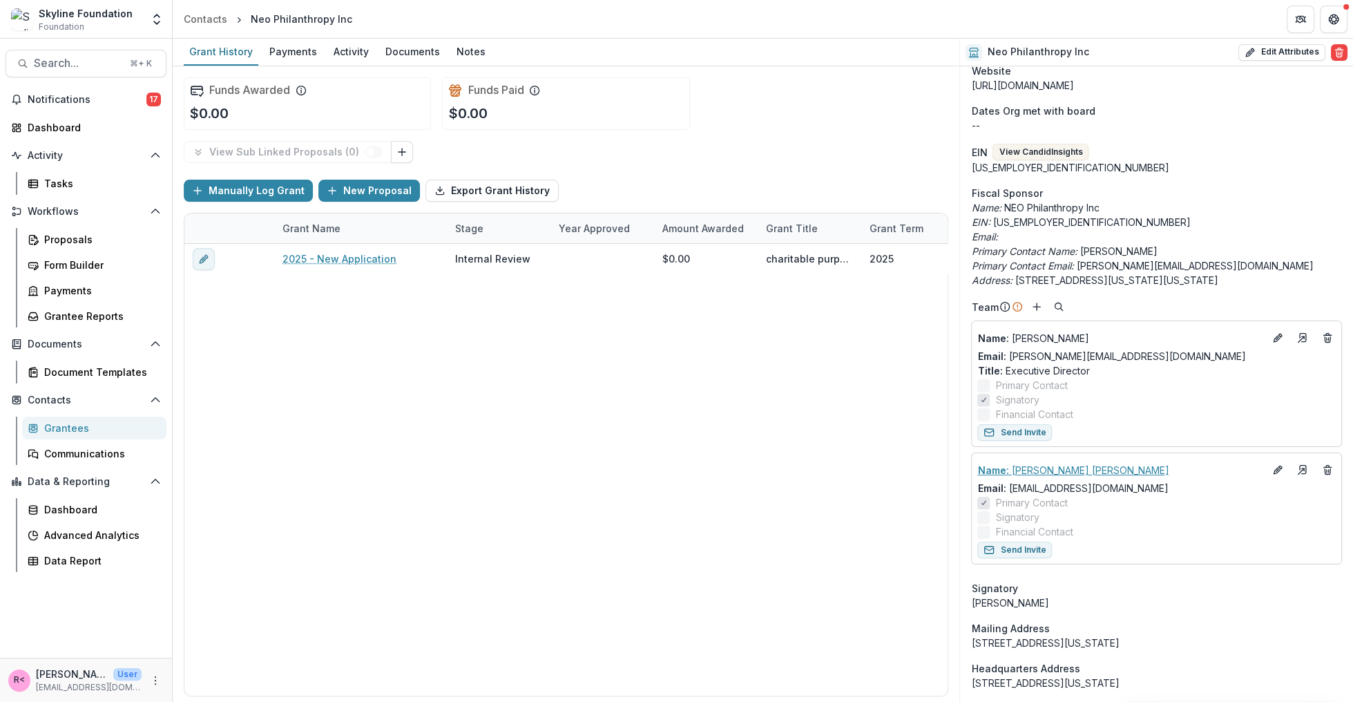
scroll to position [290, 0]
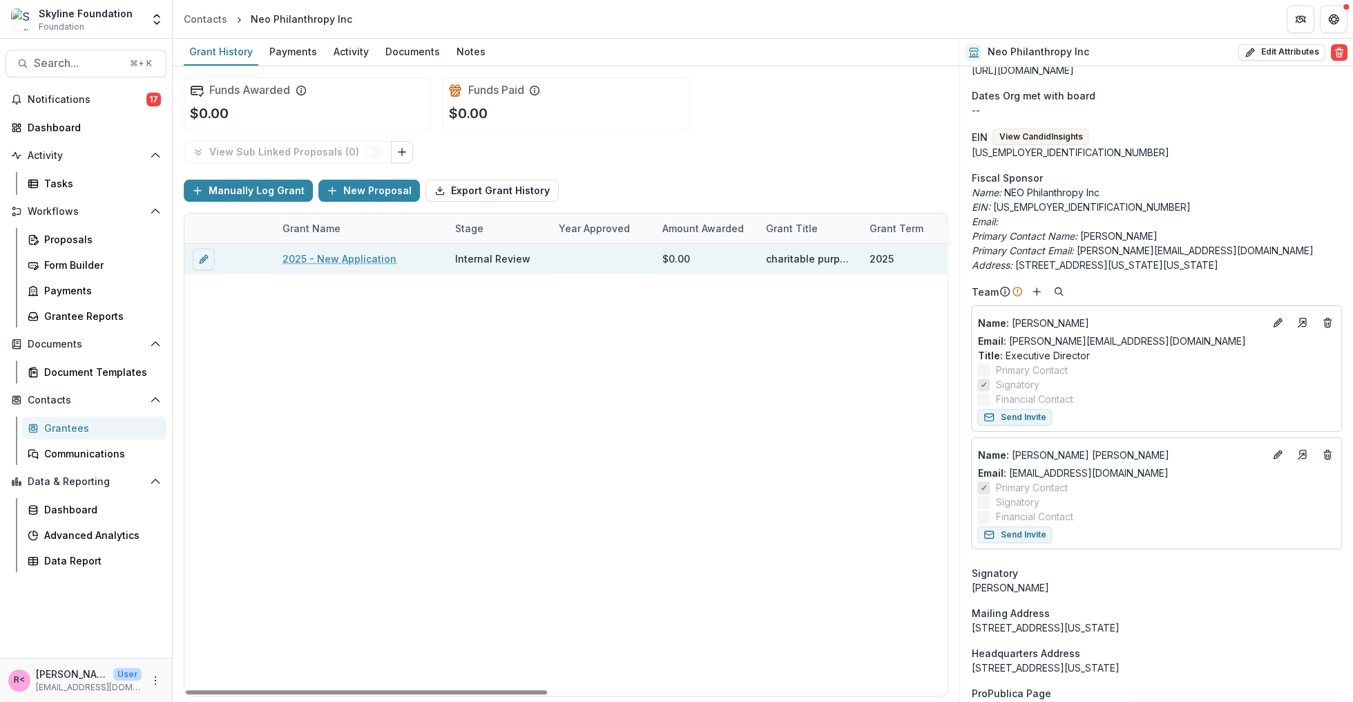
click at [355, 260] on link "2025 - New Application" at bounding box center [339, 258] width 114 height 15
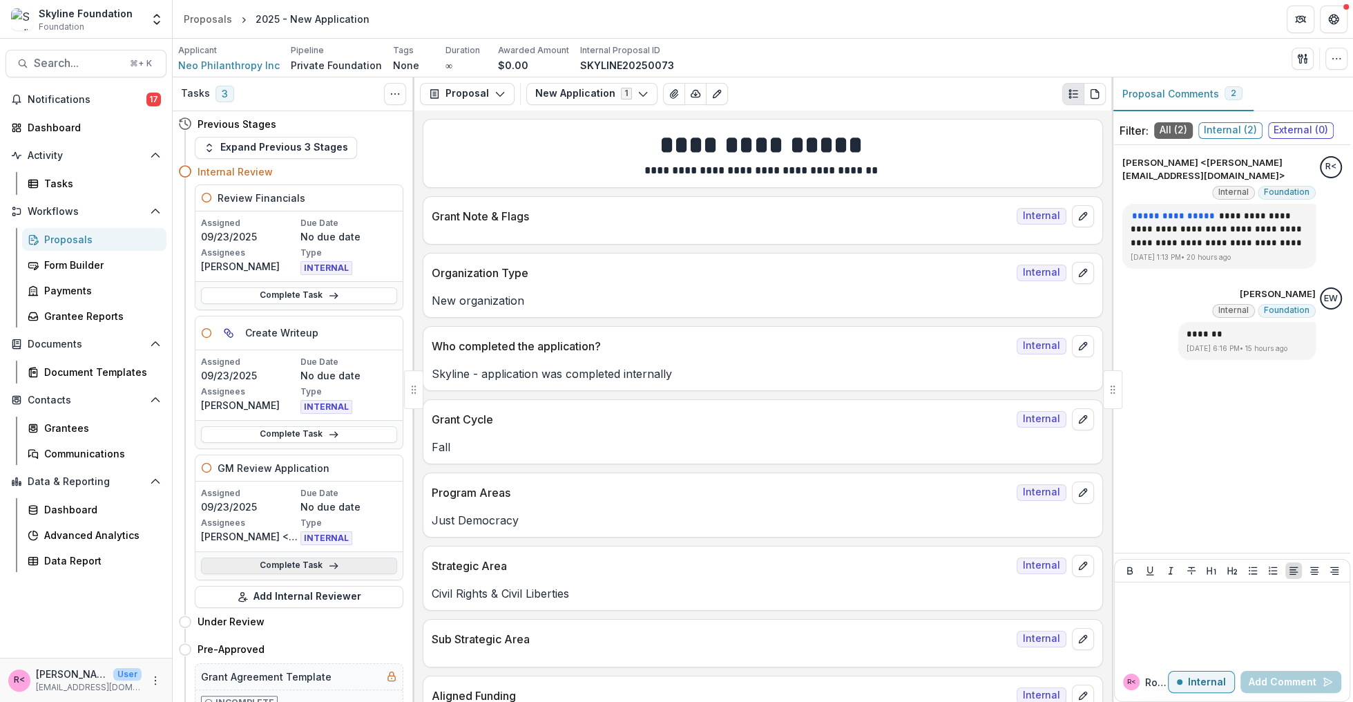
click at [290, 558] on link "Complete Task" at bounding box center [299, 565] width 196 height 17
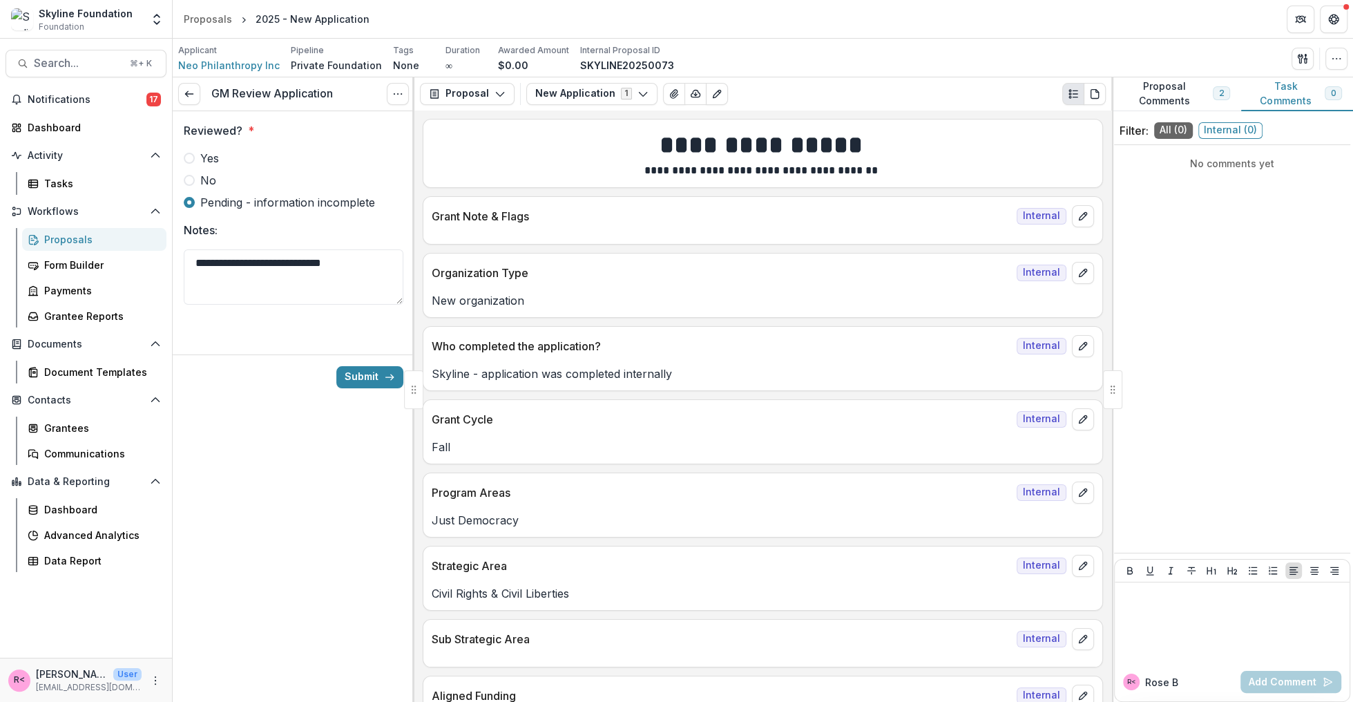
click at [258, 151] on label "Yes" at bounding box center [294, 158] width 220 height 17
click at [364, 376] on button "Submit" at bounding box center [369, 377] width 67 height 22
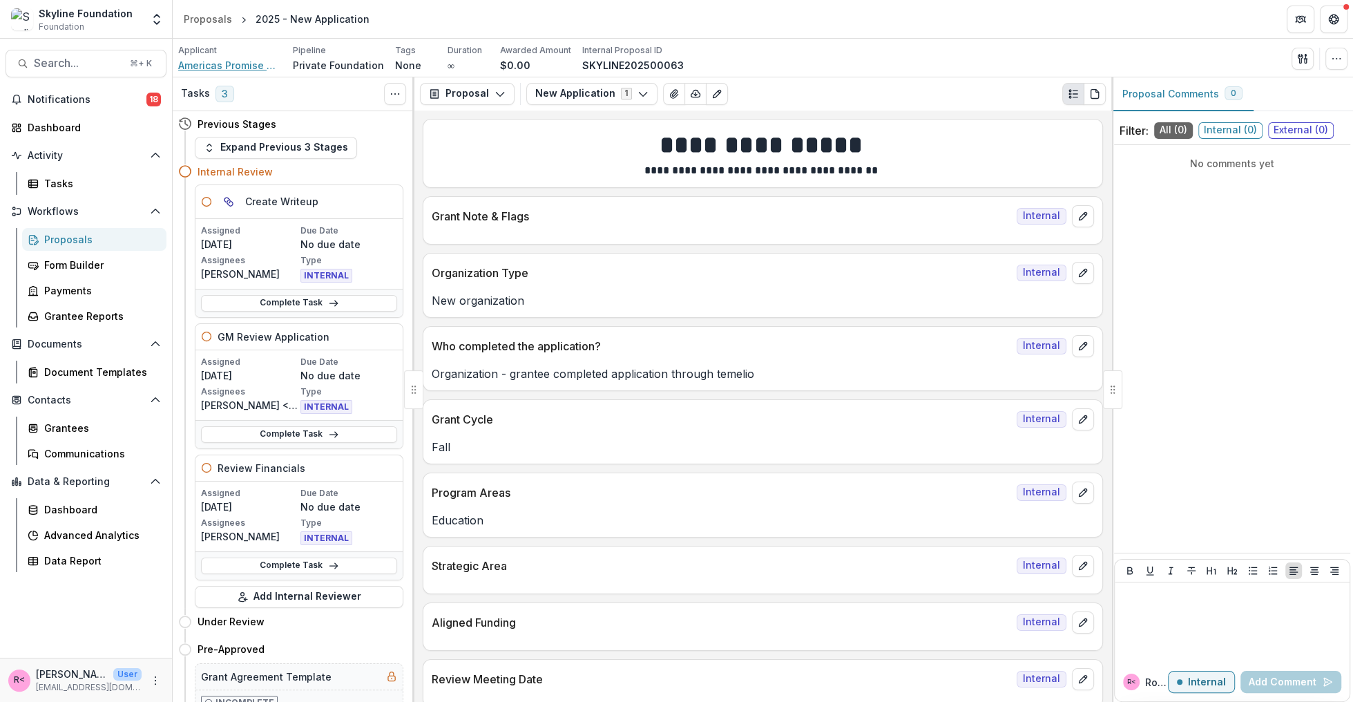
click at [251, 66] on span "Americas Promise The Alliance For Youth" at bounding box center [230, 65] width 104 height 15
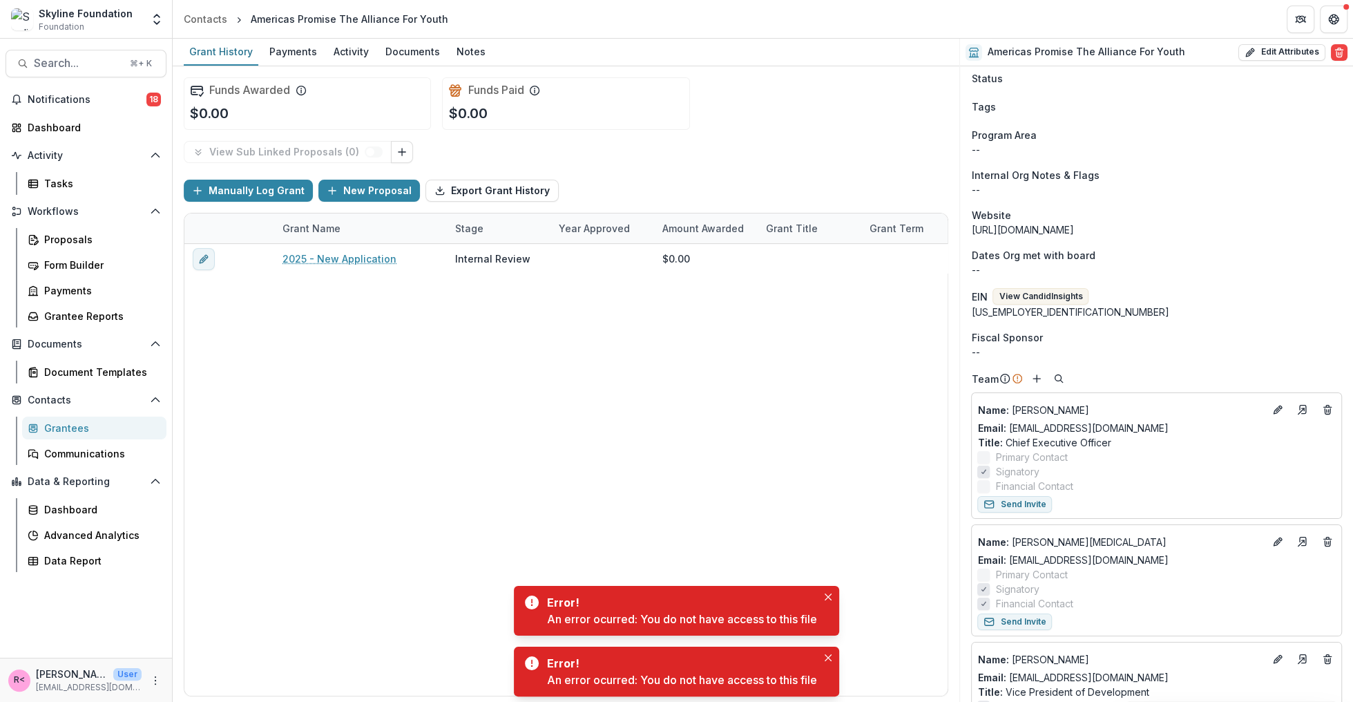
scroll to position [122, 0]
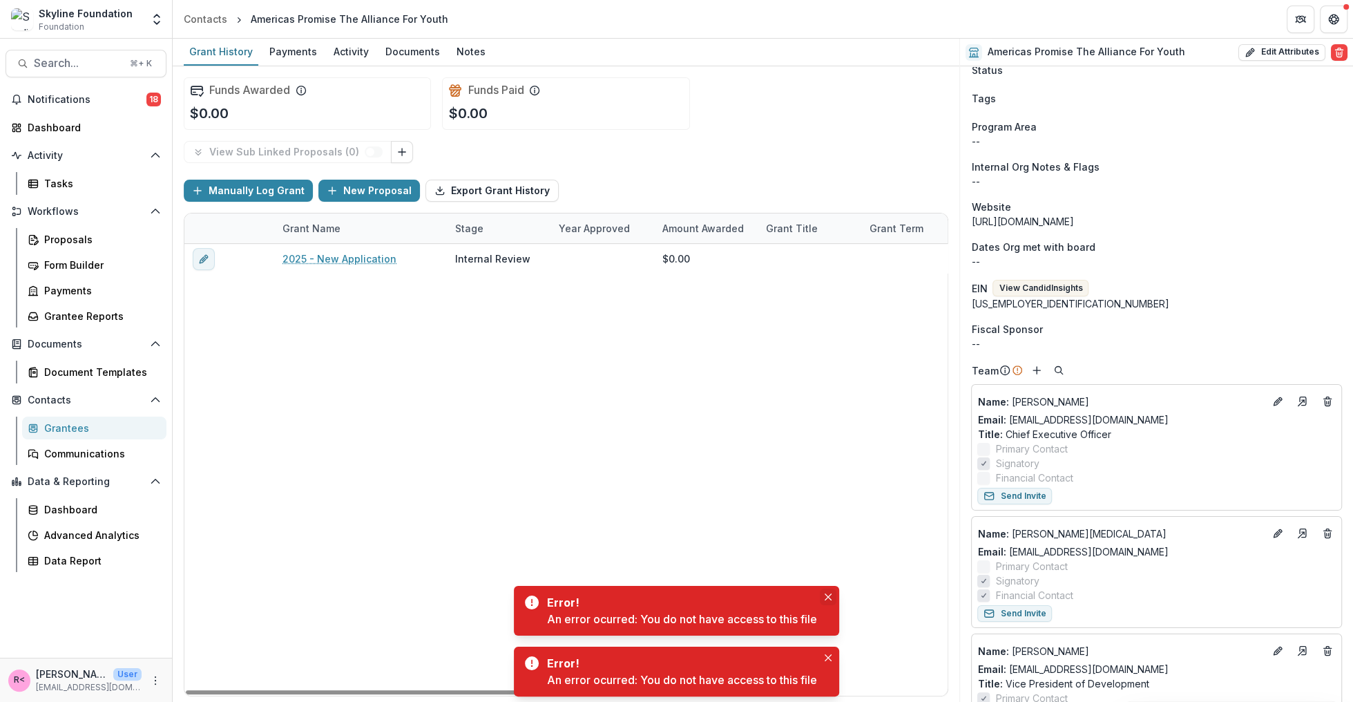
click at [829, 593] on icon "Close" at bounding box center [827, 596] width 7 height 7
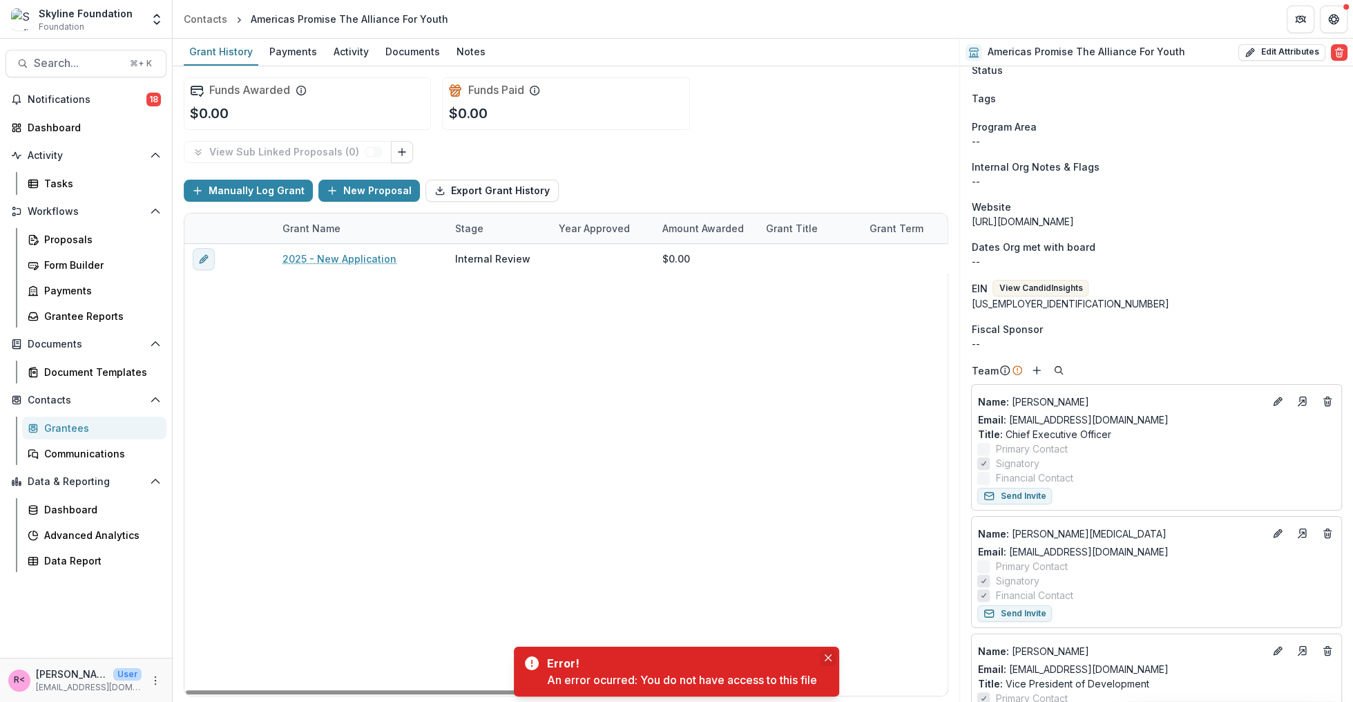
click at [829, 656] on icon "Close" at bounding box center [827, 657] width 7 height 7
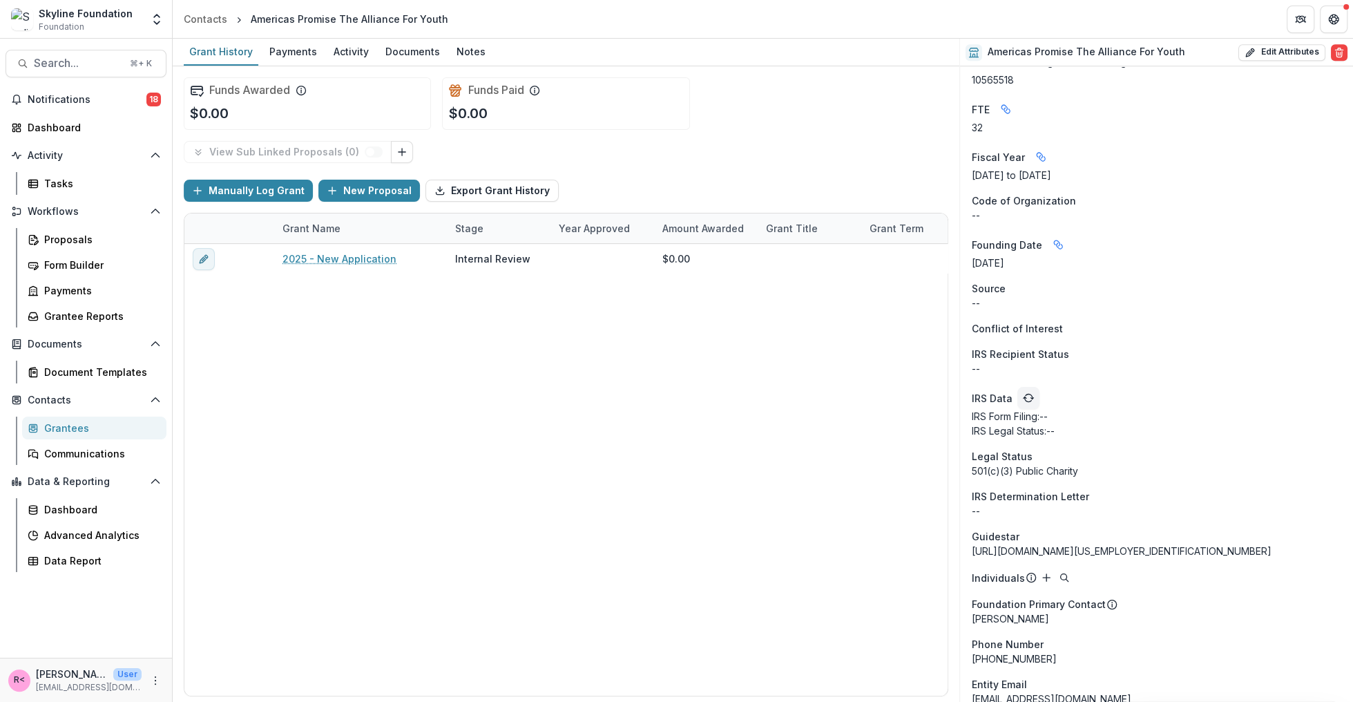
scroll to position [0, 0]
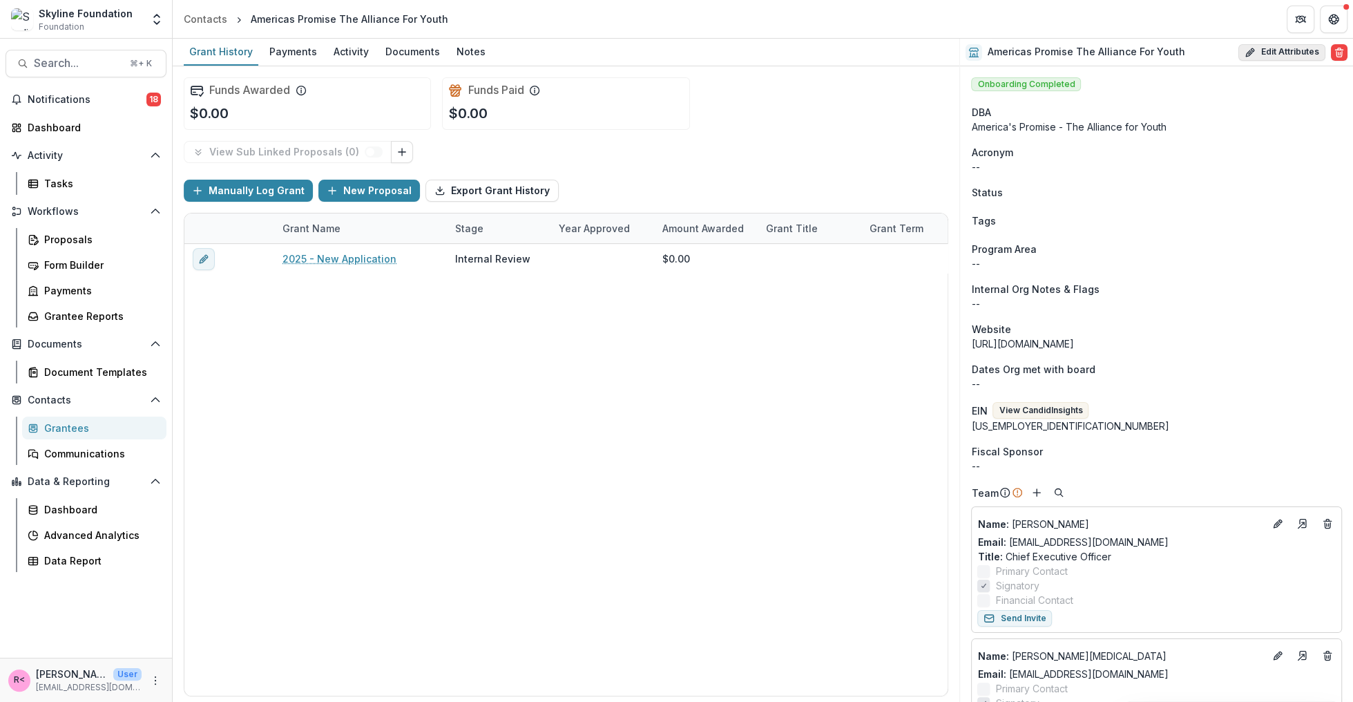
click at [1288, 55] on button "Edit Attributes" at bounding box center [1281, 52] width 87 height 17
select select
select select "**********"
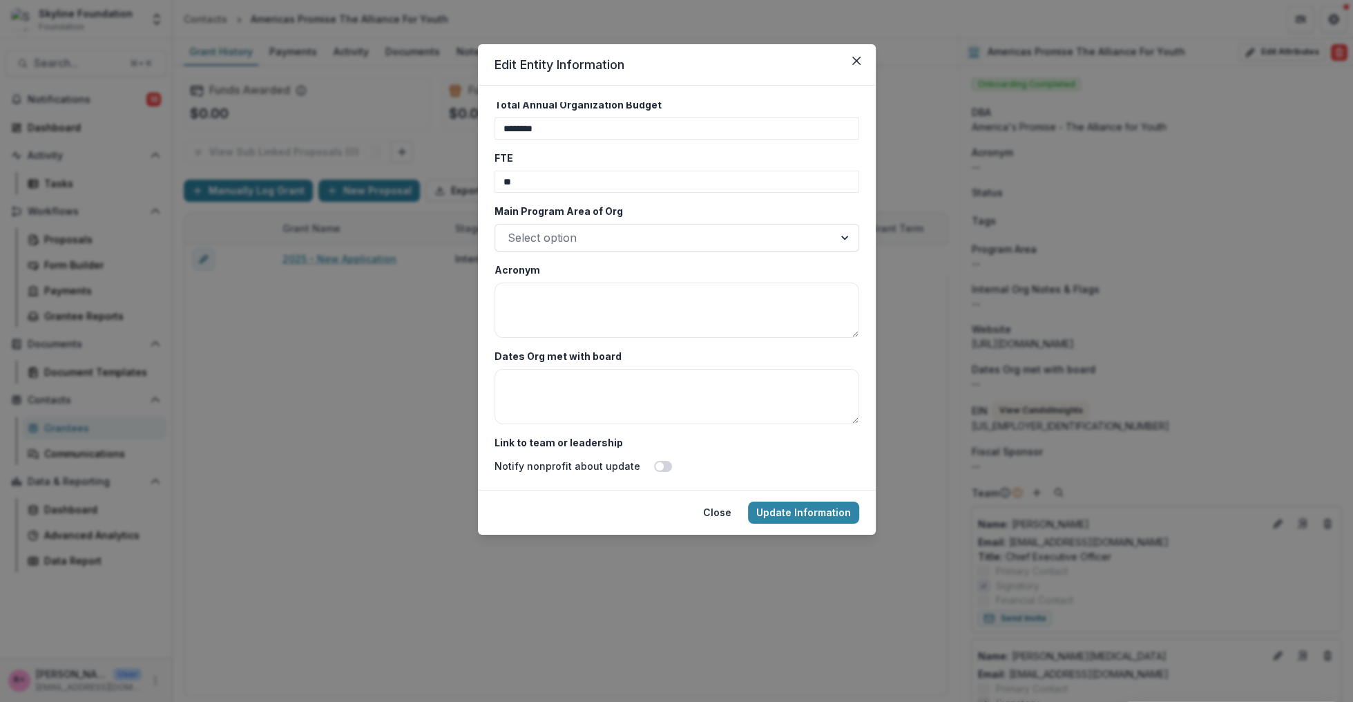
scroll to position [2587, 0]
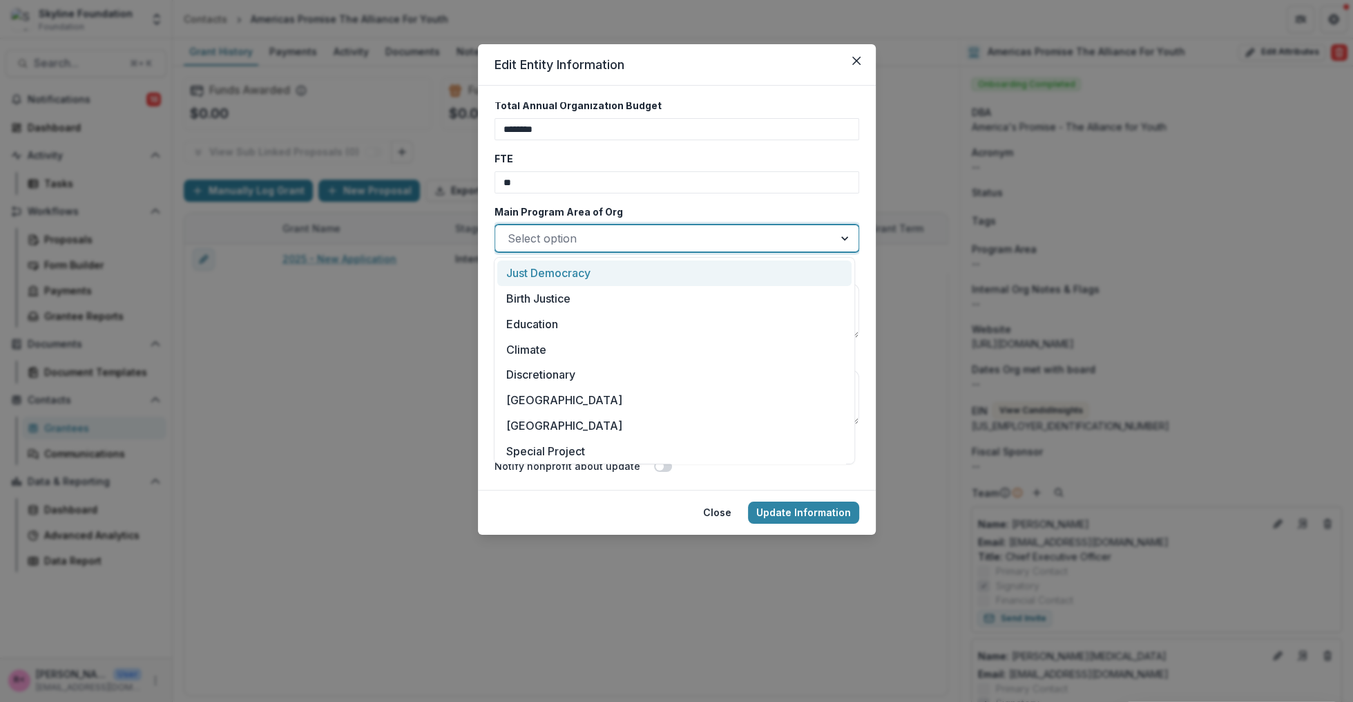
click at [656, 237] on div at bounding box center [664, 238] width 313 height 19
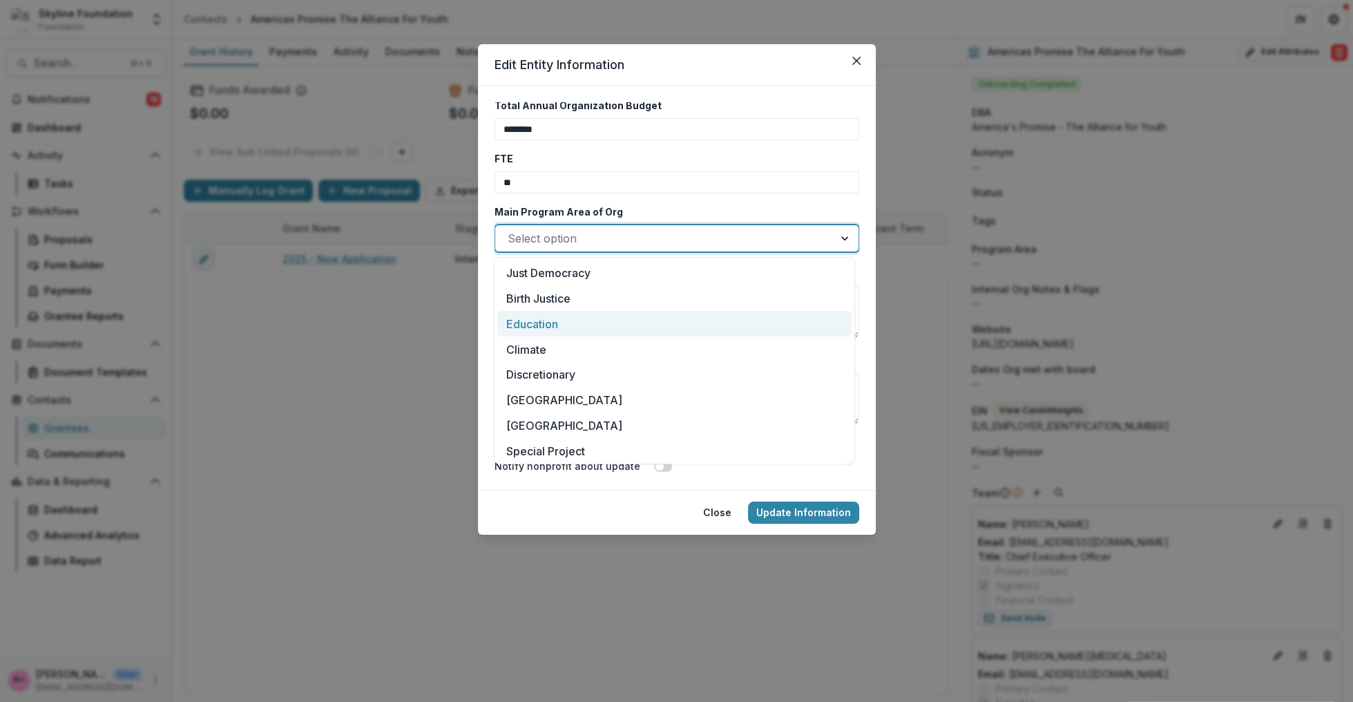
click at [563, 326] on div "Education" at bounding box center [674, 324] width 354 height 26
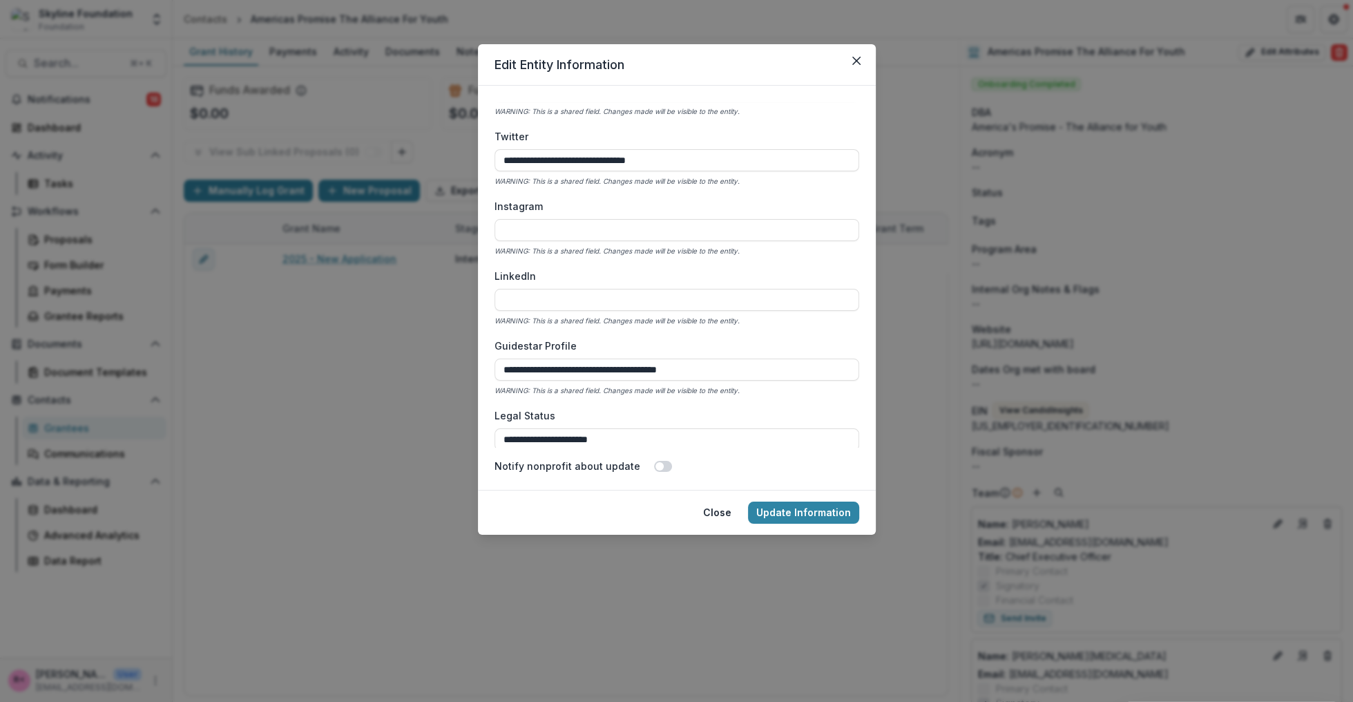
scroll to position [1678, 0]
click at [786, 514] on button "Update Information" at bounding box center [803, 512] width 111 height 22
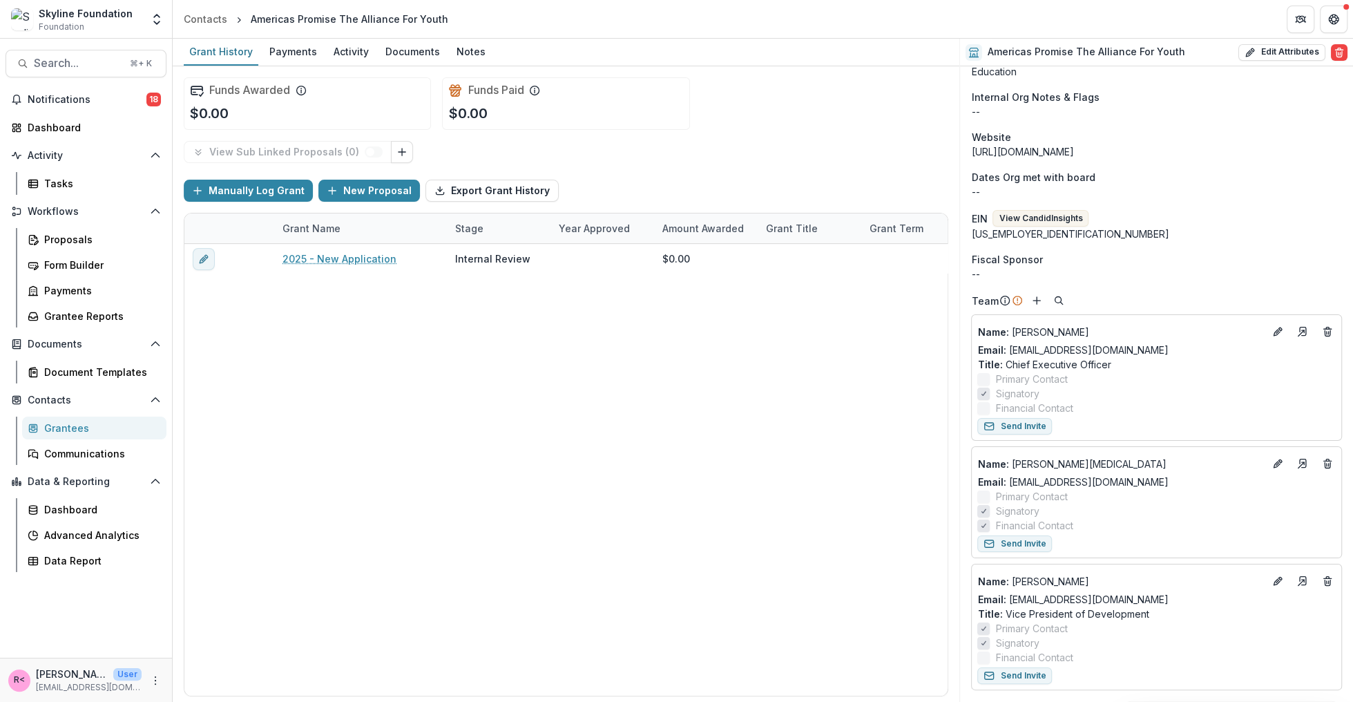
scroll to position [249, 0]
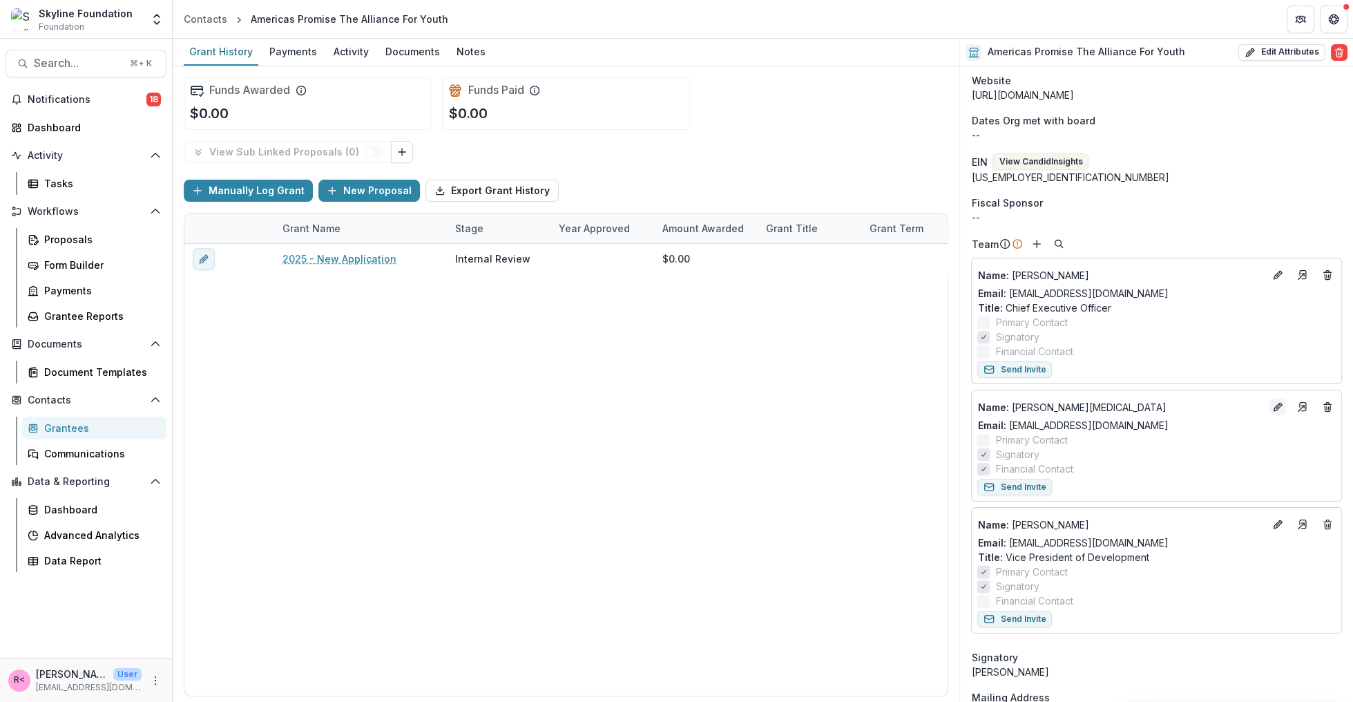
click at [1277, 405] on icon "Edit" at bounding box center [1277, 406] width 11 height 11
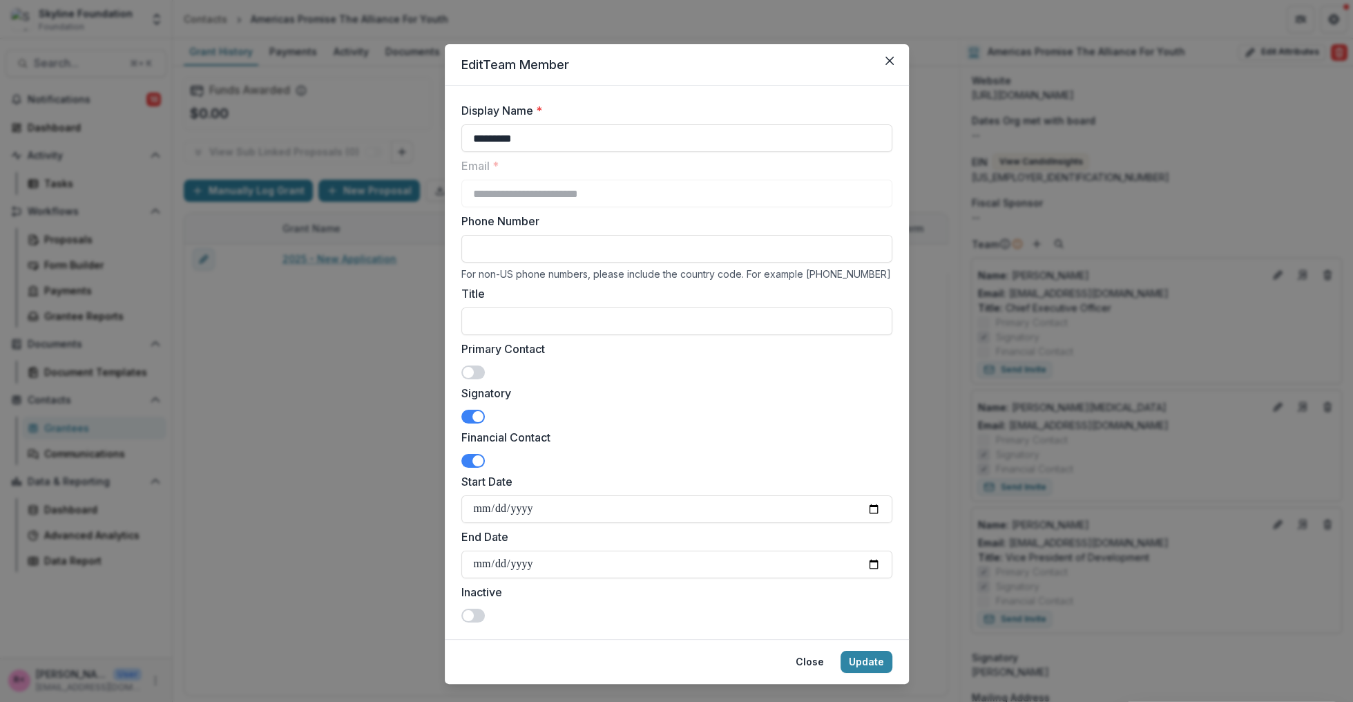
click at [468, 414] on span at bounding box center [472, 416] width 23 height 14
click at [864, 664] on button "Update" at bounding box center [866, 661] width 52 height 22
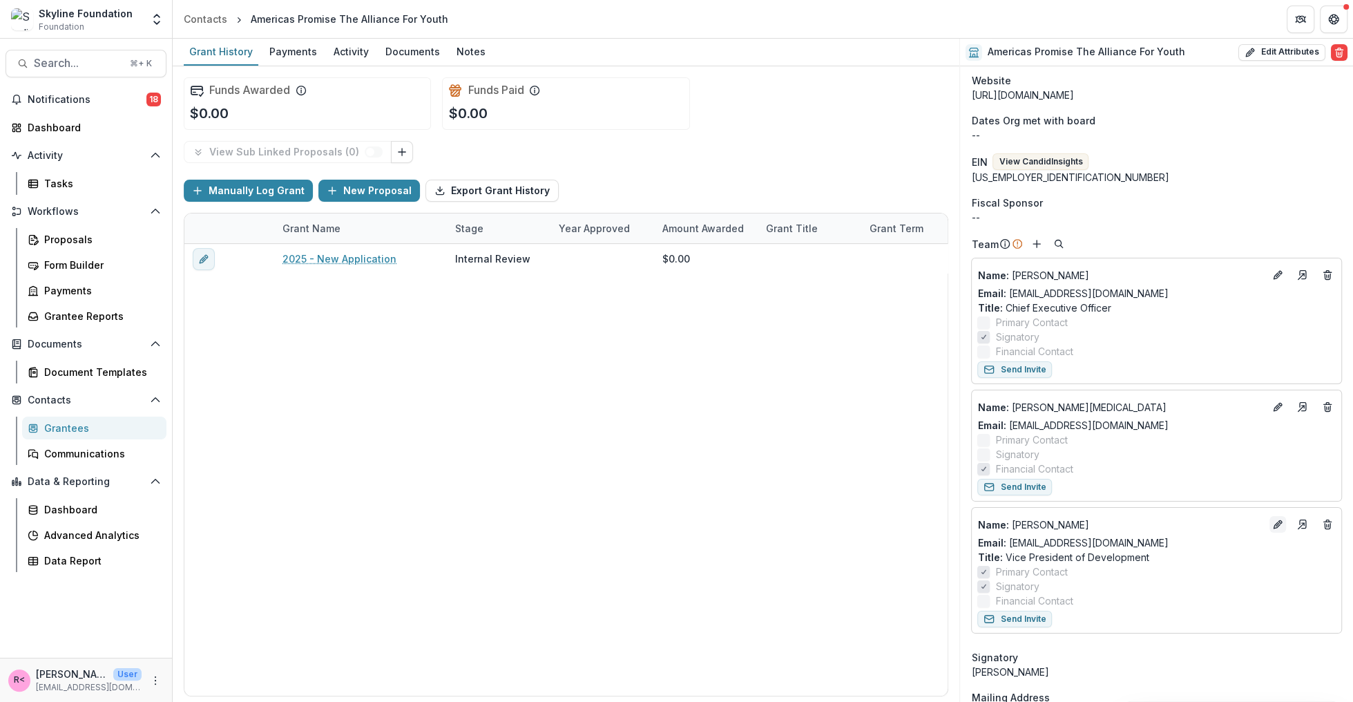
click at [1275, 525] on icon "Edit" at bounding box center [1277, 524] width 11 height 11
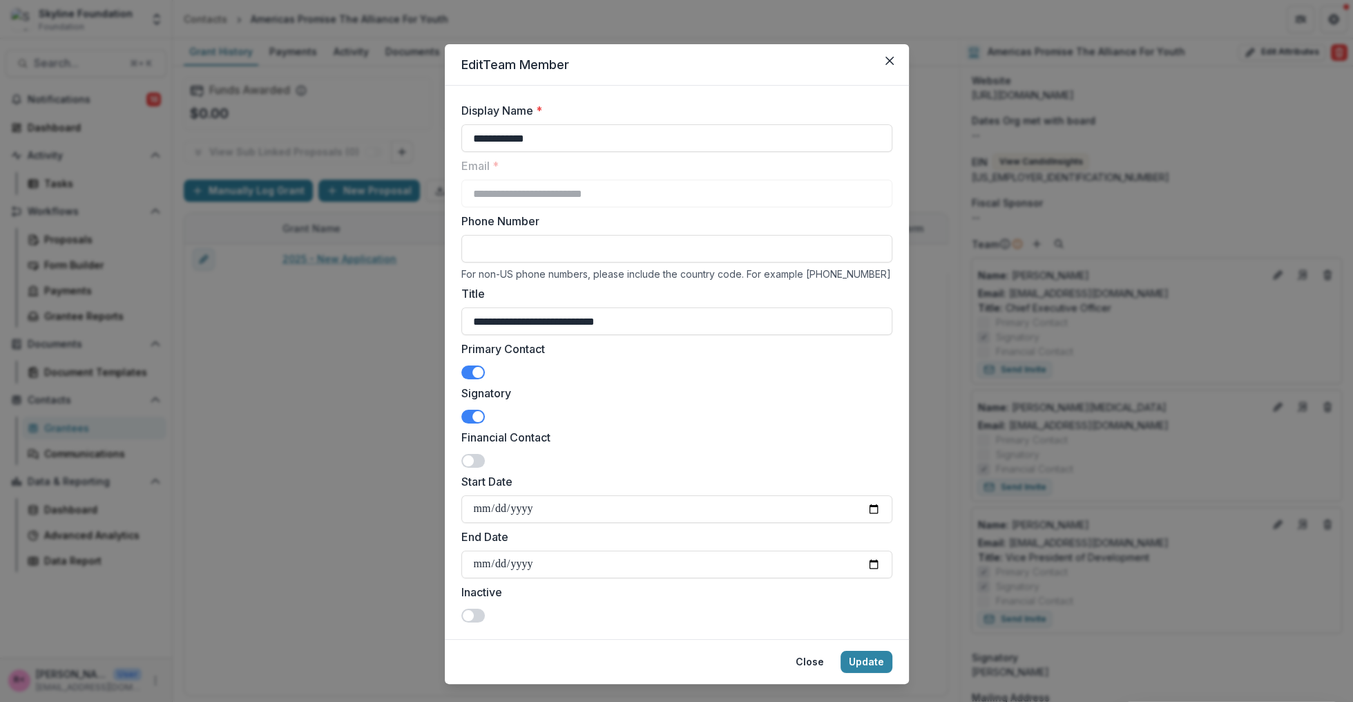
click at [467, 416] on span at bounding box center [472, 416] width 23 height 14
click at [867, 657] on button "Update" at bounding box center [866, 661] width 52 height 22
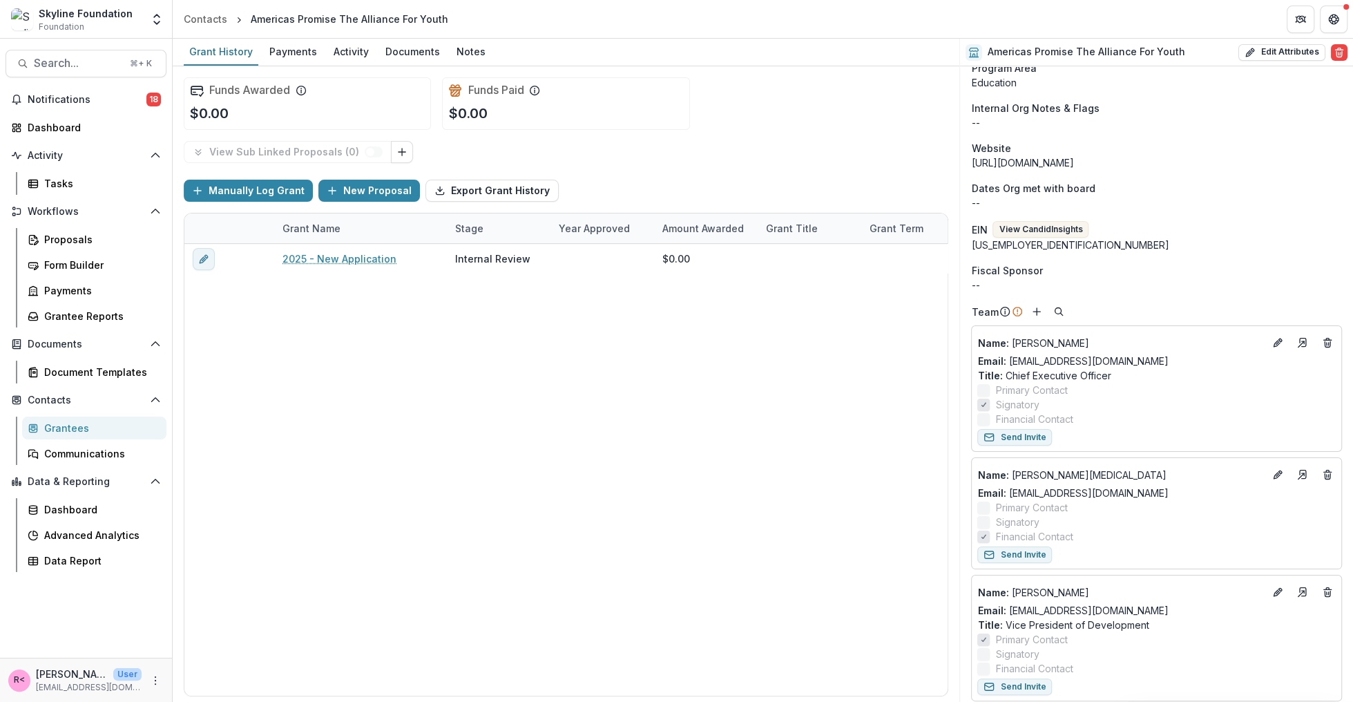
scroll to position [0, 0]
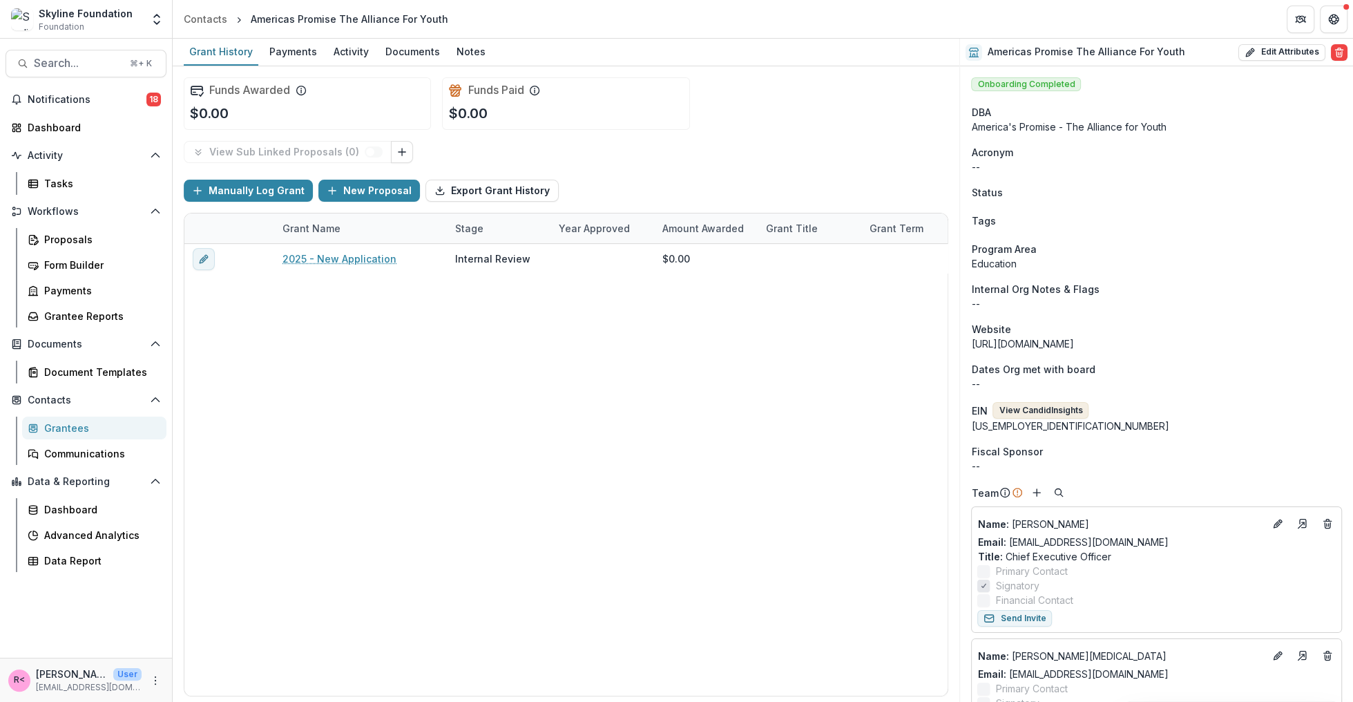
click at [1032, 409] on button "View Candid Insights" at bounding box center [1040, 410] width 96 height 17
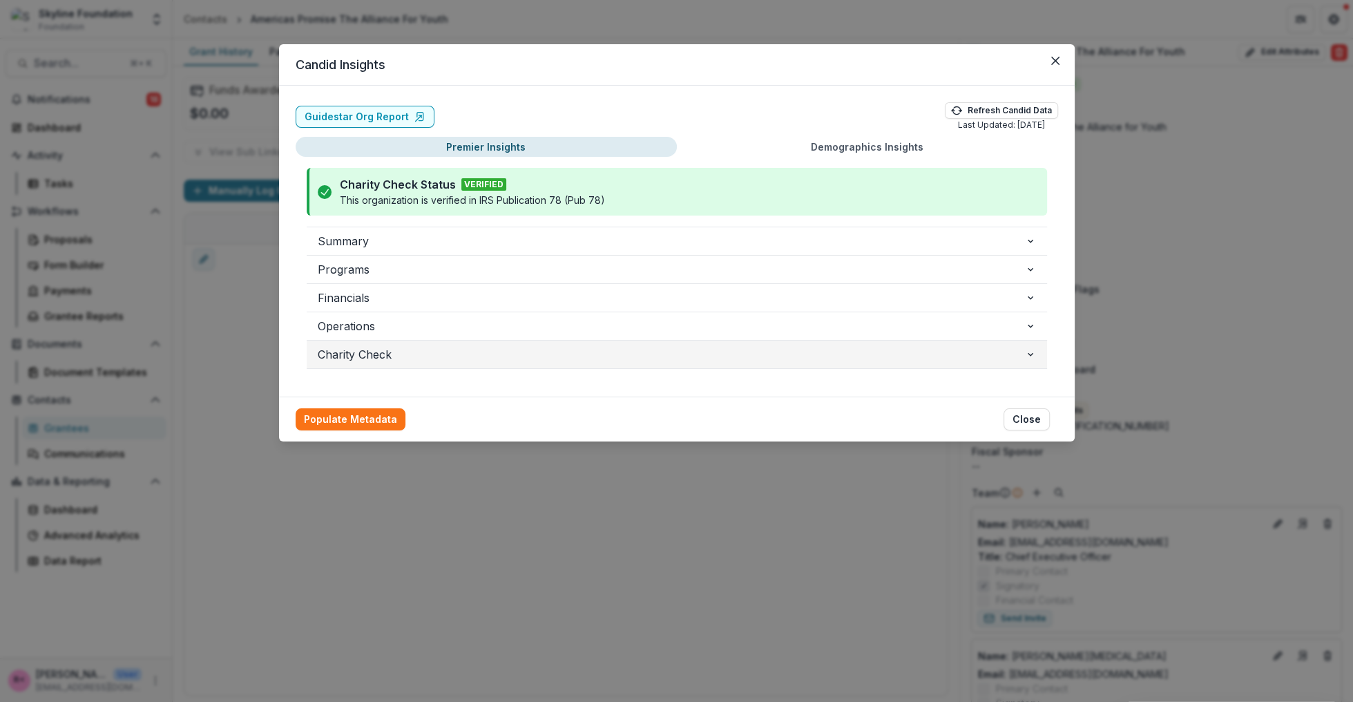
click at [367, 343] on button "Charity Check" at bounding box center [677, 354] width 740 height 28
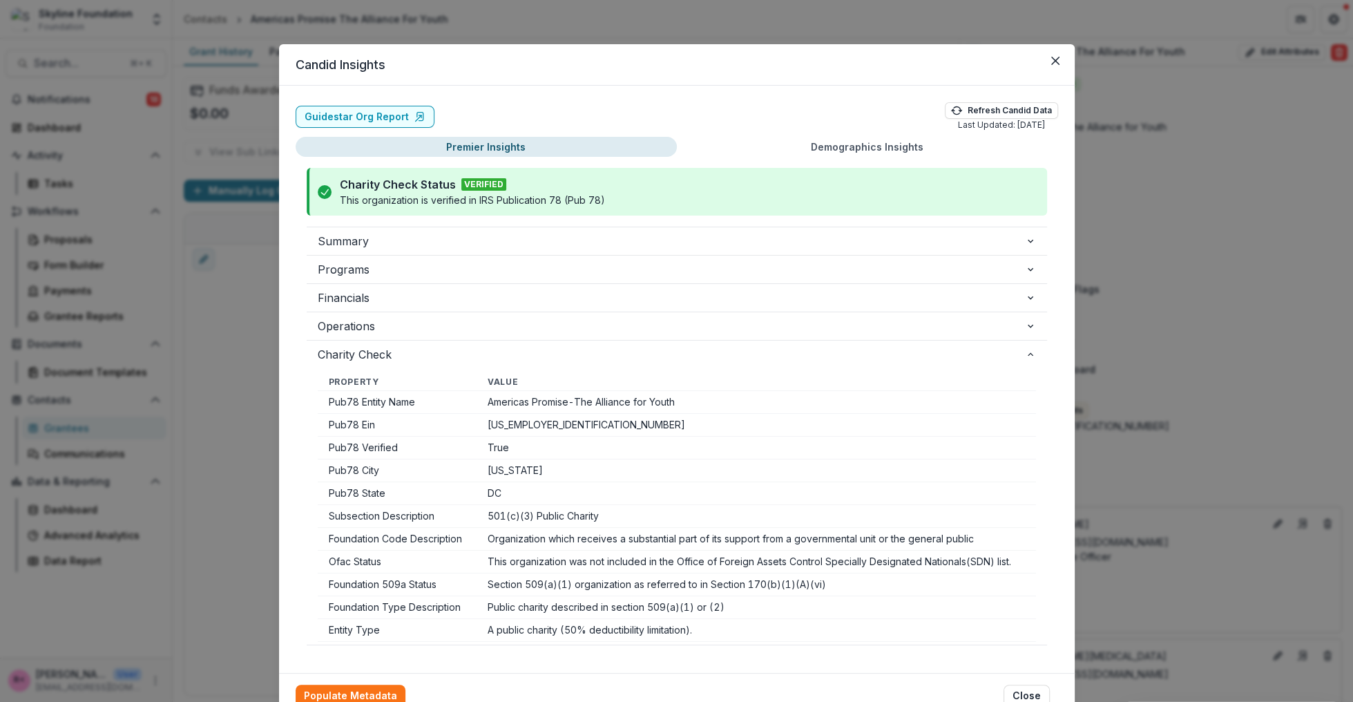
scroll to position [5, 0]
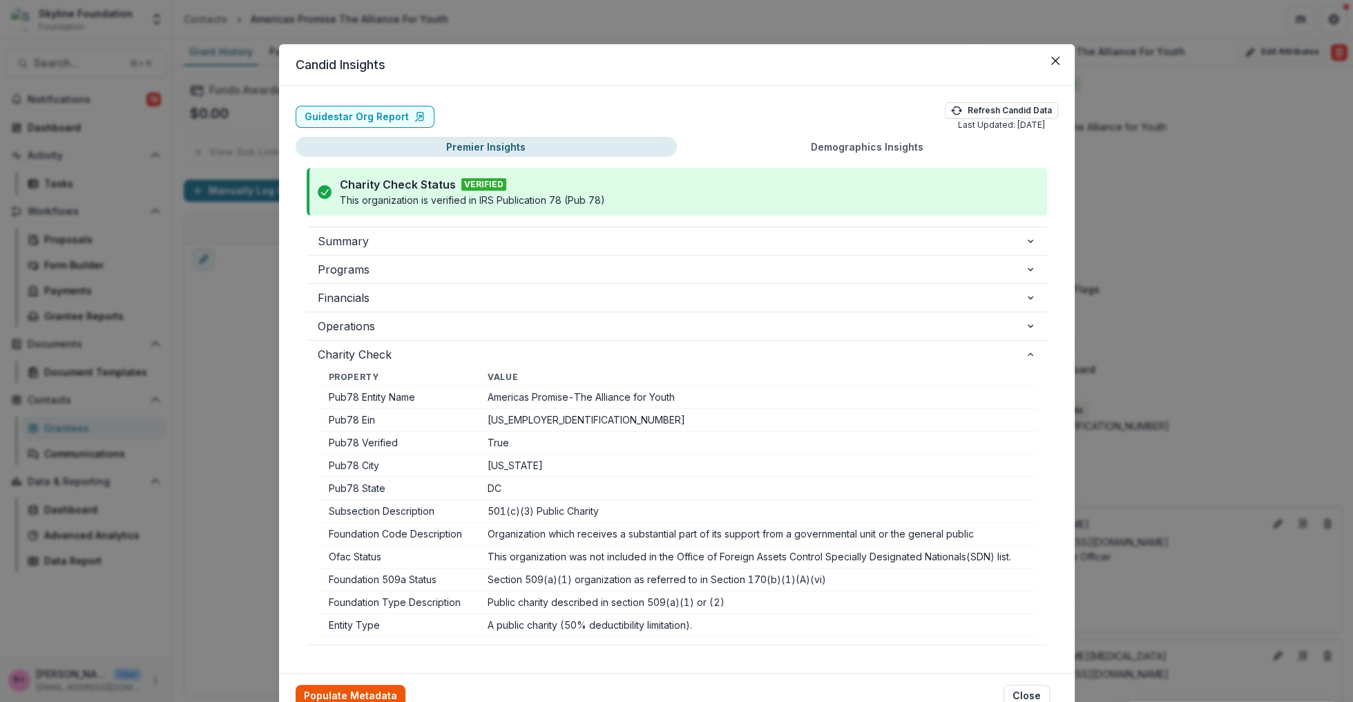
click at [351, 688] on button "Populate Metadata" at bounding box center [351, 695] width 110 height 22
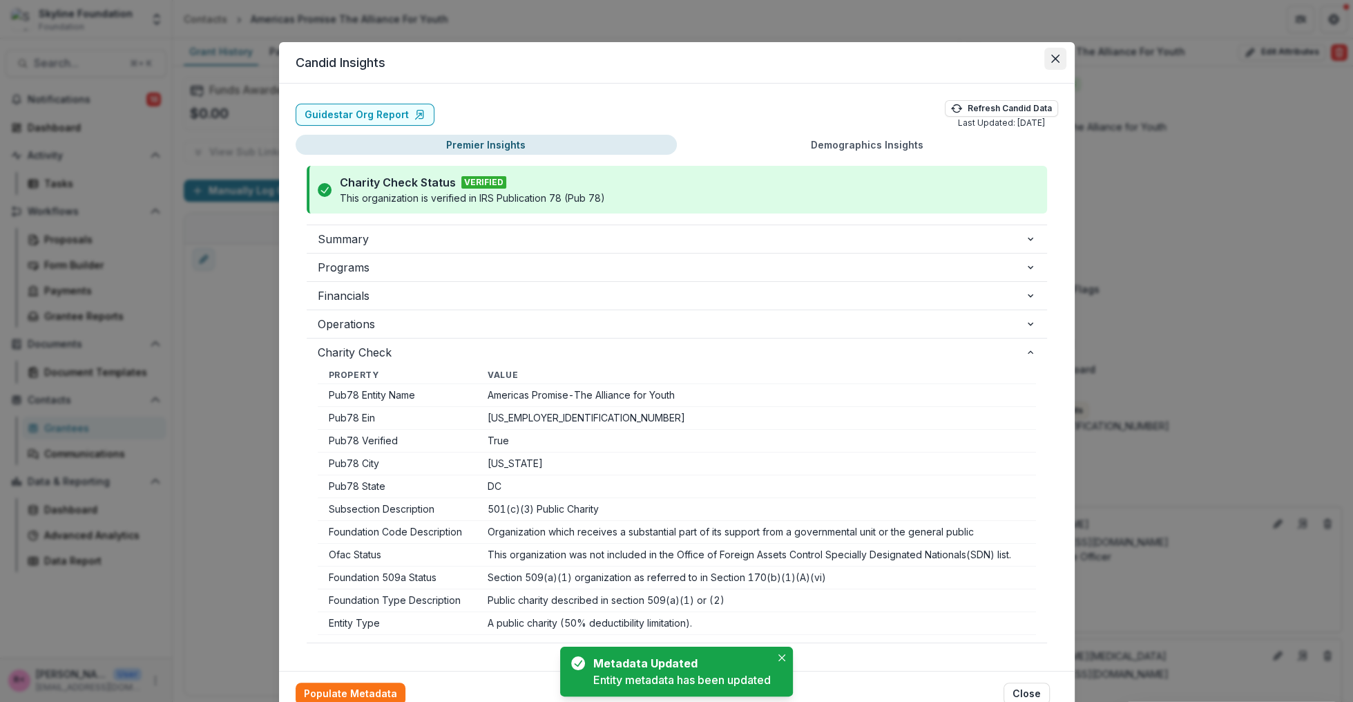
click at [1057, 57] on button "Close" at bounding box center [1055, 59] width 22 height 22
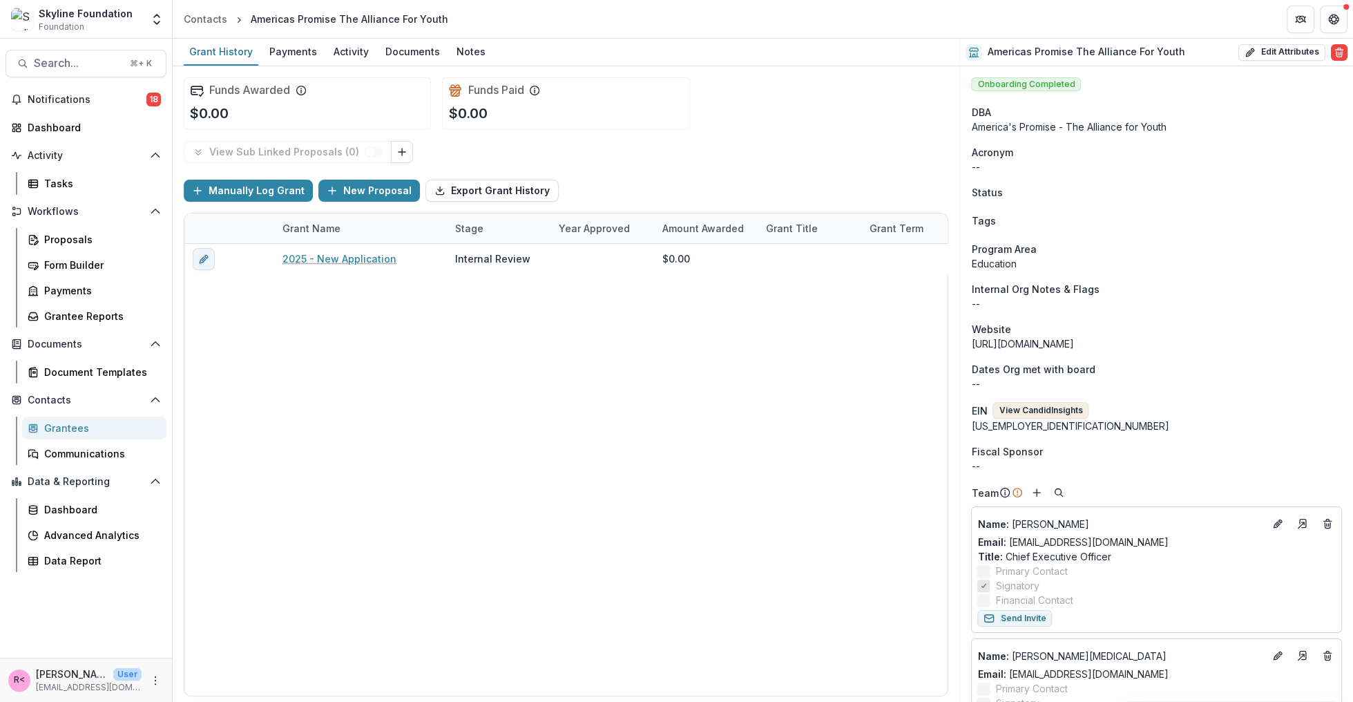
click at [1039, 411] on button "View Candid Insights" at bounding box center [1040, 410] width 96 height 17
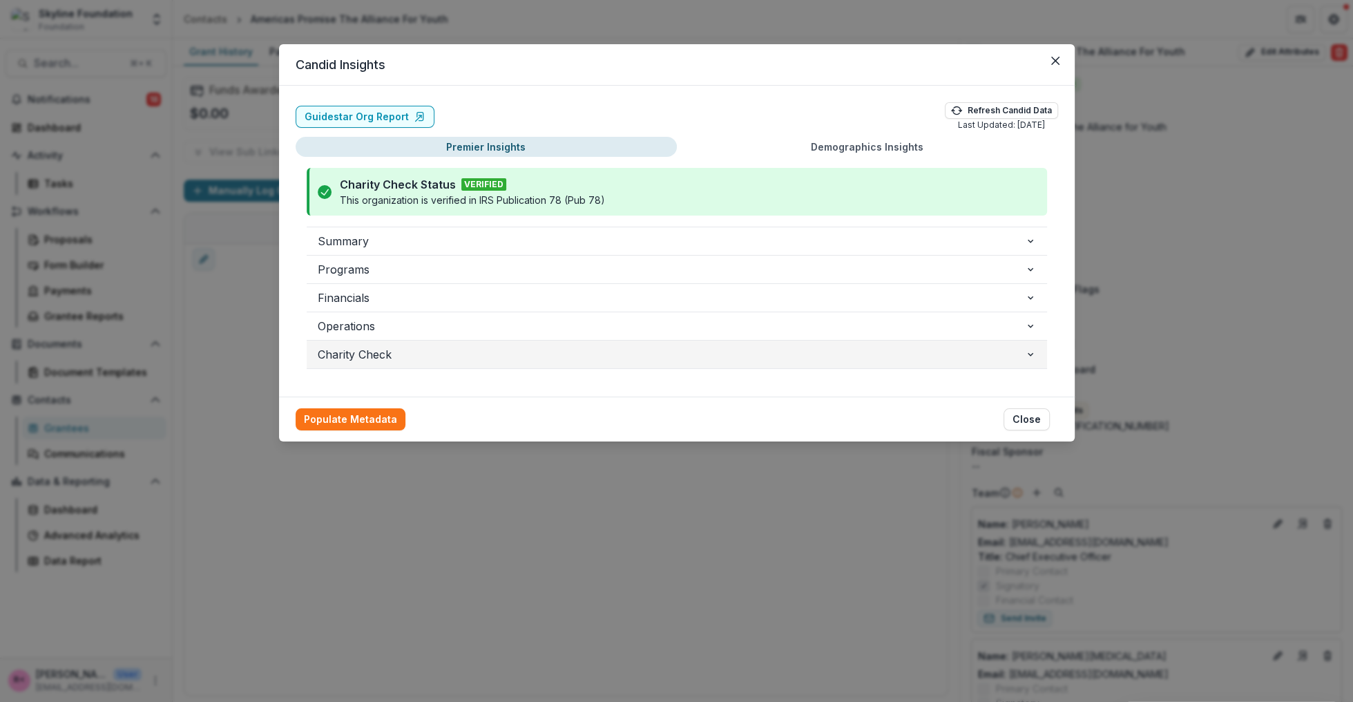
click at [481, 348] on span "Charity Check" at bounding box center [671, 354] width 707 height 17
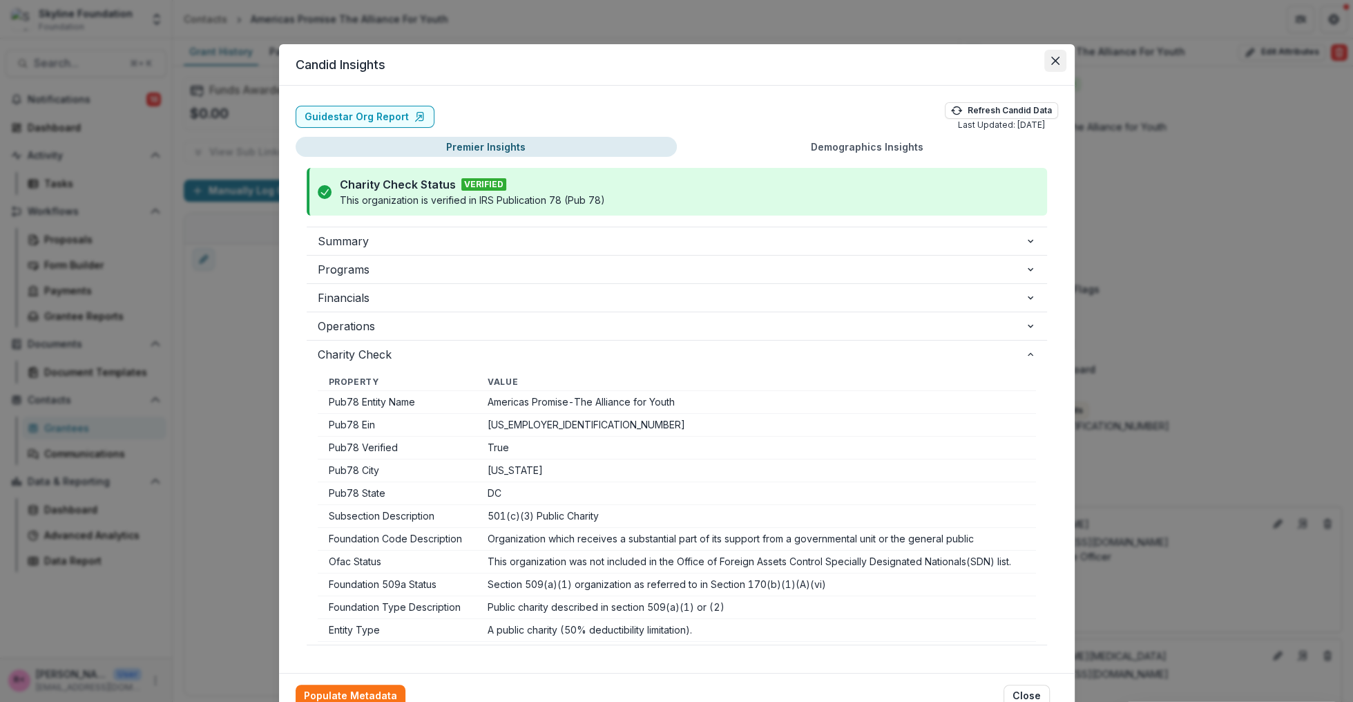
click at [1055, 61] on icon "Close" at bounding box center [1055, 61] width 8 height 8
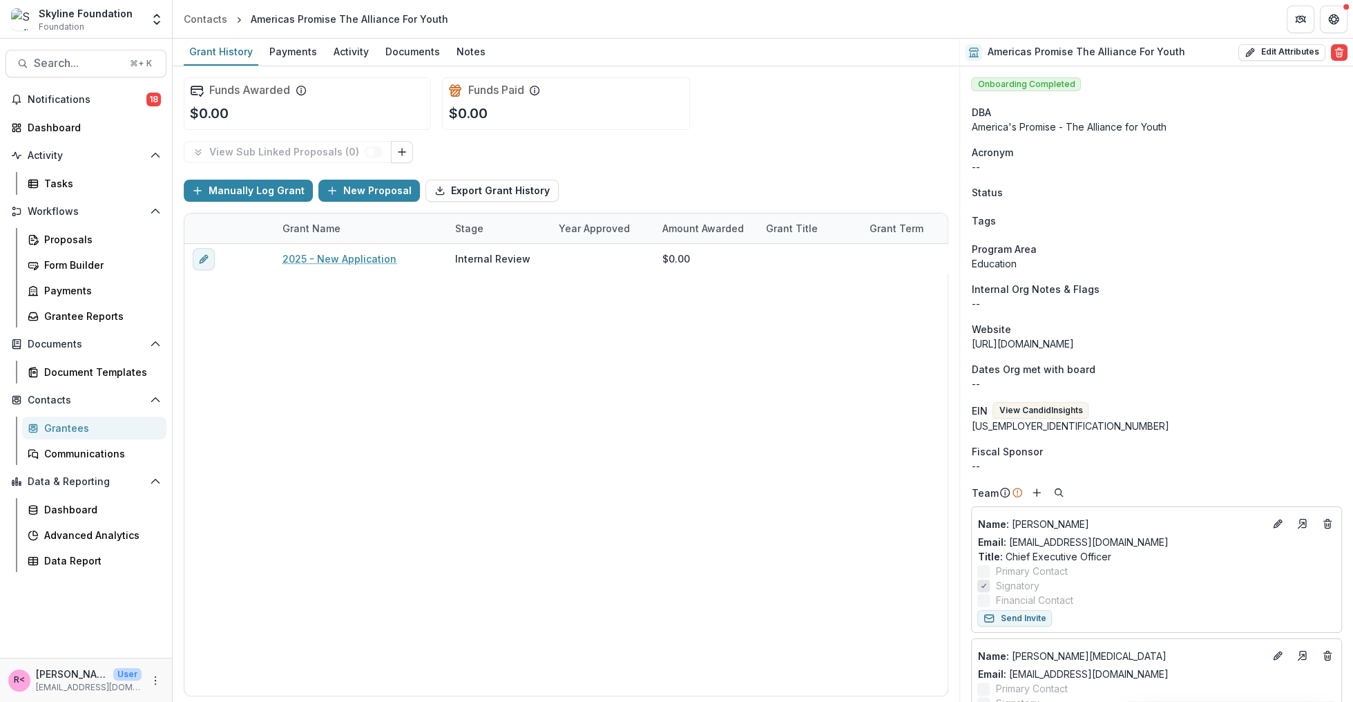
click at [1054, 126] on div "America's Promise - The Alliance for Youth" at bounding box center [1156, 126] width 371 height 15
click at [1272, 51] on button "Edit Attributes" at bounding box center [1281, 52] width 87 height 17
select select
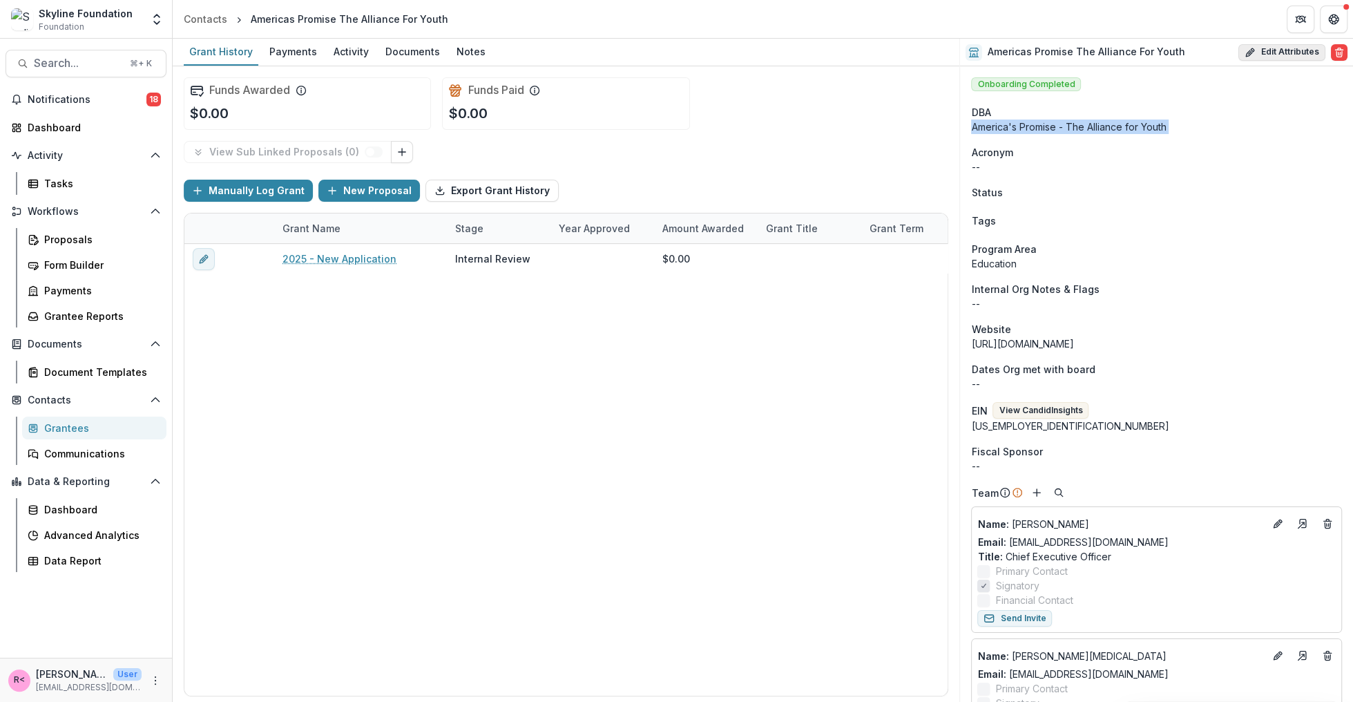
select select "**********"
type input "**********"
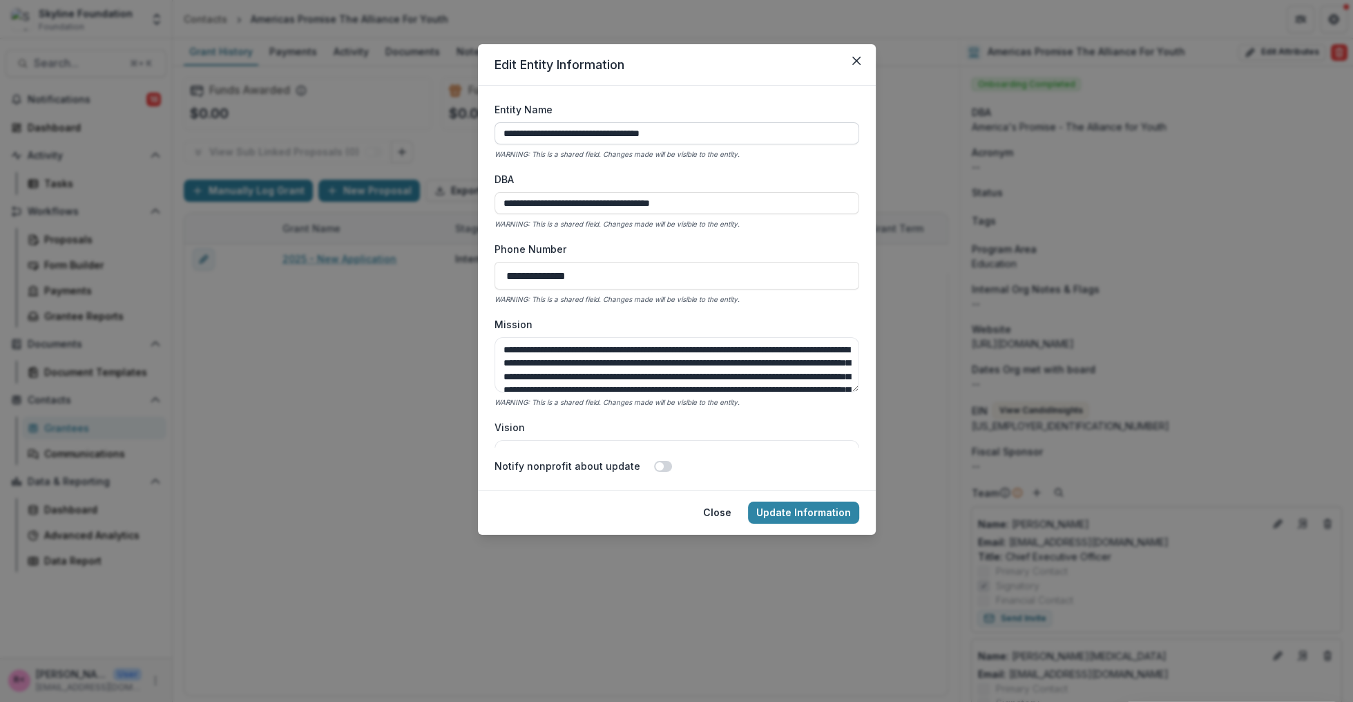
click at [587, 134] on input "**********" at bounding box center [676, 133] width 365 height 22
type input "**********"
click at [595, 204] on input "**********" at bounding box center [676, 203] width 365 height 22
type input "**********"
click at [804, 519] on button "Update Information" at bounding box center [803, 512] width 111 height 22
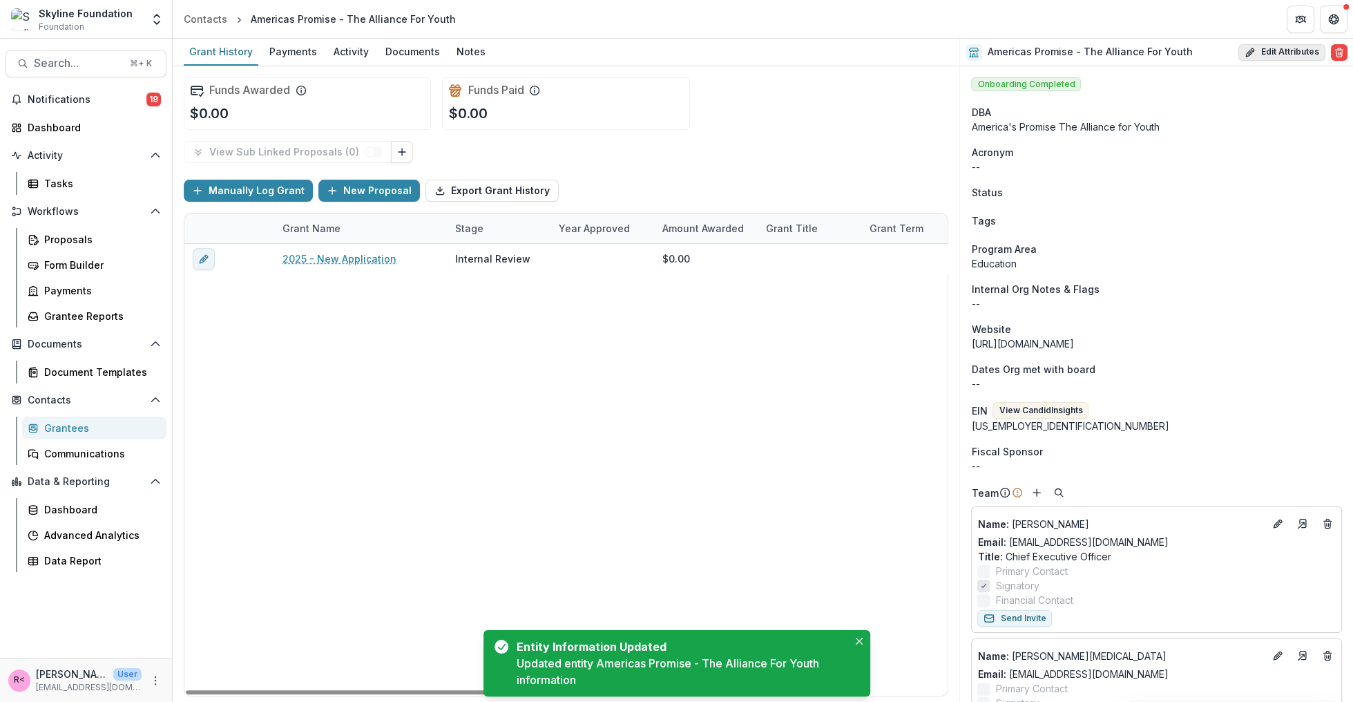
click at [1283, 46] on button "Edit Attributes" at bounding box center [1281, 52] width 87 height 17
select select
select select "**********"
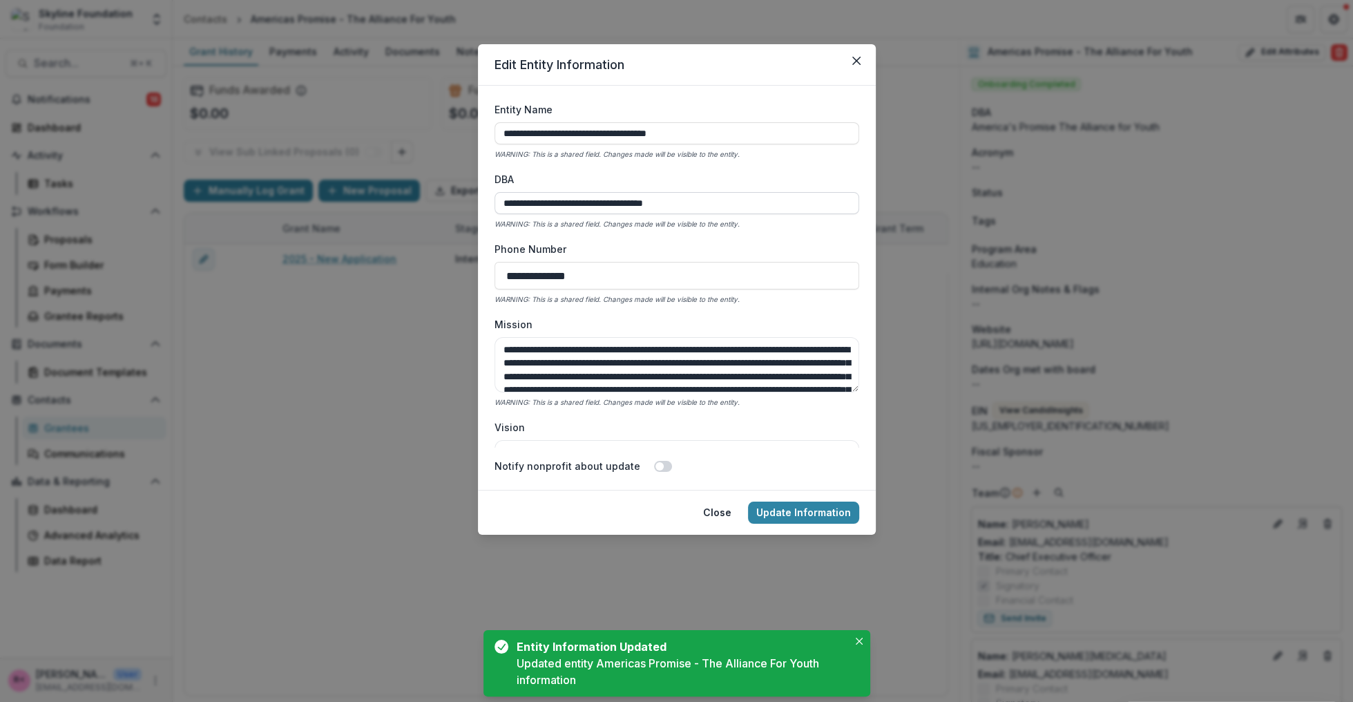
click at [590, 201] on input "**********" at bounding box center [676, 203] width 365 height 22
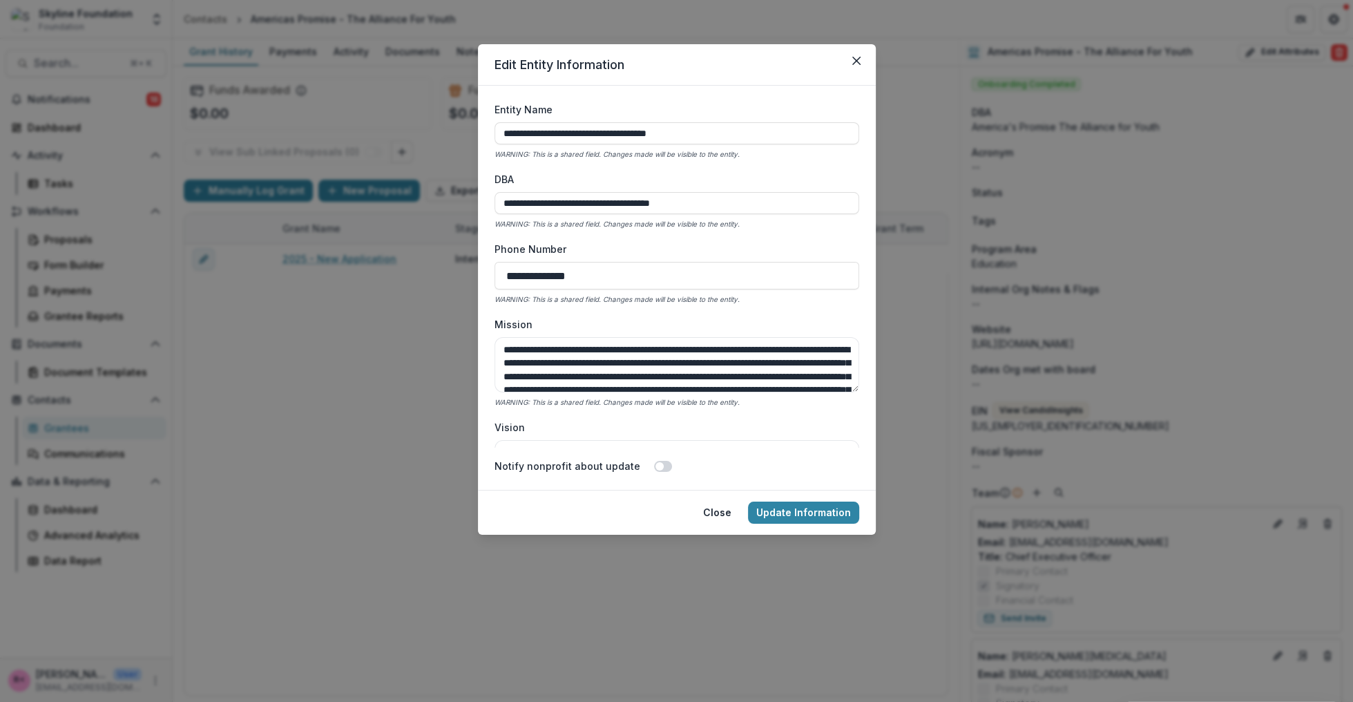
type input "**********"
click at [825, 523] on footer "Close Update Information" at bounding box center [677, 512] width 398 height 45
click at [812, 510] on button "Update Information" at bounding box center [803, 512] width 111 height 22
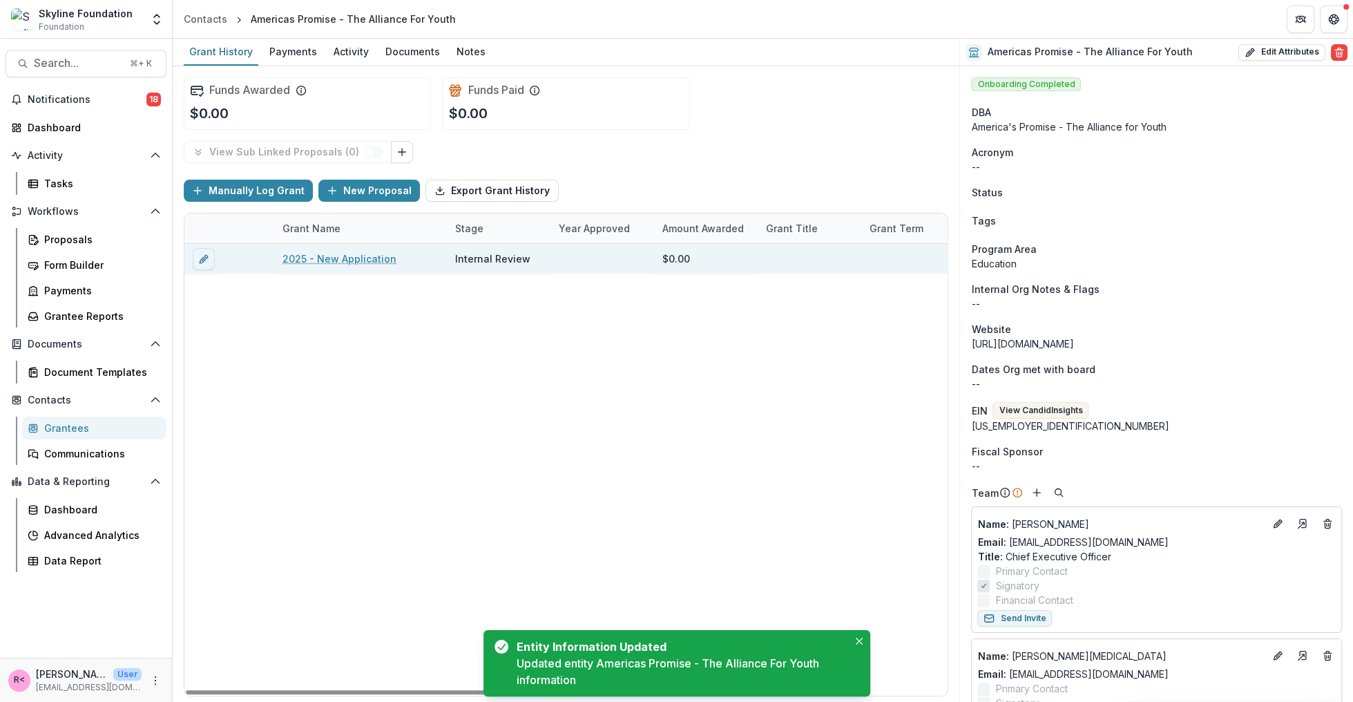
click at [353, 258] on link "2025 - New Application" at bounding box center [339, 258] width 114 height 15
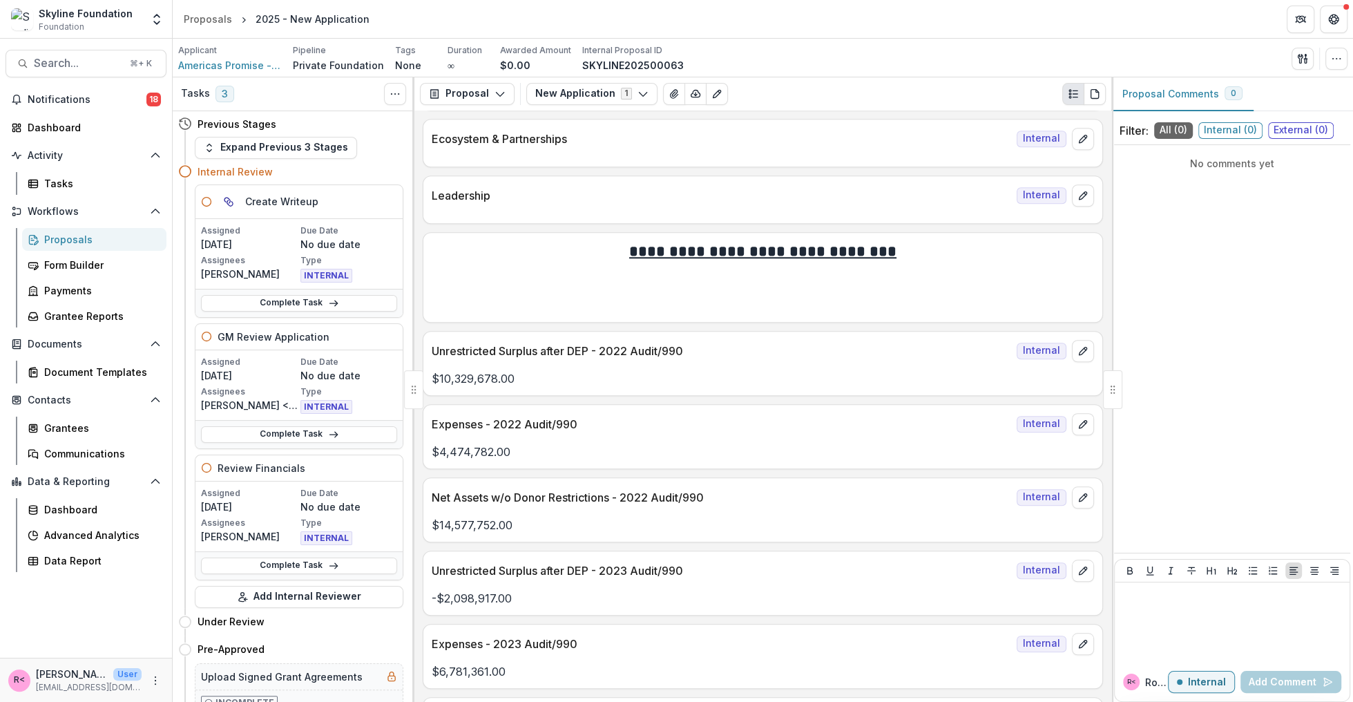
scroll to position [1186, 0]
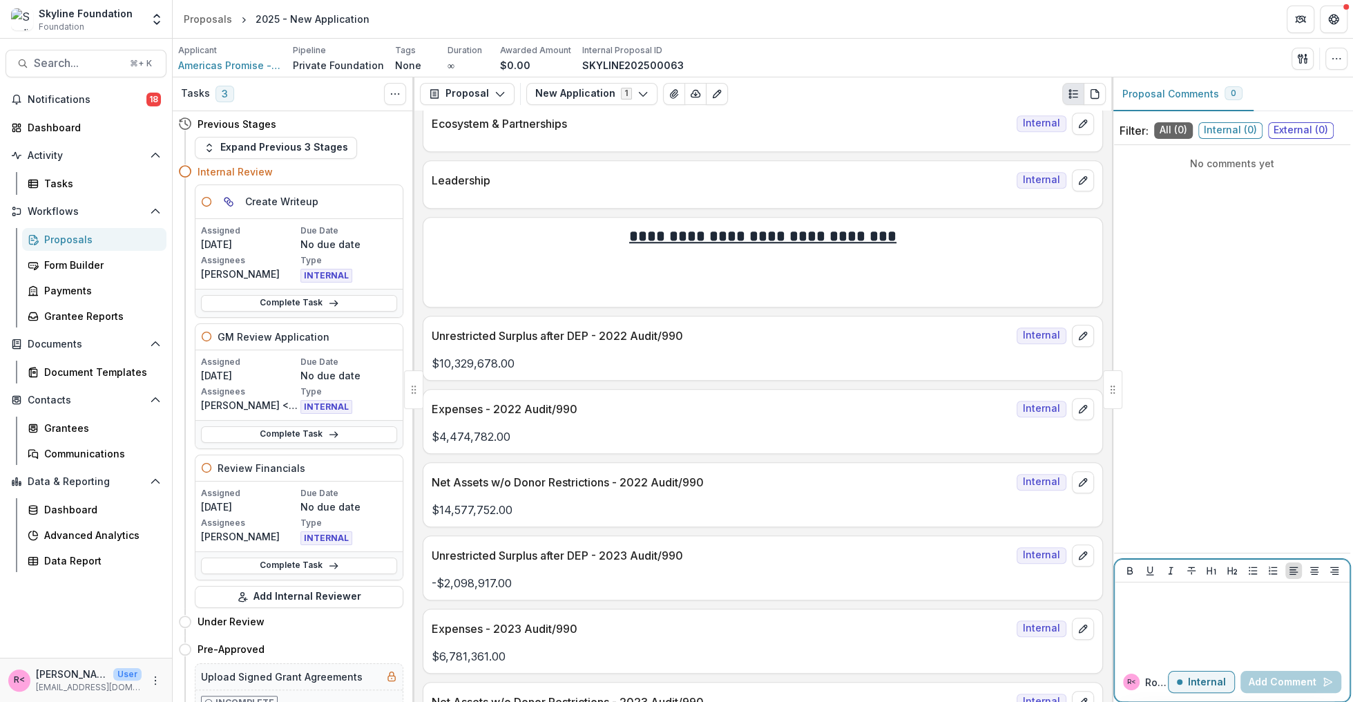
click at [1245, 634] on div at bounding box center [1232, 622] width 224 height 69
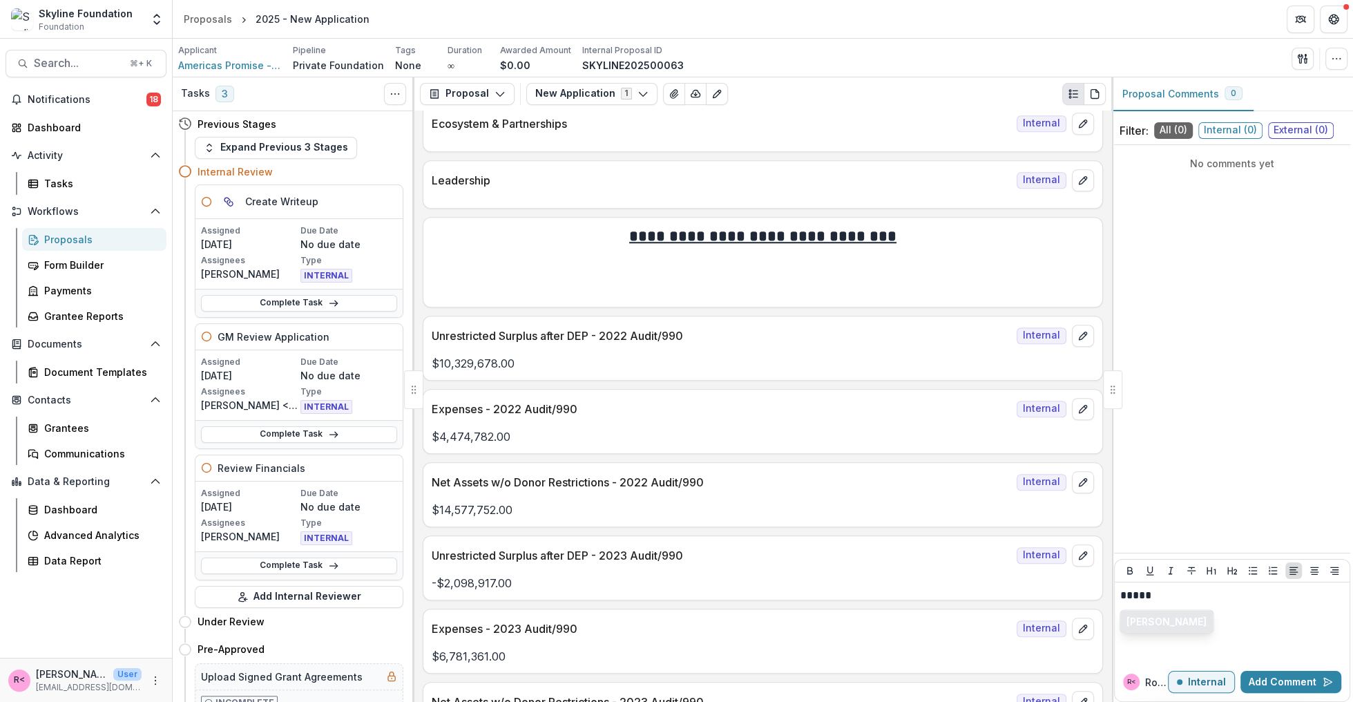
click at [1163, 620] on button "Lisa Dinh" at bounding box center [1166, 621] width 93 height 22
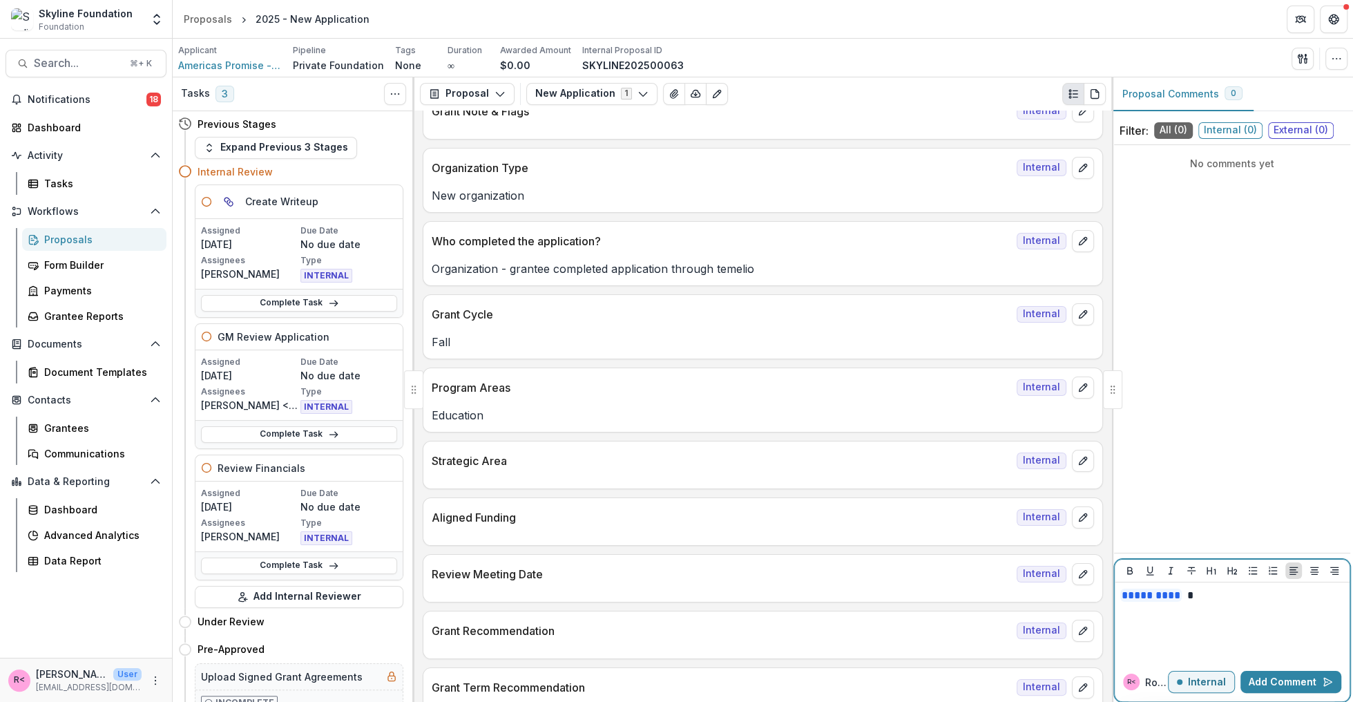
scroll to position [81, 0]
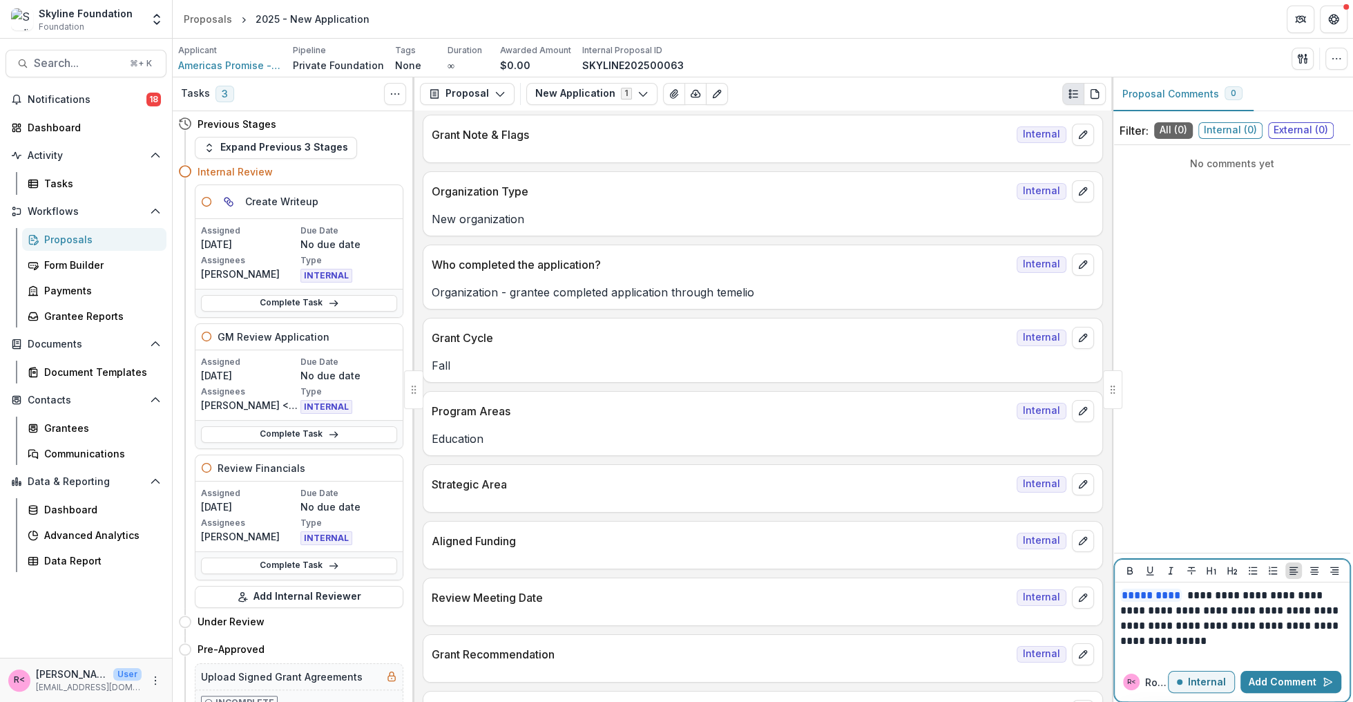
click at [1269, 612] on p "**********" at bounding box center [1232, 618] width 224 height 61
drag, startPoint x: 1208, startPoint y: 621, endPoint x: 1205, endPoint y: 632, distance: 10.9
click at [1205, 632] on p "**********" at bounding box center [1232, 619] width 224 height 76
click at [1140, 632] on p "**********" at bounding box center [1232, 619] width 224 height 76
click at [1128, 635] on p "**********" at bounding box center [1232, 619] width 224 height 76
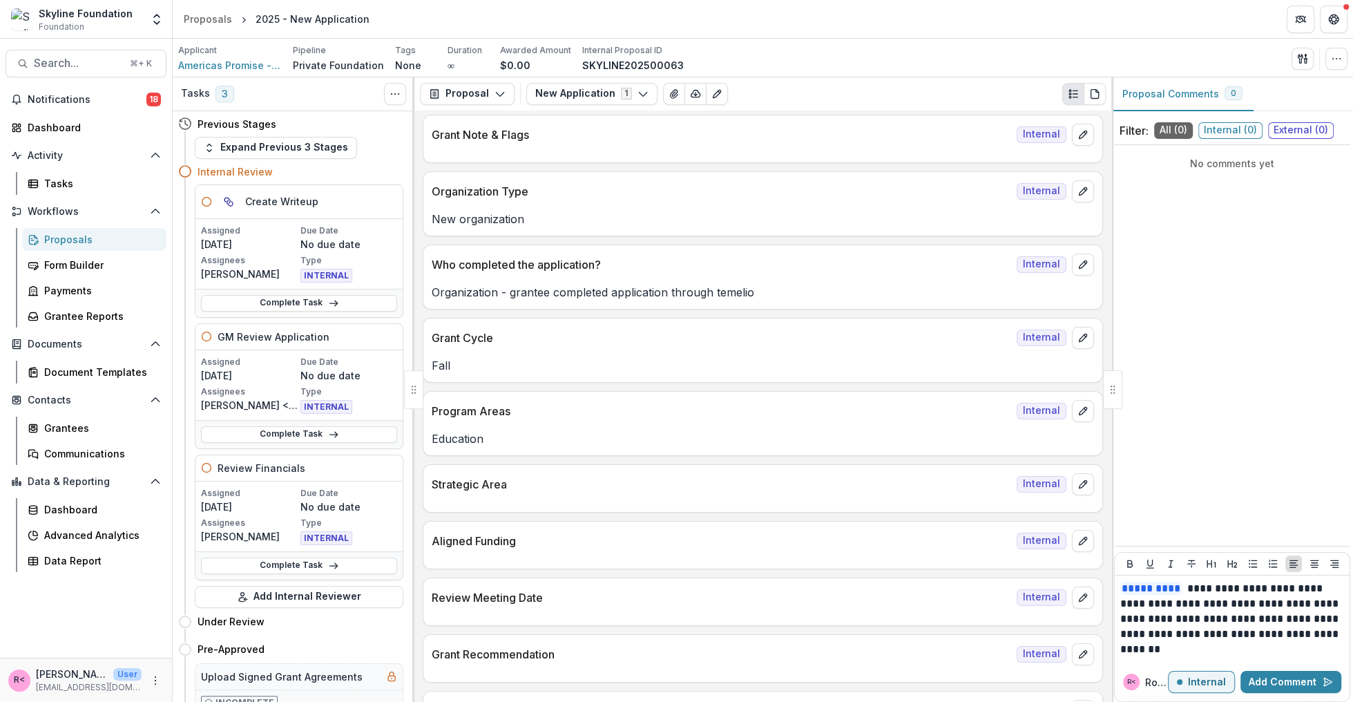
click at [1235, 657] on div "**********" at bounding box center [1231, 618] width 235 height 87
click at [1288, 677] on button "Add Comment" at bounding box center [1290, 681] width 101 height 22
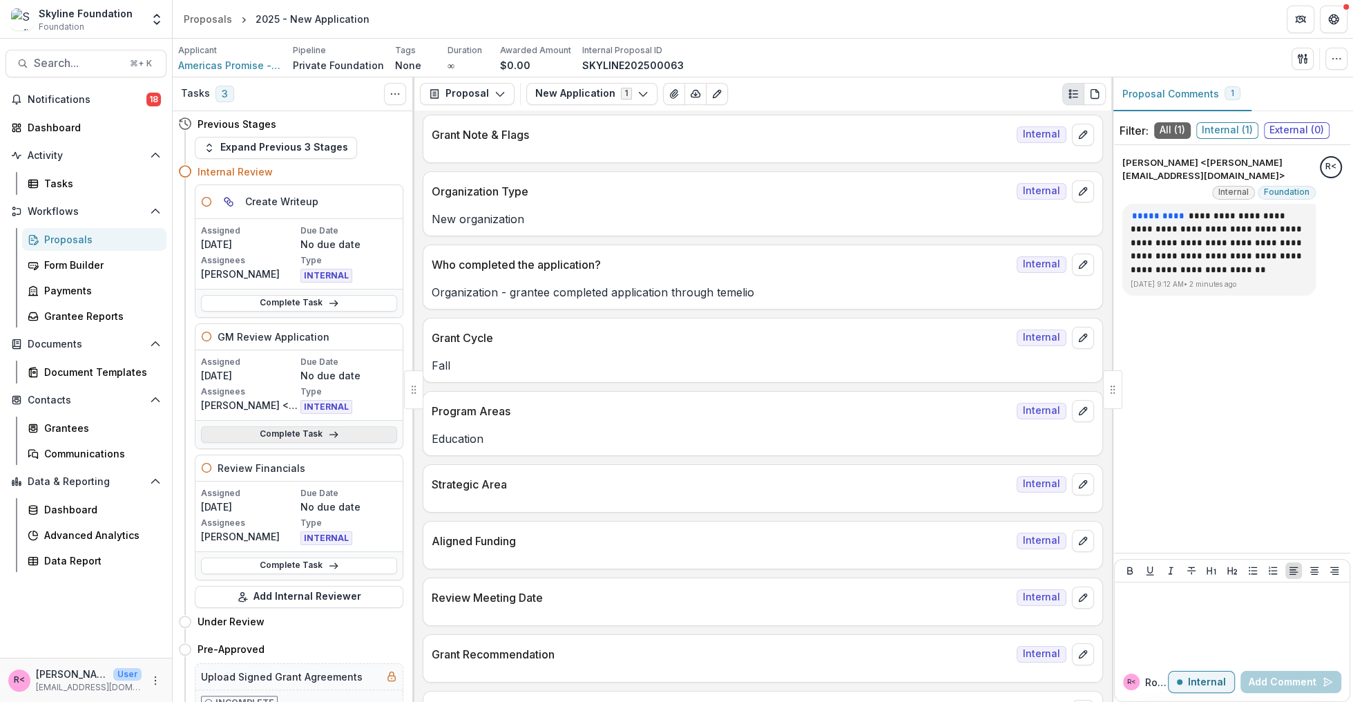
click at [287, 427] on link "Complete Task" at bounding box center [299, 434] width 196 height 17
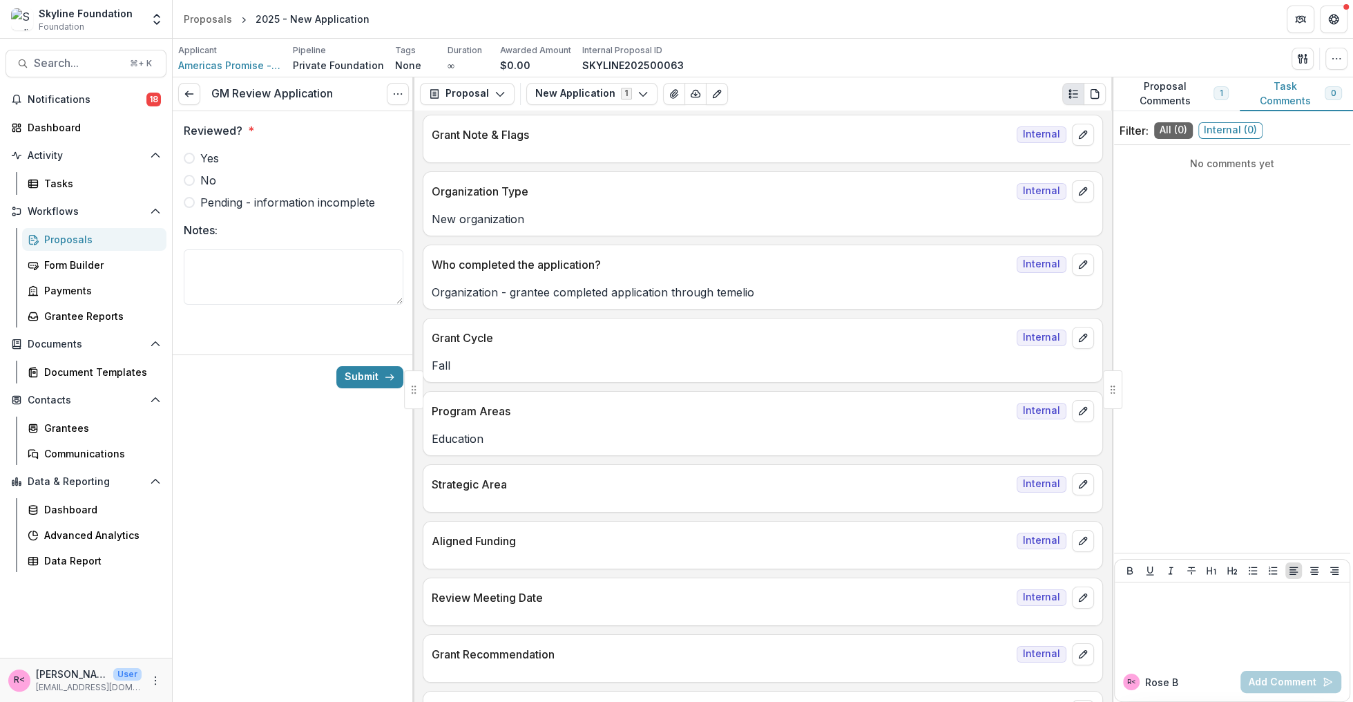
click at [209, 154] on span "Yes" at bounding box center [209, 158] width 19 height 17
click at [359, 370] on button "Submit" at bounding box center [369, 377] width 67 height 22
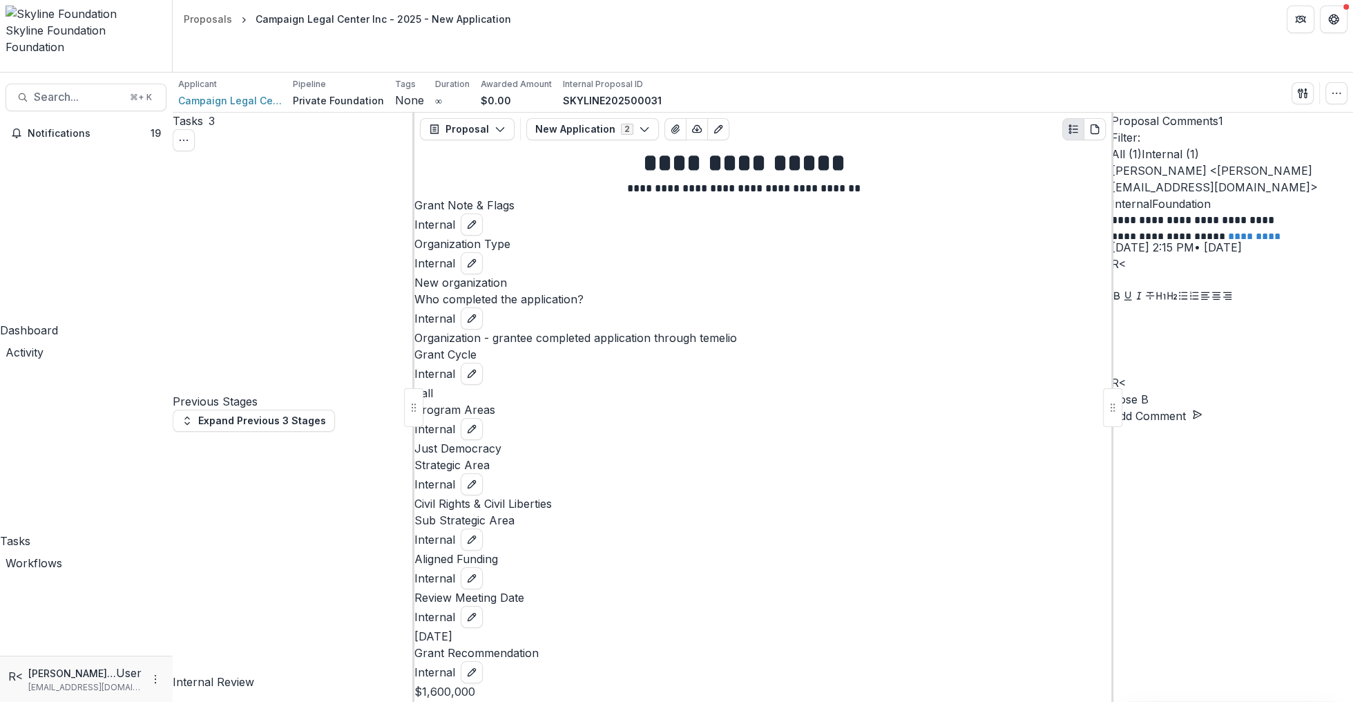
scroll to position [299, 0]
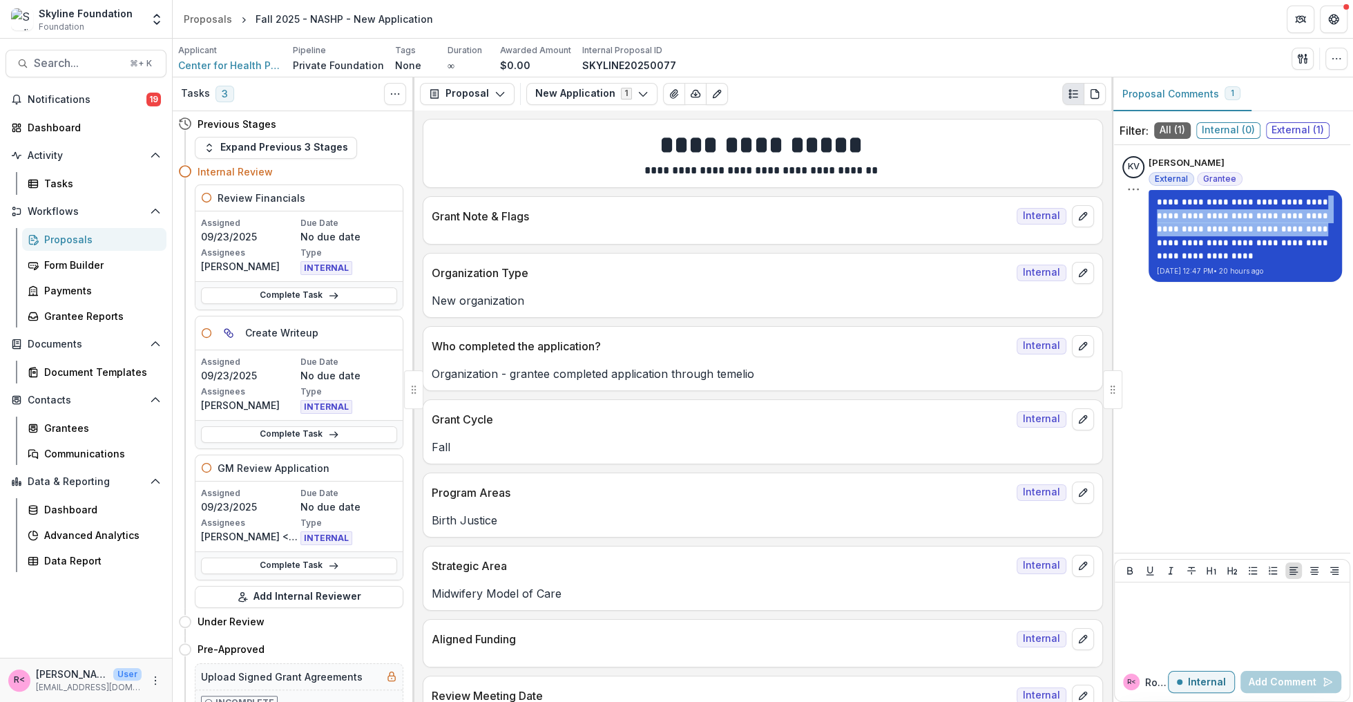
drag, startPoint x: 1177, startPoint y: 209, endPoint x: 1180, endPoint y: 243, distance: 34.0
click at [1180, 243] on p "**********" at bounding box center [1245, 228] width 177 height 67
click at [1226, 240] on p "**********" at bounding box center [1245, 228] width 177 height 67
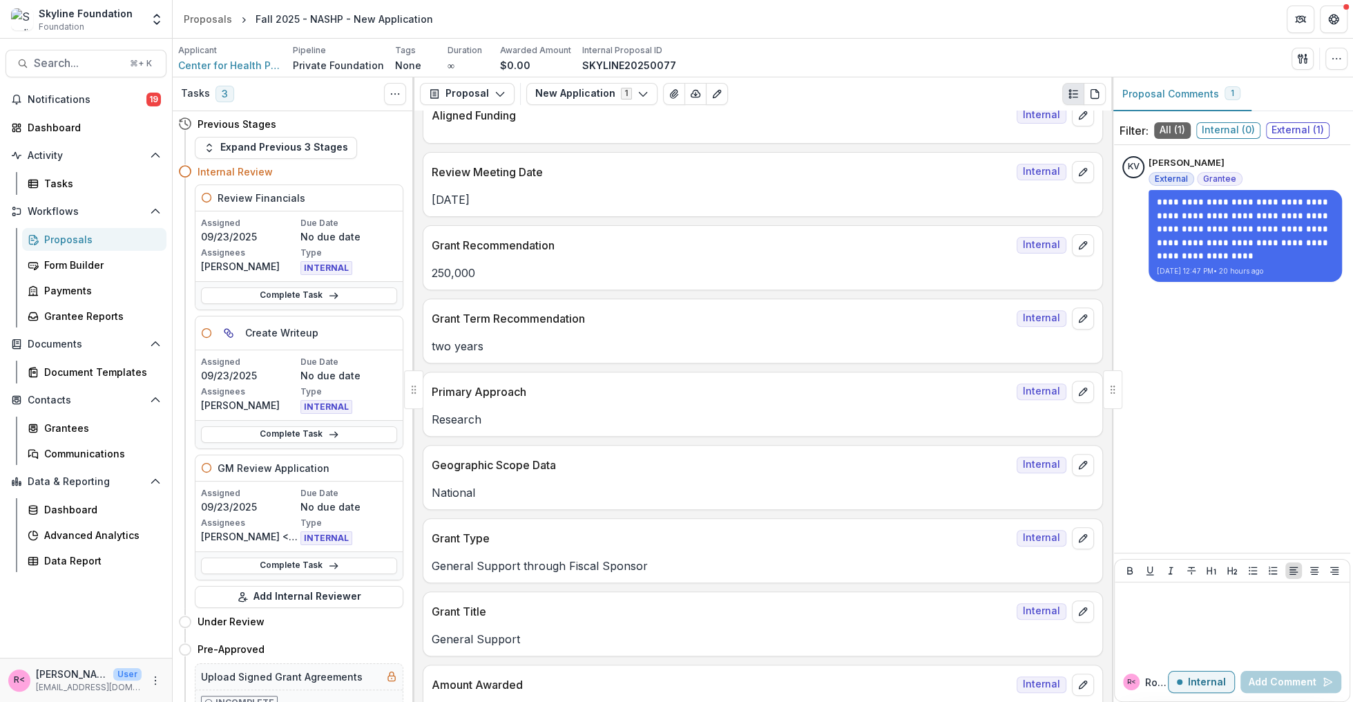
scroll to position [710, 0]
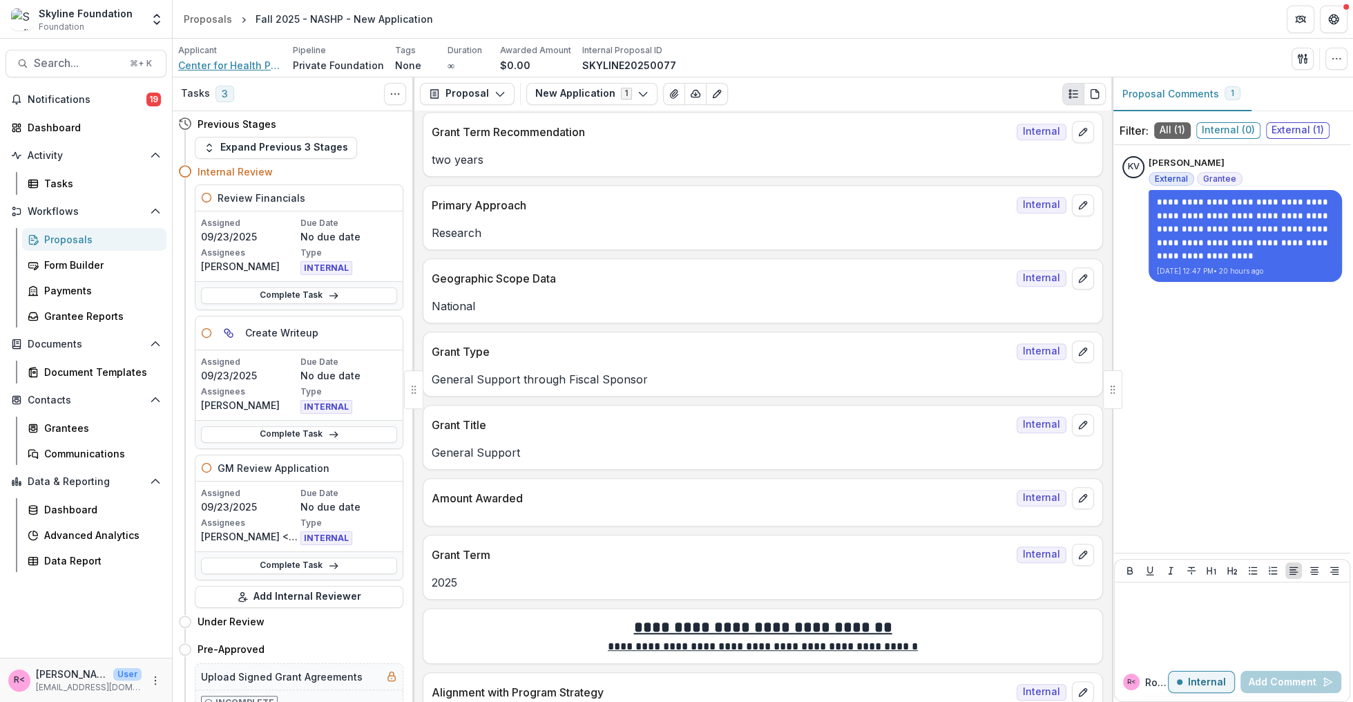
click at [235, 69] on span "Center for Health Policy Development" at bounding box center [230, 65] width 104 height 15
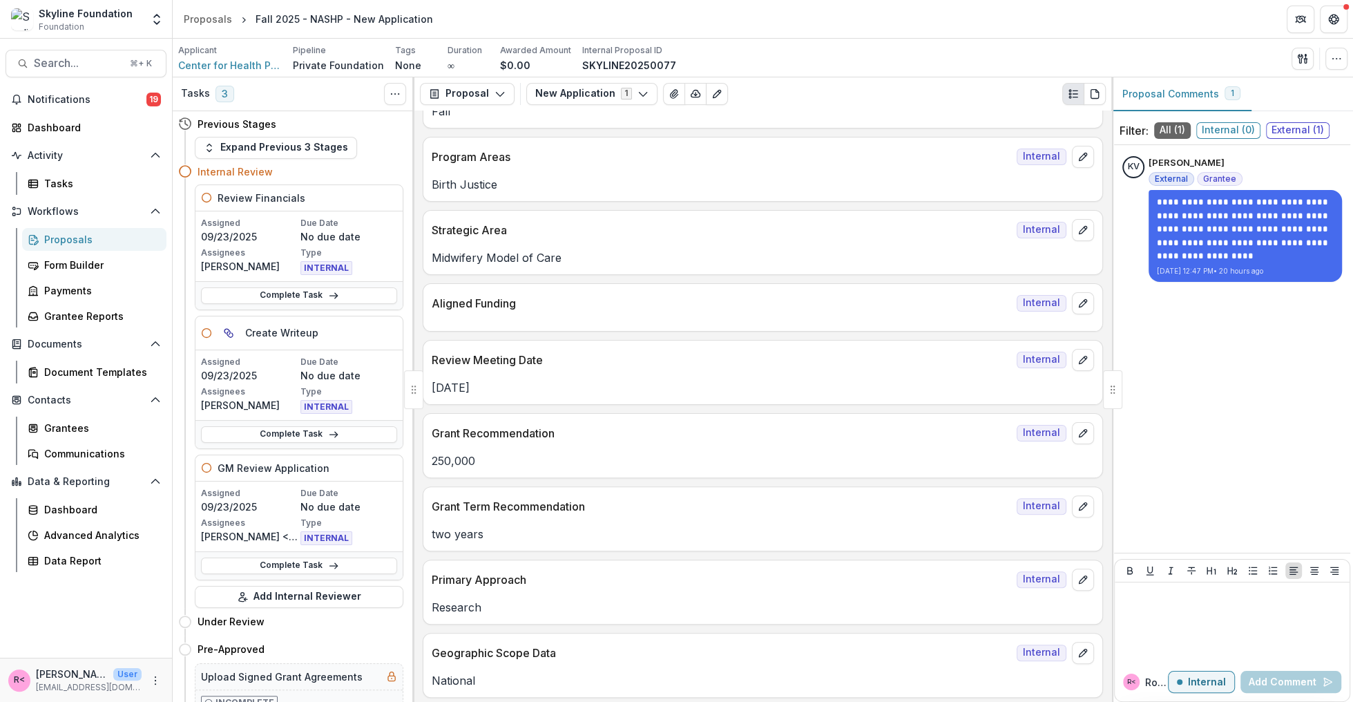
scroll to position [333, 0]
click at [232, 71] on span "Center for Health Policy Development" at bounding box center [230, 65] width 104 height 15
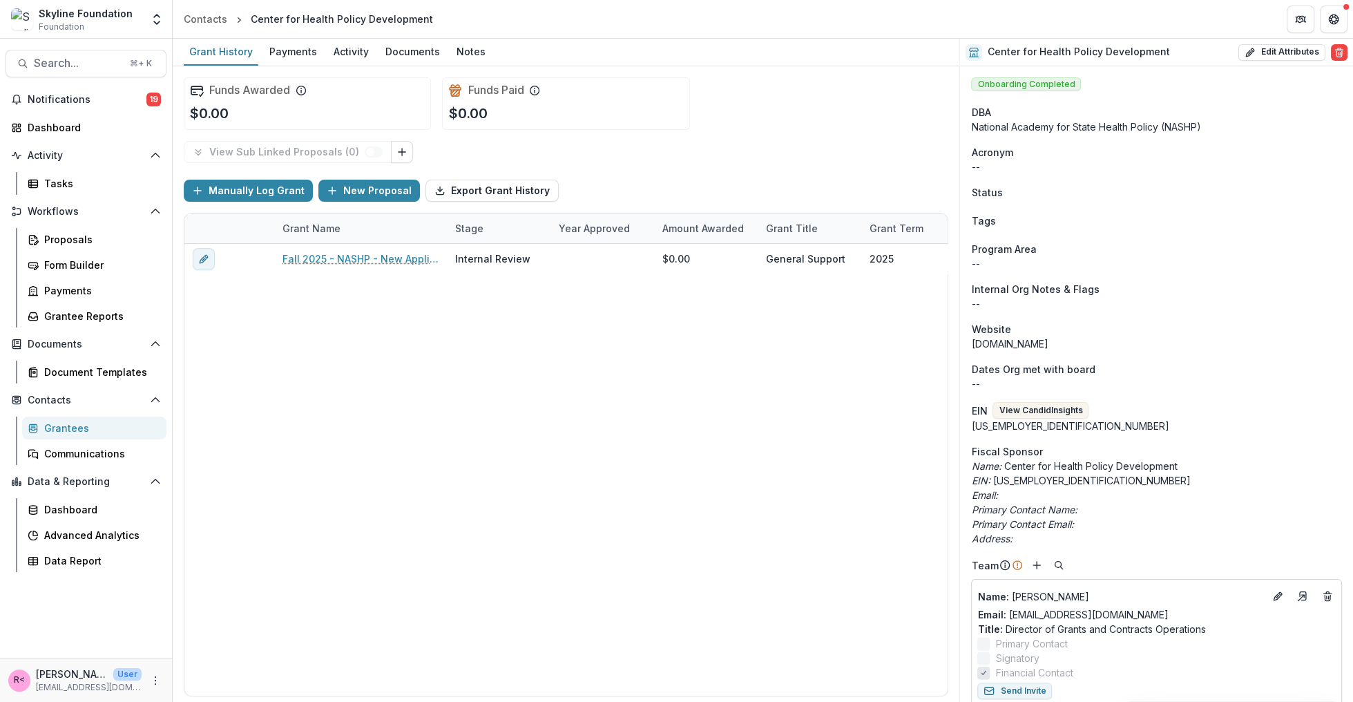
scroll to position [41, 0]
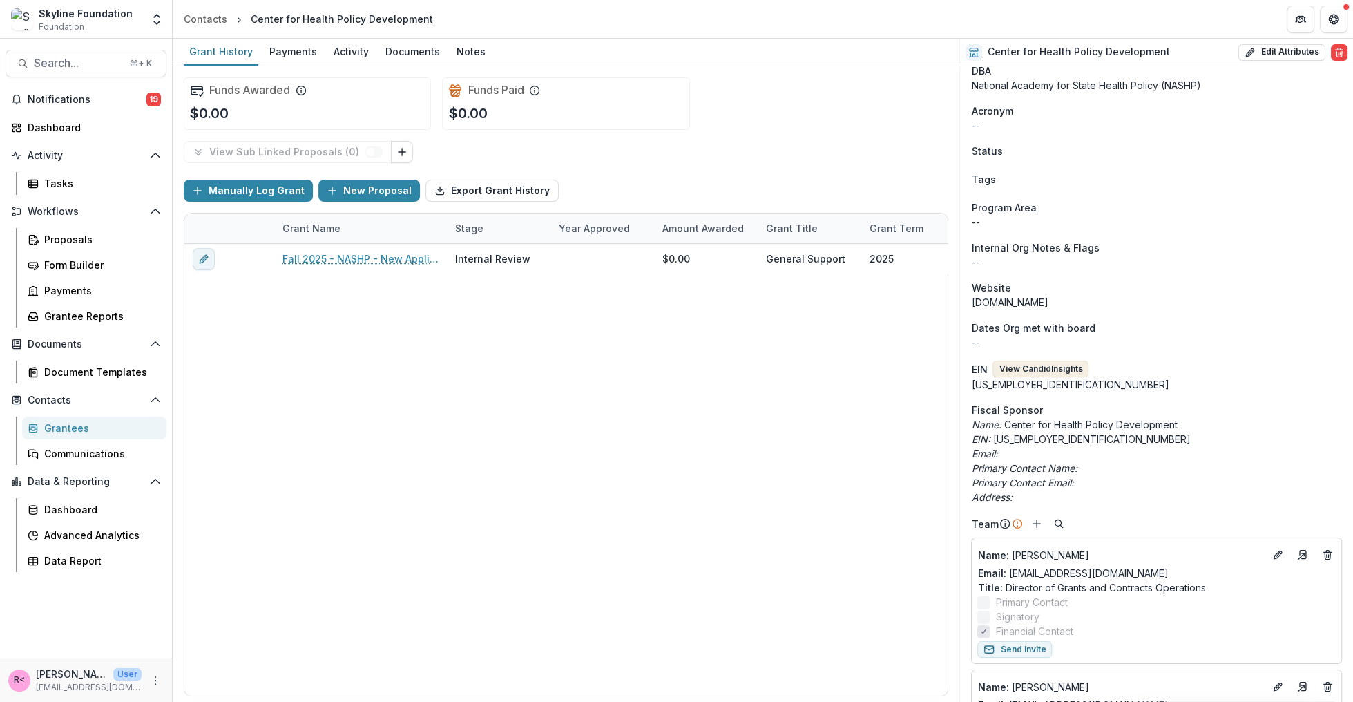
click at [1018, 374] on button "View Candid Insights" at bounding box center [1040, 368] width 96 height 17
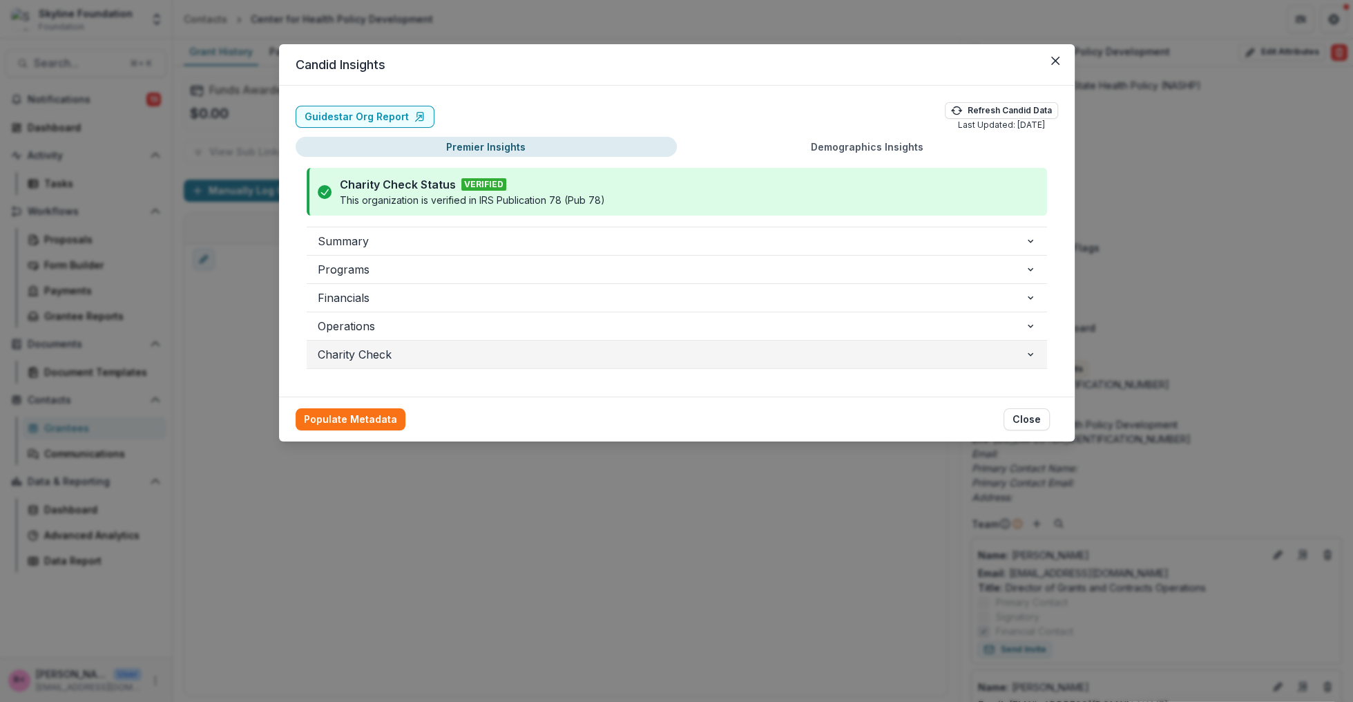
click at [385, 351] on span "Charity Check" at bounding box center [671, 354] width 707 height 17
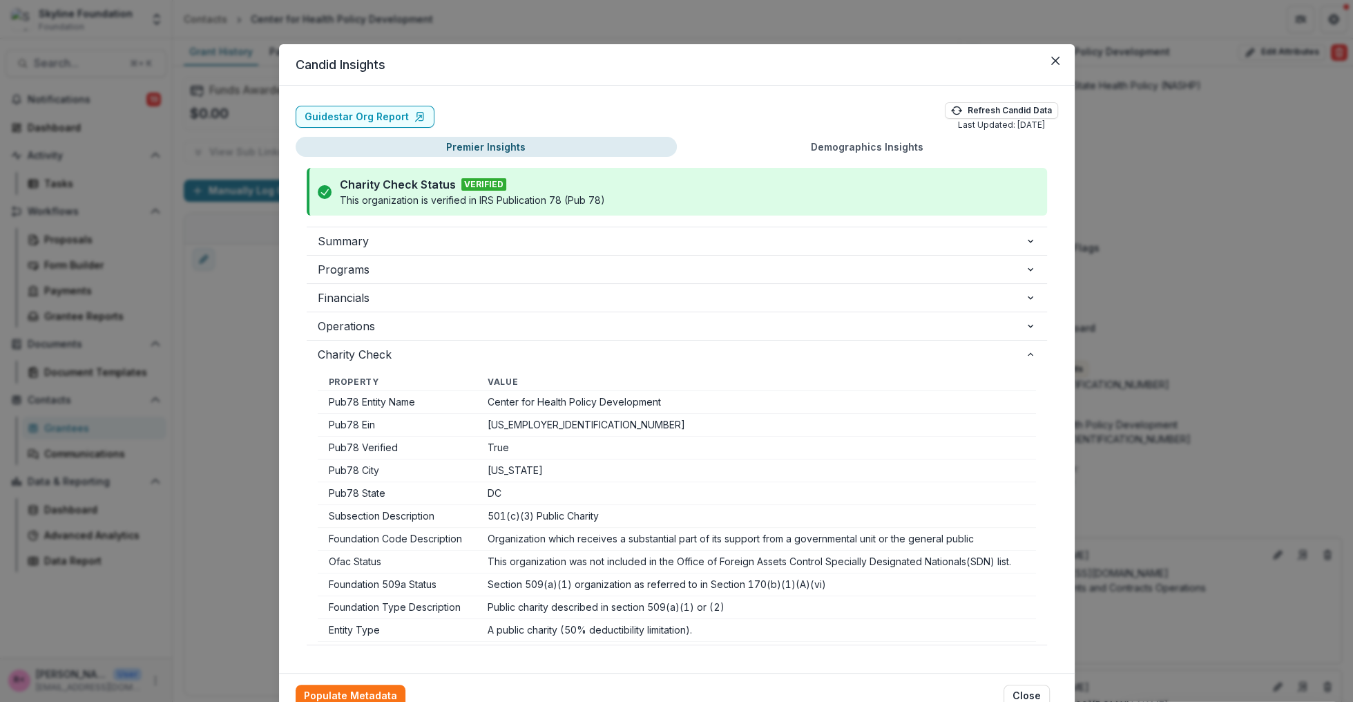
click at [556, 404] on td "Center for Health Policy Development" at bounding box center [755, 402] width 559 height 23
copy td "Center for Health Policy Development"
click at [1052, 61] on icon "Close" at bounding box center [1055, 61] width 8 height 8
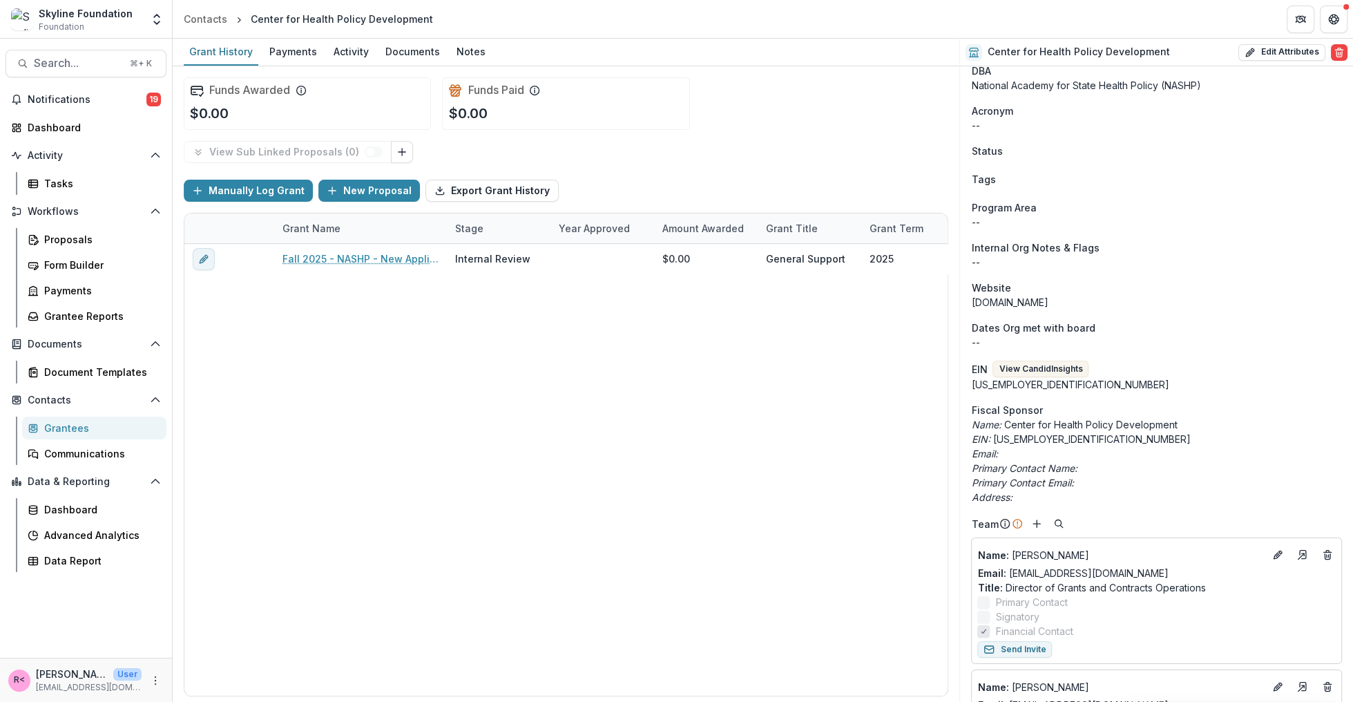
scroll to position [0, 0]
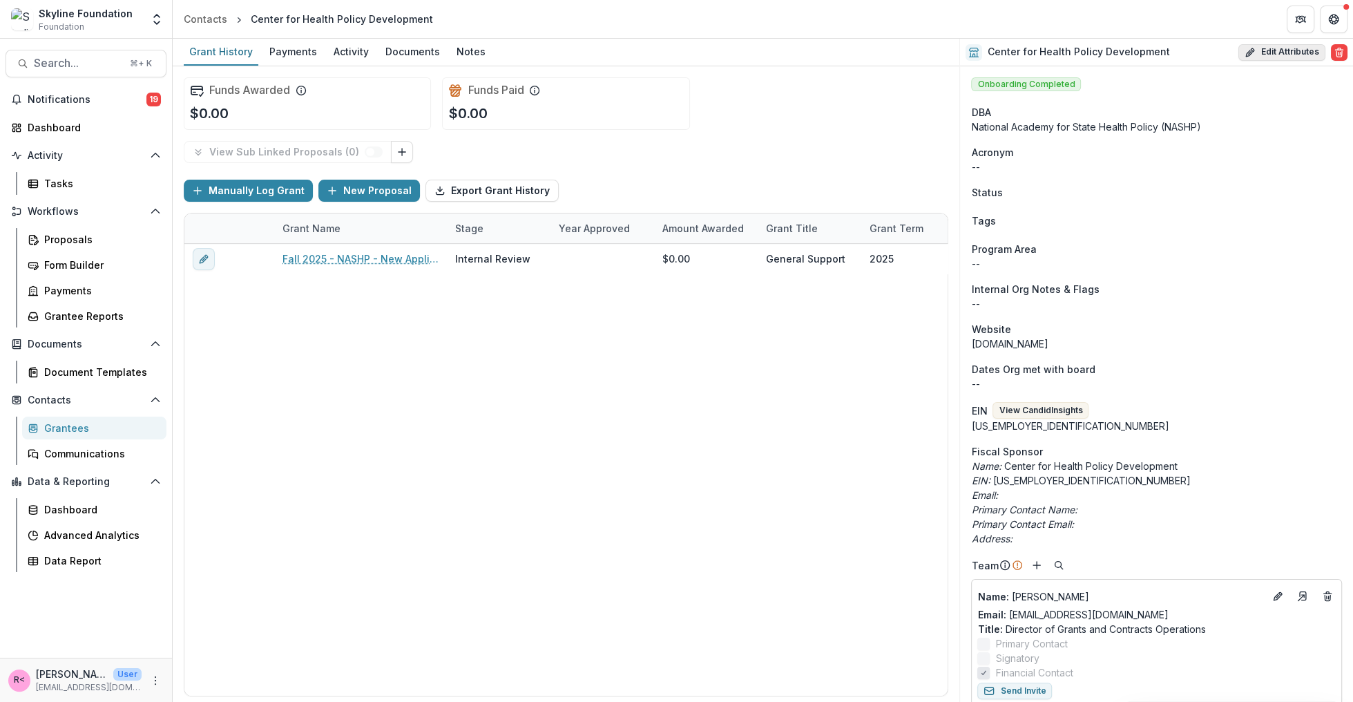
click at [1279, 50] on button "Edit Attributes" at bounding box center [1281, 52] width 87 height 17
select select
select select "**********"
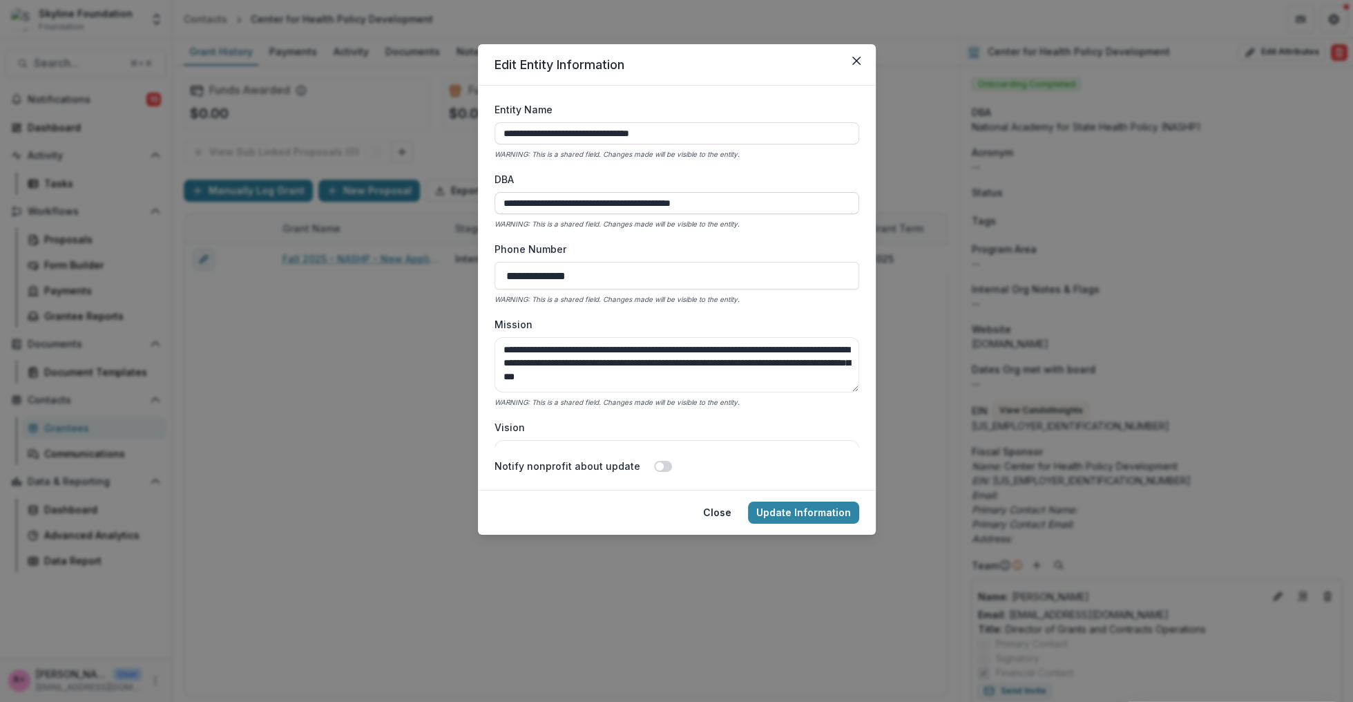
click at [755, 204] on input "**********" at bounding box center [676, 203] width 365 height 22
paste input "**********"
drag, startPoint x: 637, startPoint y: 200, endPoint x: 508, endPoint y: 193, distance: 129.3
click at [508, 193] on input "**********" at bounding box center [674, 203] width 360 height 22
click at [597, 202] on input "**********" at bounding box center [674, 203] width 360 height 22
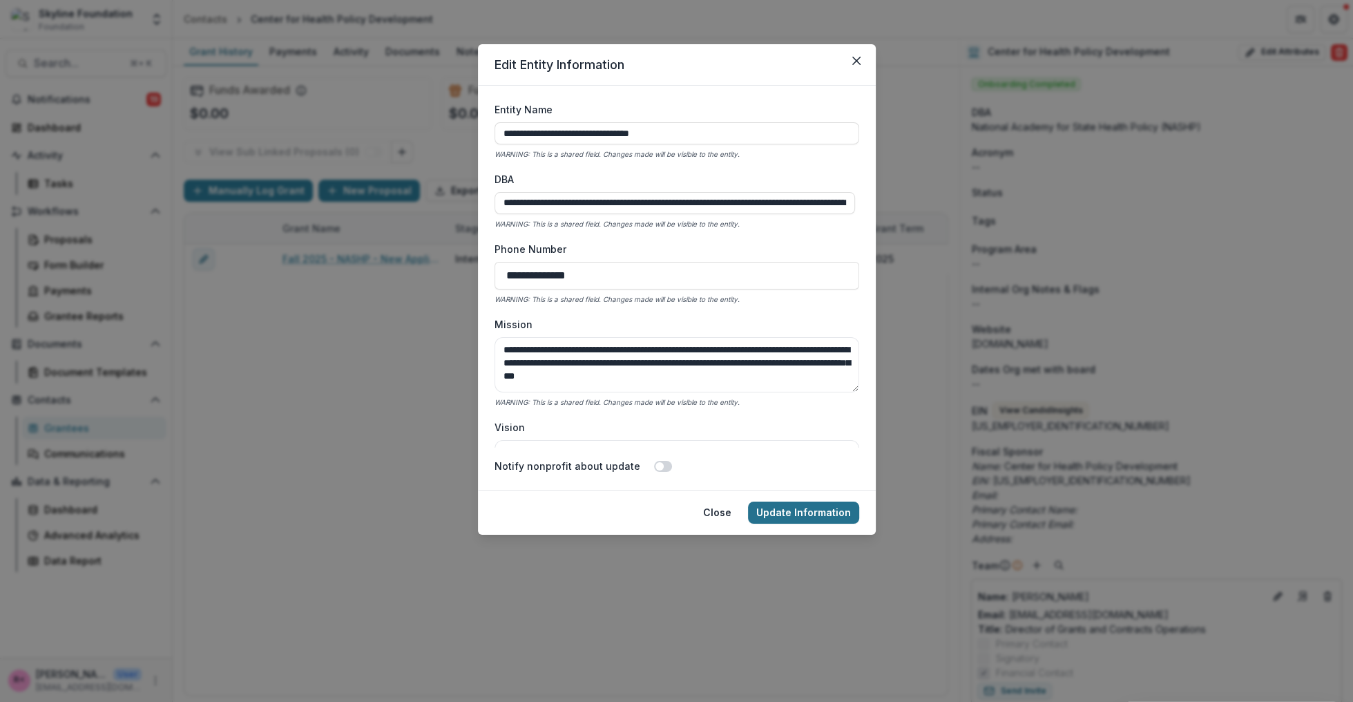
type input "**********"
drag, startPoint x: 809, startPoint y: 513, endPoint x: 811, endPoint y: 381, distance: 131.9
click at [811, 381] on section "**********" at bounding box center [677, 289] width 398 height 490
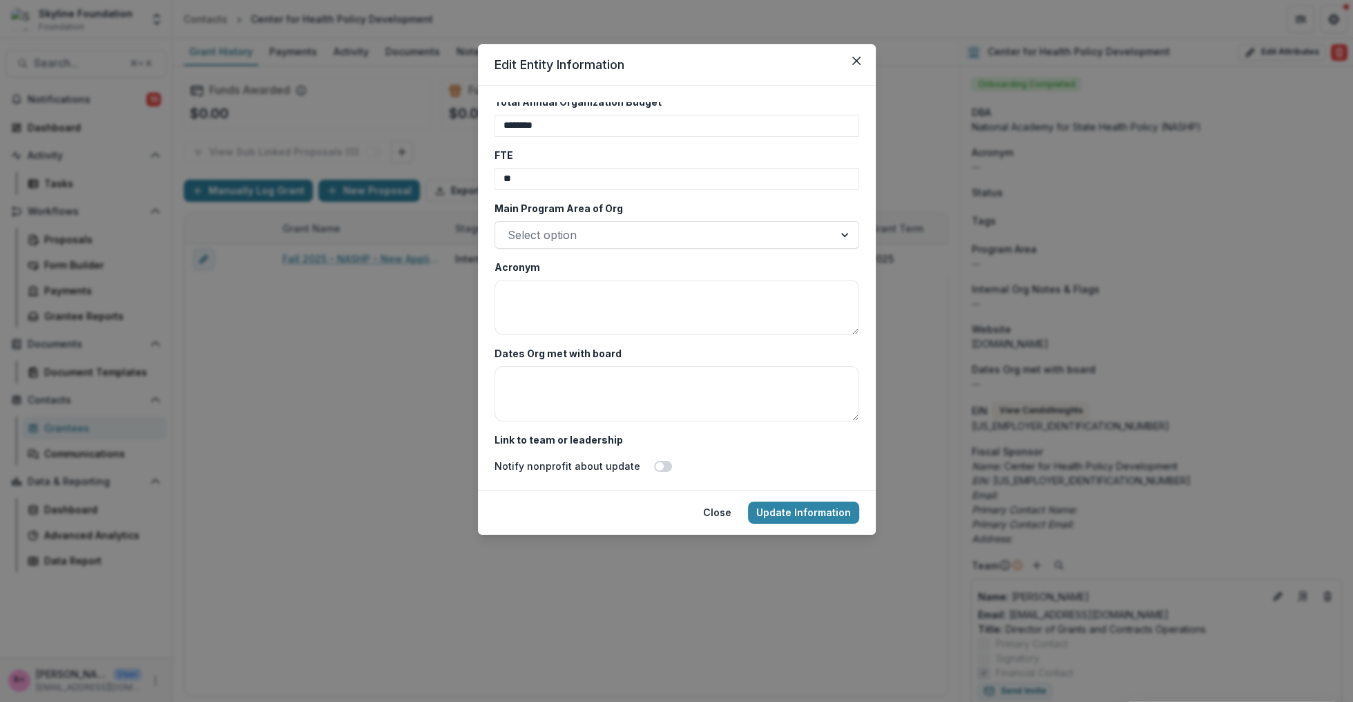
scroll to position [3363, 0]
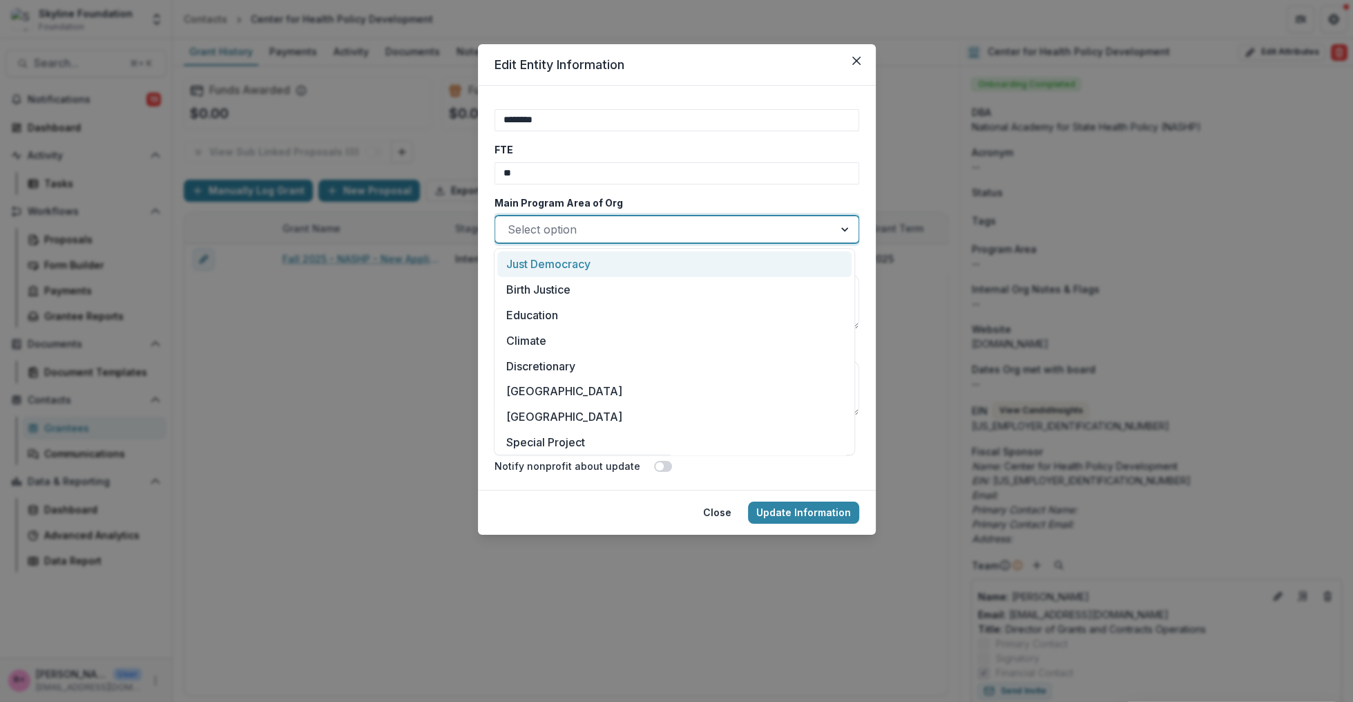
click at [806, 231] on div at bounding box center [664, 229] width 313 height 19
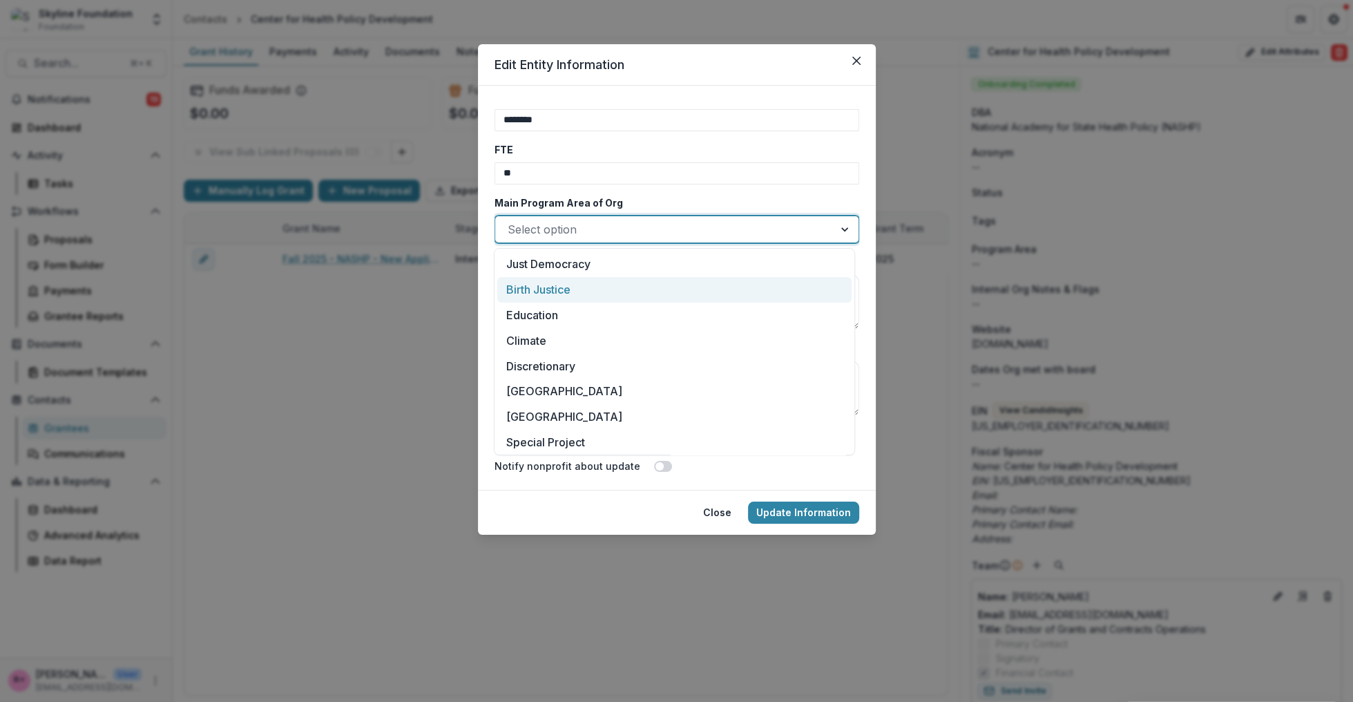
click at [675, 286] on div "Birth Justice" at bounding box center [674, 290] width 354 height 26
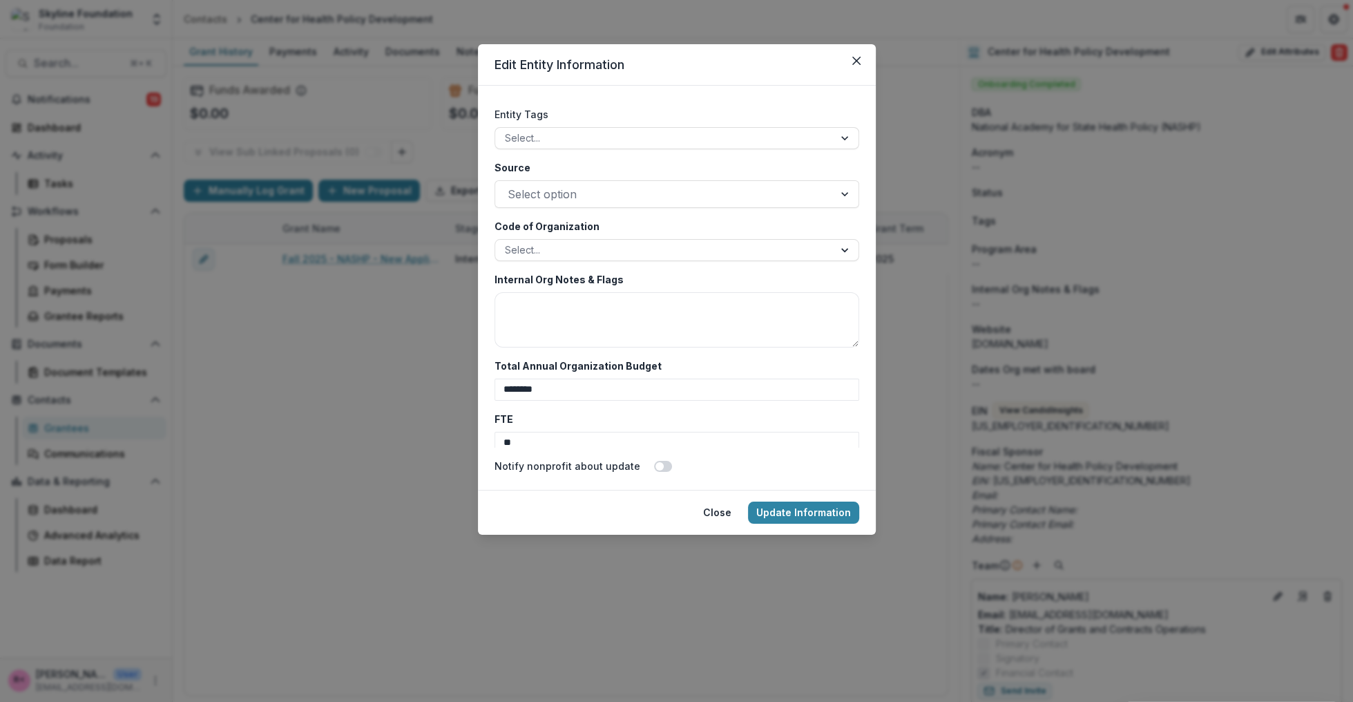
scroll to position [2963, 0]
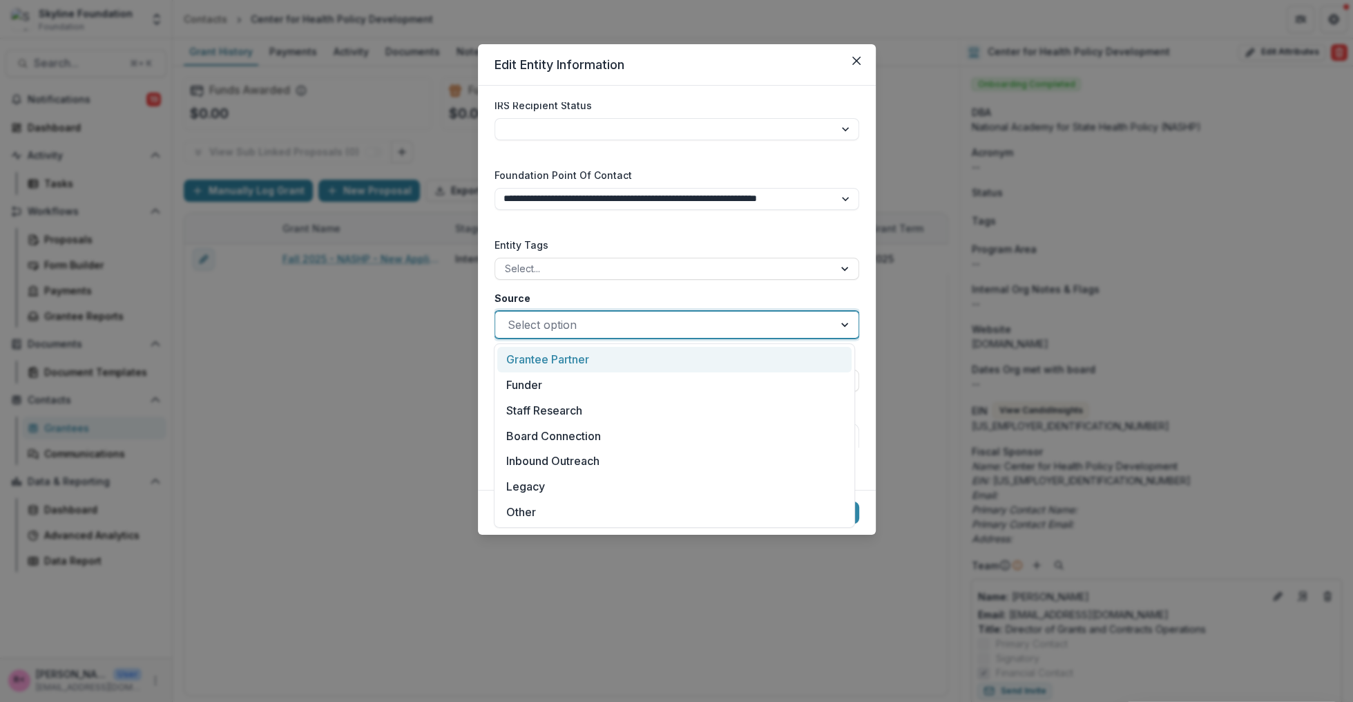
click at [581, 328] on div at bounding box center [664, 324] width 313 height 19
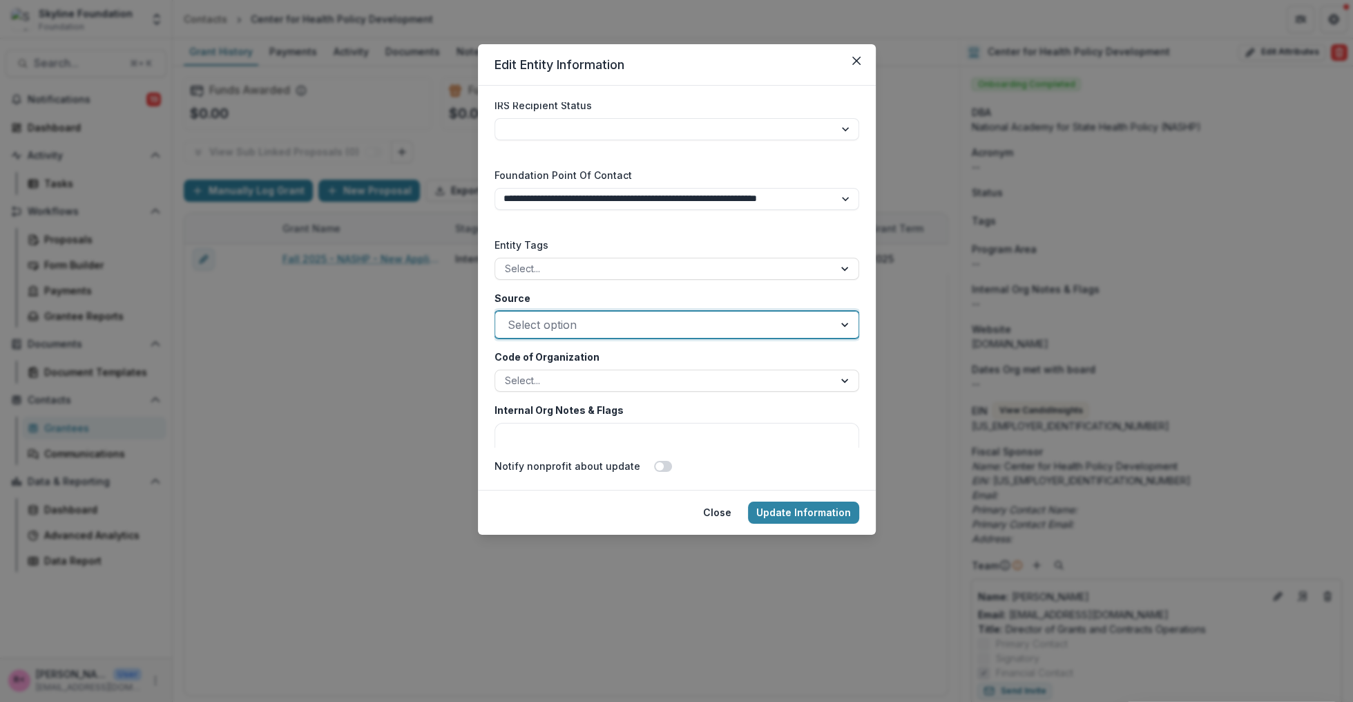
click at [581, 328] on div at bounding box center [664, 324] width 313 height 19
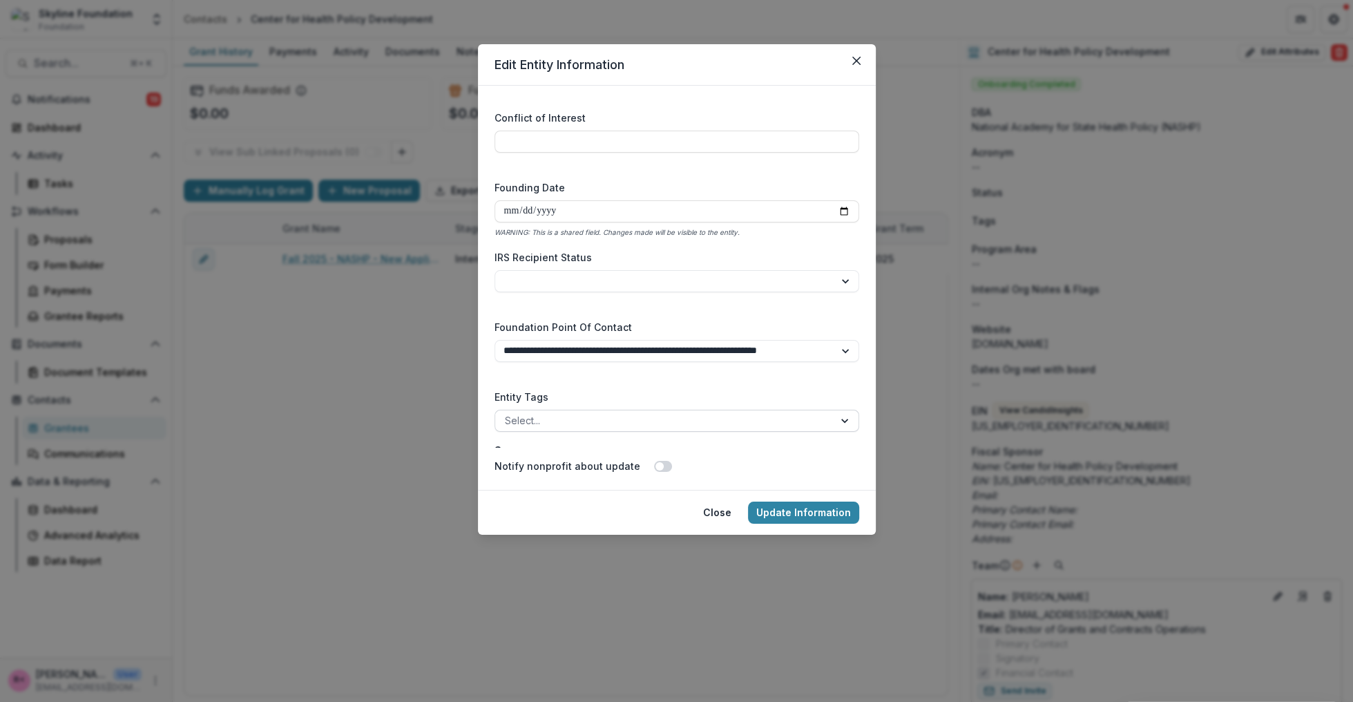
scroll to position [3011, 0]
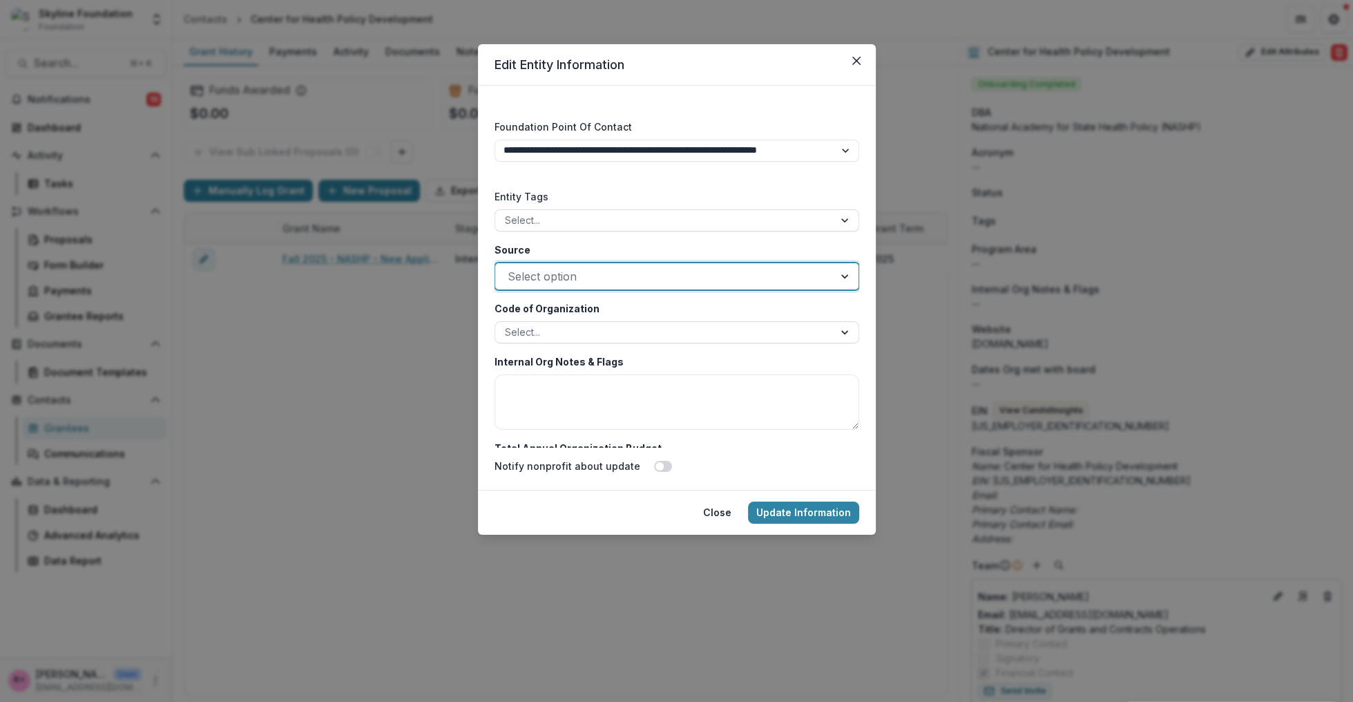
click at [591, 238] on div "**********" at bounding box center [676, 274] width 365 height 345
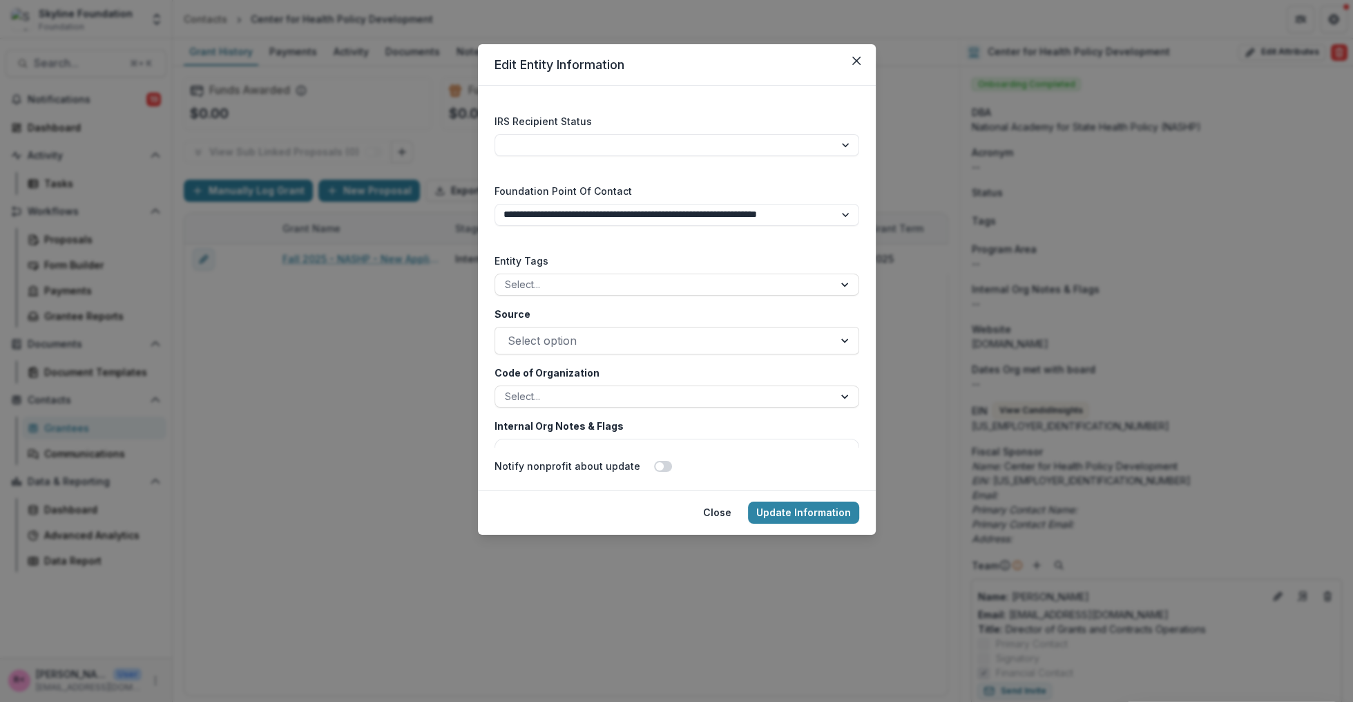
scroll to position [2948, 0]
click at [552, 278] on div at bounding box center [664, 282] width 319 height 17
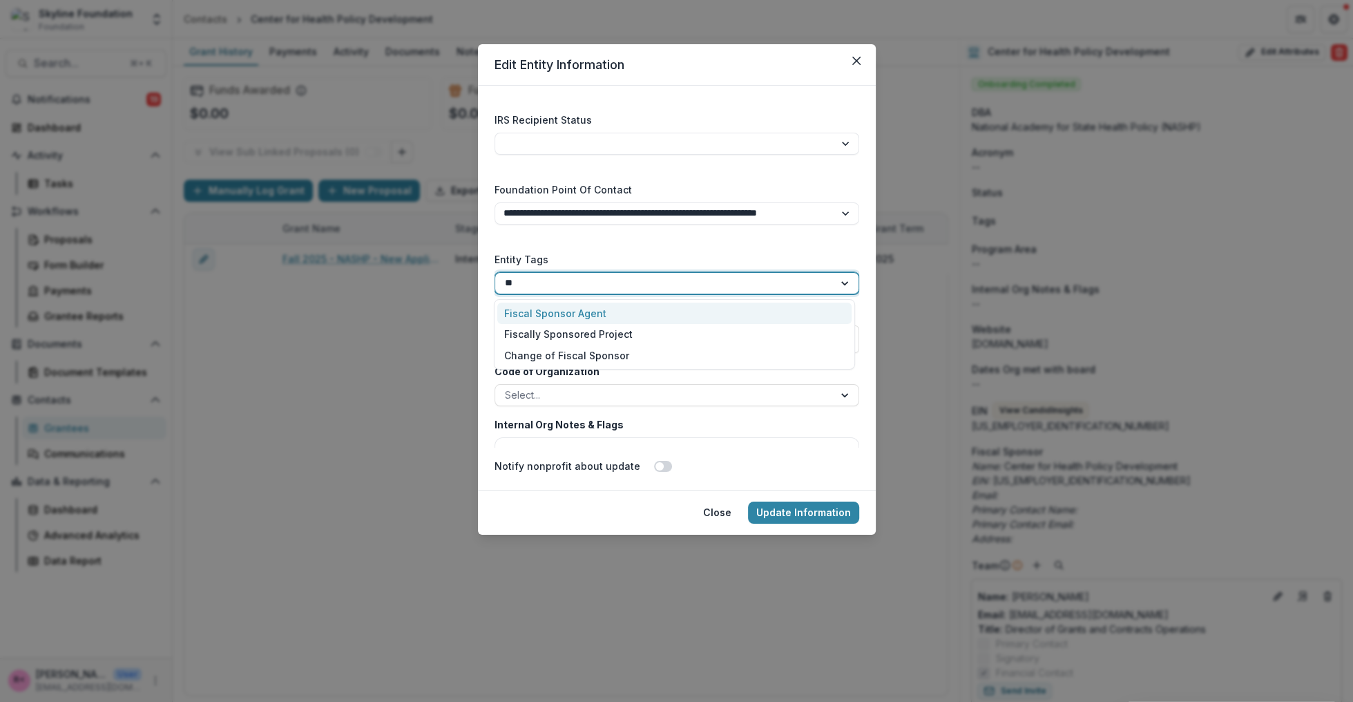
type input "***"
click at [596, 336] on div "Fiscally Sponsored Project" at bounding box center [674, 334] width 354 height 21
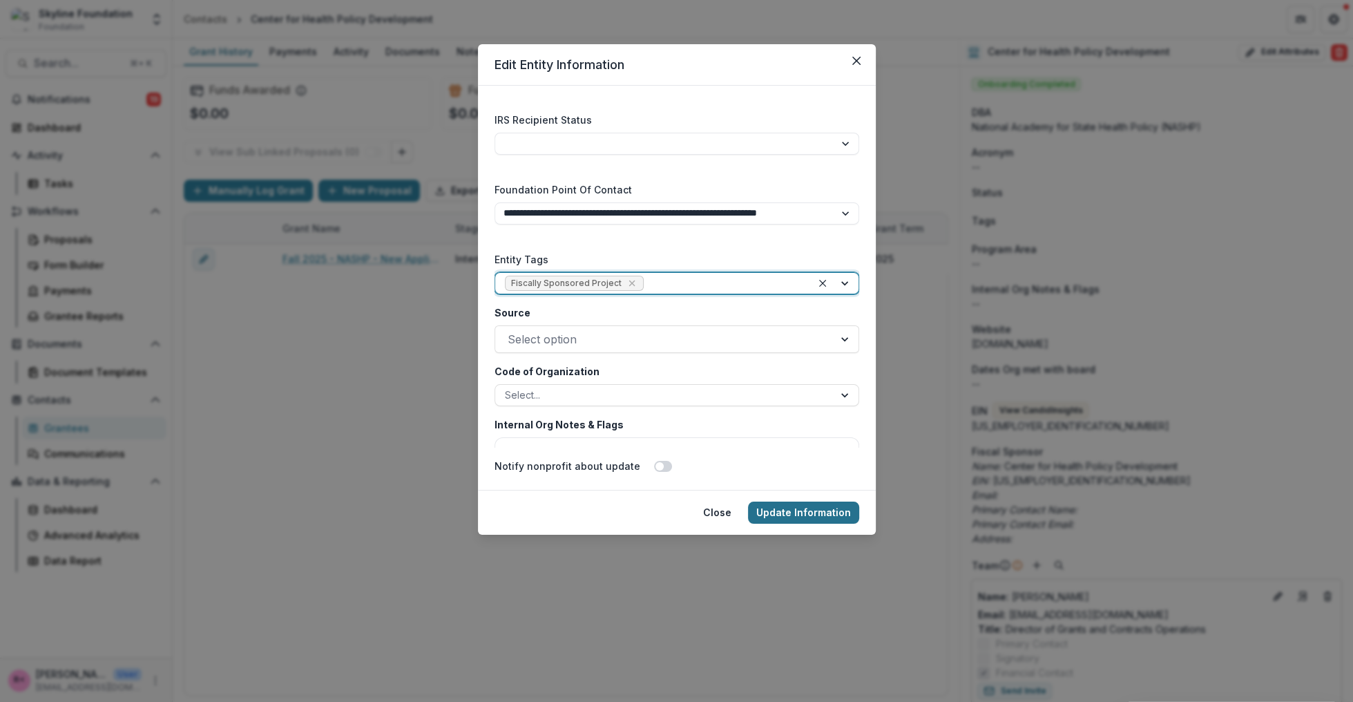
click at [776, 513] on button "Update Information" at bounding box center [803, 512] width 111 height 22
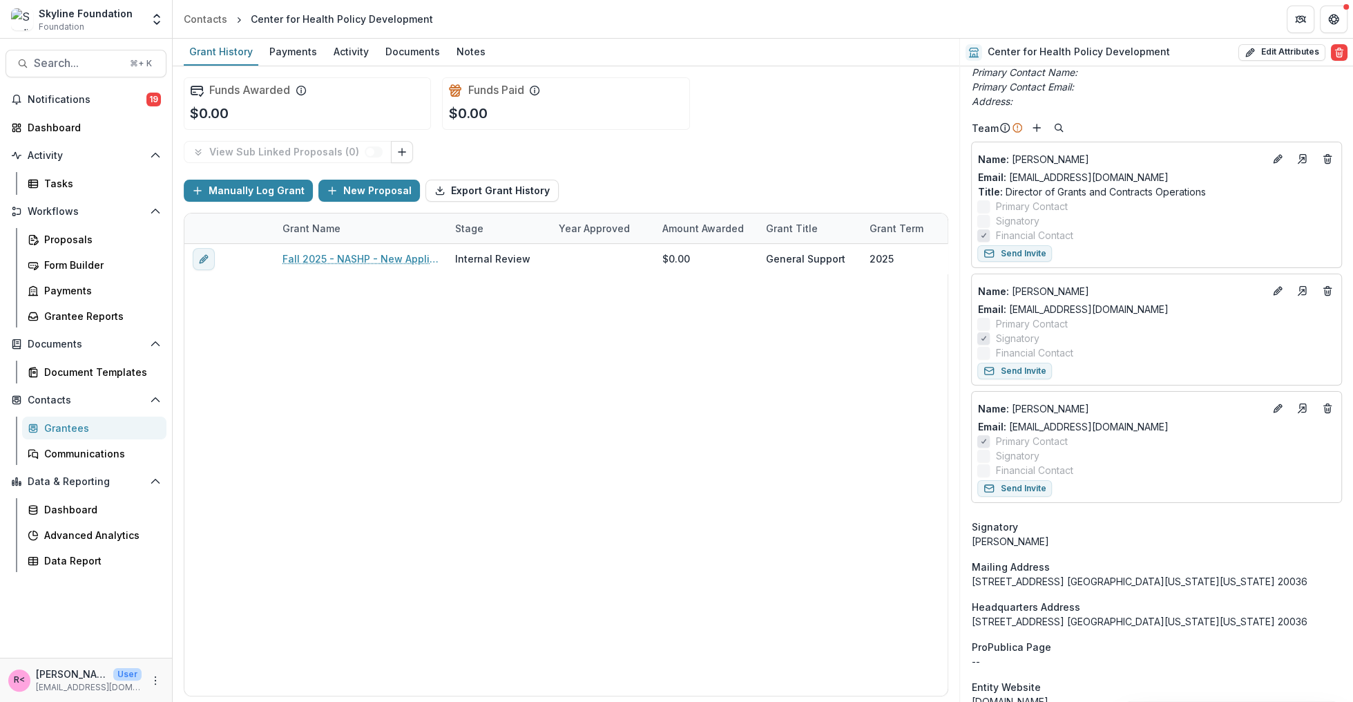
scroll to position [429, 0]
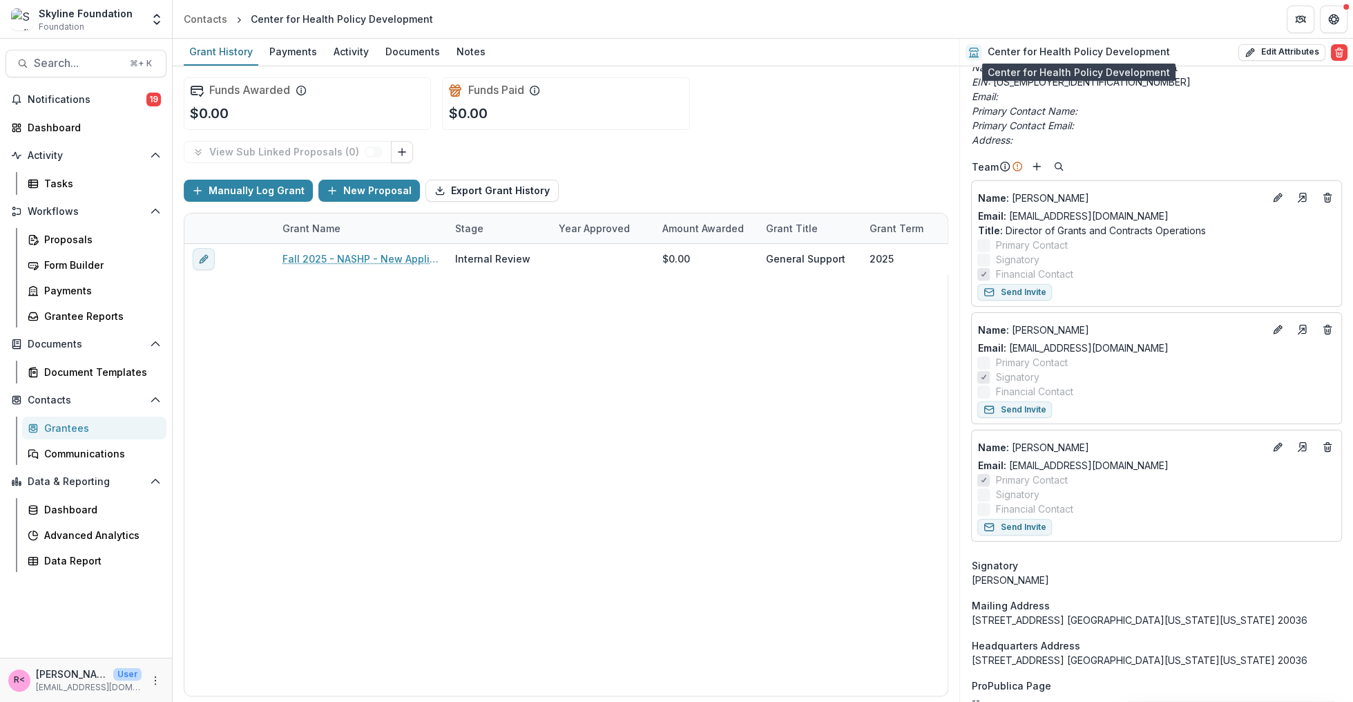
click at [1074, 50] on h2 "Center for Health Policy Development" at bounding box center [1078, 52] width 182 height 12
copy div "Center for Health Policy Development Edit Attributes Are you sure? This action …"
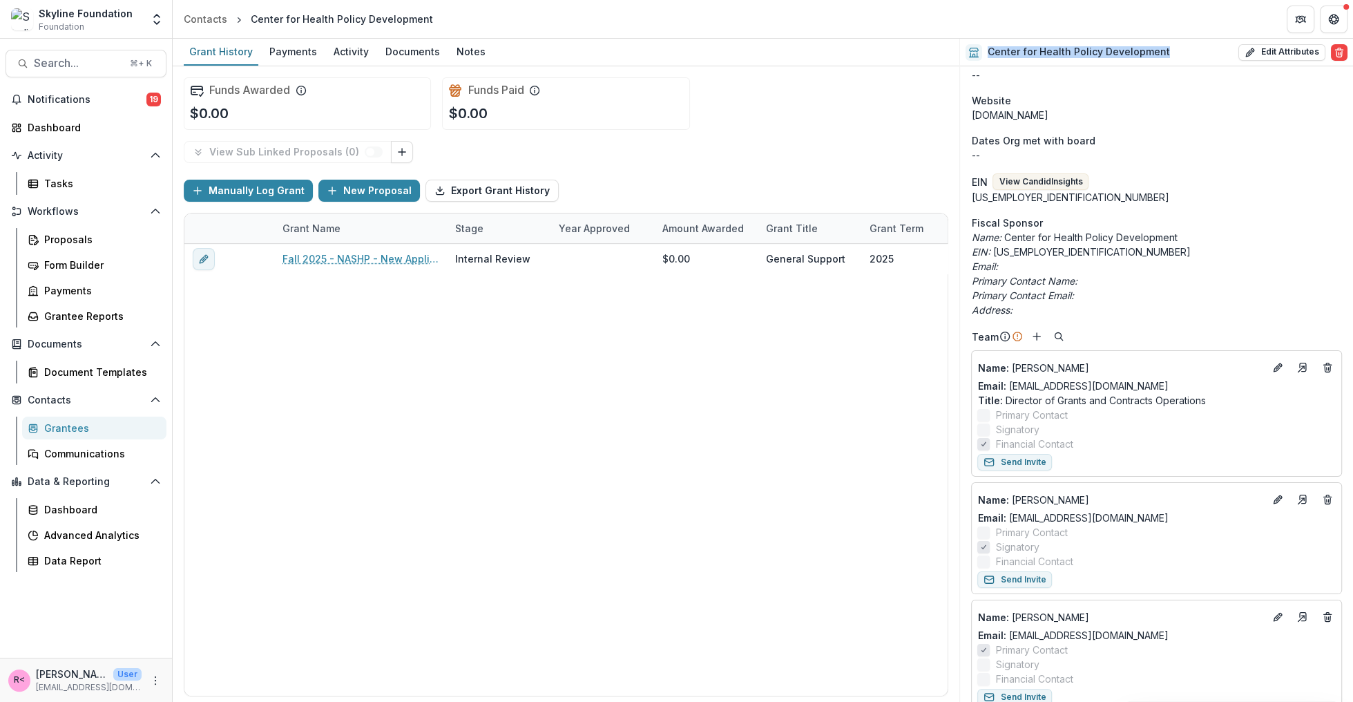
scroll to position [252, 0]
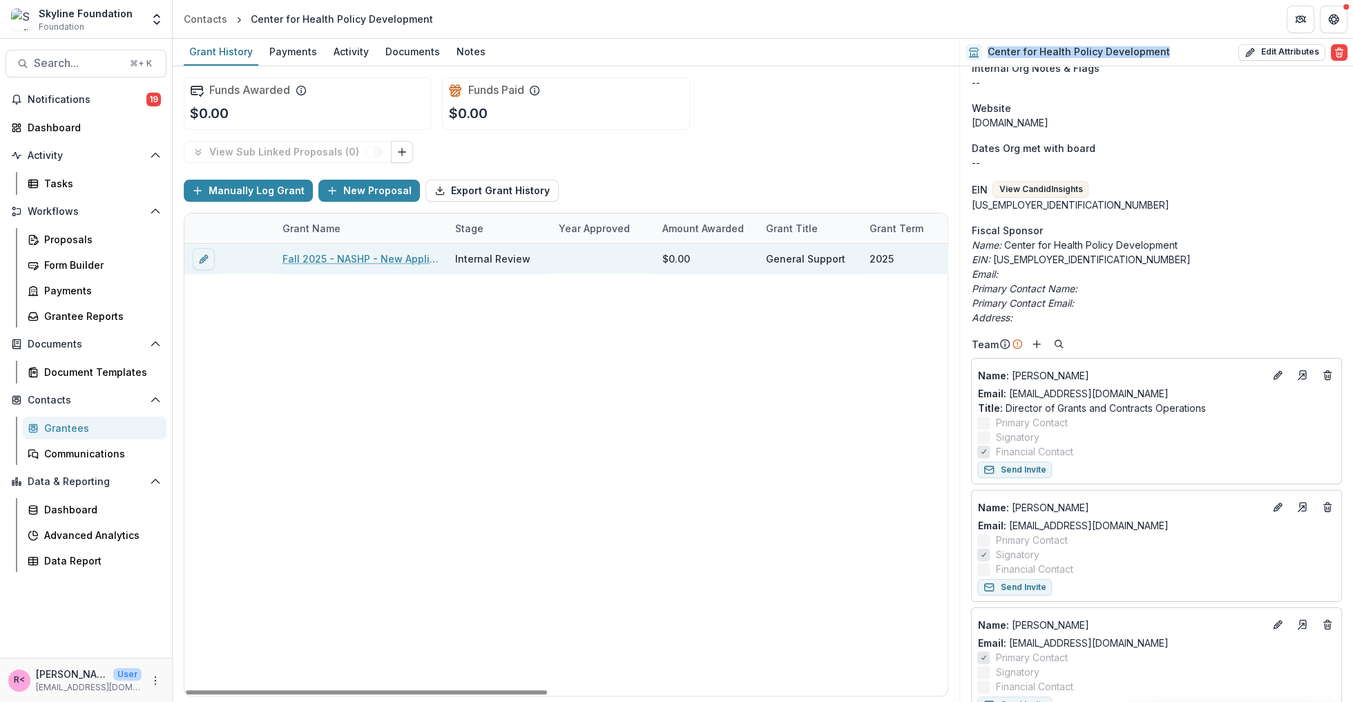
click at [370, 256] on link "Fall 2025 - NASHP - New Application" at bounding box center [360, 258] width 156 height 15
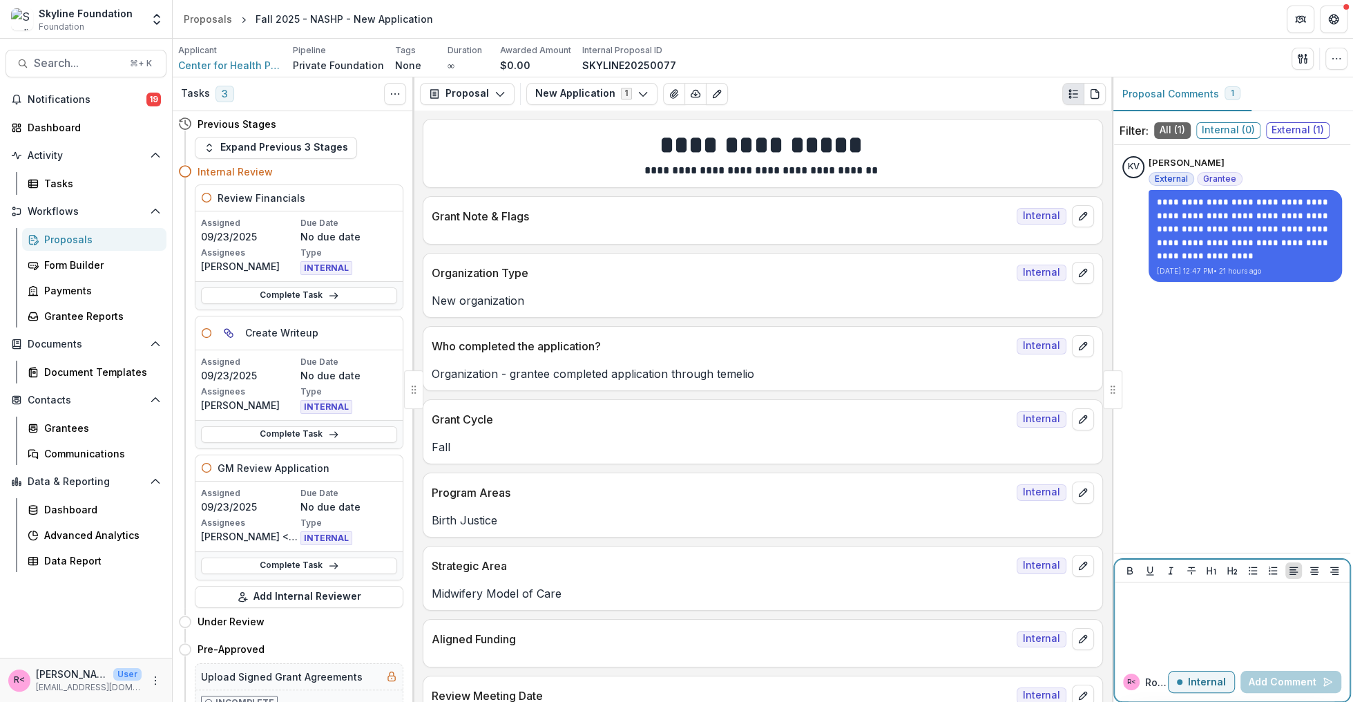
click at [1190, 601] on p at bounding box center [1232, 595] width 224 height 15
click at [1205, 684] on p "Internal" at bounding box center [1207, 682] width 38 height 12
click at [1205, 684] on p "External" at bounding box center [1206, 682] width 40 height 12
click at [1163, 617] on div at bounding box center [1232, 622] width 224 height 69
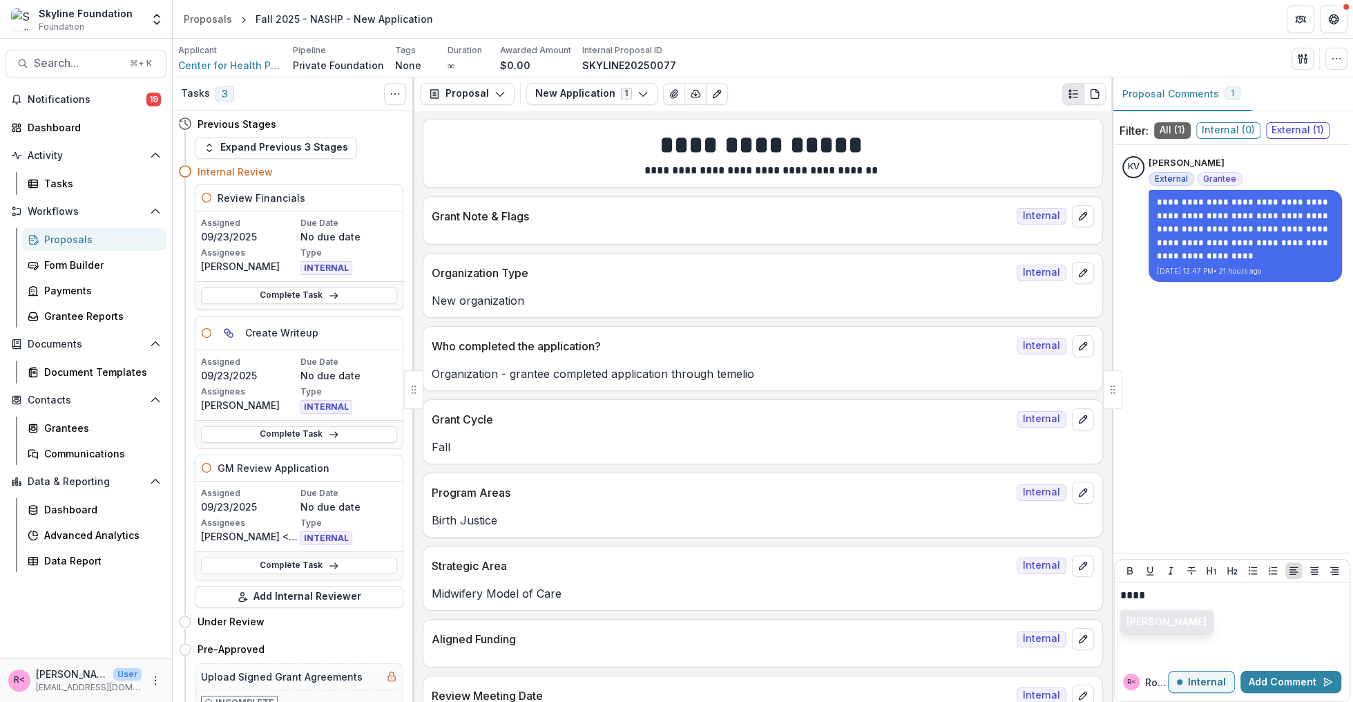
click at [1174, 620] on button "[PERSON_NAME]" at bounding box center [1166, 621] width 93 height 22
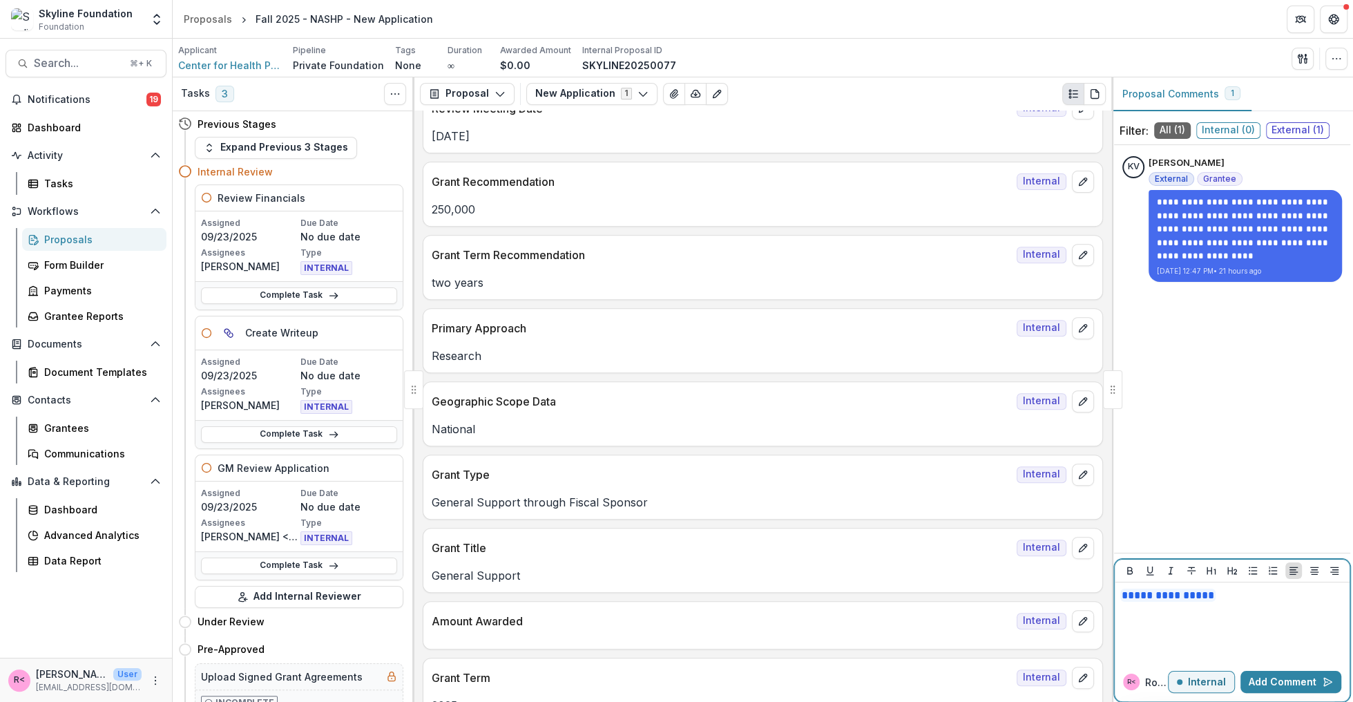
scroll to position [597, 0]
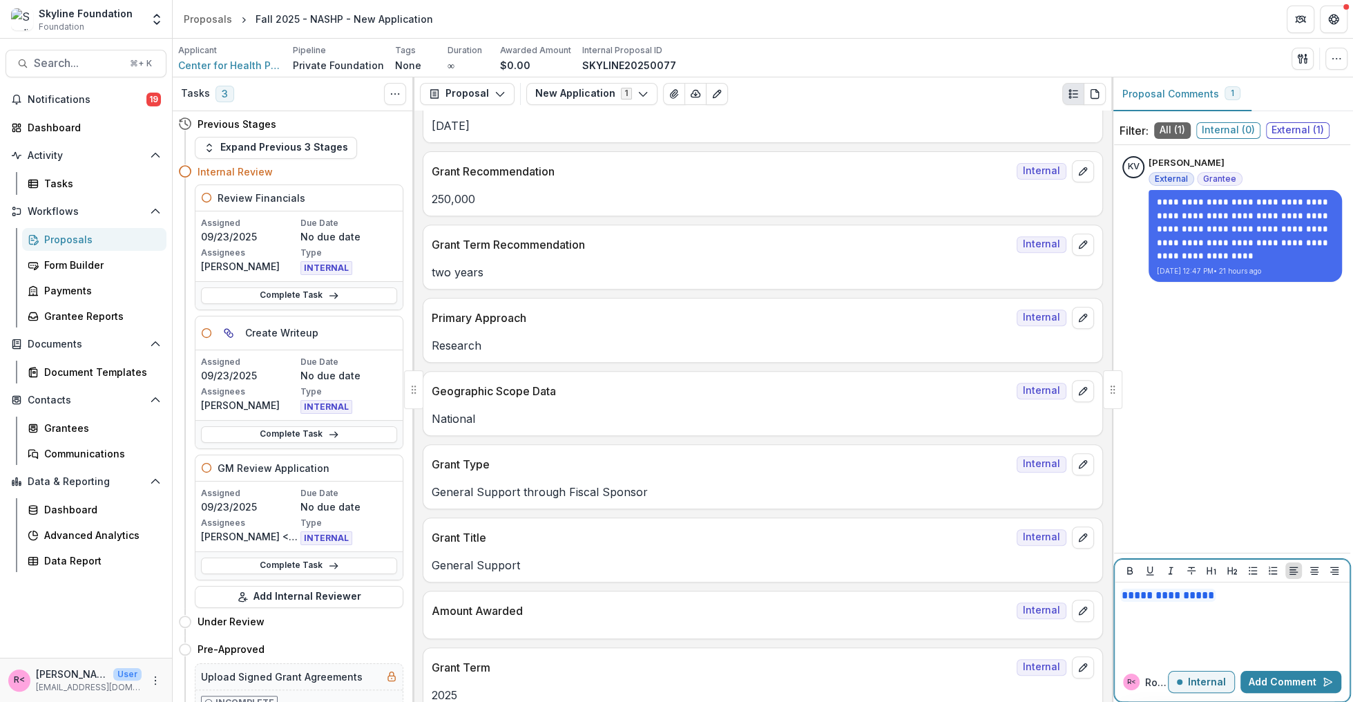
click at [1233, 595] on p "**********" at bounding box center [1232, 595] width 224 height 15
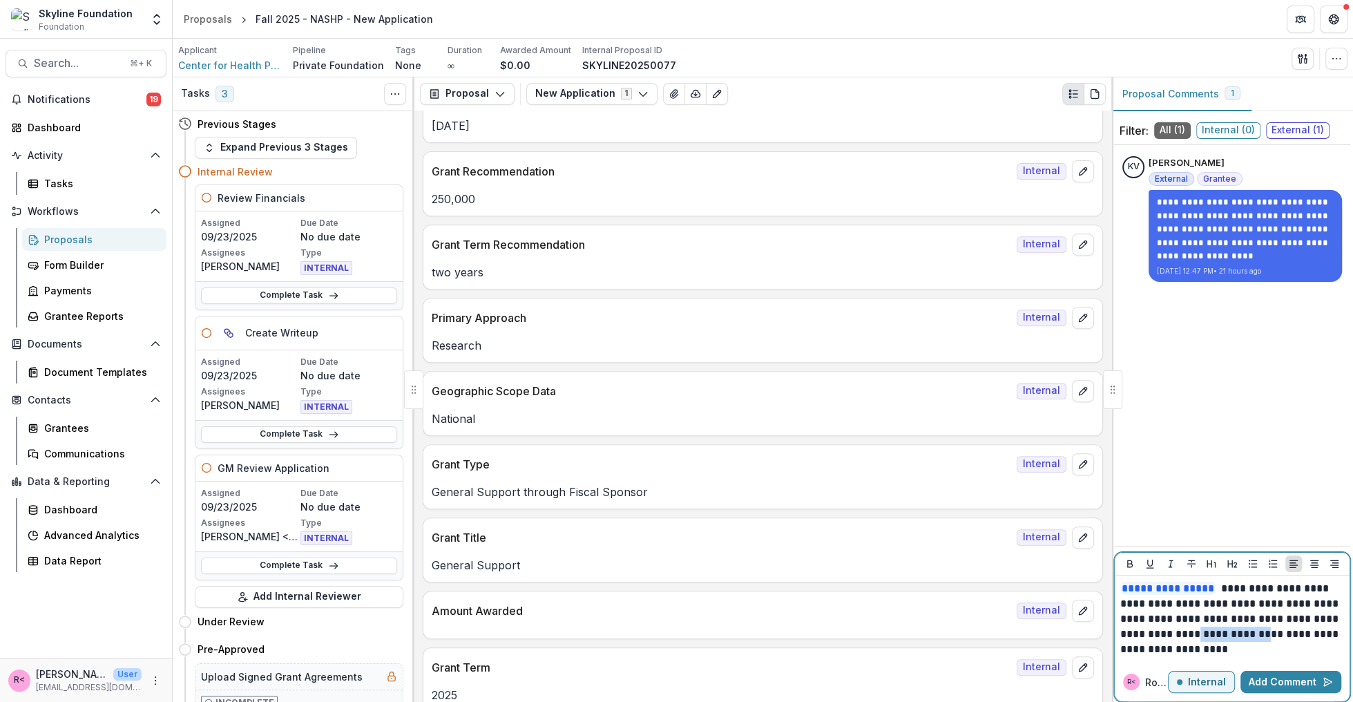
drag, startPoint x: 1244, startPoint y: 635, endPoint x: 1186, endPoint y: 632, distance: 58.1
click at [1186, 632] on p "**********" at bounding box center [1232, 619] width 224 height 76
drag, startPoint x: 1194, startPoint y: 659, endPoint x: 1178, endPoint y: 635, distance: 28.9
click at [1178, 635] on div "**********" at bounding box center [1231, 618] width 235 height 87
drag, startPoint x: 1160, startPoint y: 652, endPoint x: 1177, endPoint y: 634, distance: 24.9
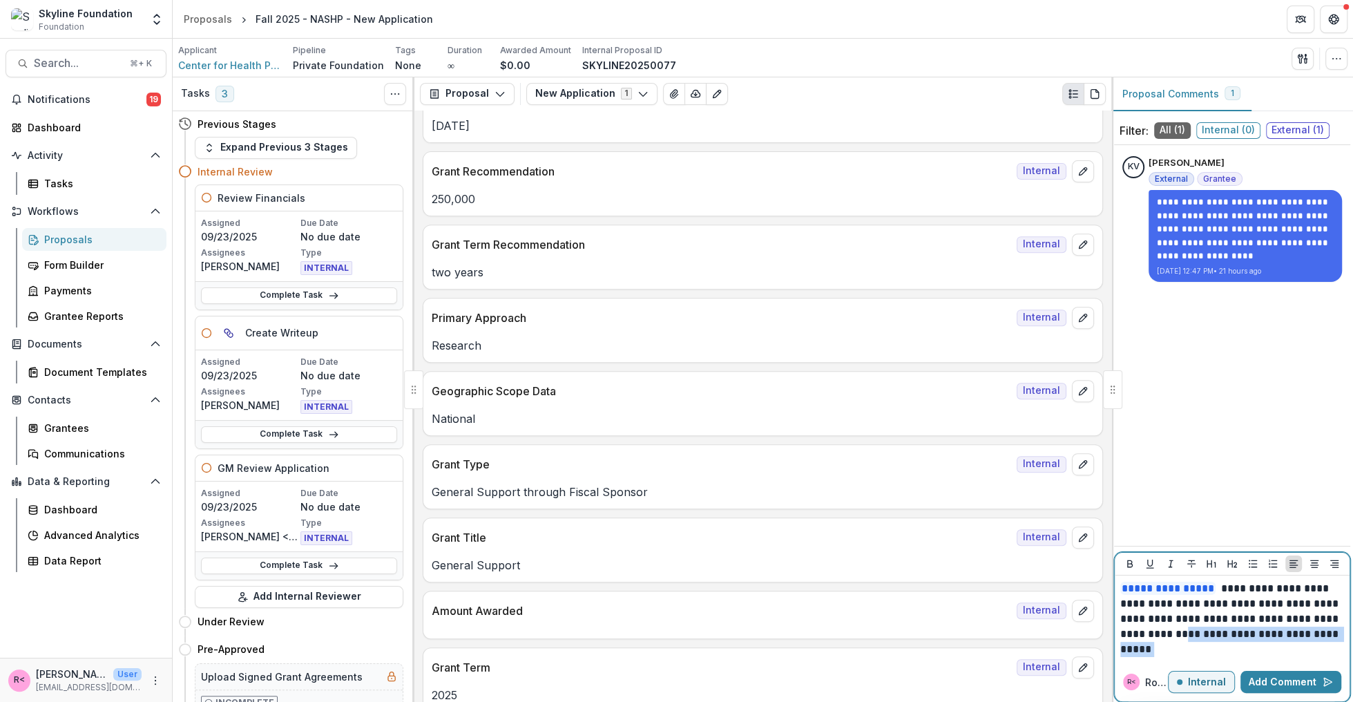
click at [1177, 634] on p "**********" at bounding box center [1232, 619] width 224 height 76
click at [1282, 684] on button "Add Comment" at bounding box center [1290, 681] width 101 height 22
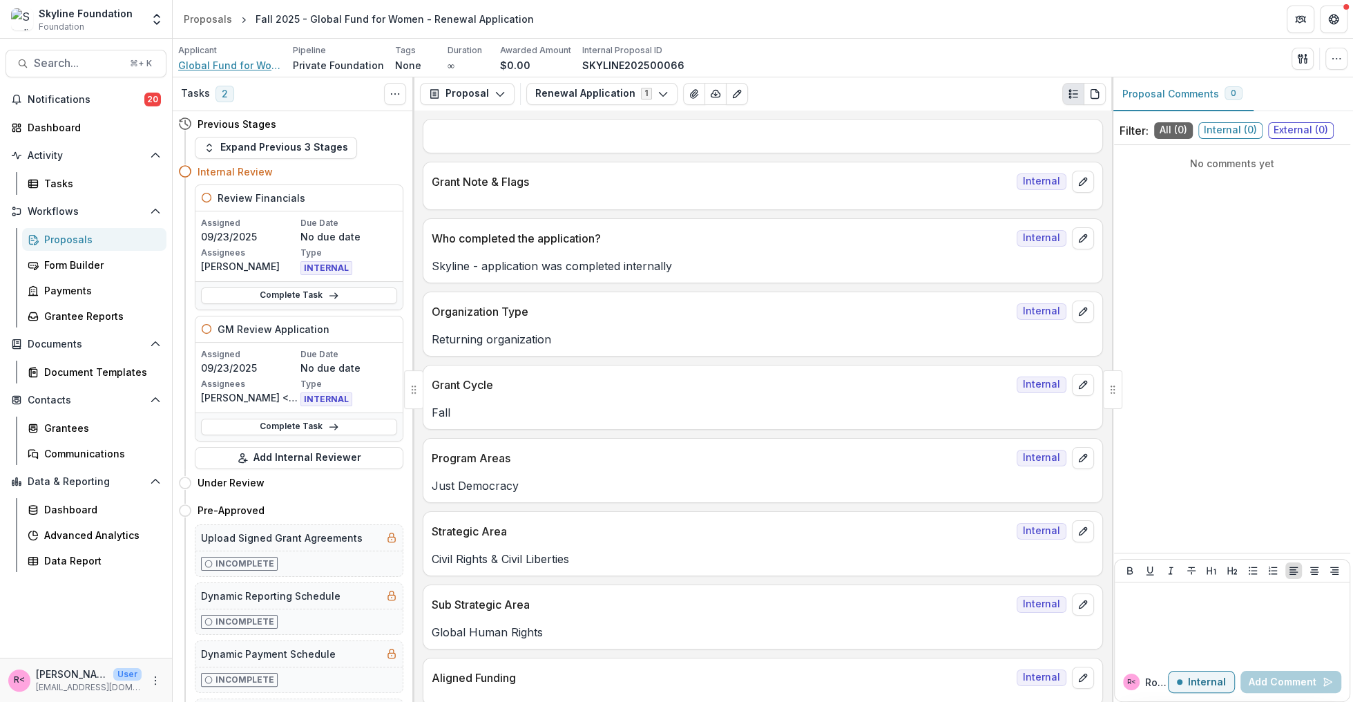
click at [238, 68] on span "Global Fund for Women Inc." at bounding box center [230, 65] width 104 height 15
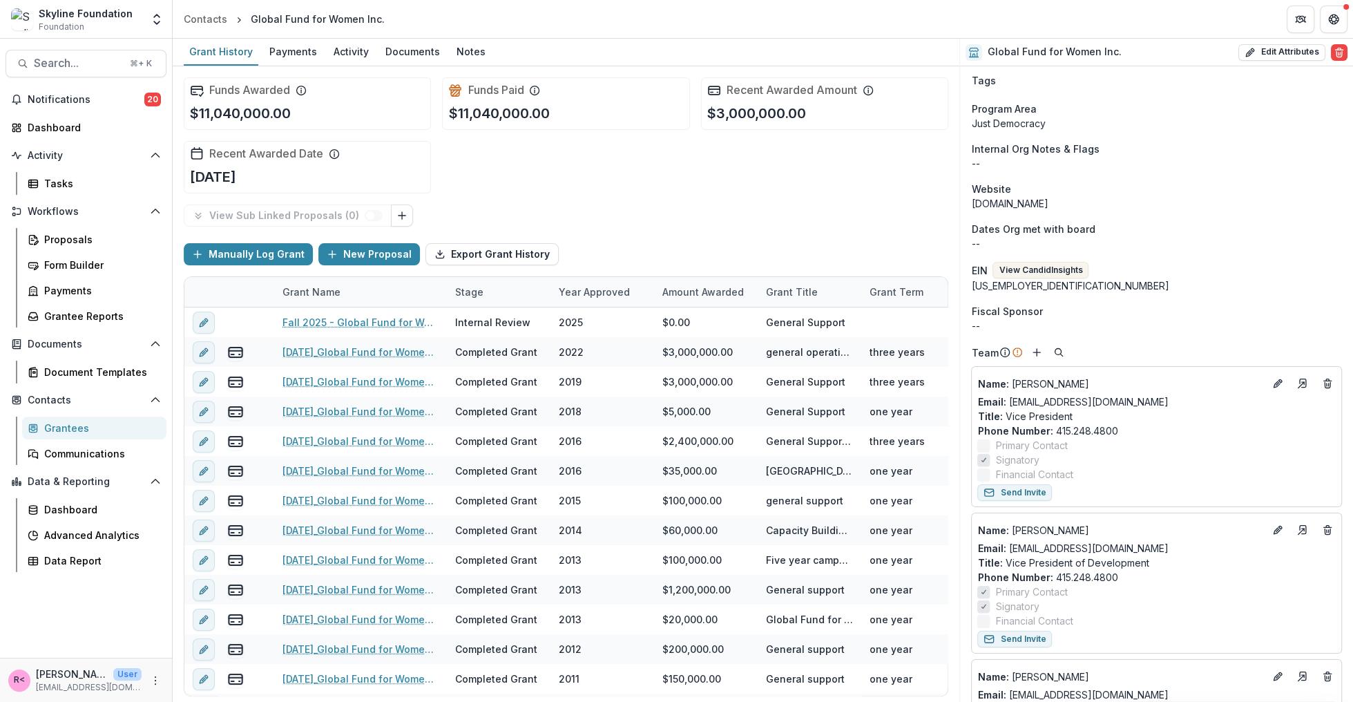
scroll to position [155, 0]
click at [1277, 530] on icon "Edit" at bounding box center [1277, 530] width 11 height 11
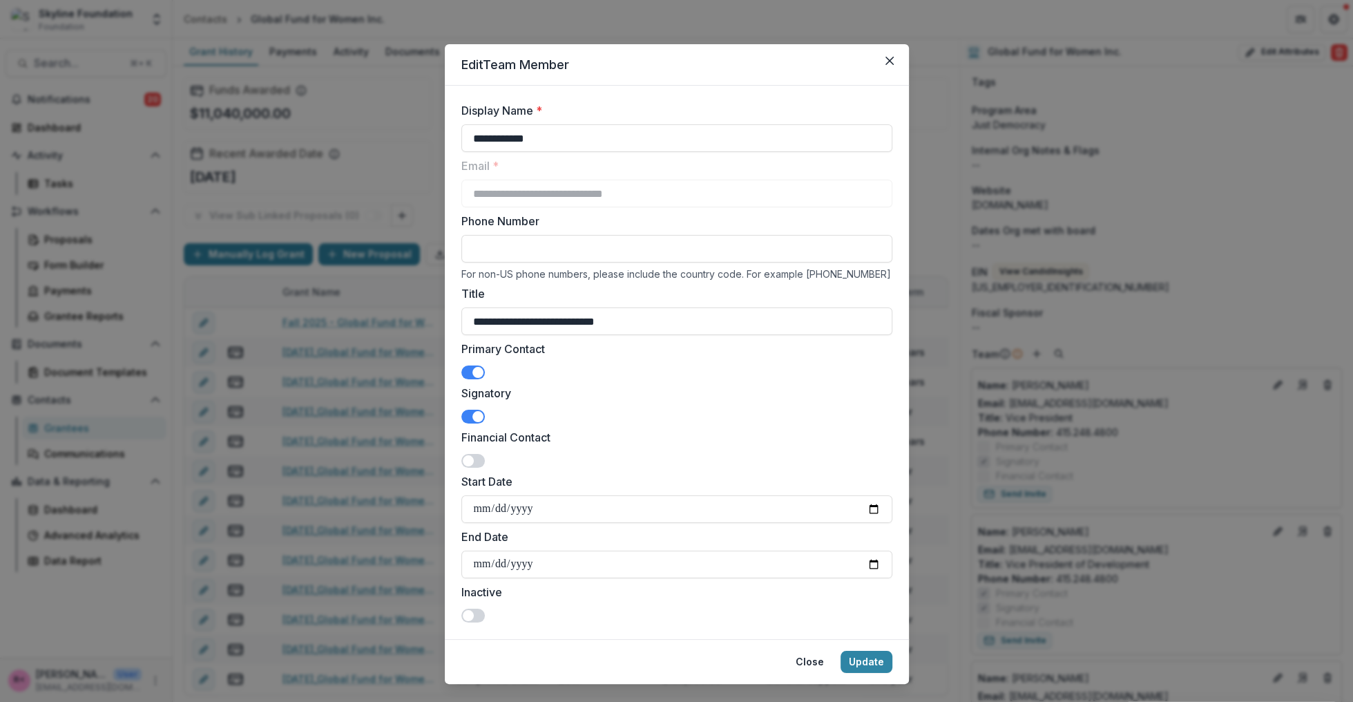
click at [465, 418] on span at bounding box center [472, 416] width 23 height 14
click at [858, 665] on button "Update" at bounding box center [866, 661] width 52 height 22
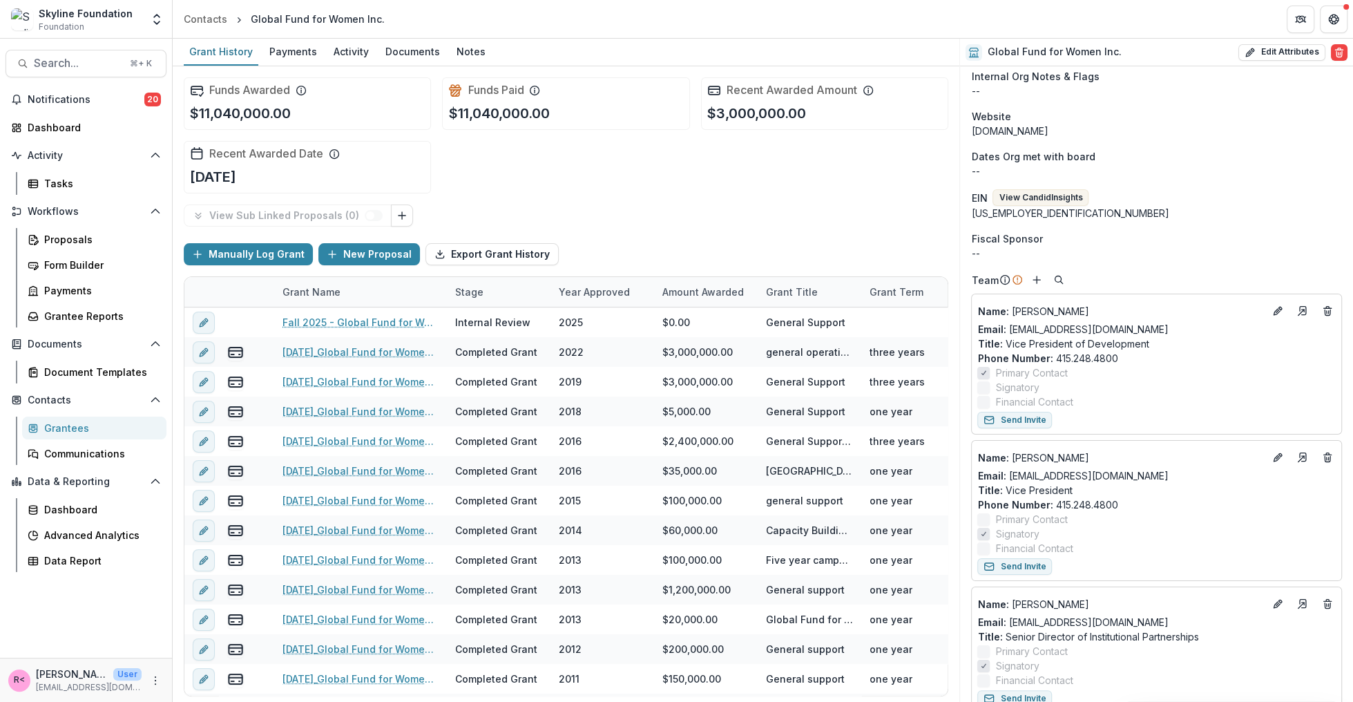
scroll to position [230, 0]
click at [1275, 457] on icon "Edit" at bounding box center [1277, 456] width 11 height 11
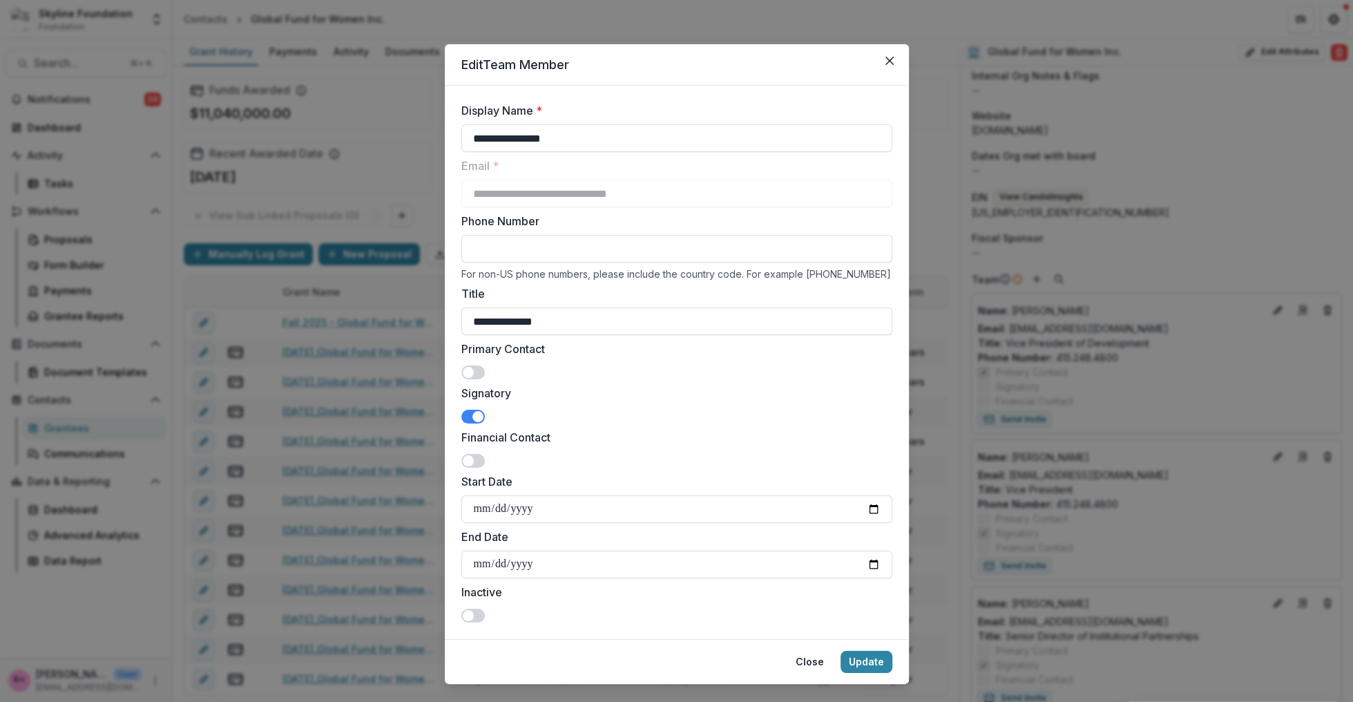
click at [476, 365] on span at bounding box center [472, 372] width 23 height 14
click at [467, 412] on span at bounding box center [472, 416] width 23 height 14
click at [876, 662] on button "Update" at bounding box center [866, 661] width 52 height 22
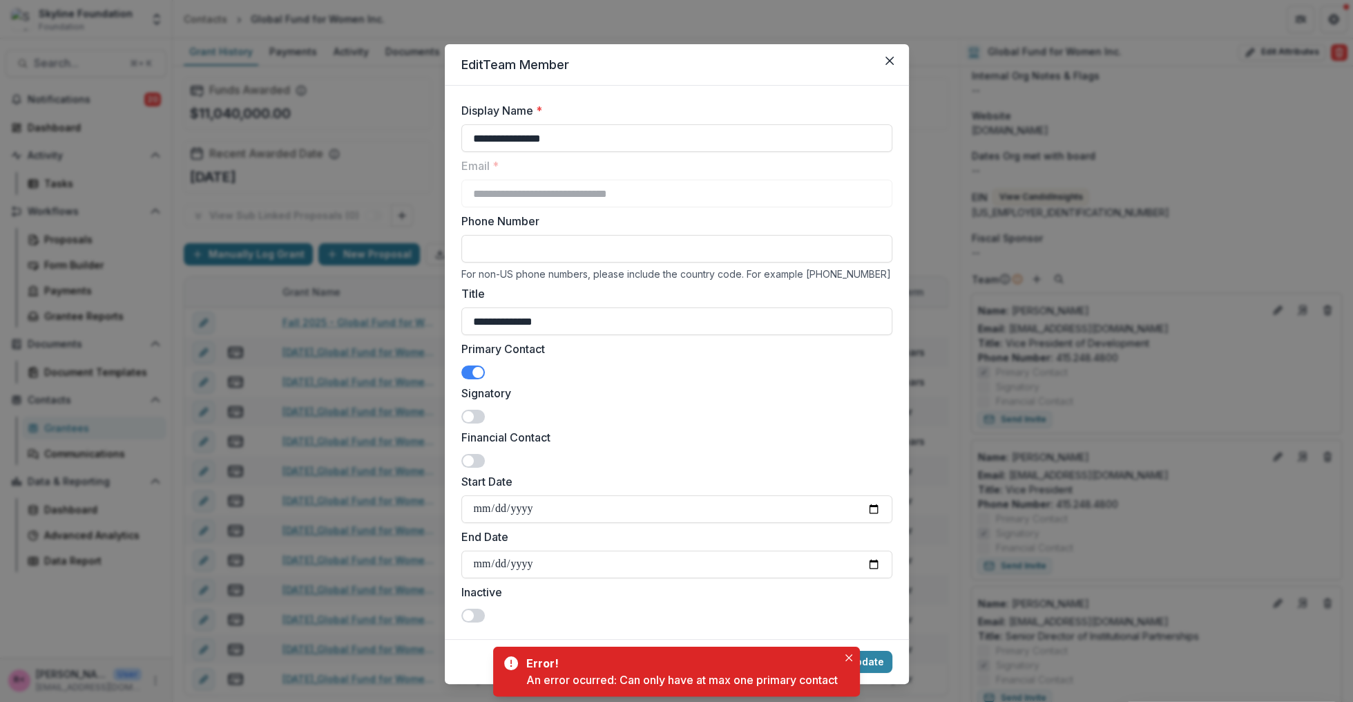
click at [481, 416] on span at bounding box center [472, 416] width 23 height 14
click at [467, 374] on span at bounding box center [472, 372] width 23 height 14
click at [878, 661] on button "Update" at bounding box center [866, 661] width 52 height 22
click at [891, 64] on button "Close" at bounding box center [889, 61] width 22 height 22
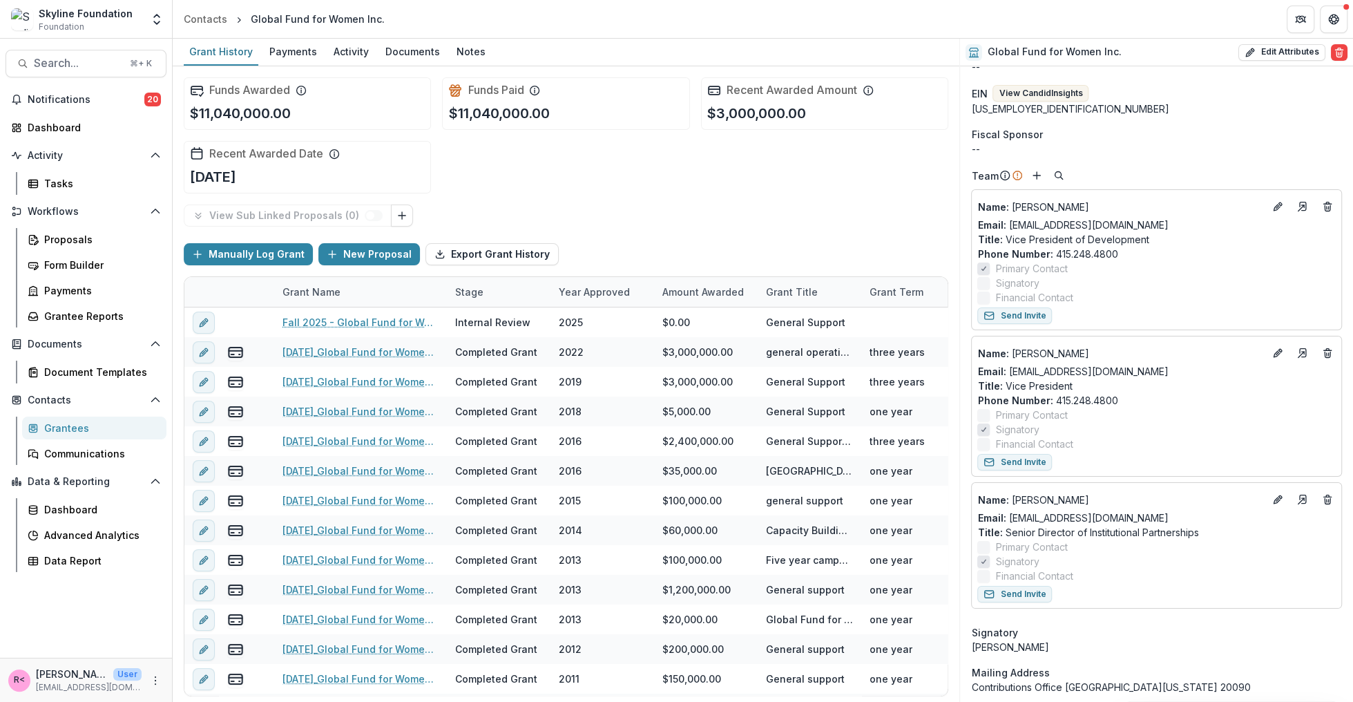
scroll to position [342, 0]
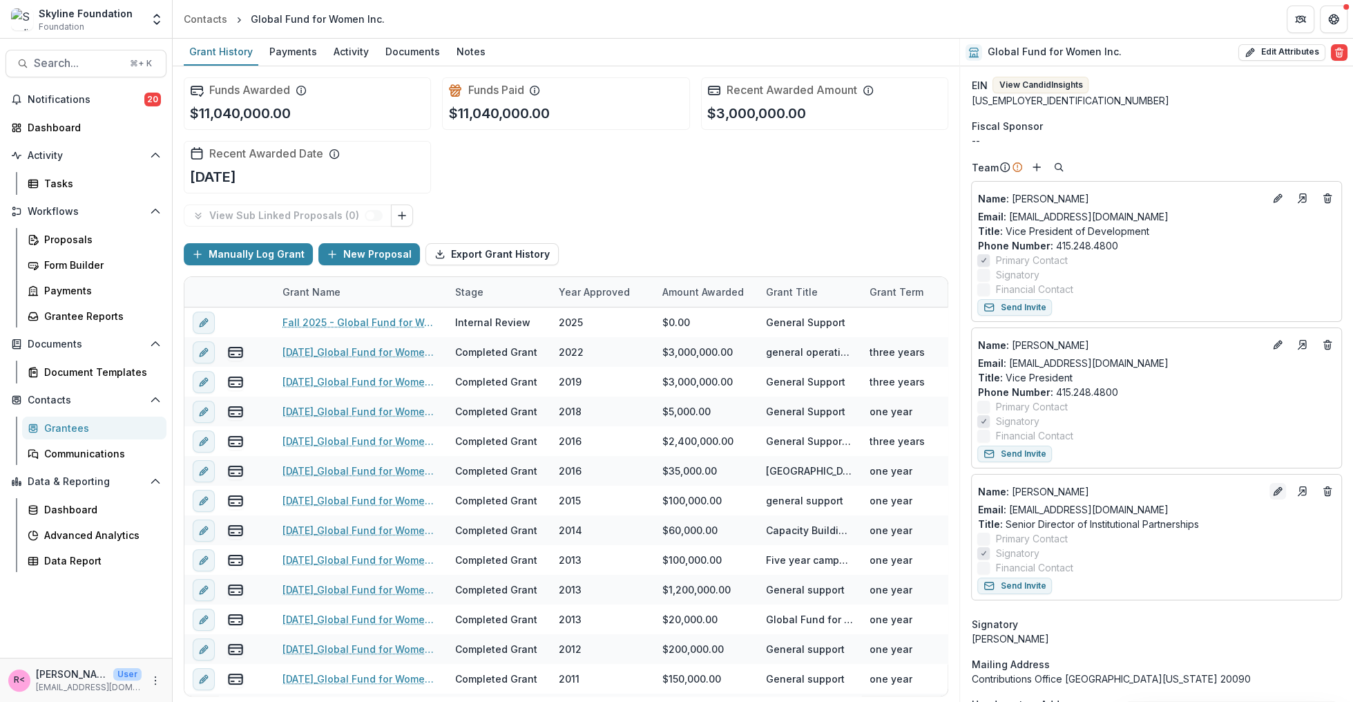
click at [1273, 493] on icon "Edit" at bounding box center [1276, 492] width 6 height 6
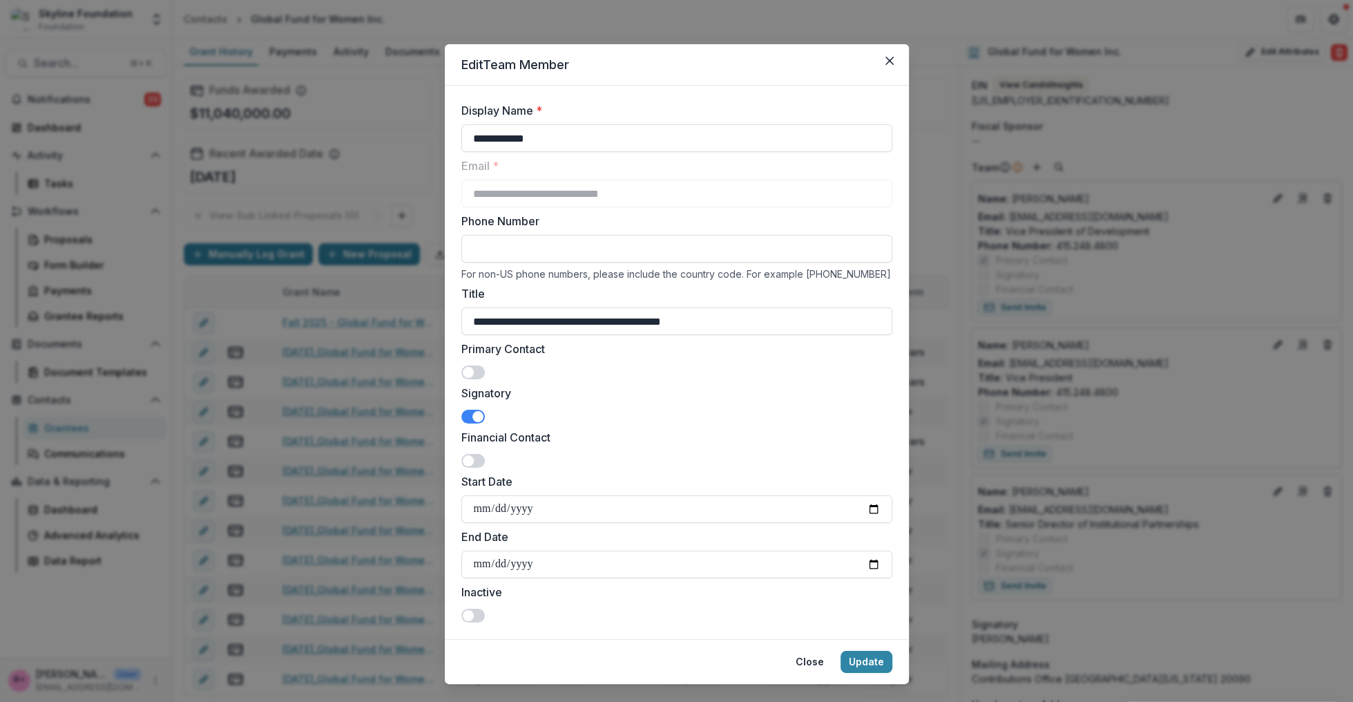
click at [467, 417] on span at bounding box center [472, 416] width 23 height 14
click at [870, 652] on button "Update" at bounding box center [866, 661] width 52 height 22
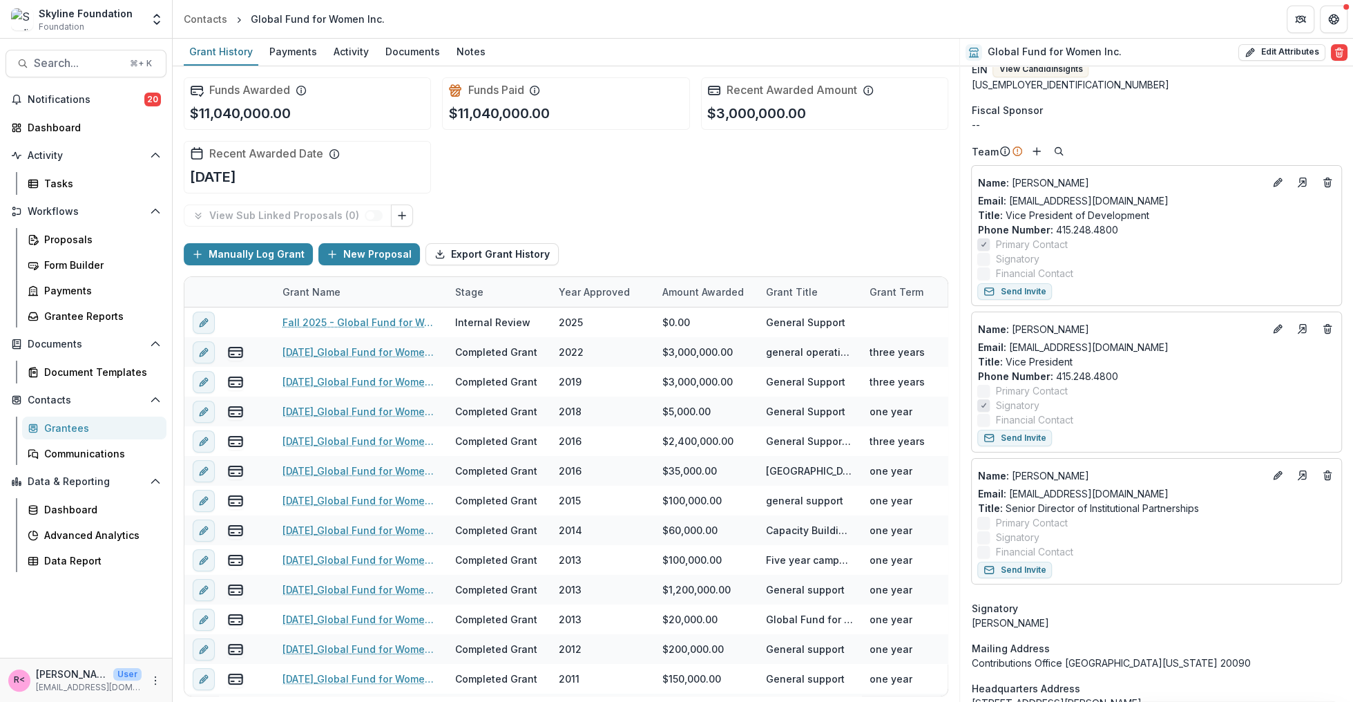
scroll to position [359, 0]
click at [400, 57] on div "Documents" at bounding box center [413, 51] width 66 height 20
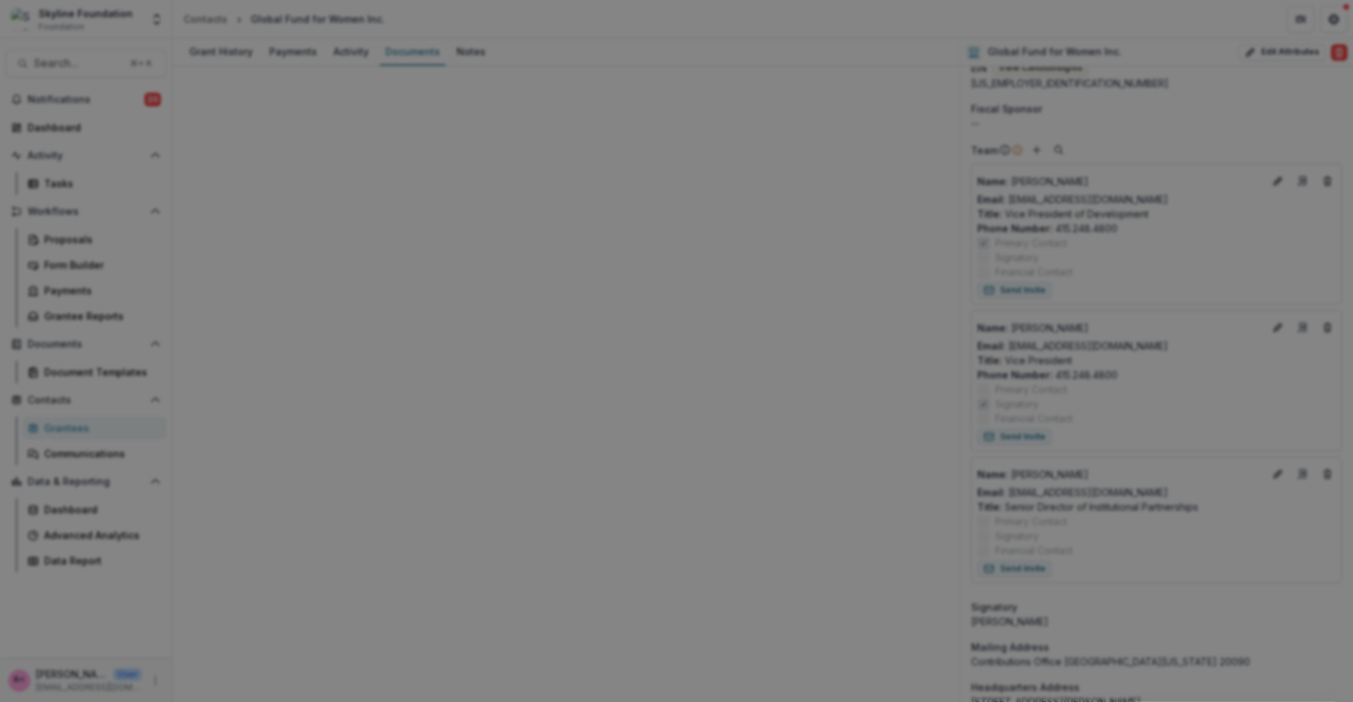
click at [1322, 28] on button "Close" at bounding box center [1333, 17] width 22 height 22
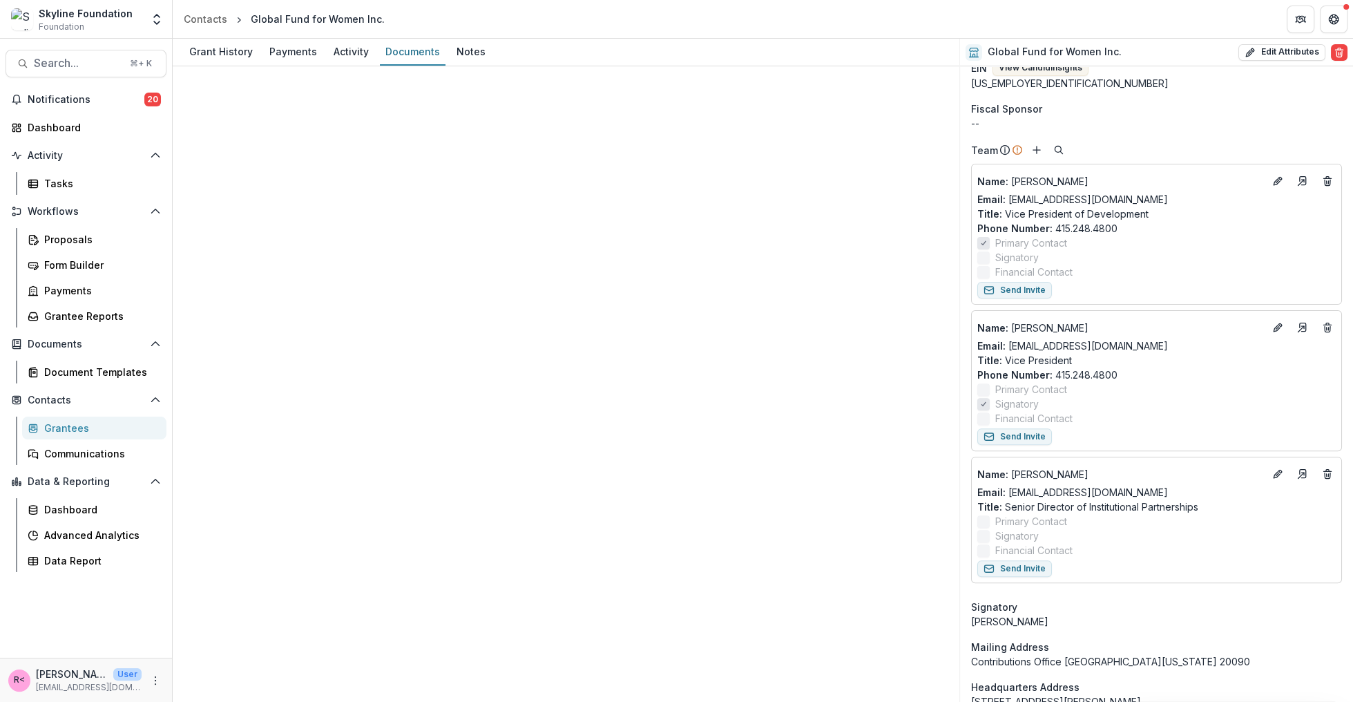
click at [521, 94] on div at bounding box center [566, 468] width 786 height 804
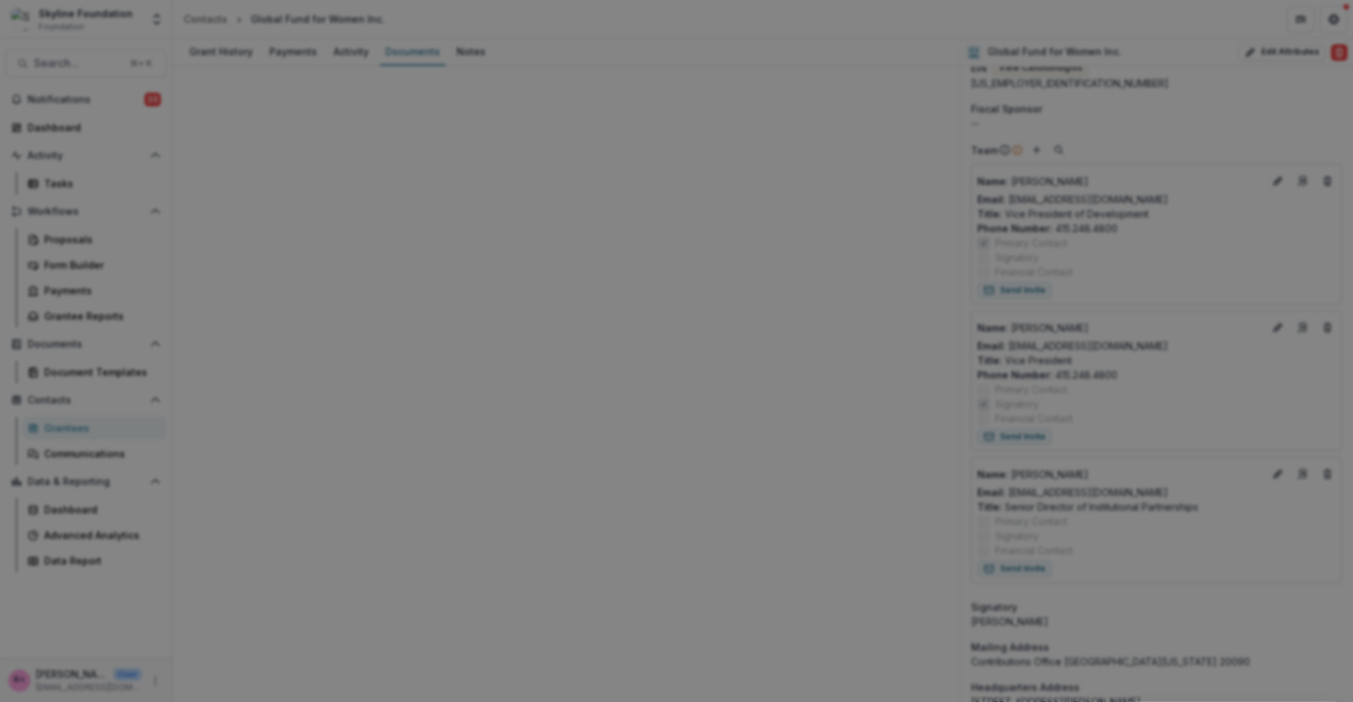
click at [1322, 28] on button "Close" at bounding box center [1333, 17] width 22 height 22
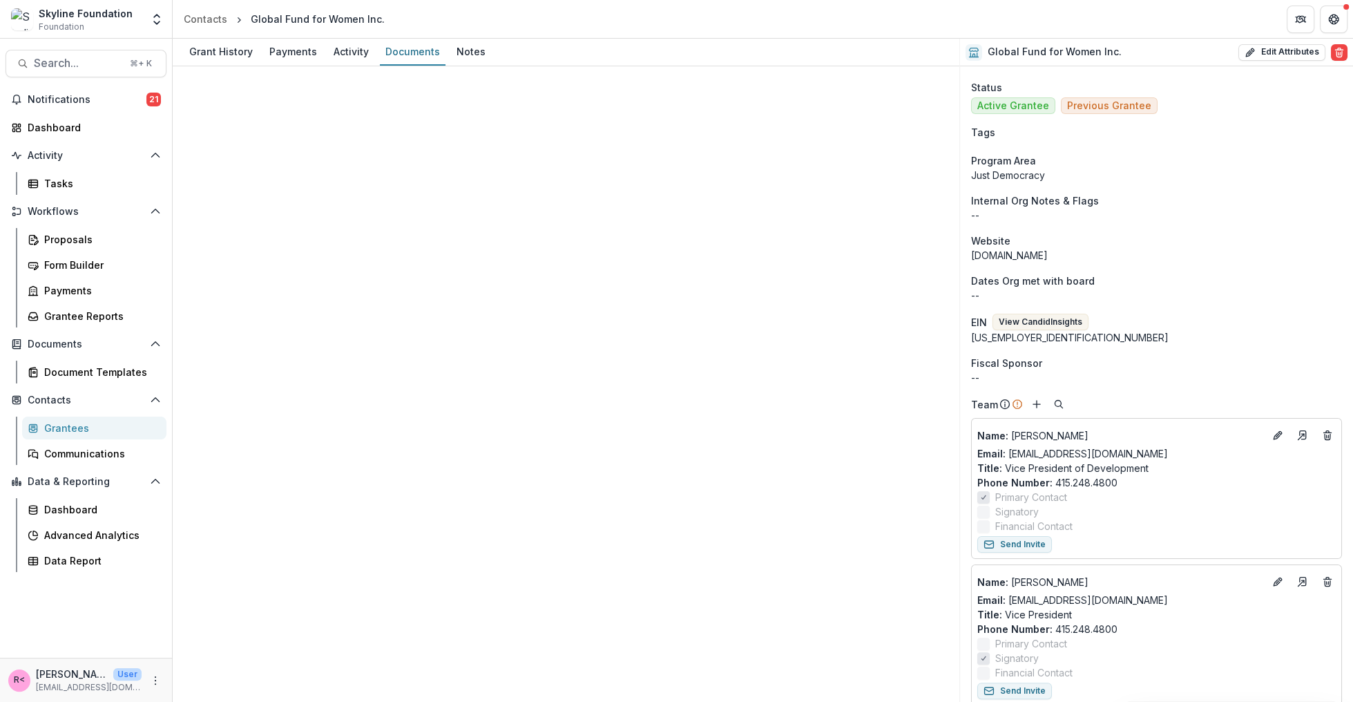
scroll to position [0, 0]
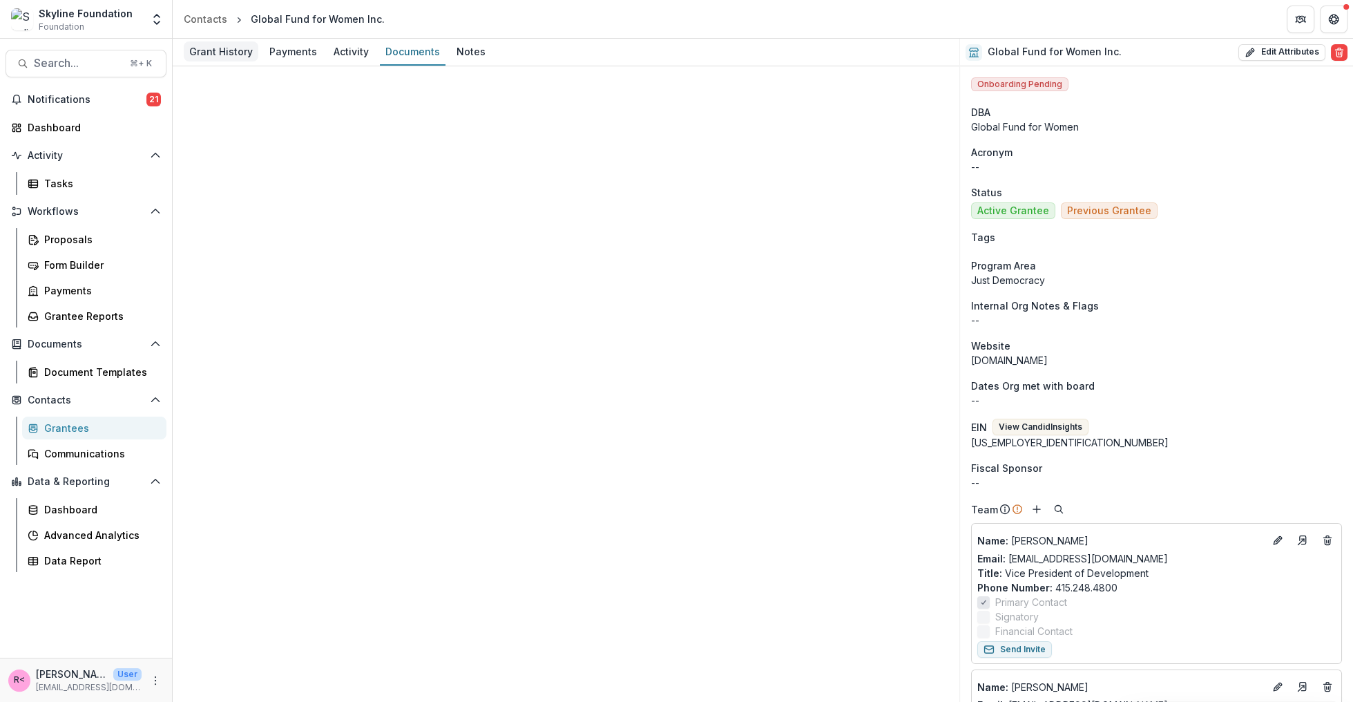
click at [224, 57] on div "Grant History" at bounding box center [221, 51] width 75 height 20
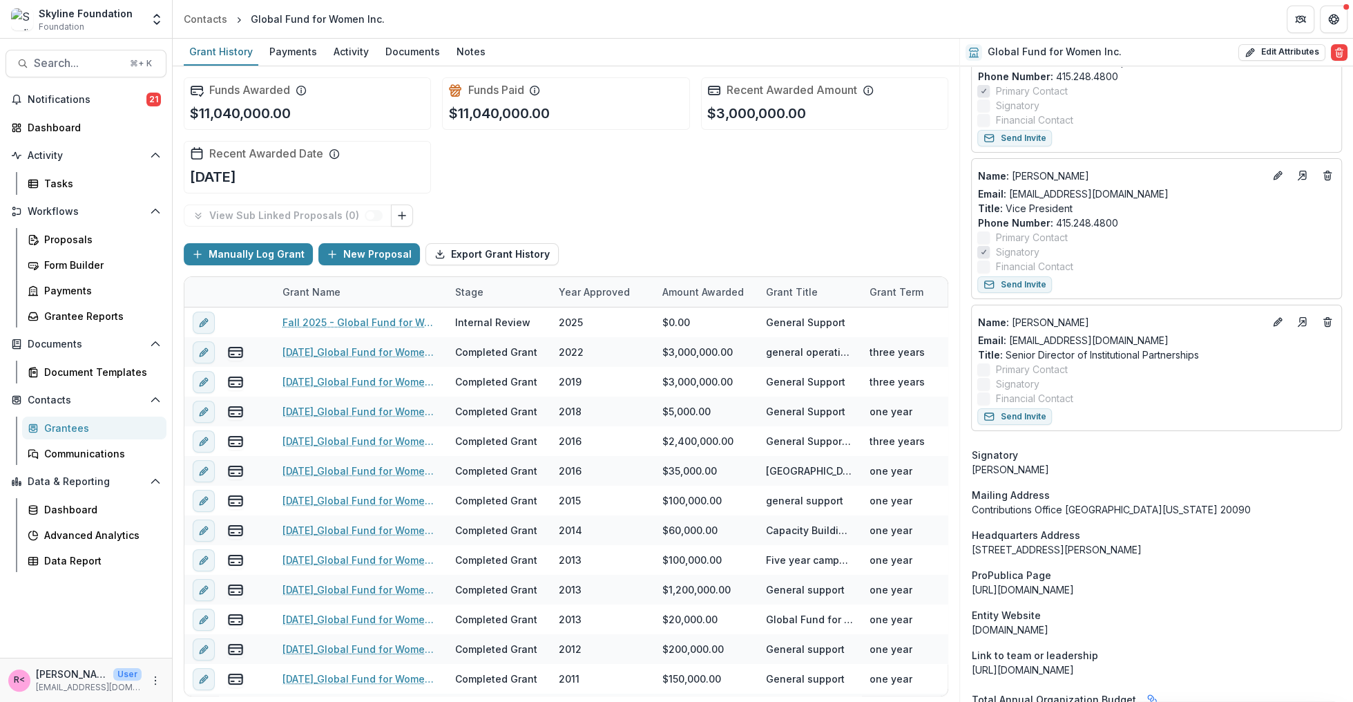
scroll to position [685, 0]
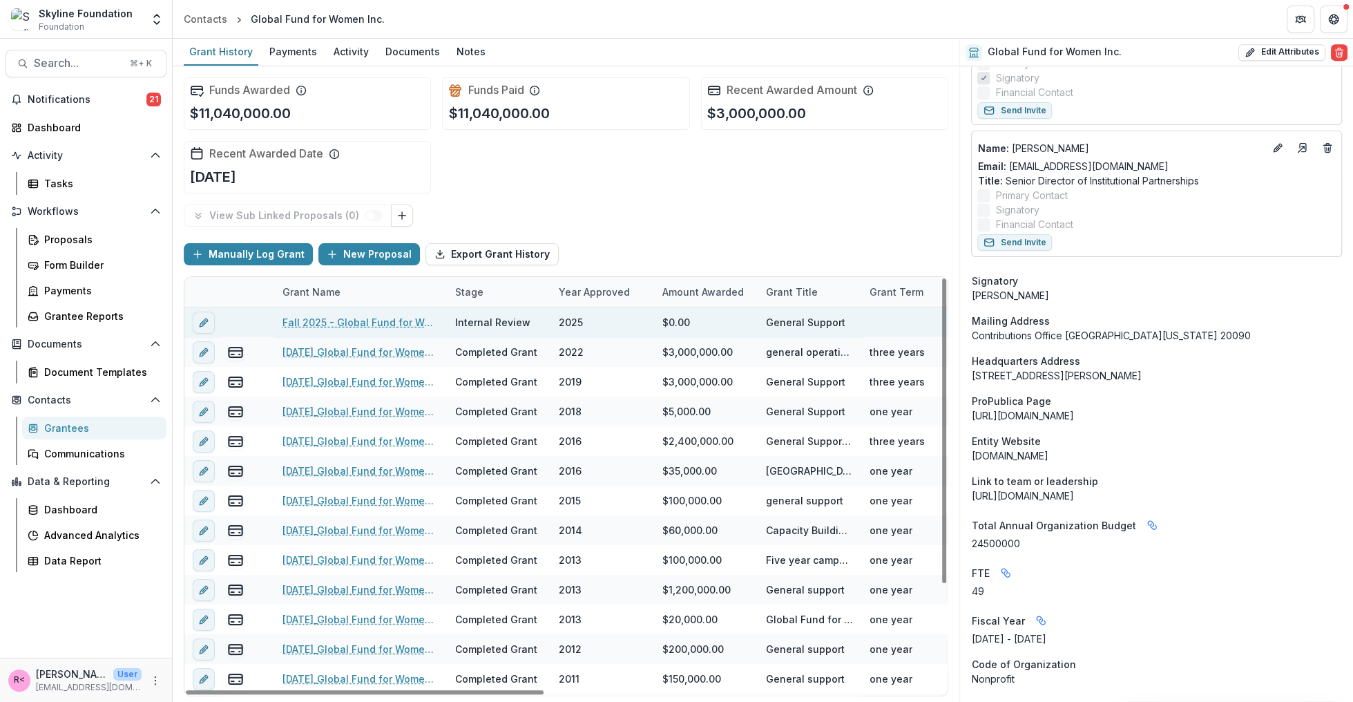
click at [365, 322] on link "Fall 2025 - Global Fund for Women - Renewal Application" at bounding box center [360, 322] width 156 height 15
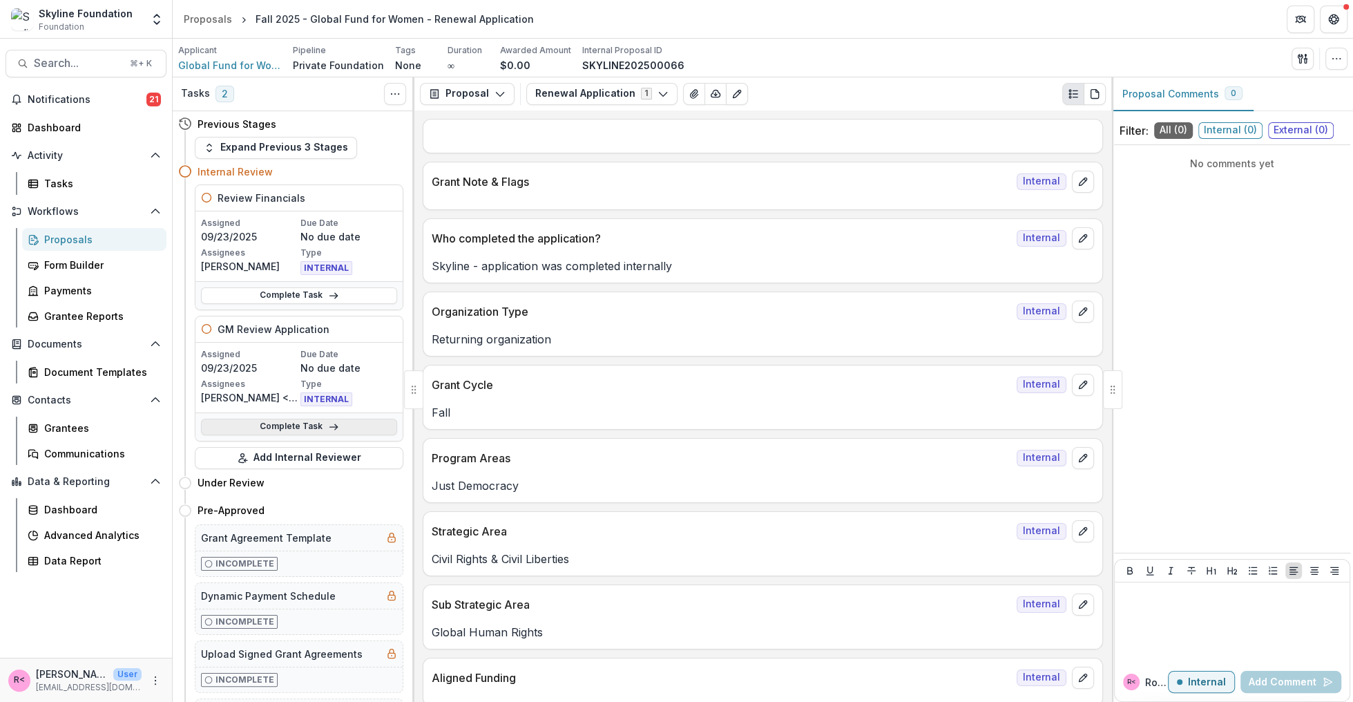
click at [302, 419] on link "Complete Task" at bounding box center [299, 426] width 196 height 17
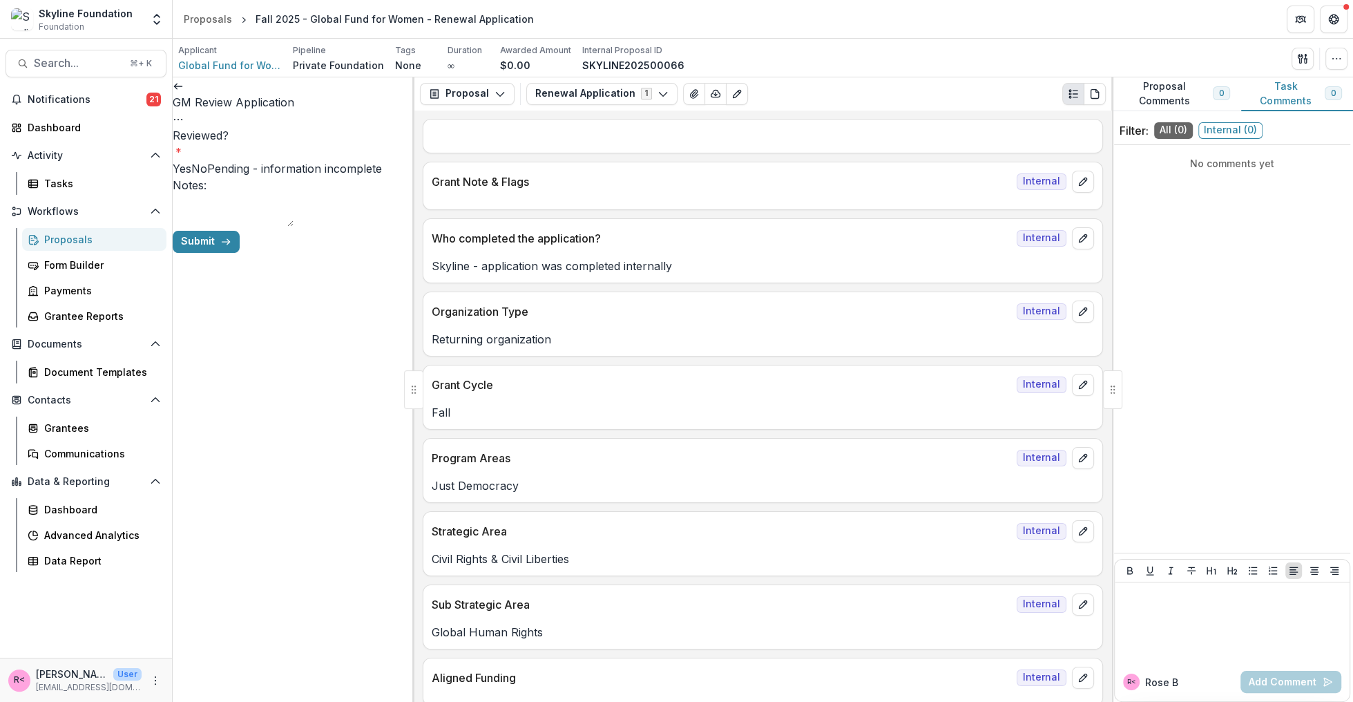
click at [191, 162] on label "Yes" at bounding box center [182, 169] width 19 height 14
click at [374, 253] on div "Submit" at bounding box center [294, 242] width 242 height 22
click at [240, 253] on button "Submit" at bounding box center [206, 242] width 67 height 22
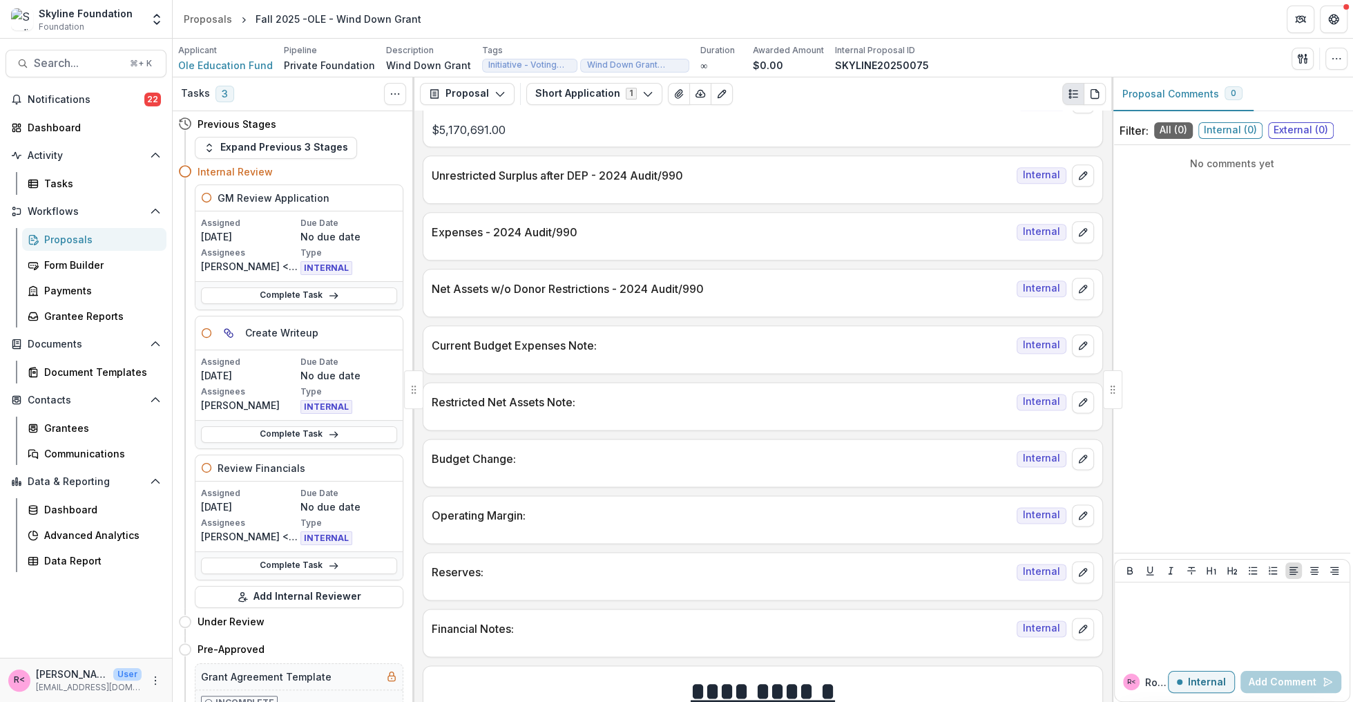
scroll to position [2168, 0]
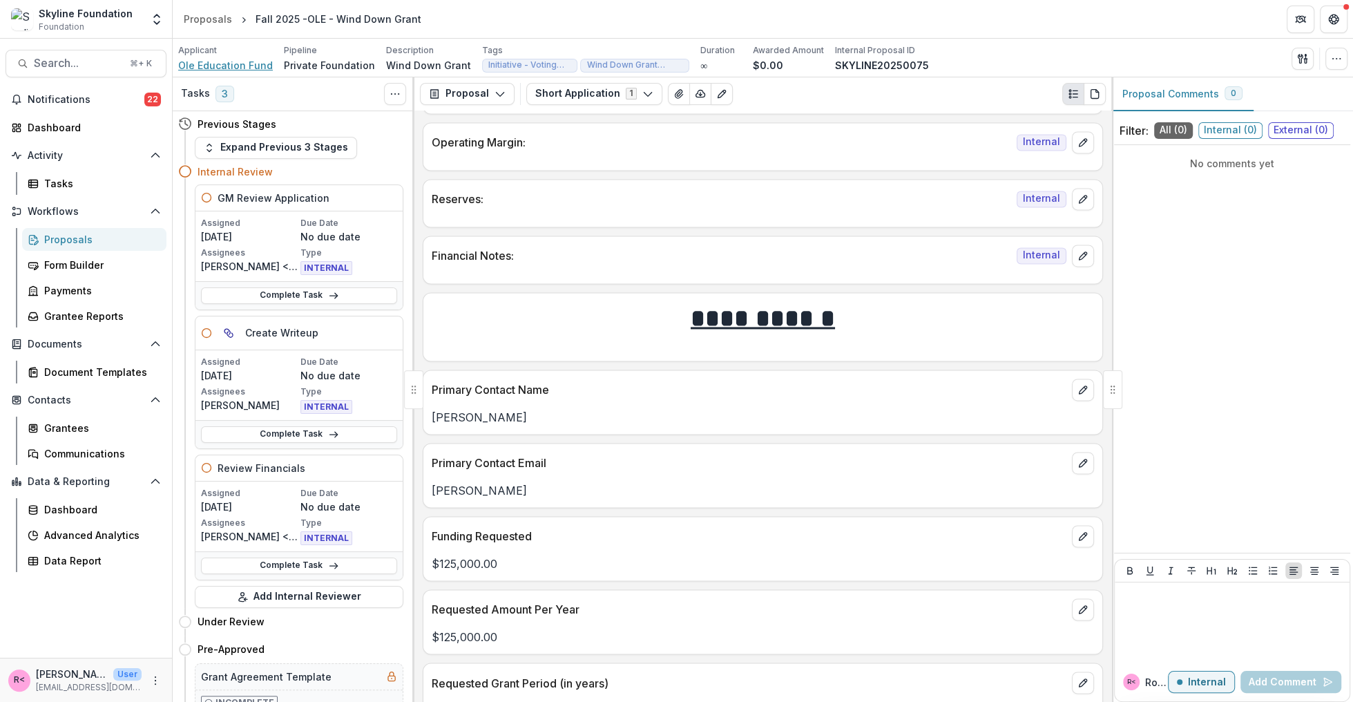
click at [244, 62] on span "Ole Education Fund" at bounding box center [225, 65] width 95 height 15
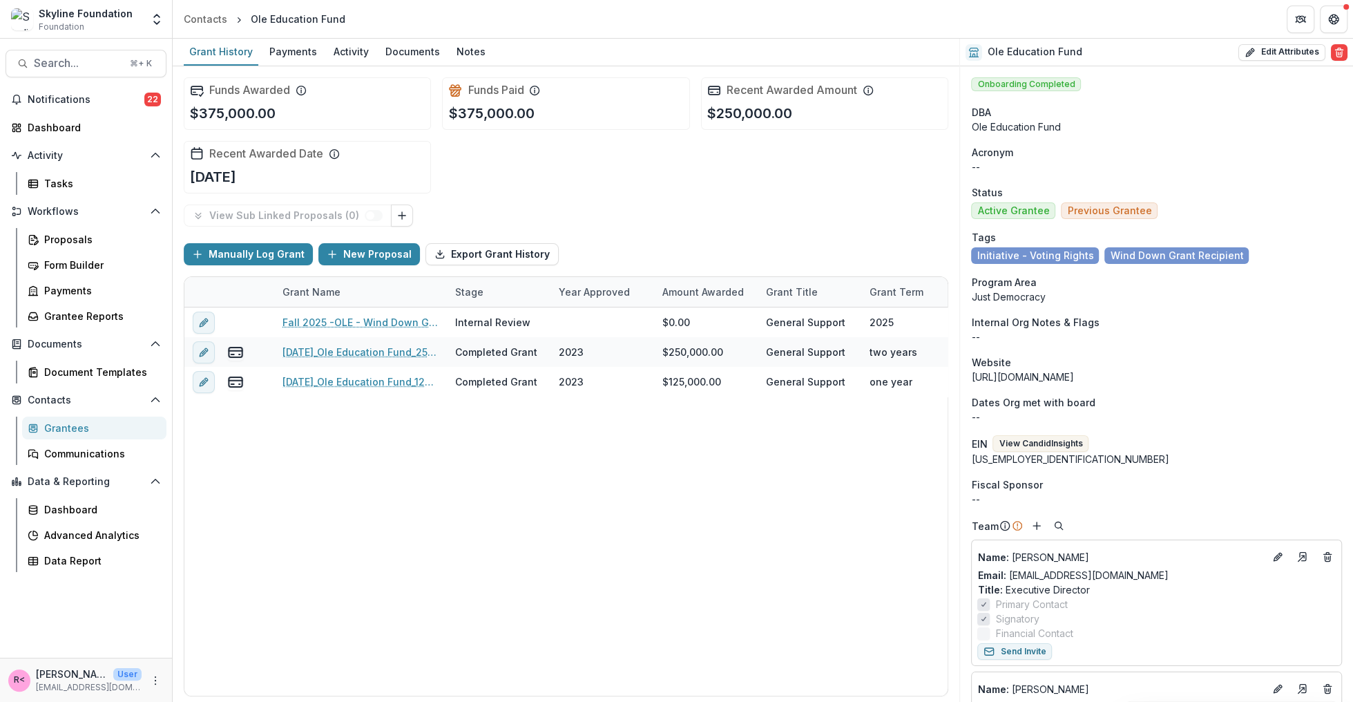
scroll to position [32, 0]
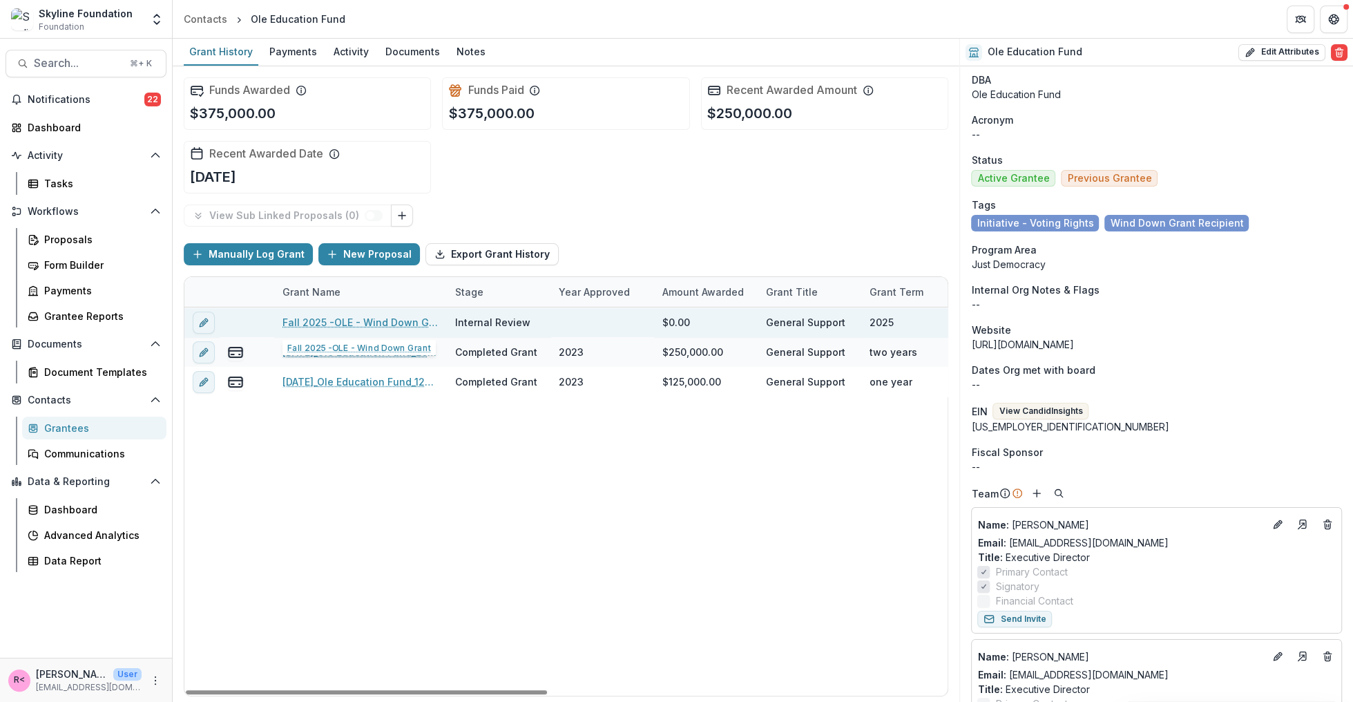
click at [367, 320] on link "Fall 2025 -OLE - Wind Down Grant" at bounding box center [360, 322] width 156 height 15
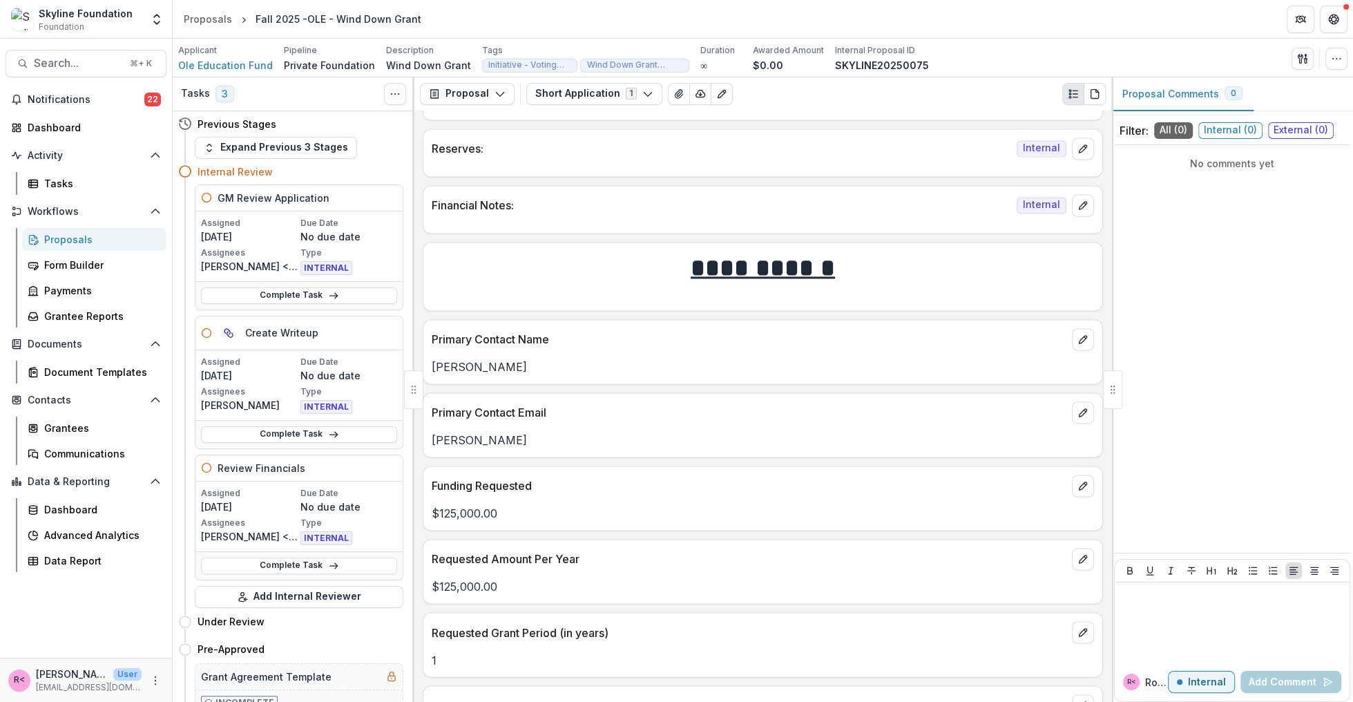
scroll to position [2268, 0]
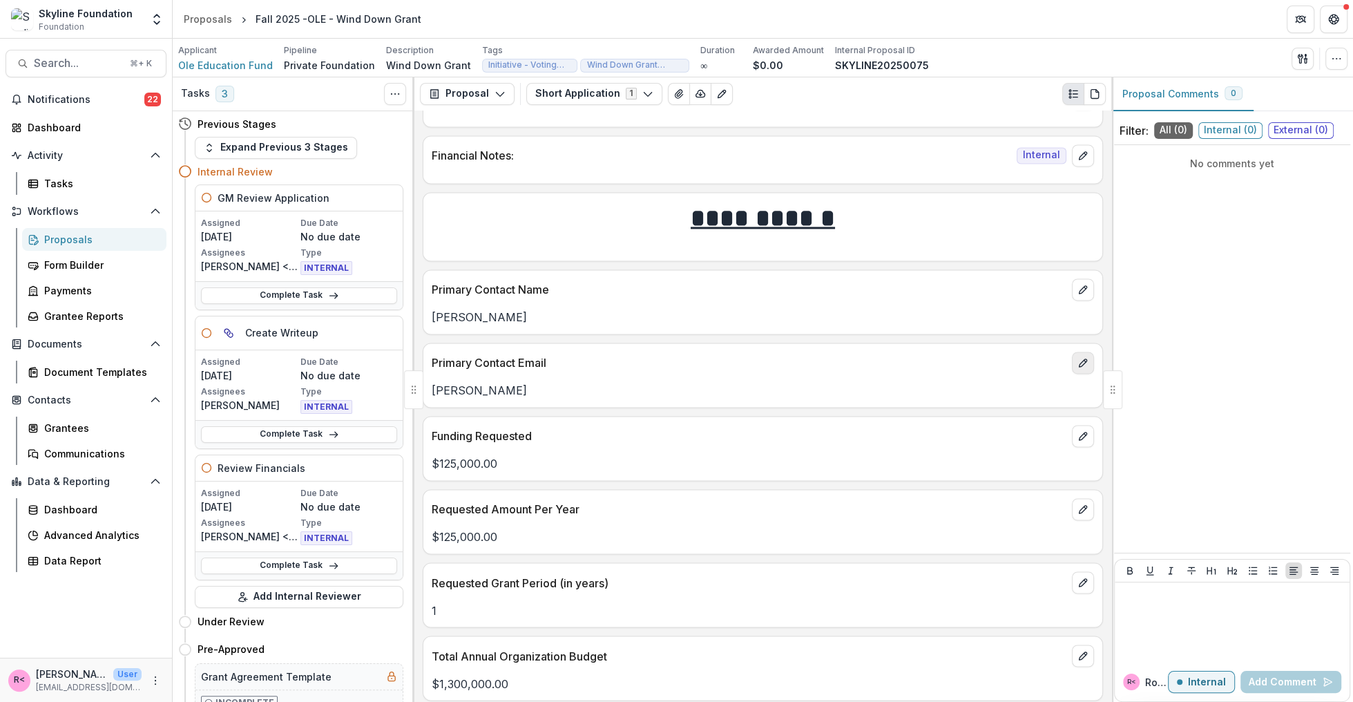
click at [1072, 351] on button "edit" at bounding box center [1083, 362] width 22 height 22
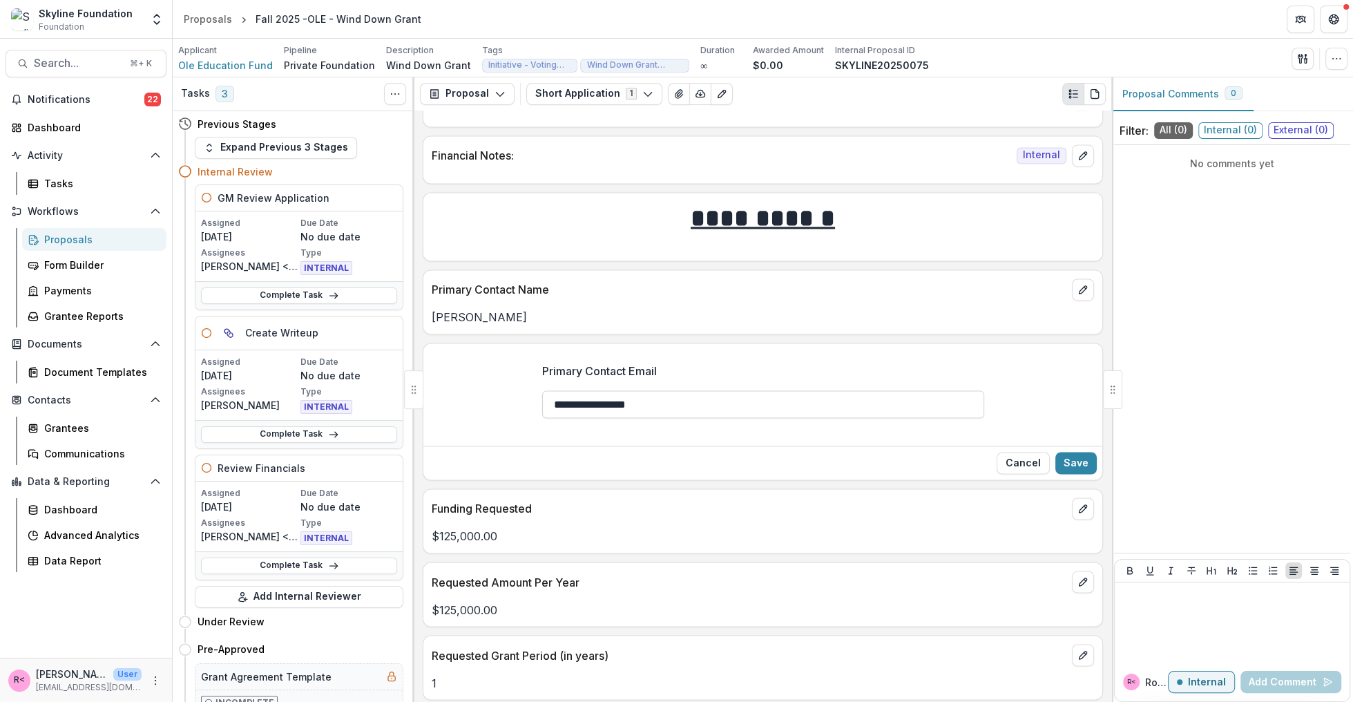
click at [639, 390] on input "**********" at bounding box center [763, 404] width 442 height 28
paste input "*"
type input "**********"
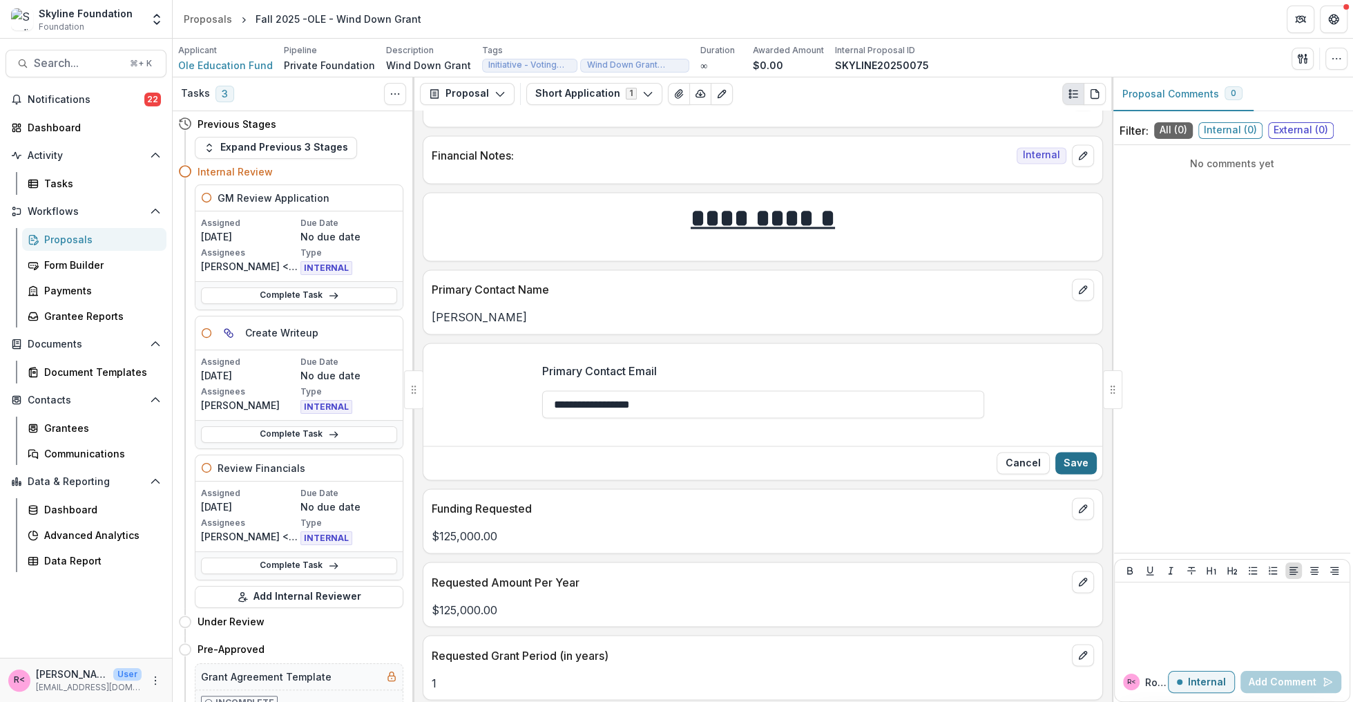
click at [1067, 452] on button "Save" at bounding box center [1075, 463] width 41 height 22
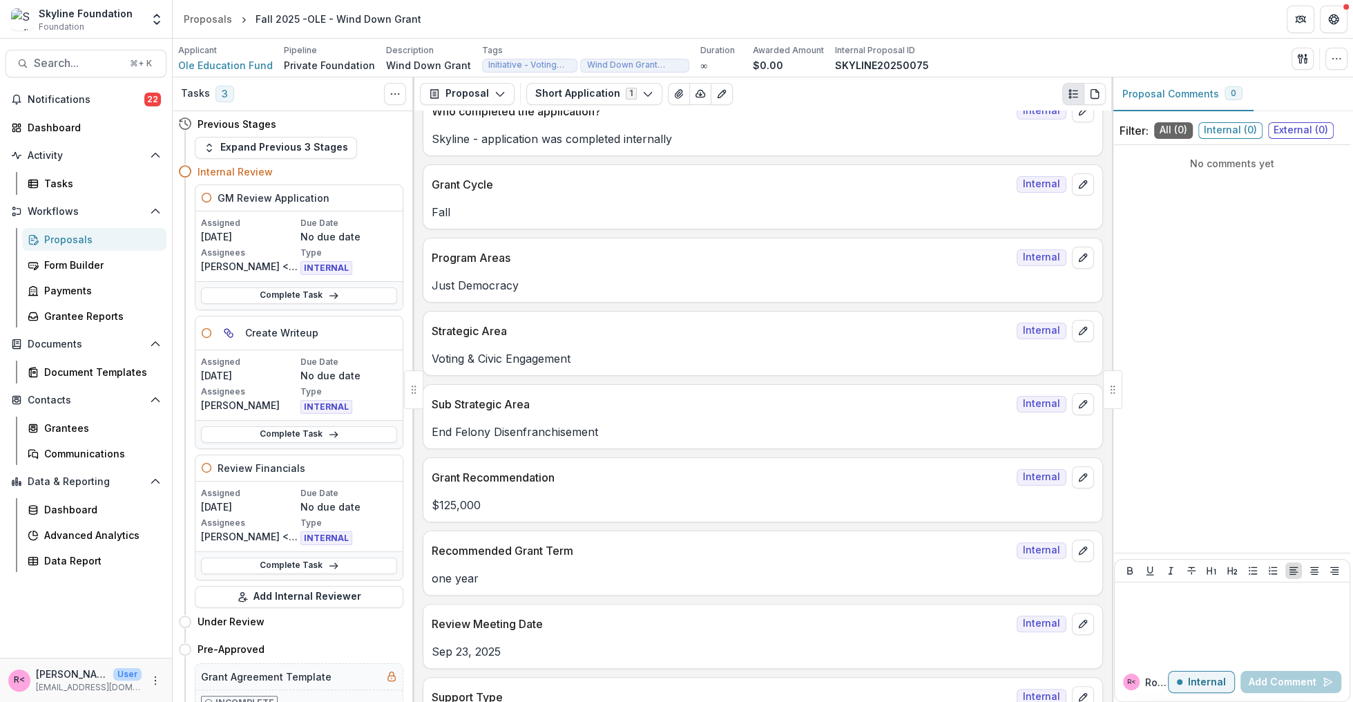
scroll to position [0, 0]
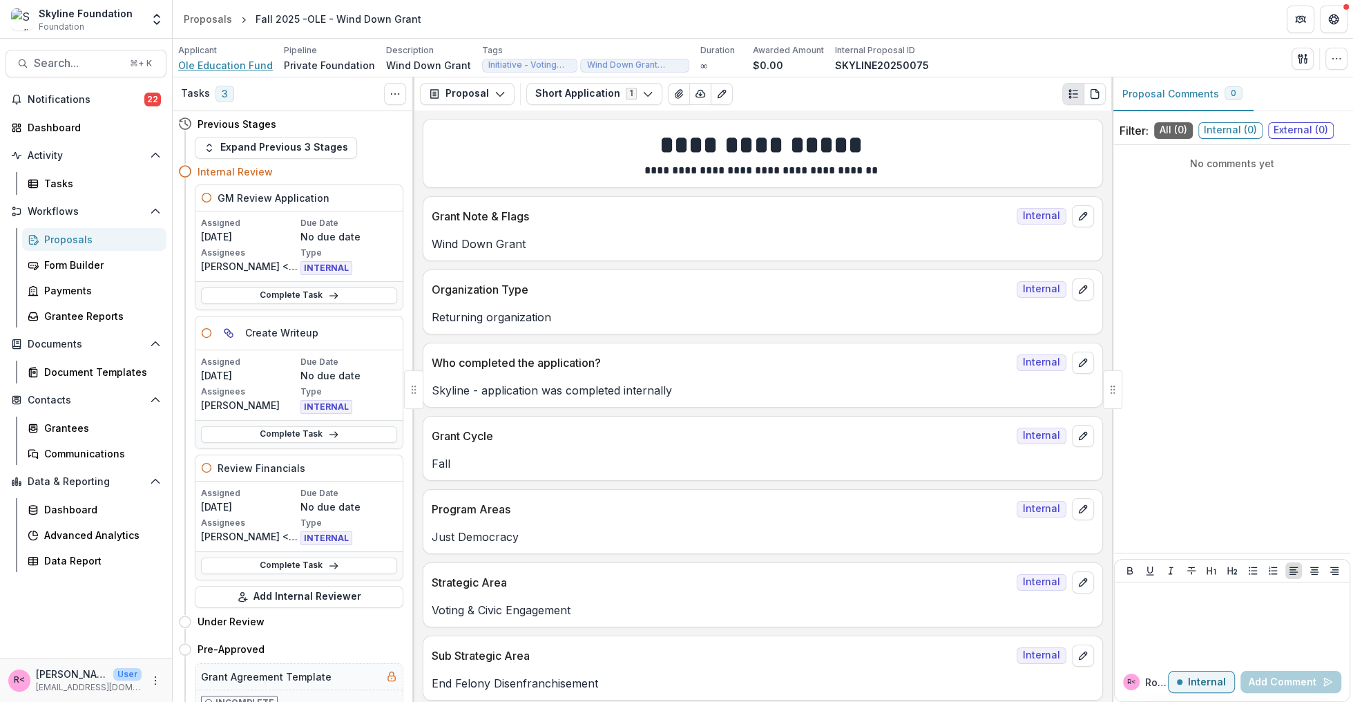
click at [205, 70] on span "Ole Education Fund" at bounding box center [225, 65] width 95 height 15
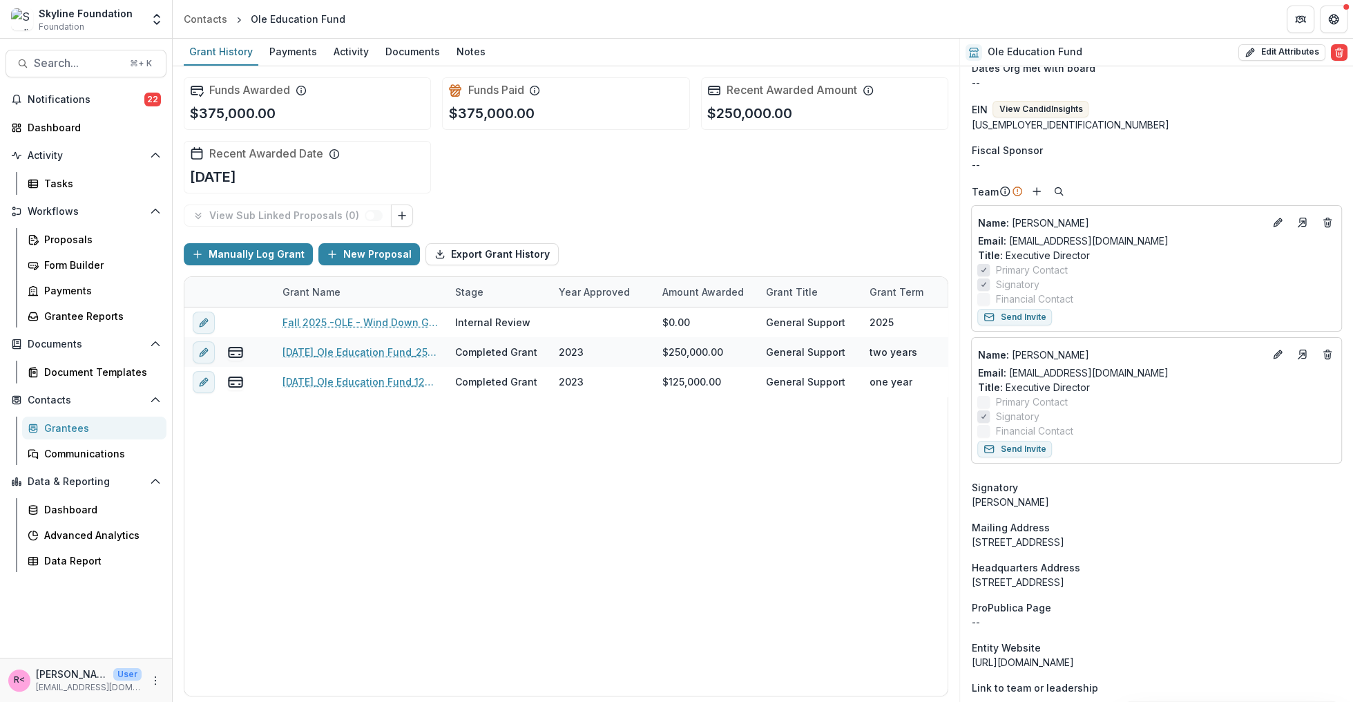
scroll to position [166, 0]
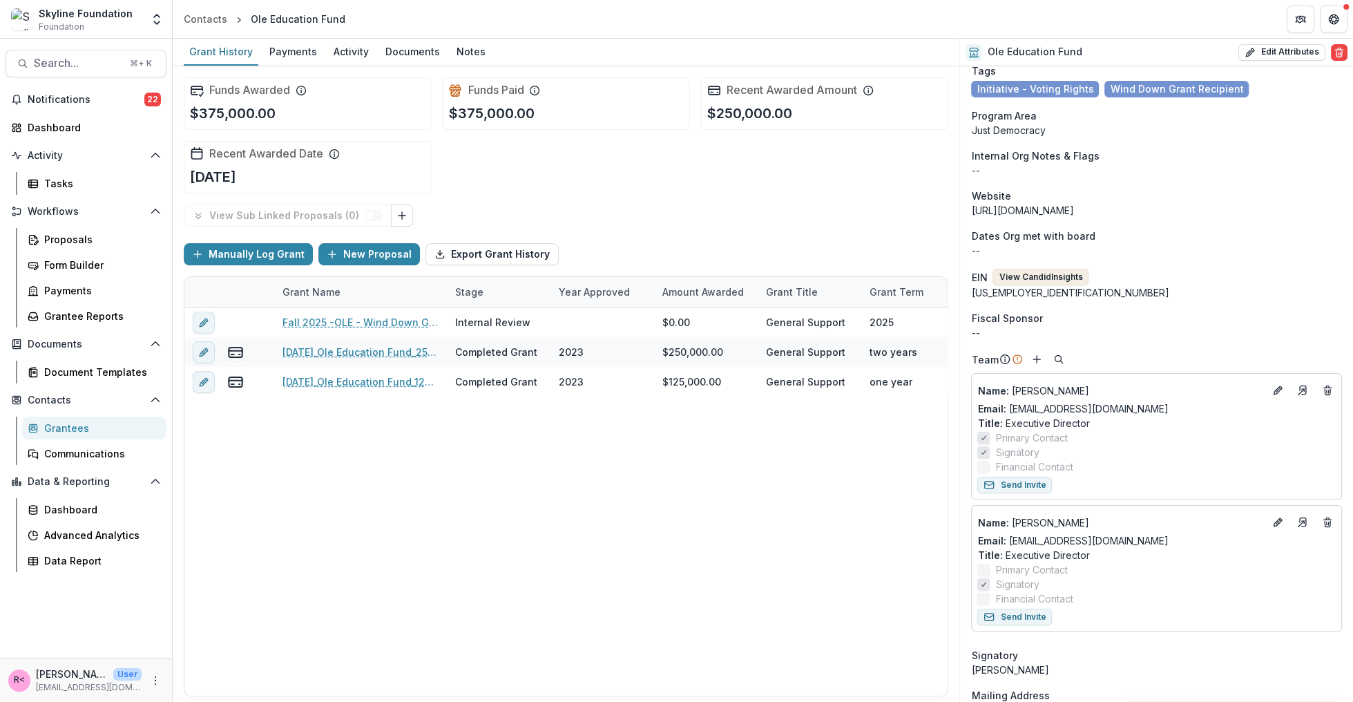
click at [1037, 276] on button "View Candid Insights" at bounding box center [1040, 277] width 96 height 17
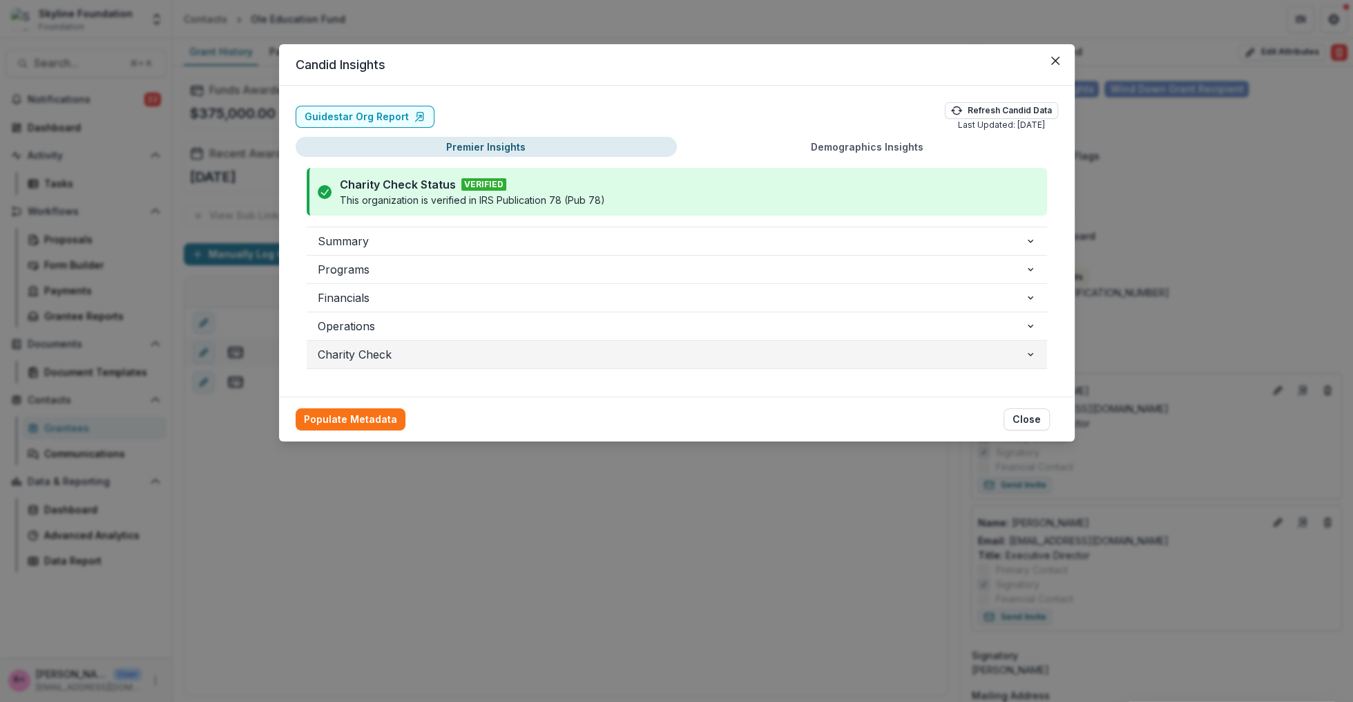
click at [352, 360] on span "Charity Check" at bounding box center [671, 354] width 707 height 17
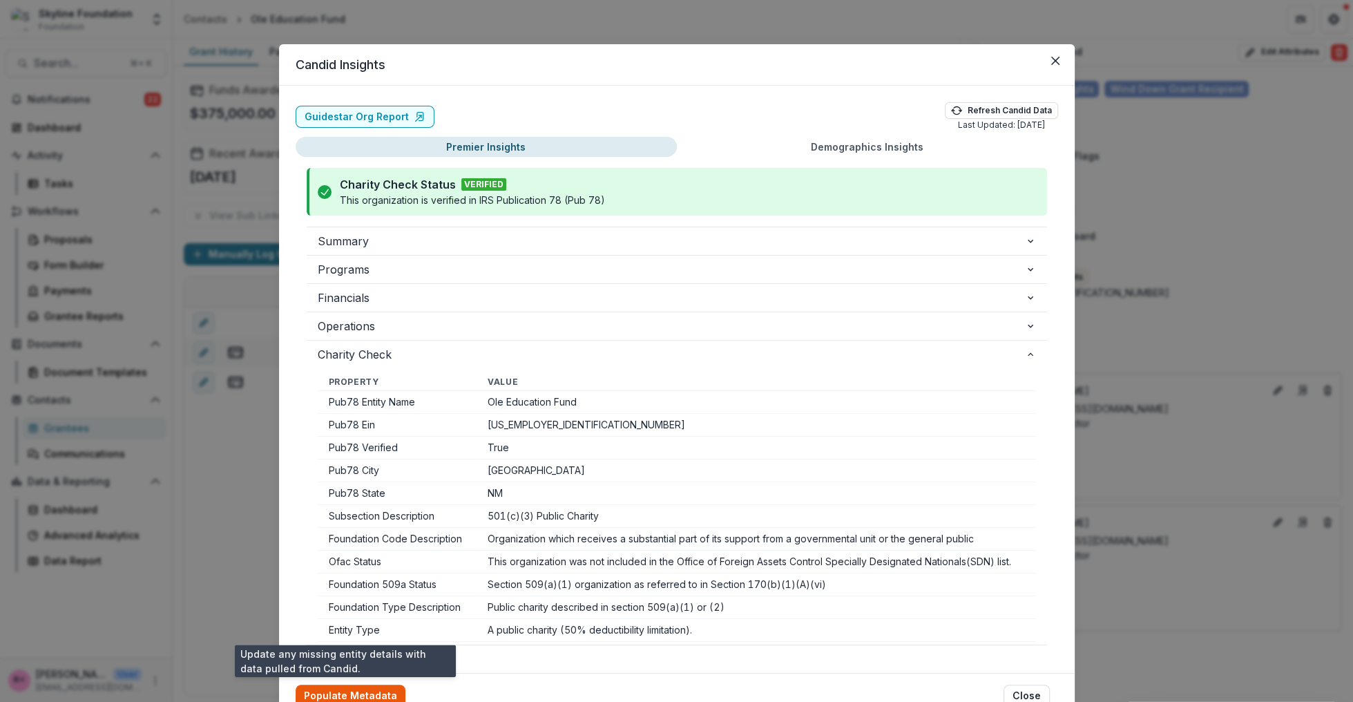
click at [354, 691] on button "Populate Metadata" at bounding box center [351, 695] width 110 height 22
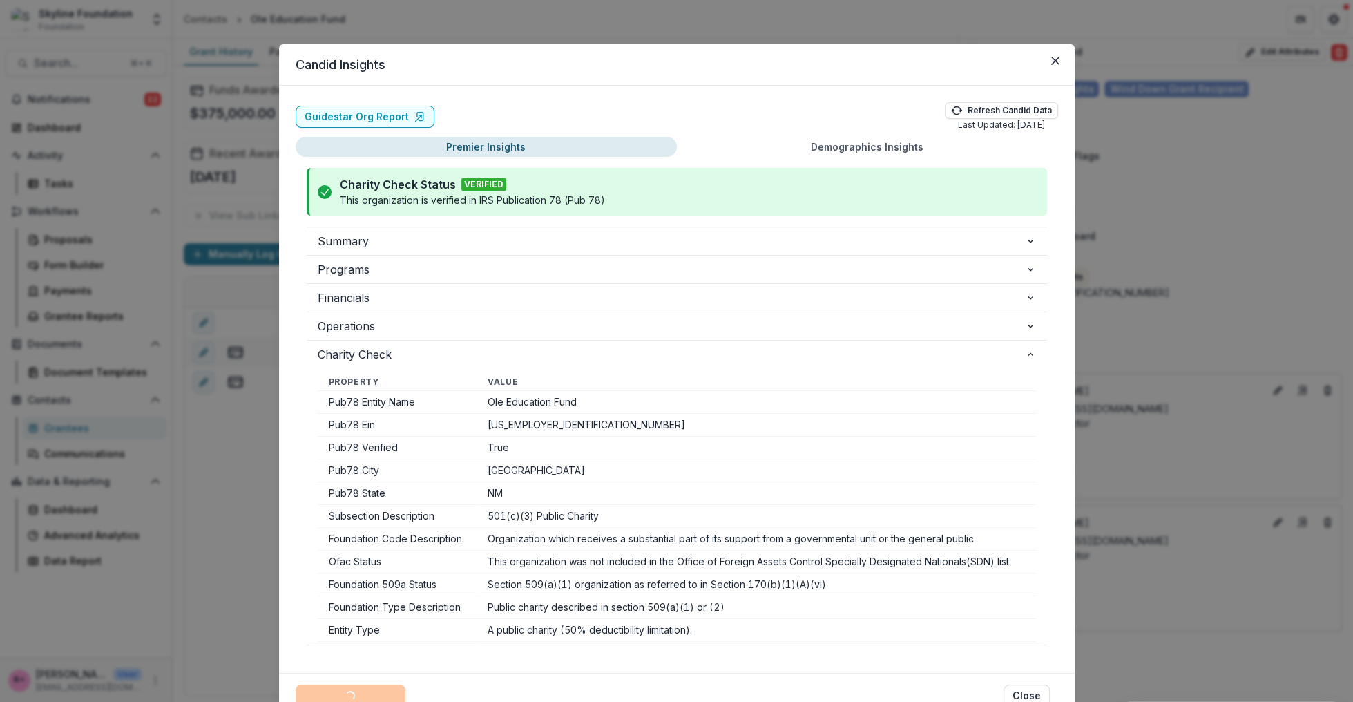
scroll to position [2, 0]
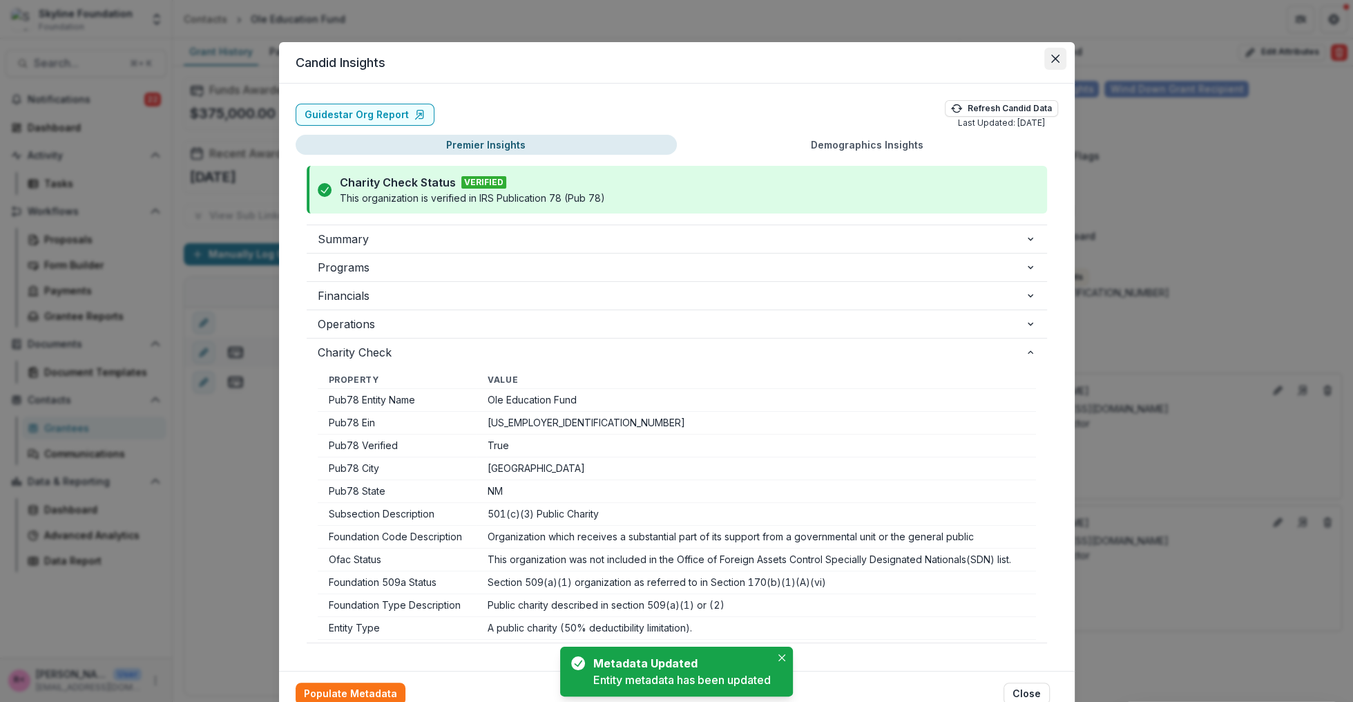
click at [1047, 61] on button "Close" at bounding box center [1055, 59] width 22 height 22
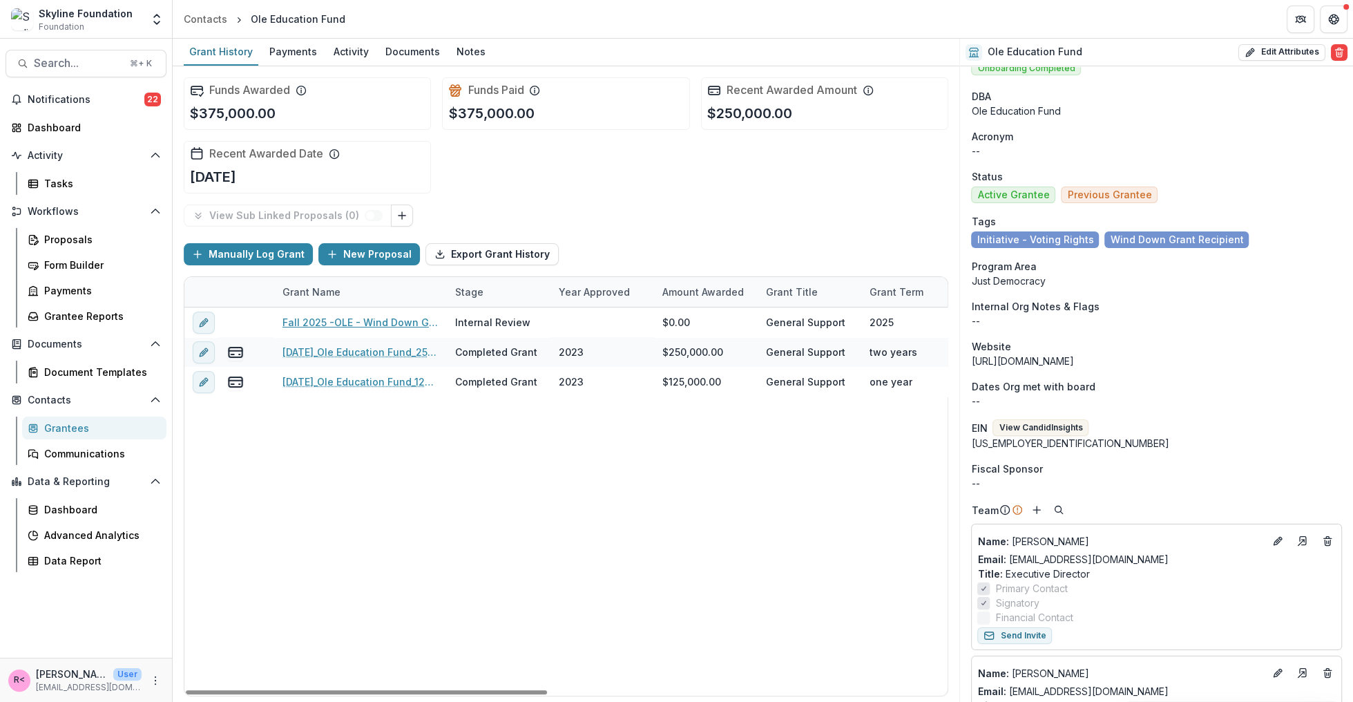
scroll to position [0, 0]
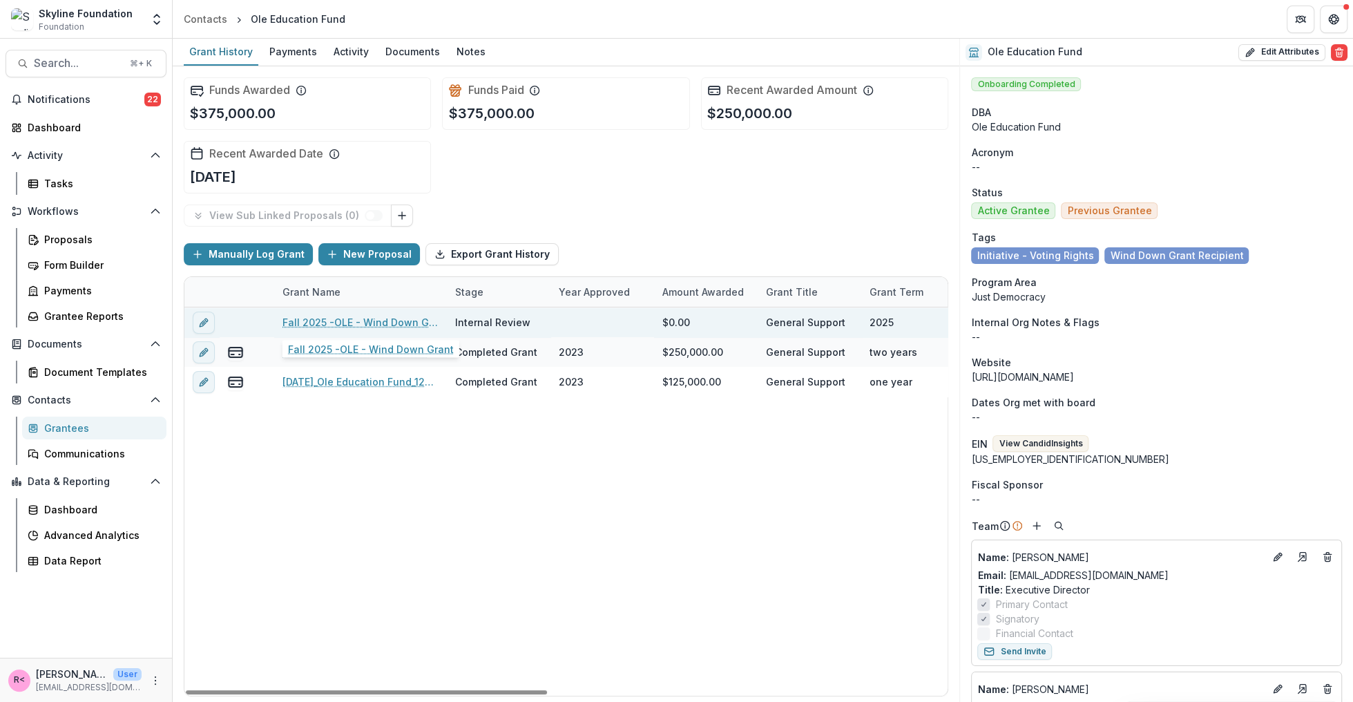
click at [322, 321] on link "Fall 2025 -OLE - Wind Down Grant" at bounding box center [360, 322] width 156 height 15
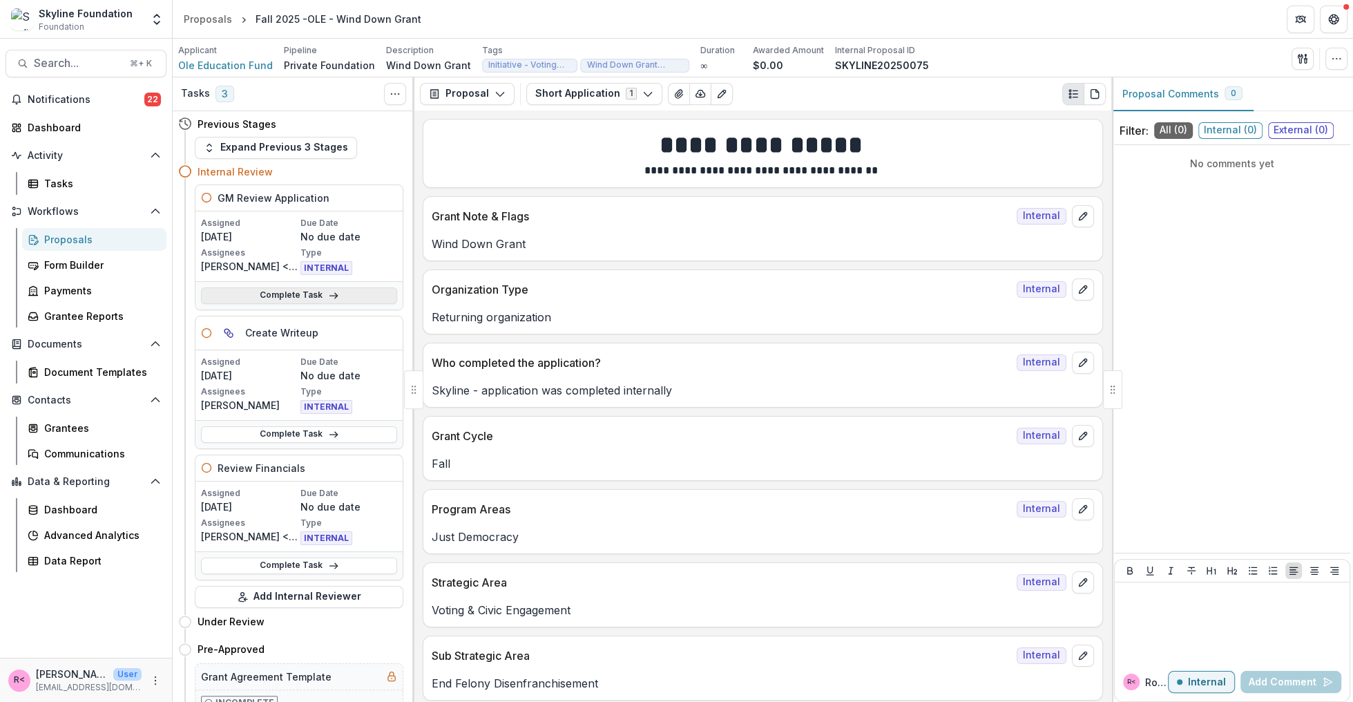
click at [318, 292] on link "Complete Task" at bounding box center [299, 295] width 196 height 17
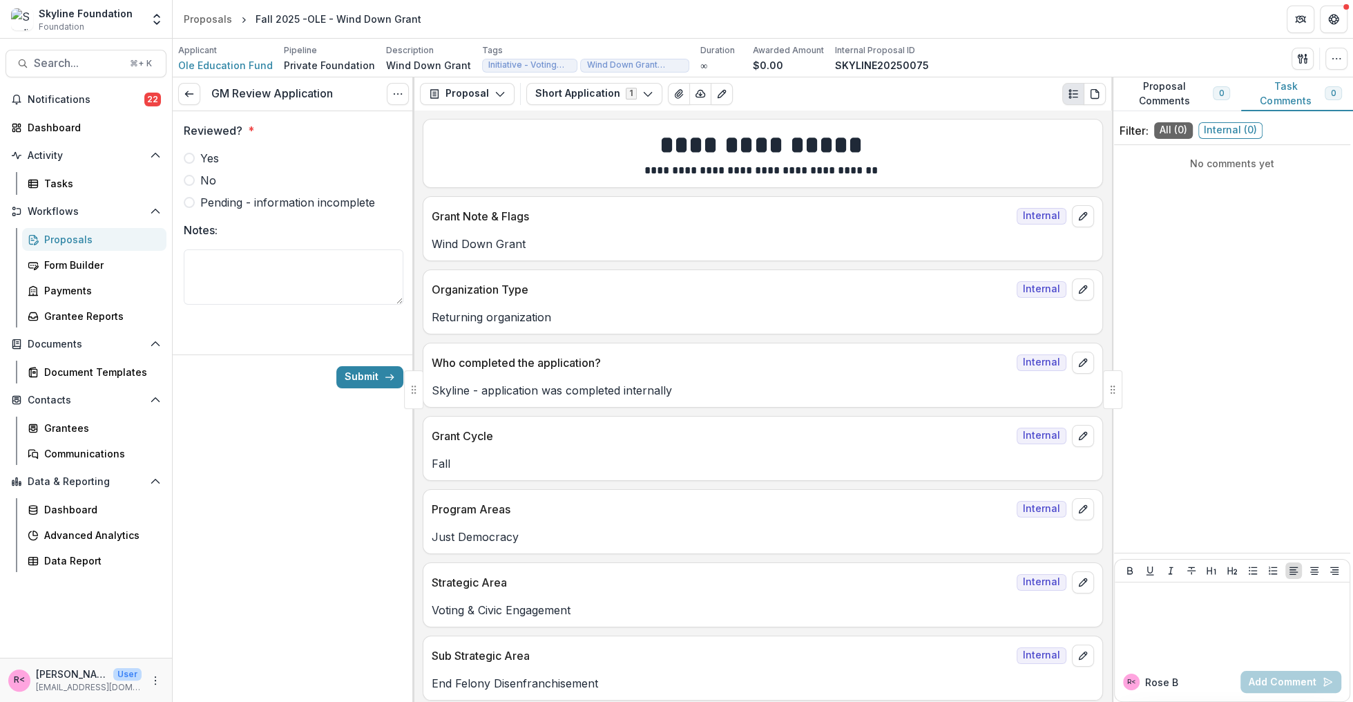
click at [191, 144] on div at bounding box center [294, 147] width 220 height 6
click at [191, 157] on span at bounding box center [189, 158] width 11 height 11
click at [345, 372] on button "Submit" at bounding box center [369, 377] width 67 height 22
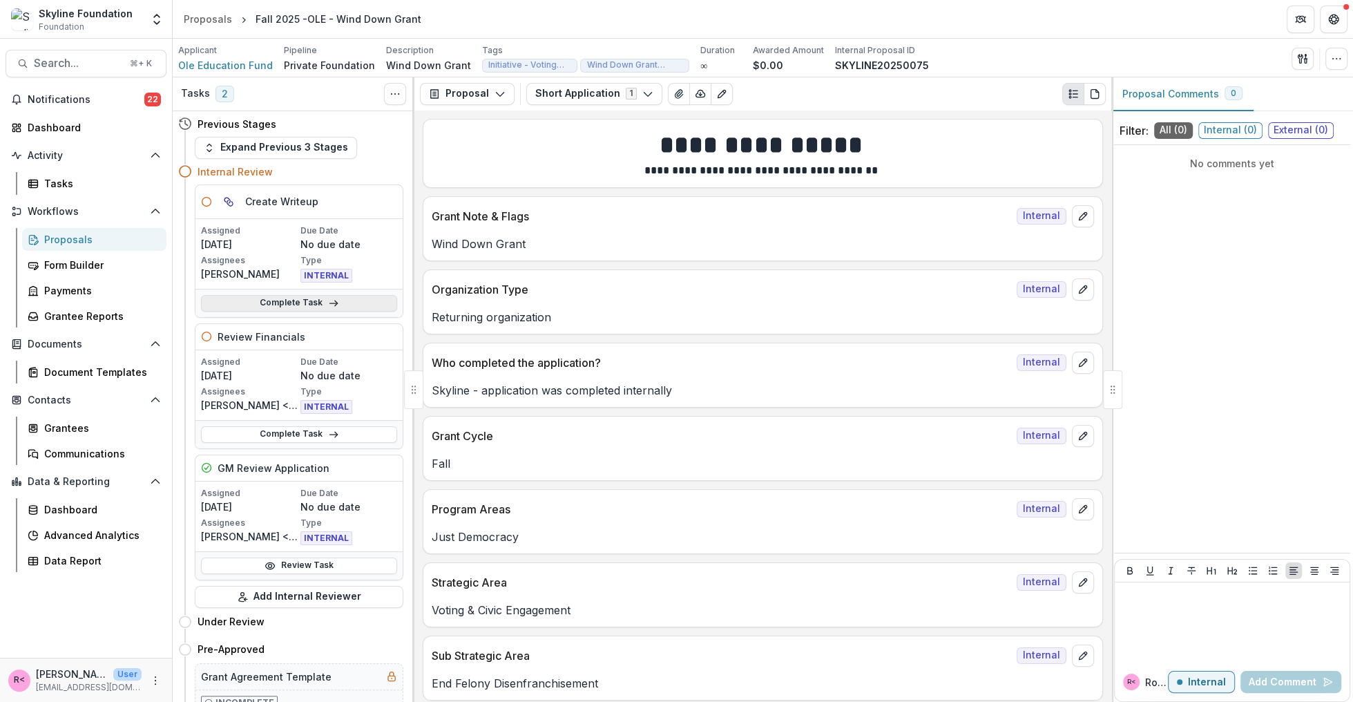
click at [329, 303] on line at bounding box center [333, 303] width 8 height 0
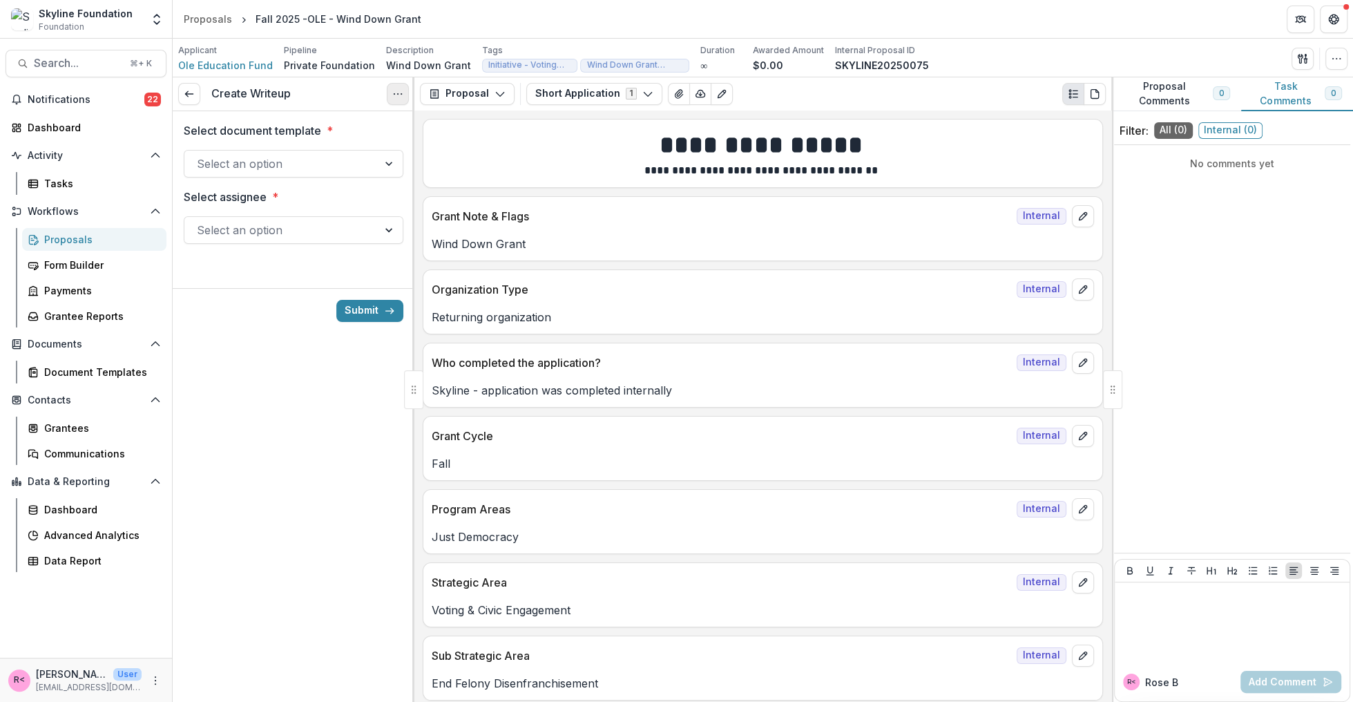
click at [398, 93] on circle "Options" at bounding box center [398, 93] width 1 height 1
click at [361, 146] on button "Cancel Task" at bounding box center [332, 154] width 148 height 23
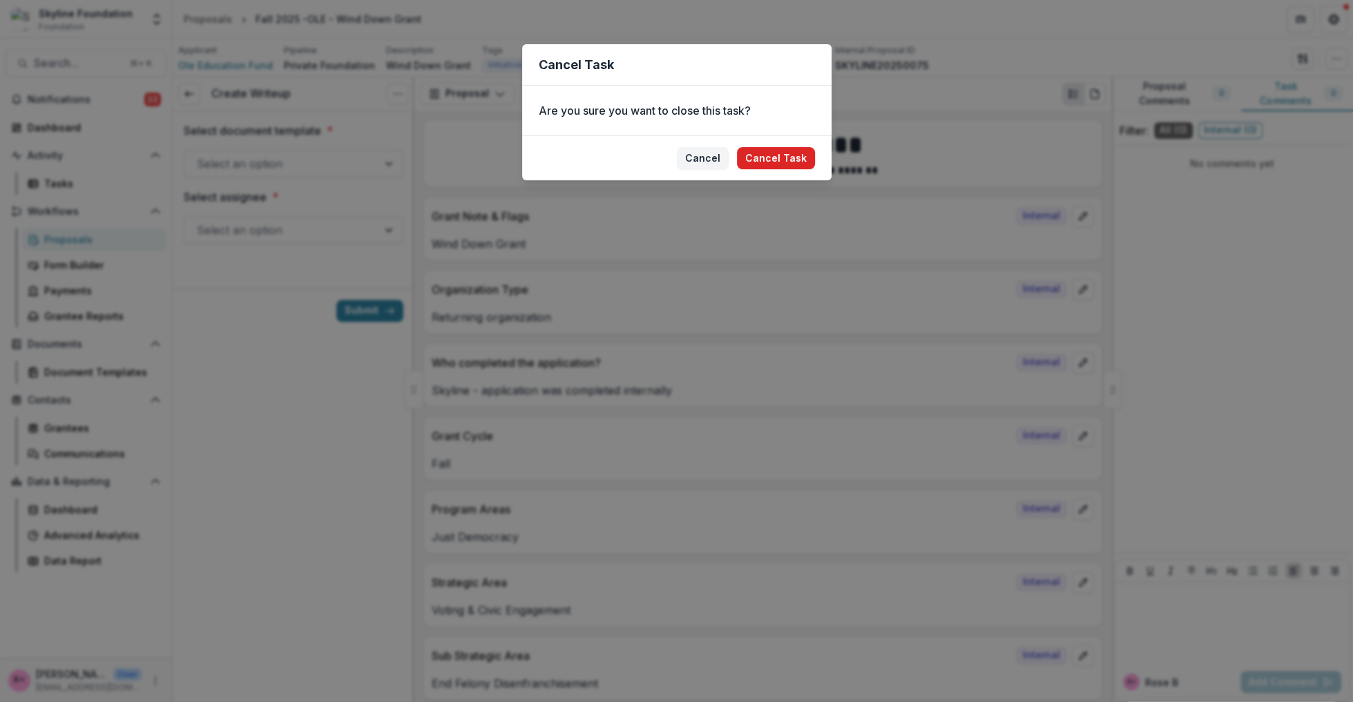
click at [775, 153] on button "Cancel Task" at bounding box center [776, 158] width 78 height 22
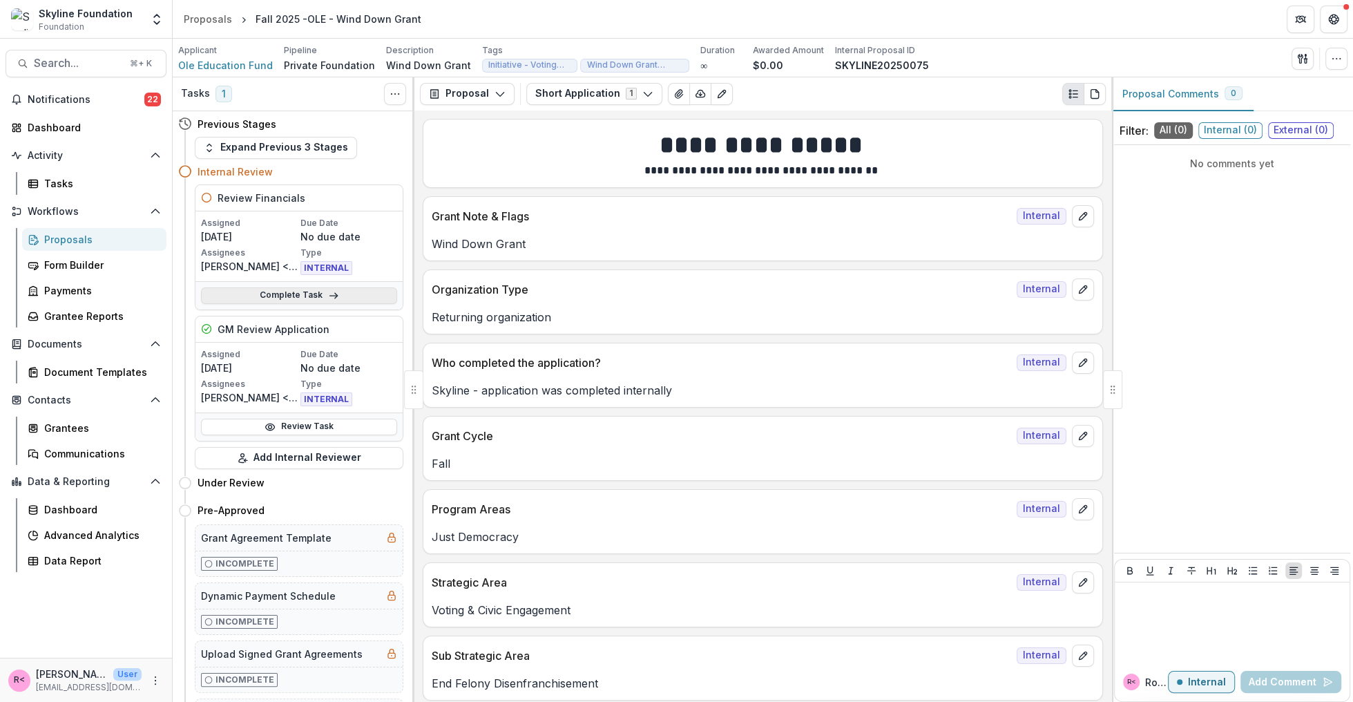
click at [345, 293] on link "Complete Task" at bounding box center [299, 295] width 196 height 17
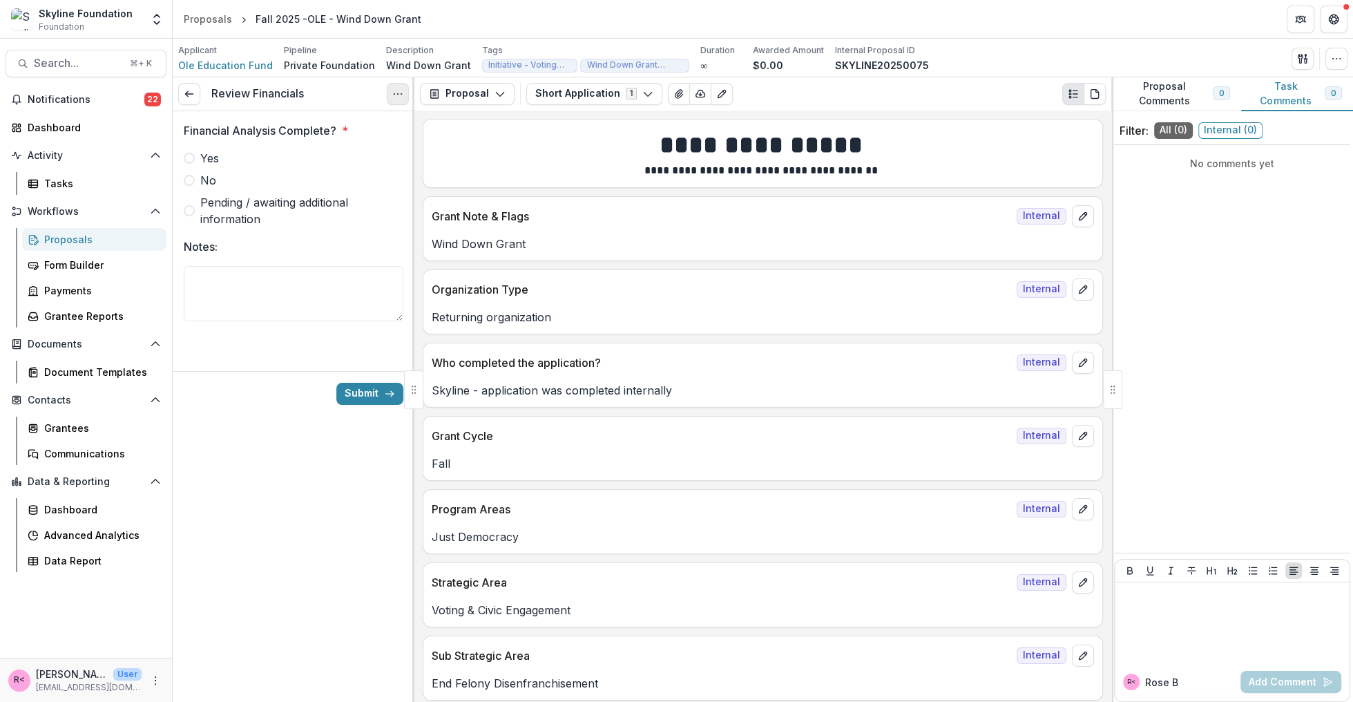
click at [403, 96] on button "Options" at bounding box center [398, 94] width 22 height 22
click at [365, 148] on button "Cancel Task" at bounding box center [332, 154] width 148 height 23
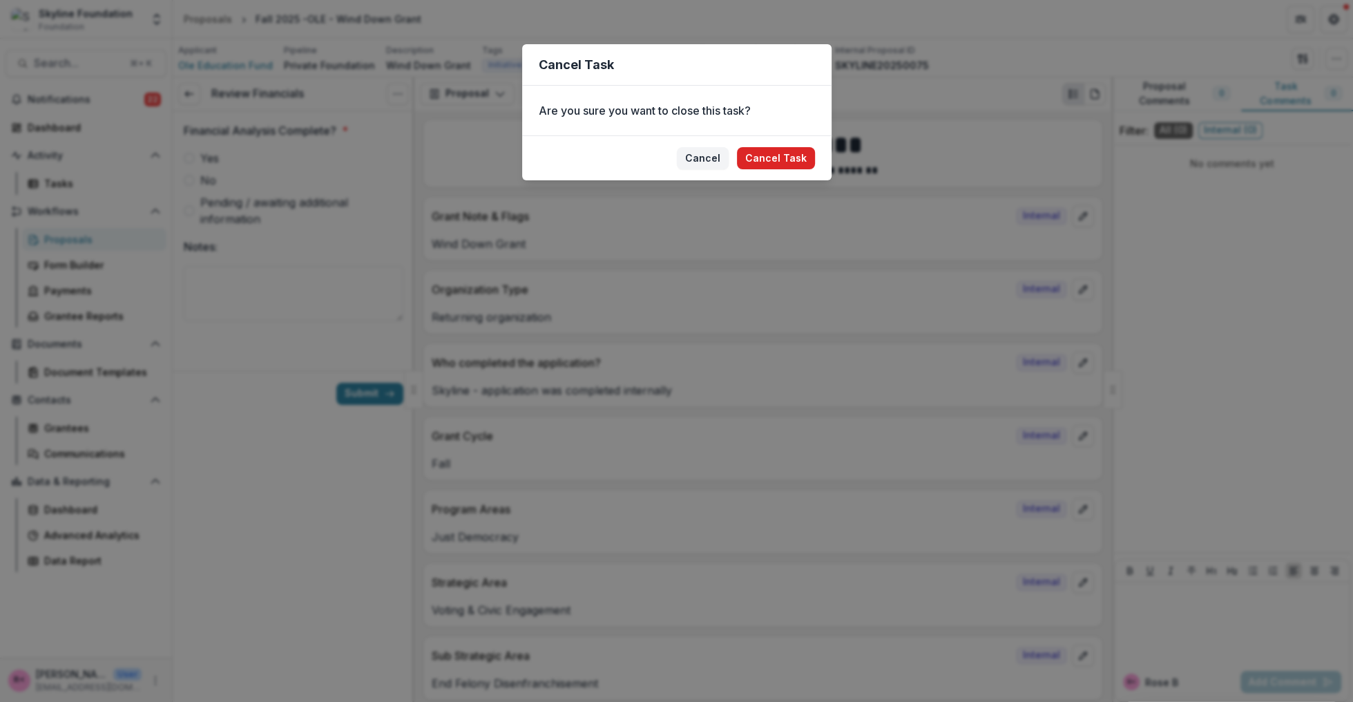
click at [757, 165] on button "Cancel Task" at bounding box center [776, 158] width 78 height 22
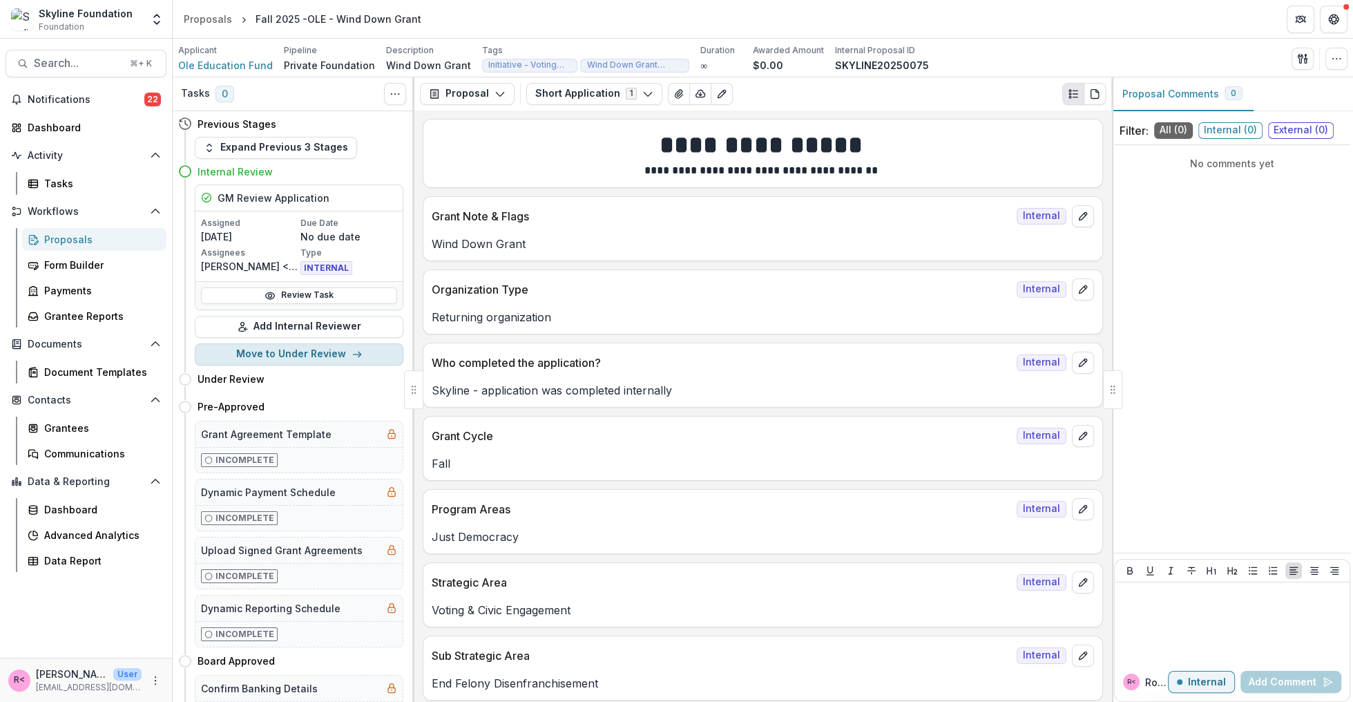
click at [307, 360] on button "Move to Under Review" at bounding box center [299, 354] width 209 height 22
select select "**********"
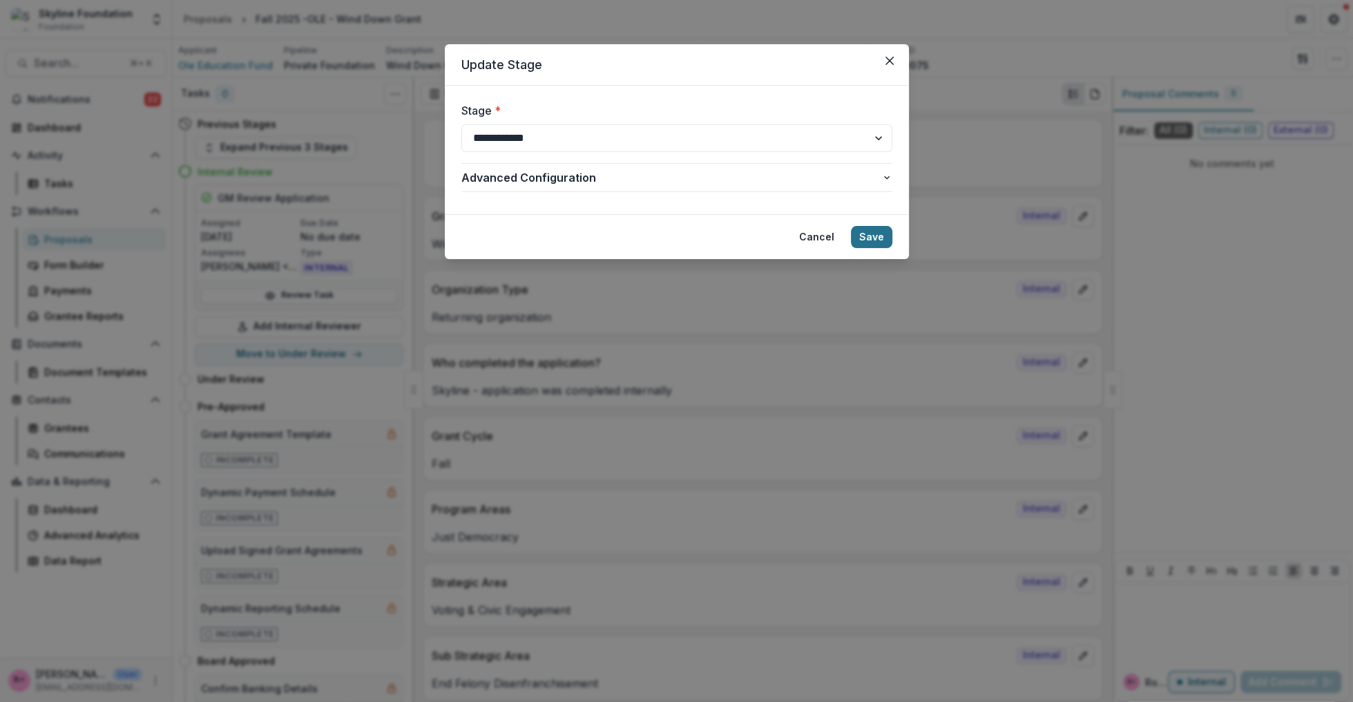
click at [882, 238] on button "Save" at bounding box center [871, 237] width 41 height 22
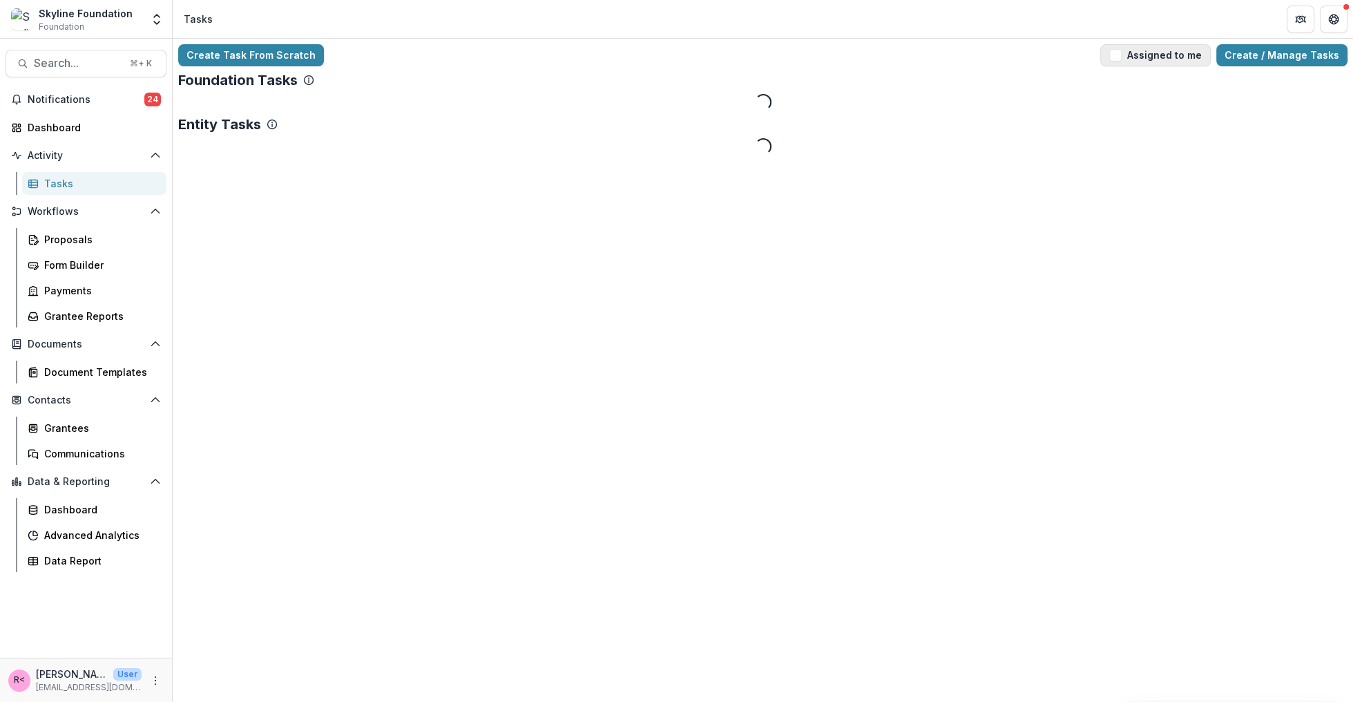
click at [1121, 57] on span "button" at bounding box center [1115, 55] width 12 height 12
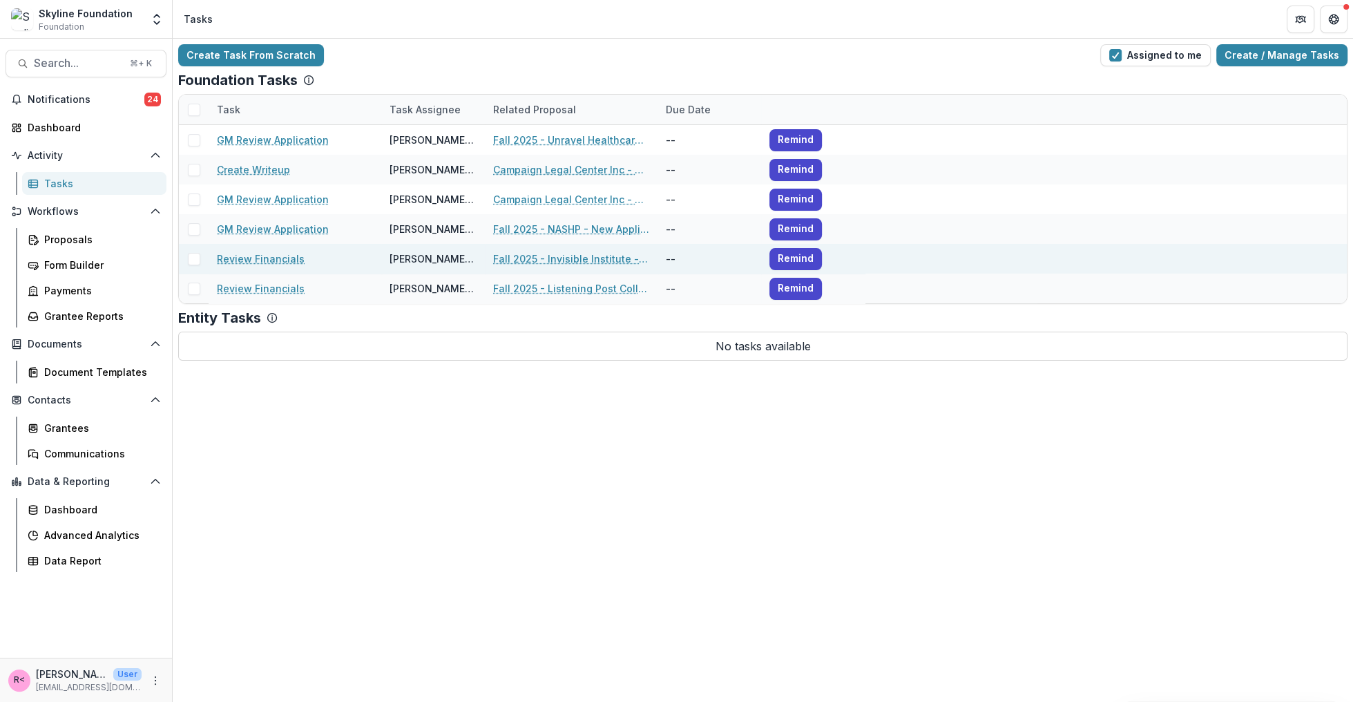
click at [522, 253] on link "Fall 2025 - Invisible Institute - New Application" at bounding box center [571, 258] width 156 height 15
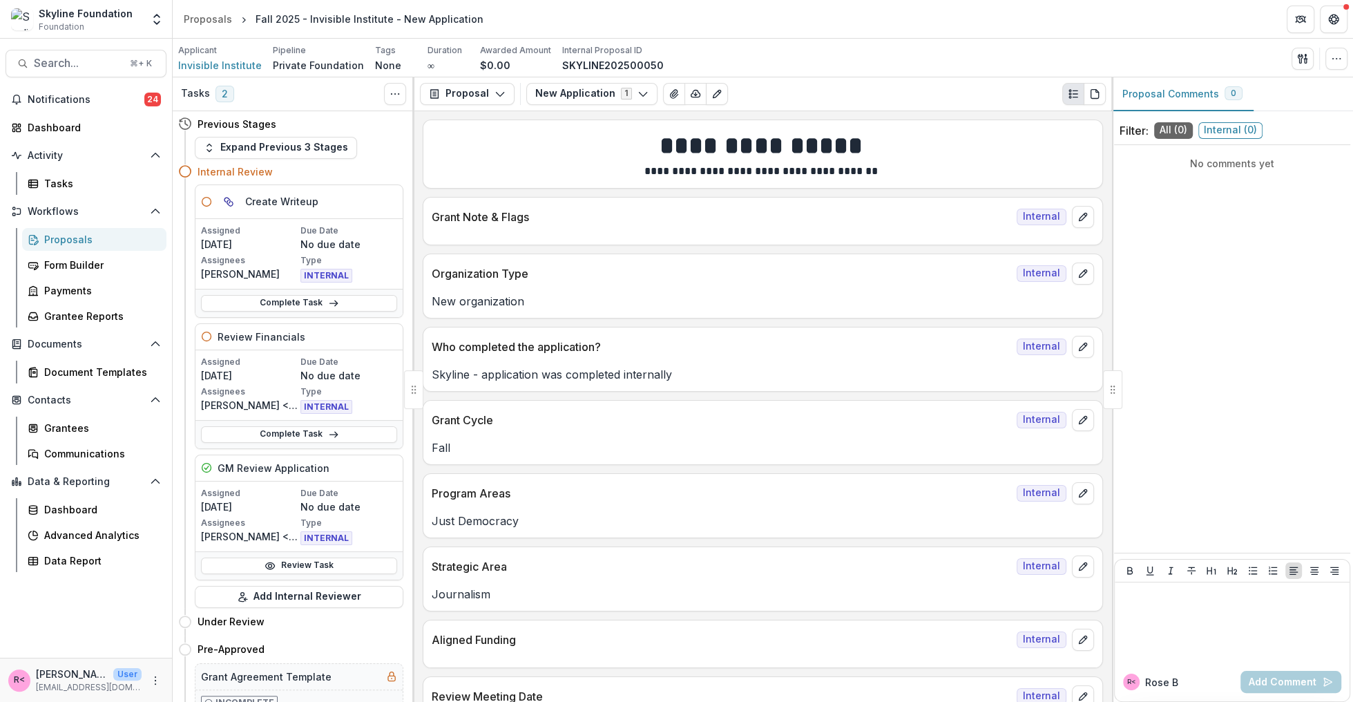
click at [327, 343] on div "Review Financials" at bounding box center [298, 337] width 207 height 26
click at [254, 385] on p "Assignees" at bounding box center [249, 391] width 97 height 12
click at [224, 406] on p "[PERSON_NAME] <[PERSON_NAME][EMAIL_ADDRESS][DOMAIN_NAME]>" at bounding box center [249, 405] width 97 height 15
click at [257, 333] on h5 "Review Financials" at bounding box center [262, 336] width 88 height 15
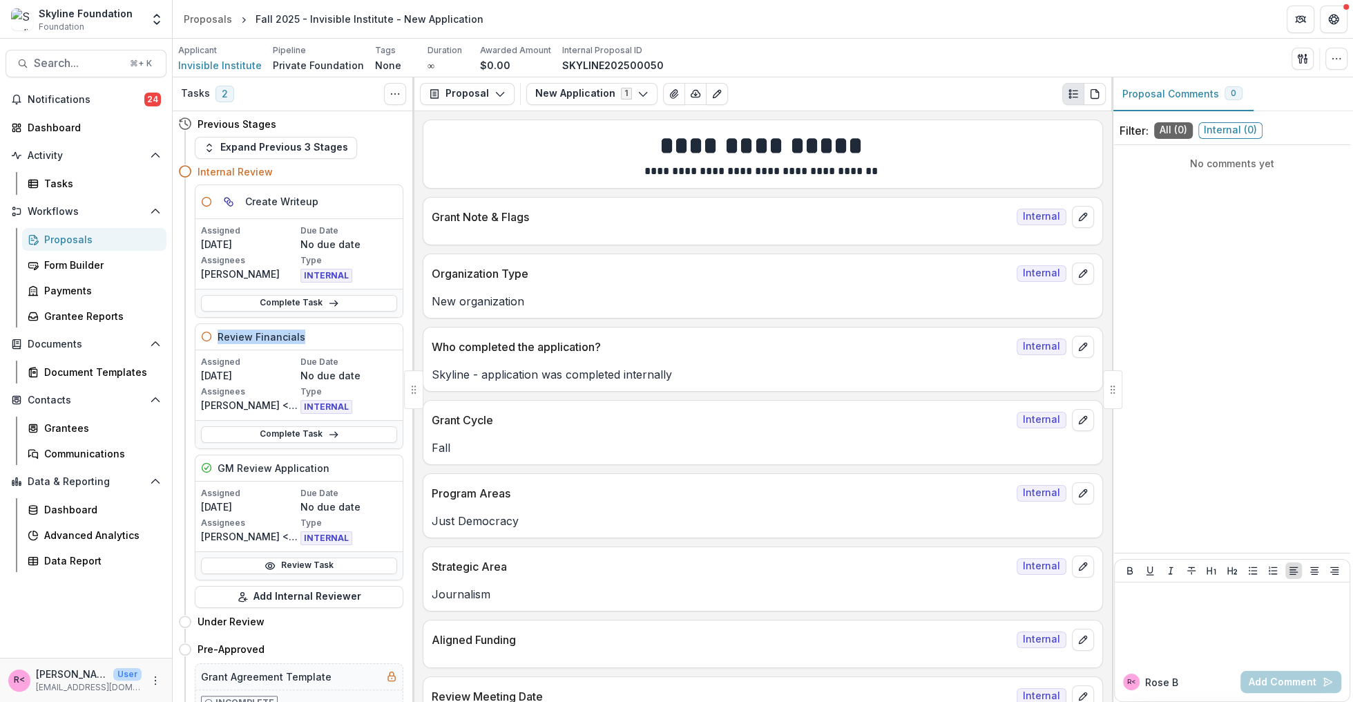
click at [257, 333] on h5 "Review Financials" at bounding box center [262, 336] width 88 height 15
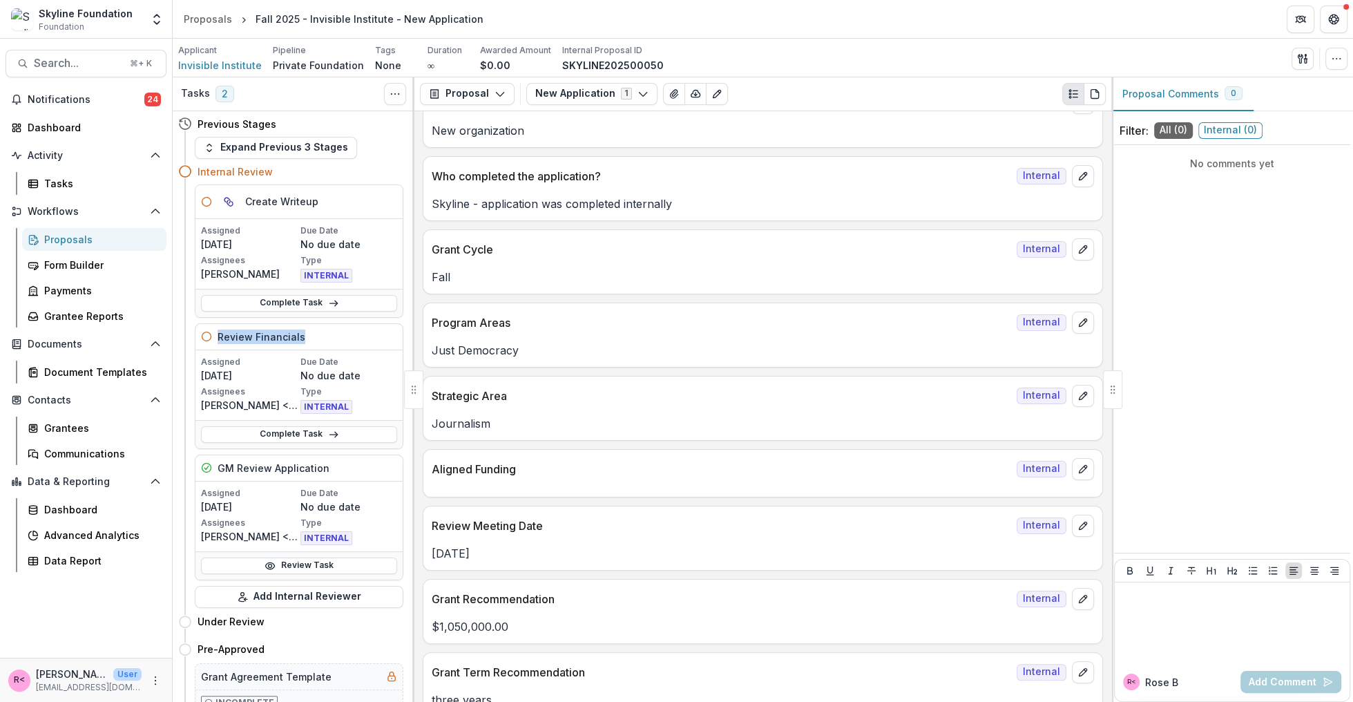
scroll to position [174, 0]
click at [111, 107] on button "Notifications 24" at bounding box center [86, 99] width 161 height 22
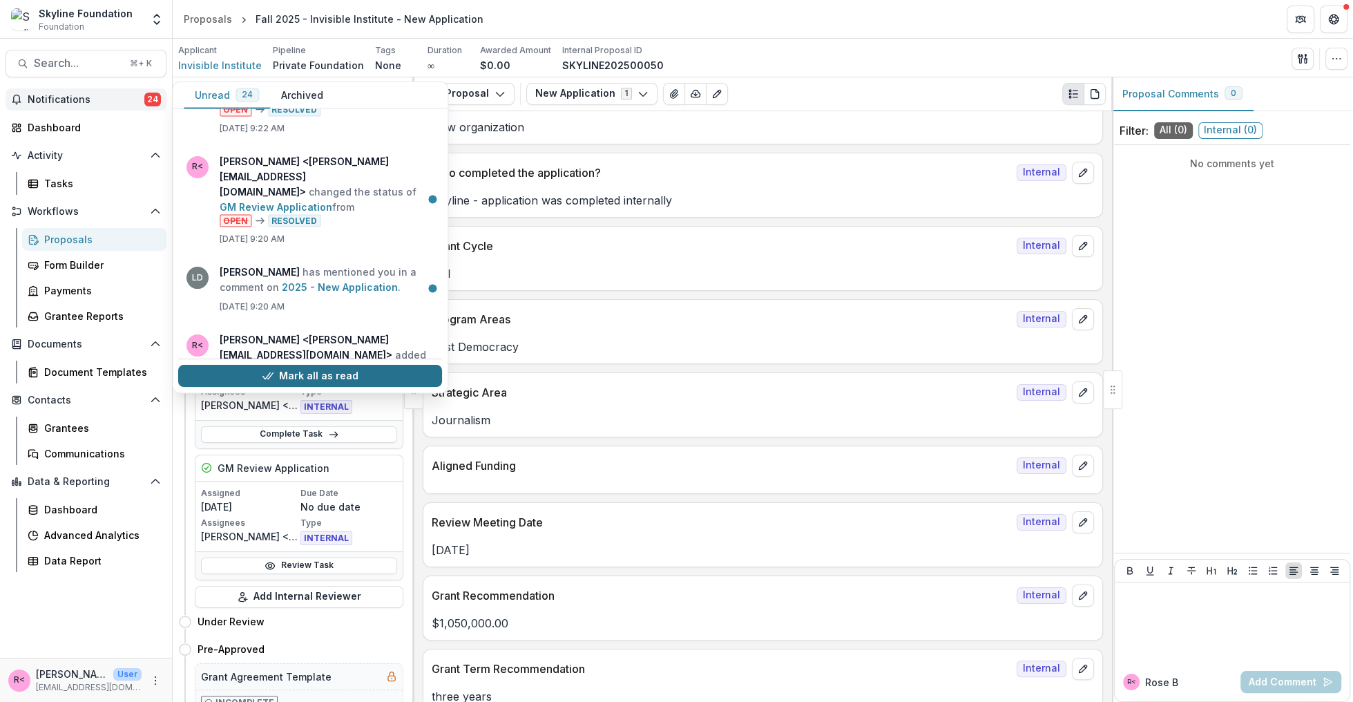
click at [336, 374] on button "Mark all as read" at bounding box center [310, 376] width 264 height 22
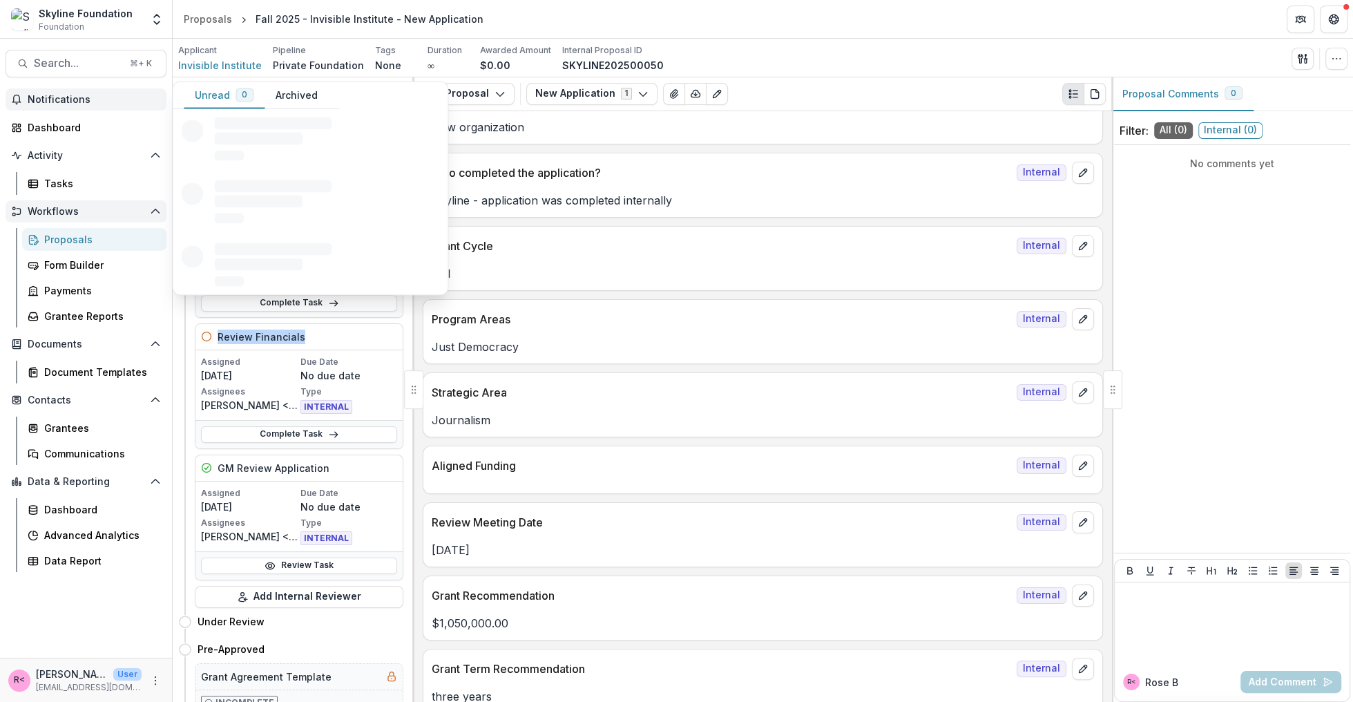
scroll to position [0, 0]
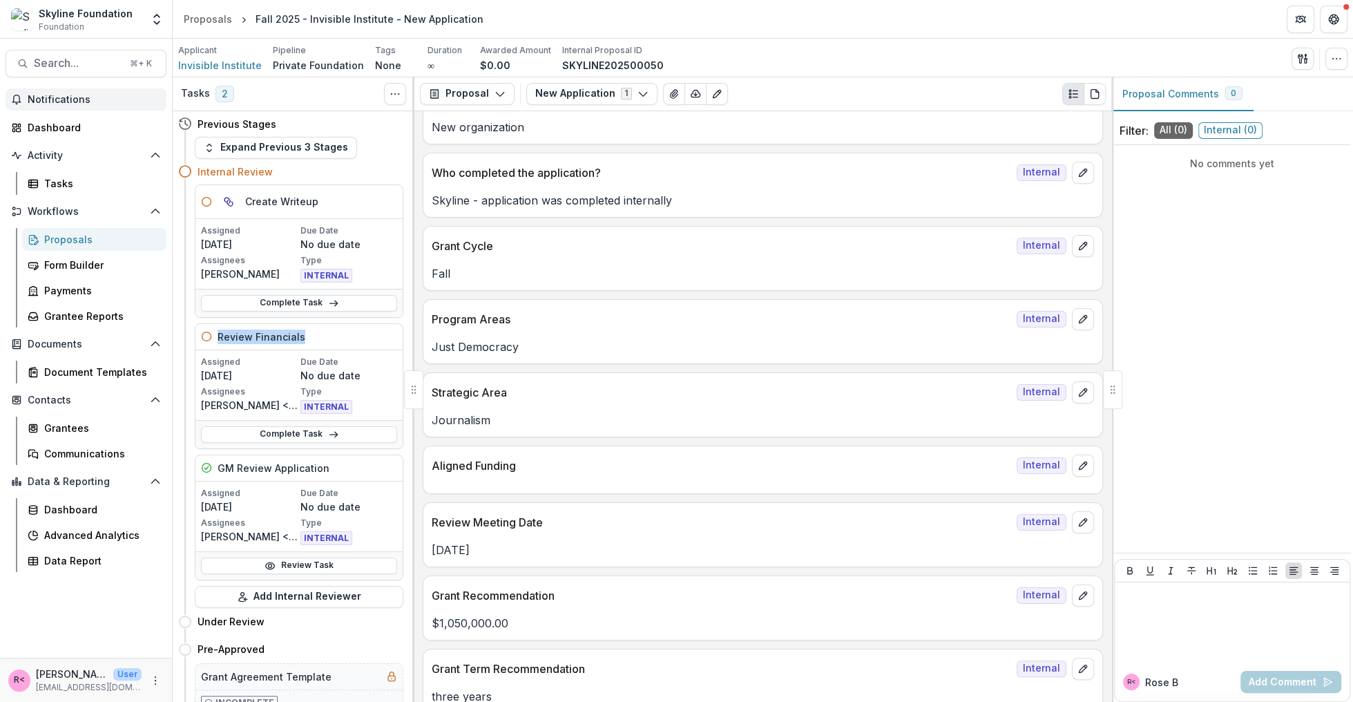
click at [82, 243] on div "Proposals" at bounding box center [99, 239] width 111 height 15
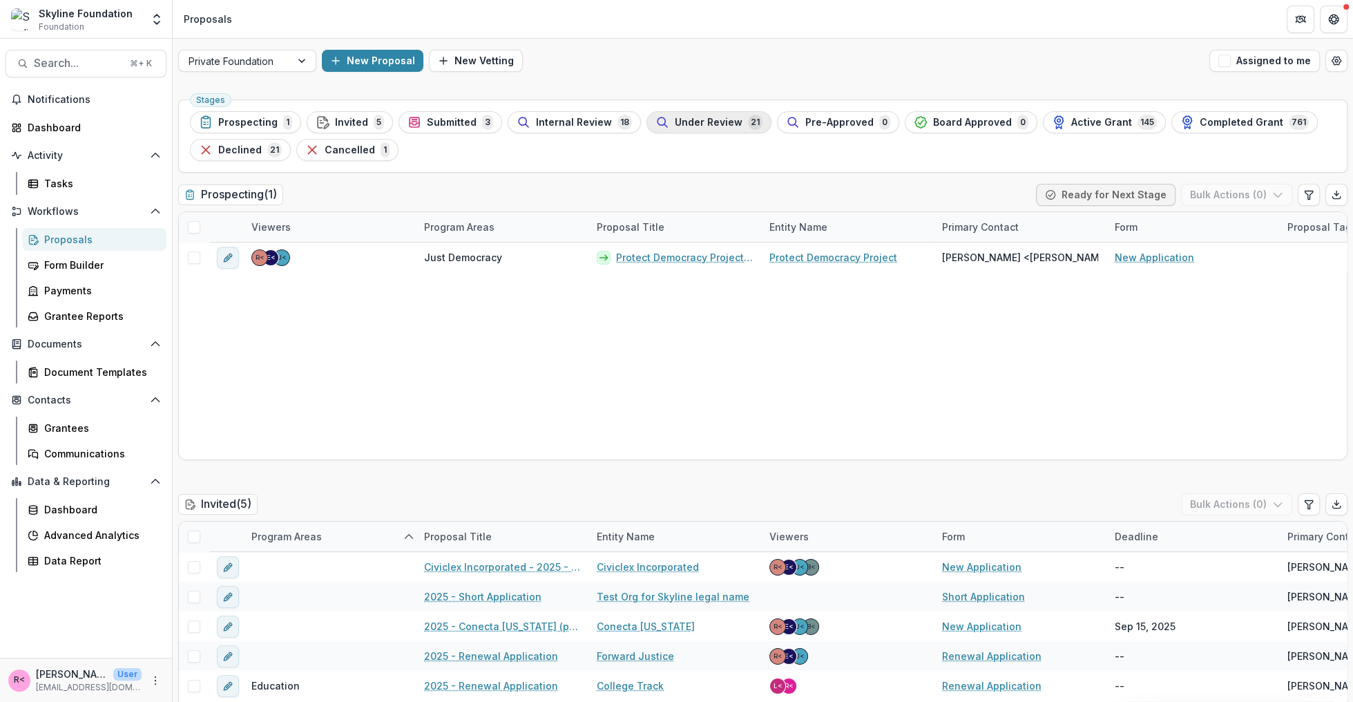
click at [702, 123] on span "Under Review" at bounding box center [709, 123] width 68 height 12
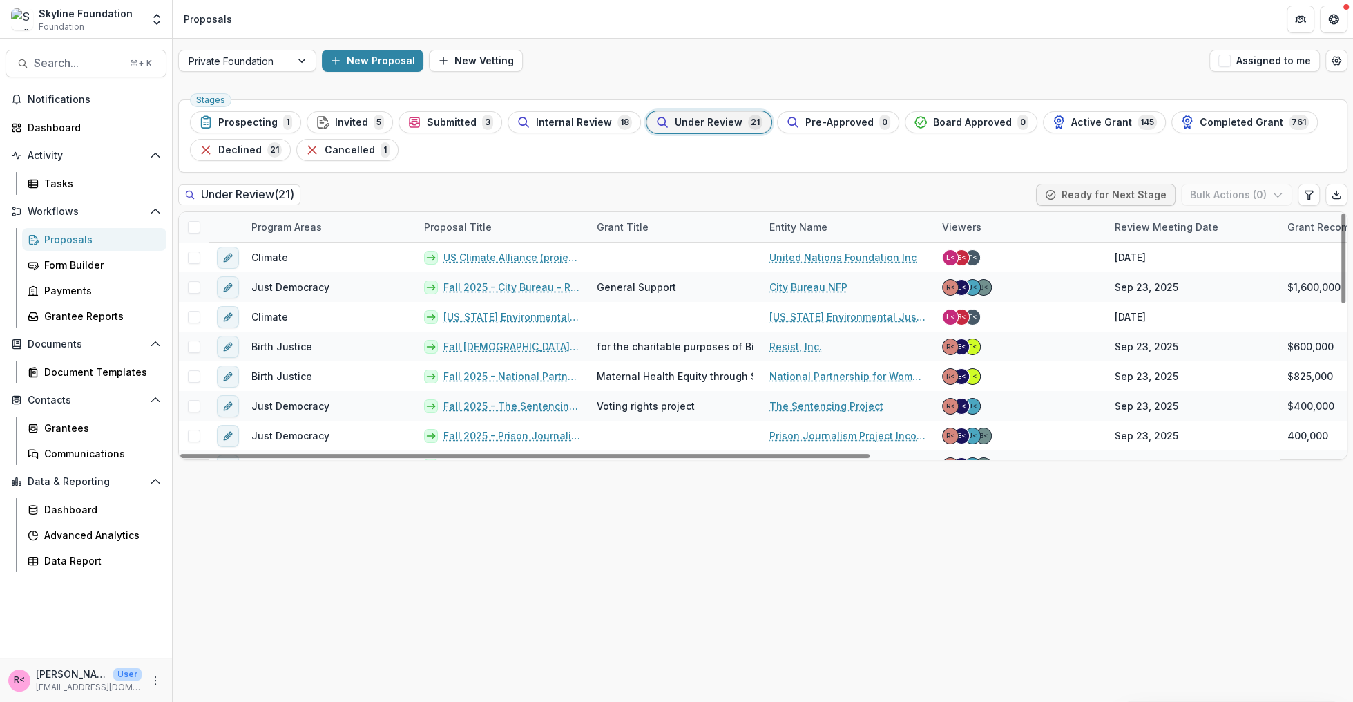
scroll to position [405, 0]
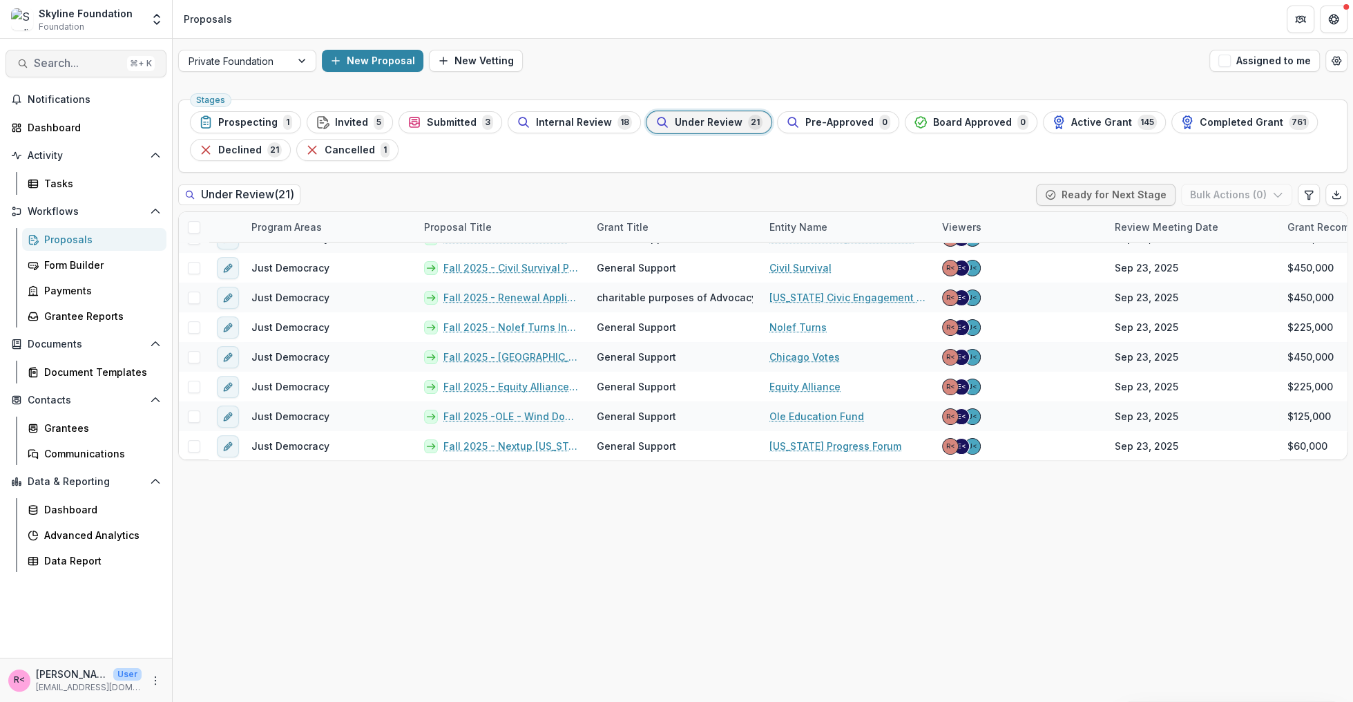
click at [69, 60] on span "Search..." at bounding box center [78, 63] width 88 height 13
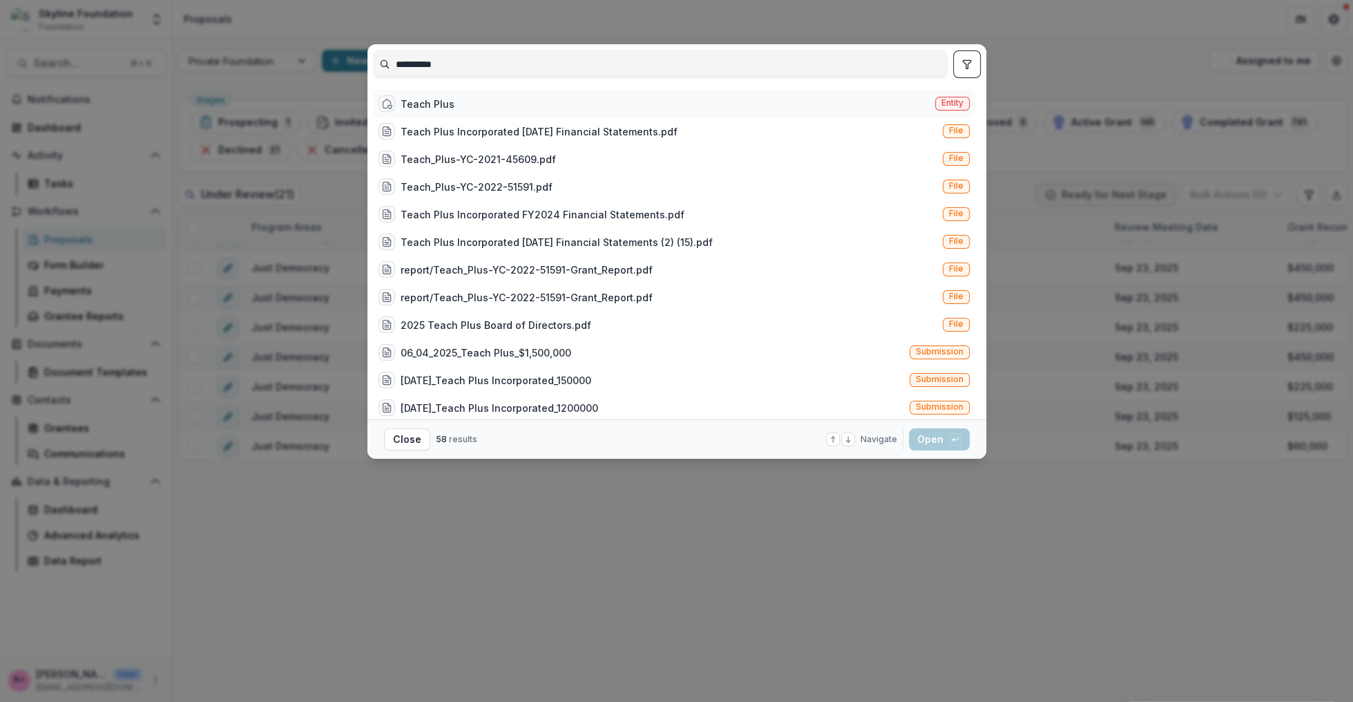
type input "**********"
click at [460, 98] on div "Teach Plus Entity" at bounding box center [674, 104] width 602 height 28
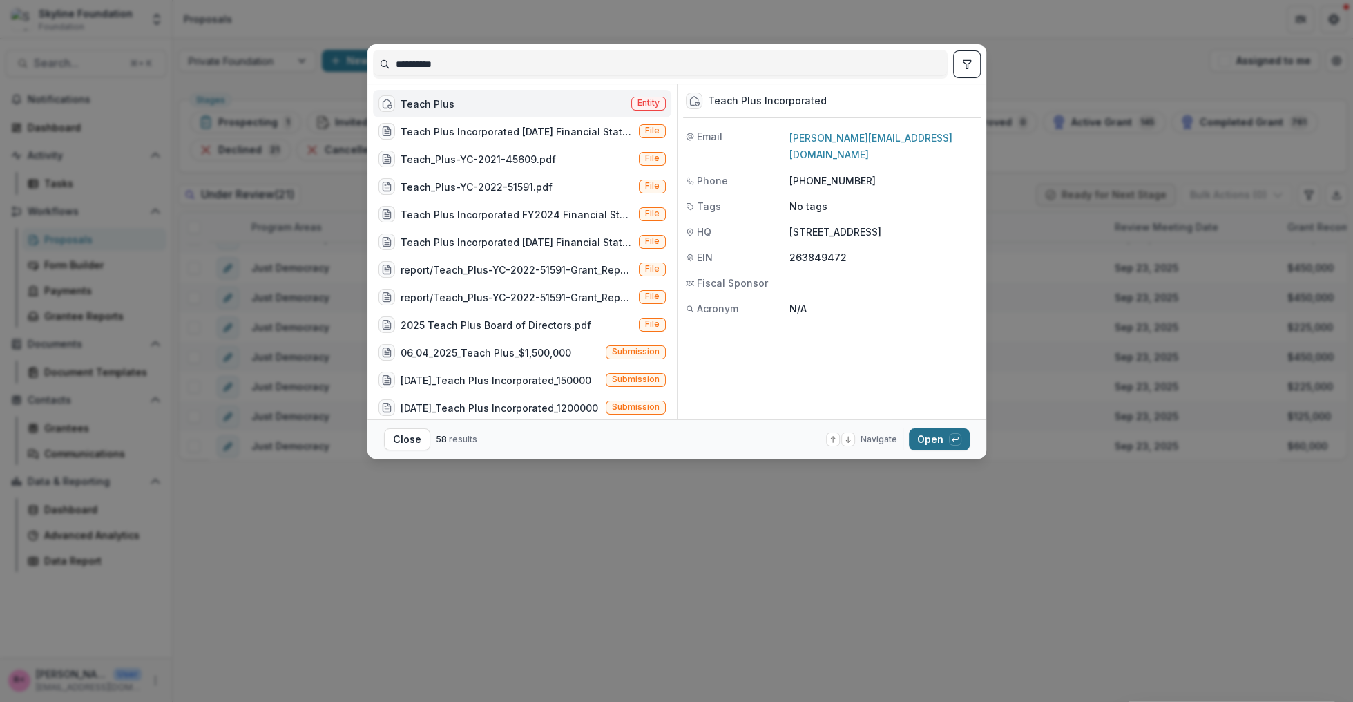
click at [927, 443] on button "Open with enter key" at bounding box center [939, 439] width 61 height 22
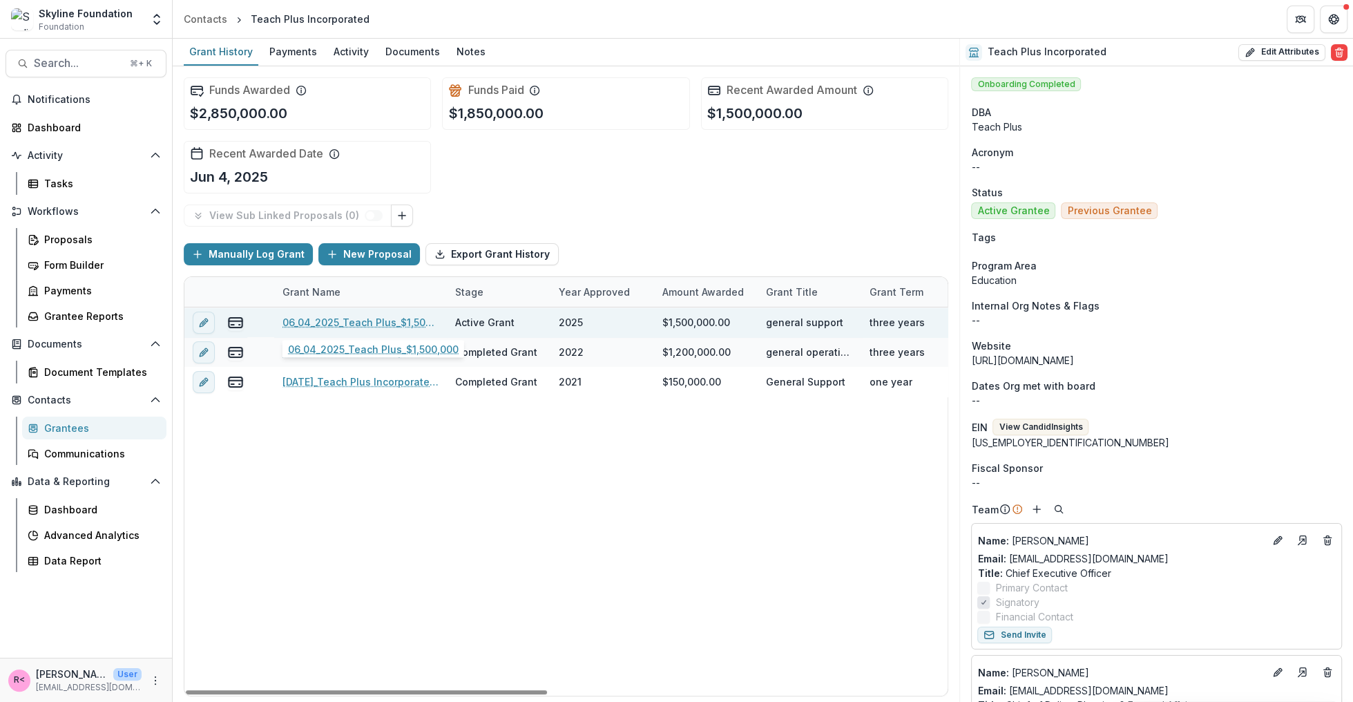
click at [363, 321] on link "06_04_2025_Teach Plus_$1,500,000" at bounding box center [360, 322] width 156 height 15
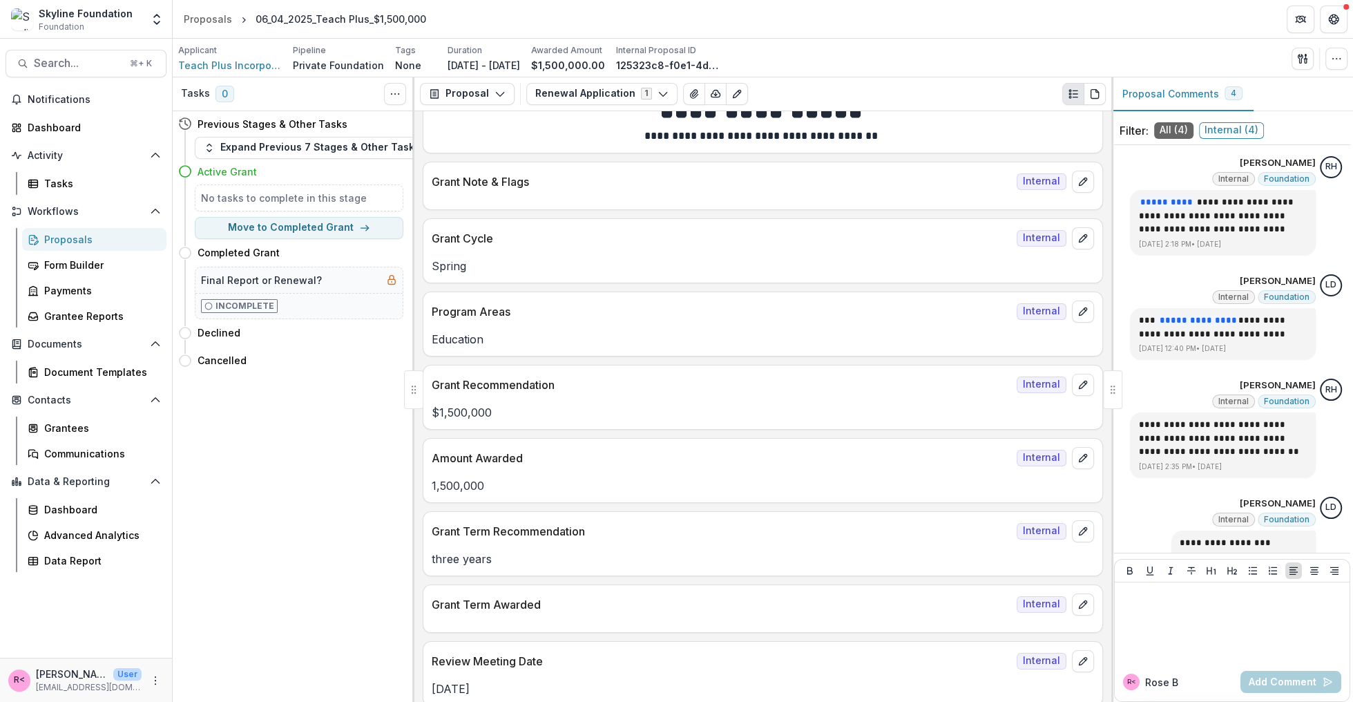
scroll to position [37, 0]
click at [1341, 61] on icon "button" at bounding box center [1336, 58] width 11 height 11
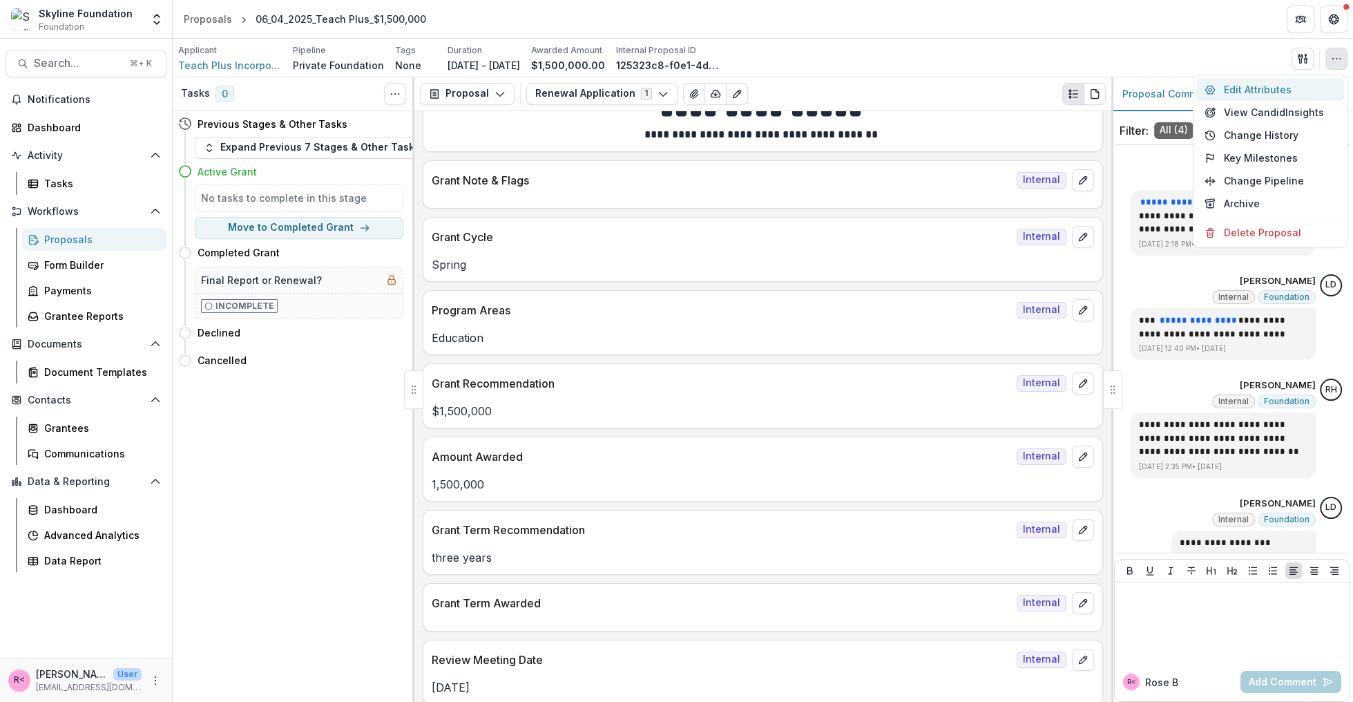
click at [1283, 93] on button "Edit Attributes" at bounding box center [1270, 89] width 148 height 23
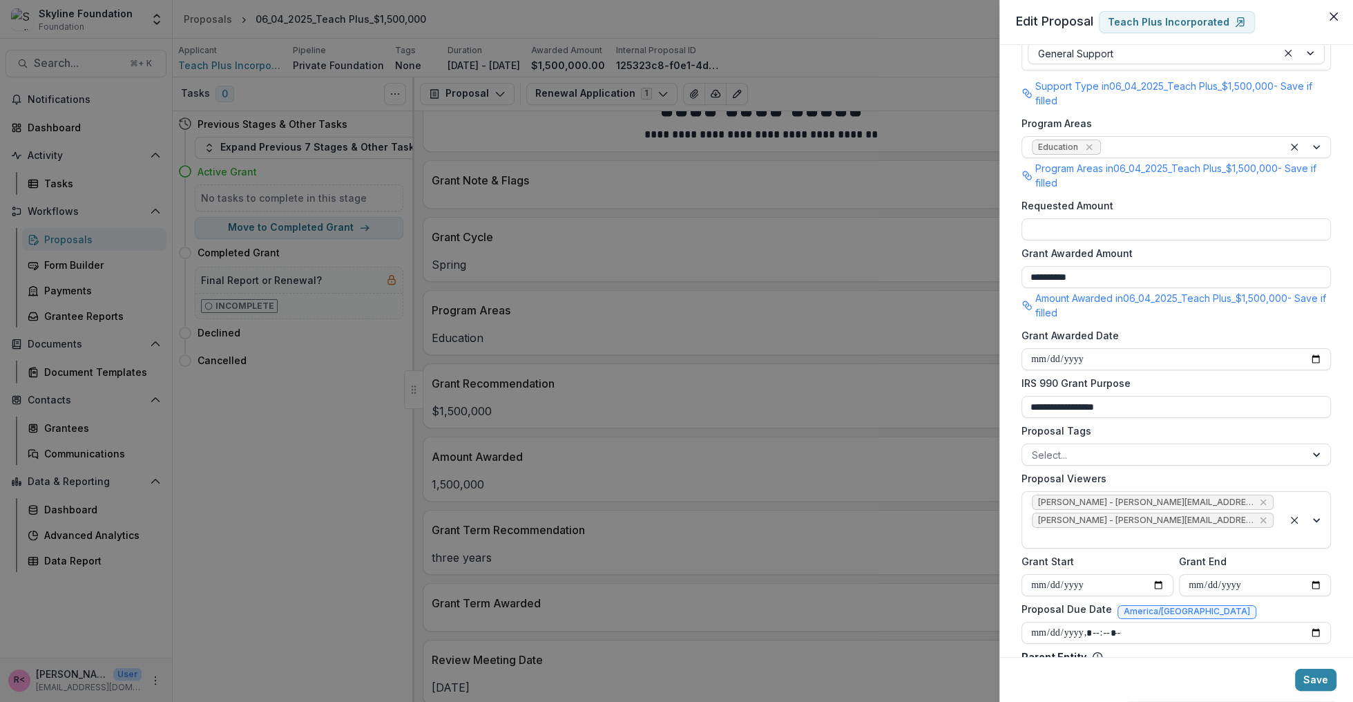
scroll to position [260, 0]
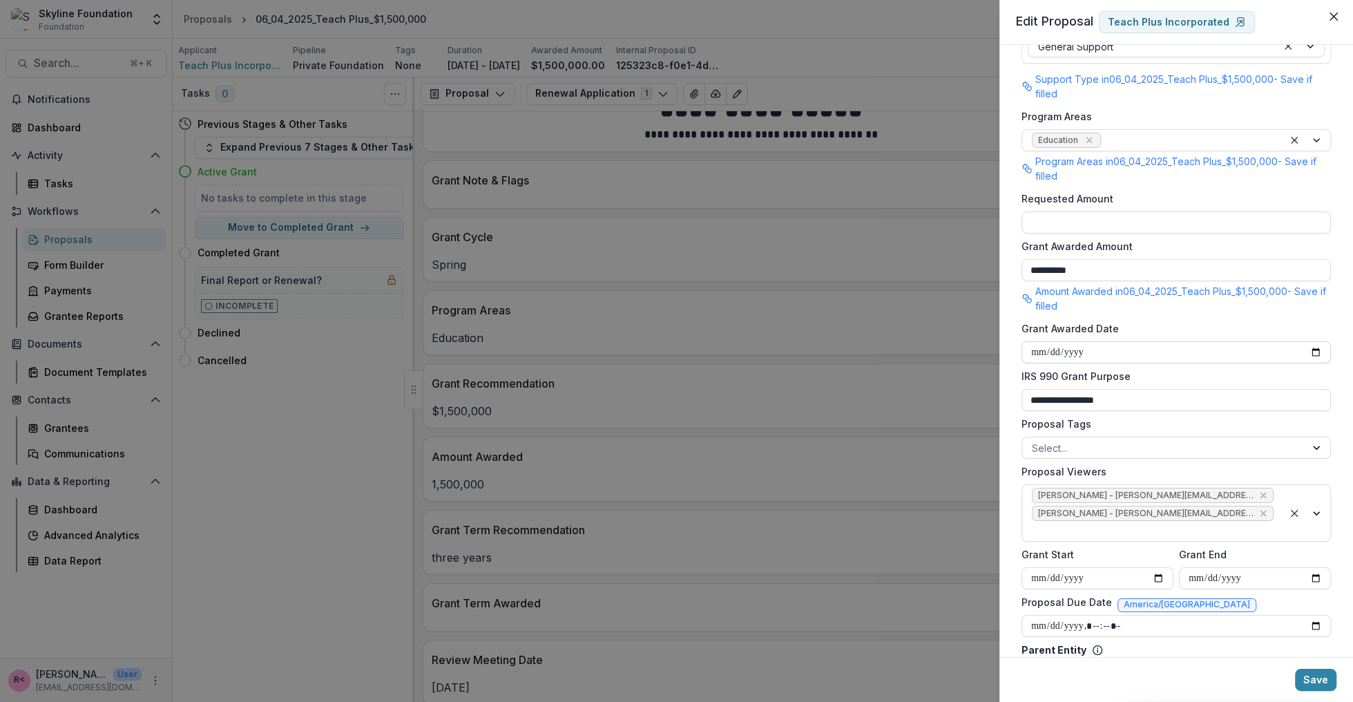
click at [1090, 350] on input "**********" at bounding box center [1175, 352] width 309 height 22
click at [1103, 349] on input "**********" at bounding box center [1175, 352] width 309 height 22
click at [1312, 682] on button "Save" at bounding box center [1315, 679] width 41 height 22
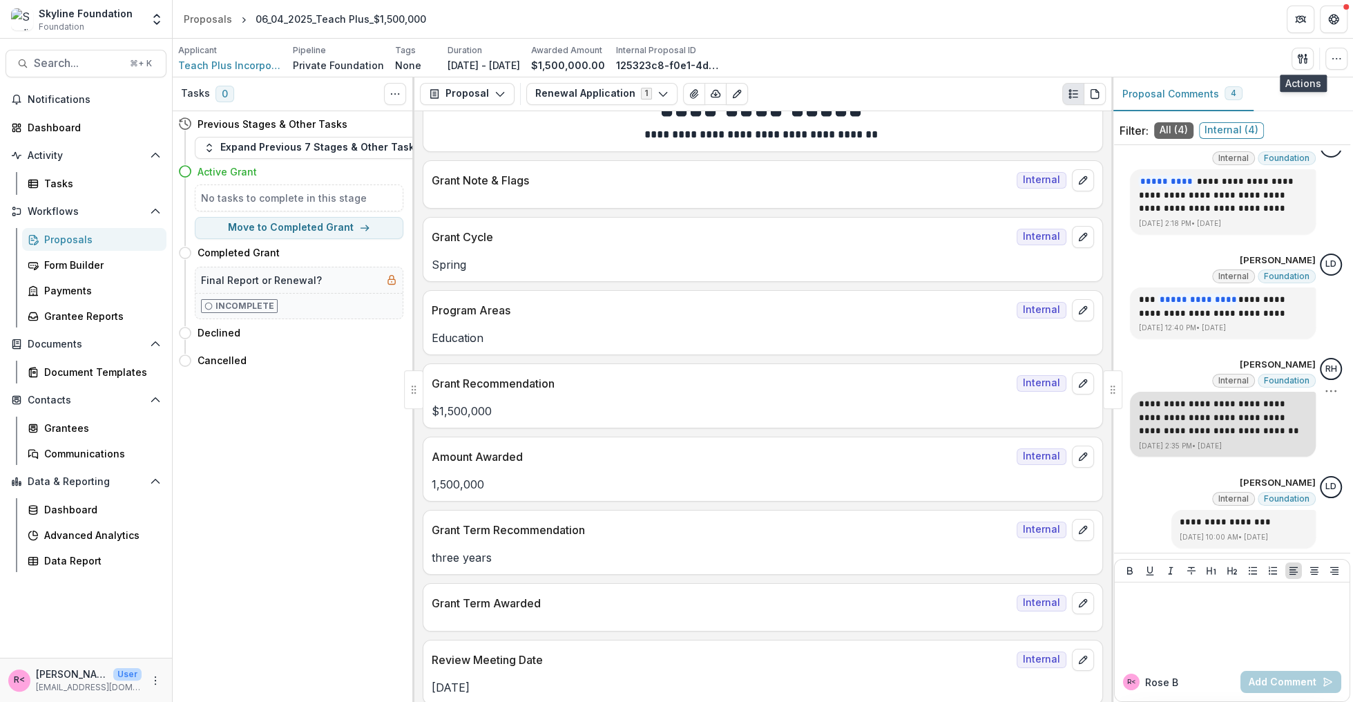
scroll to position [0, 0]
